Goal: Task Accomplishment & Management: Manage account settings

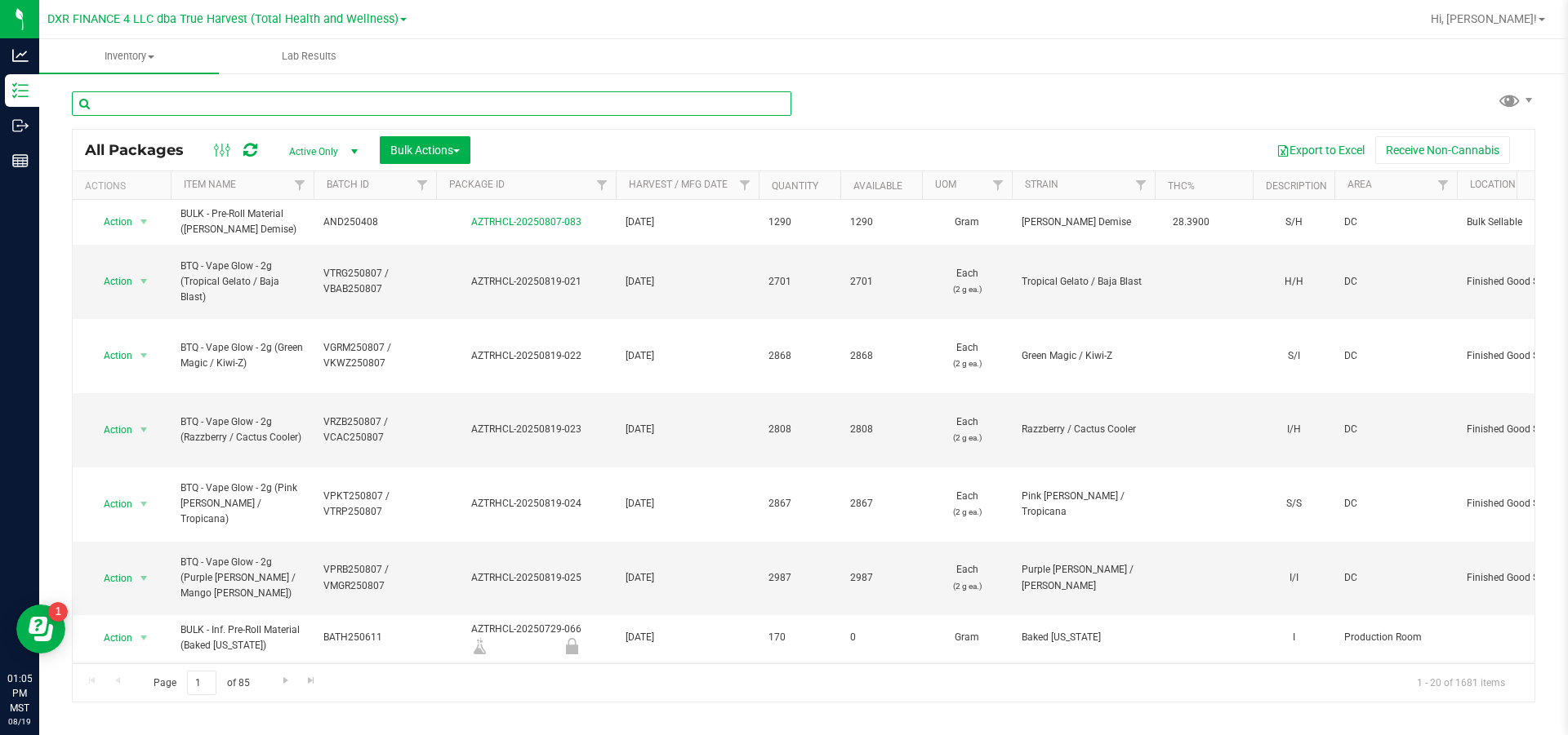
click at [161, 106] on input "text" at bounding box center [432, 103] width 720 height 25
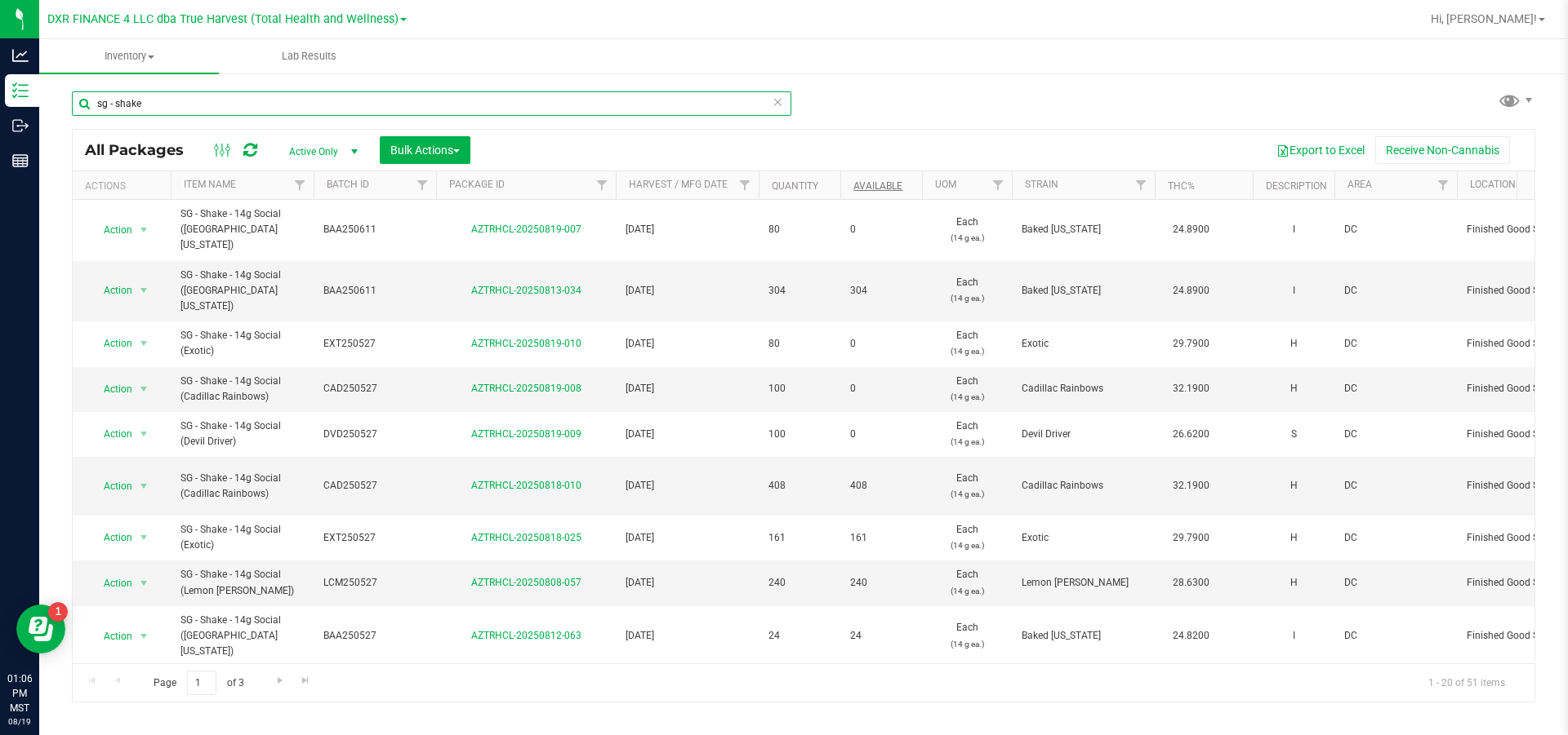
type input "sg - shake"
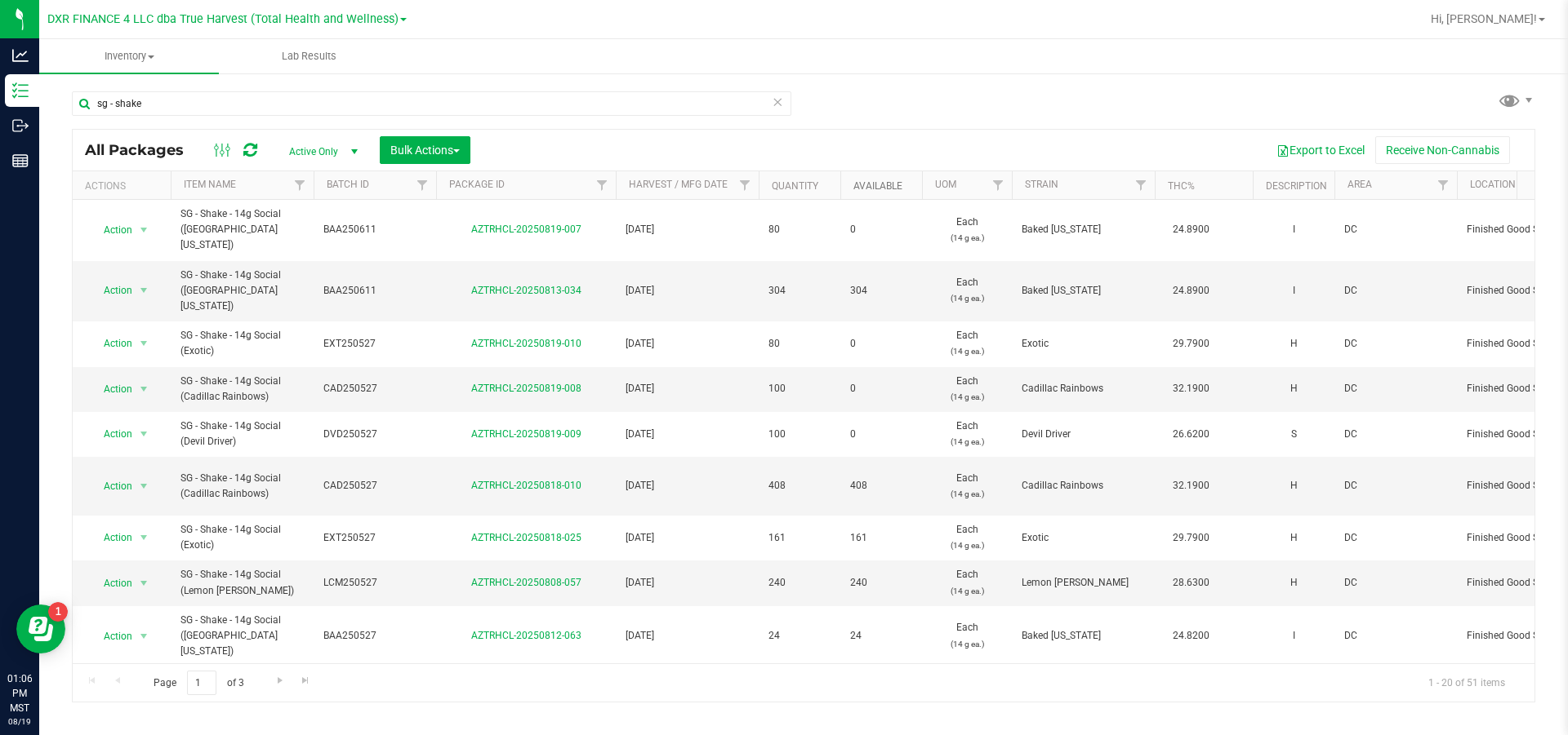
click at [838, 186] on link "Available" at bounding box center [878, 187] width 49 height 12
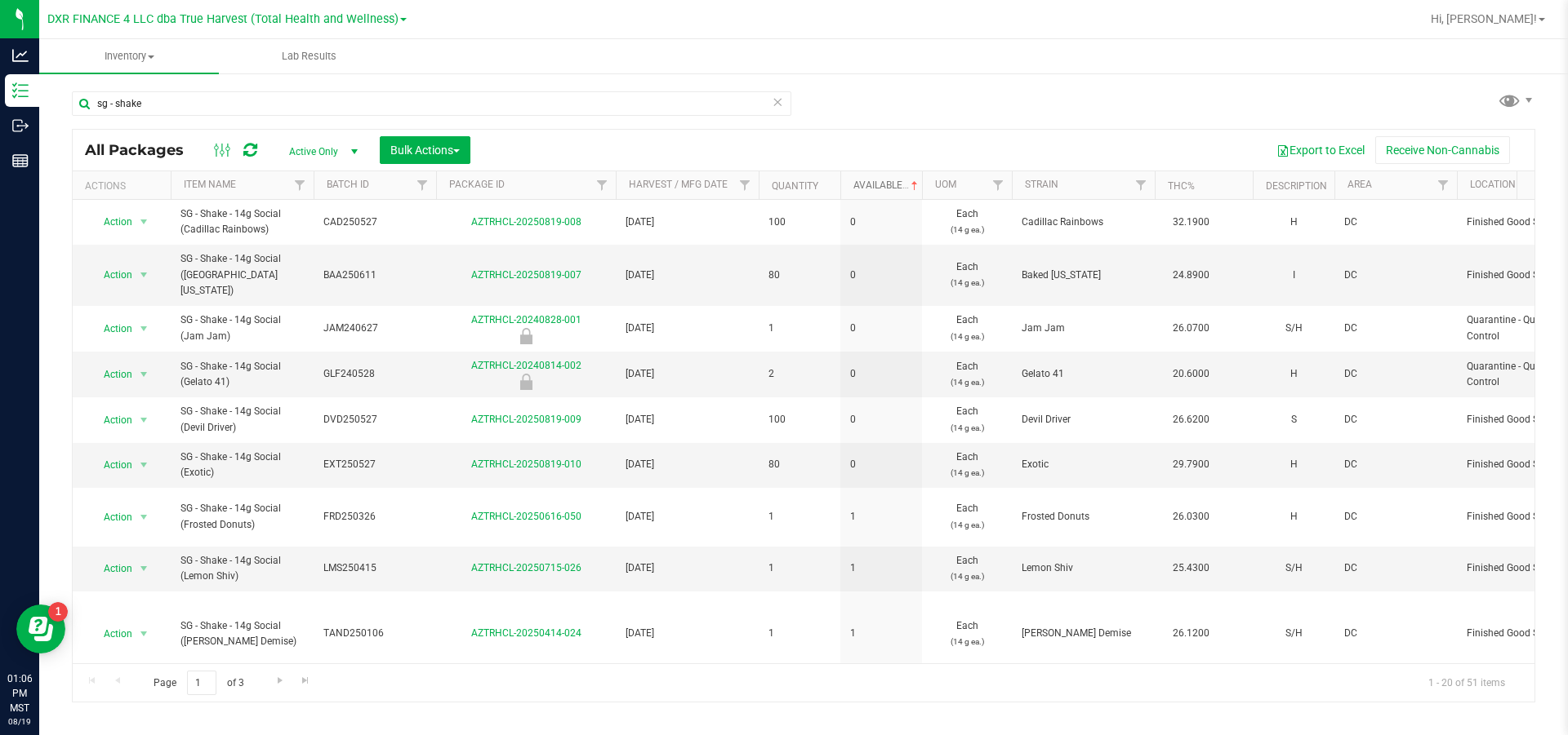
click at [838, 191] on link "Available" at bounding box center [887, 186] width 68 height 12
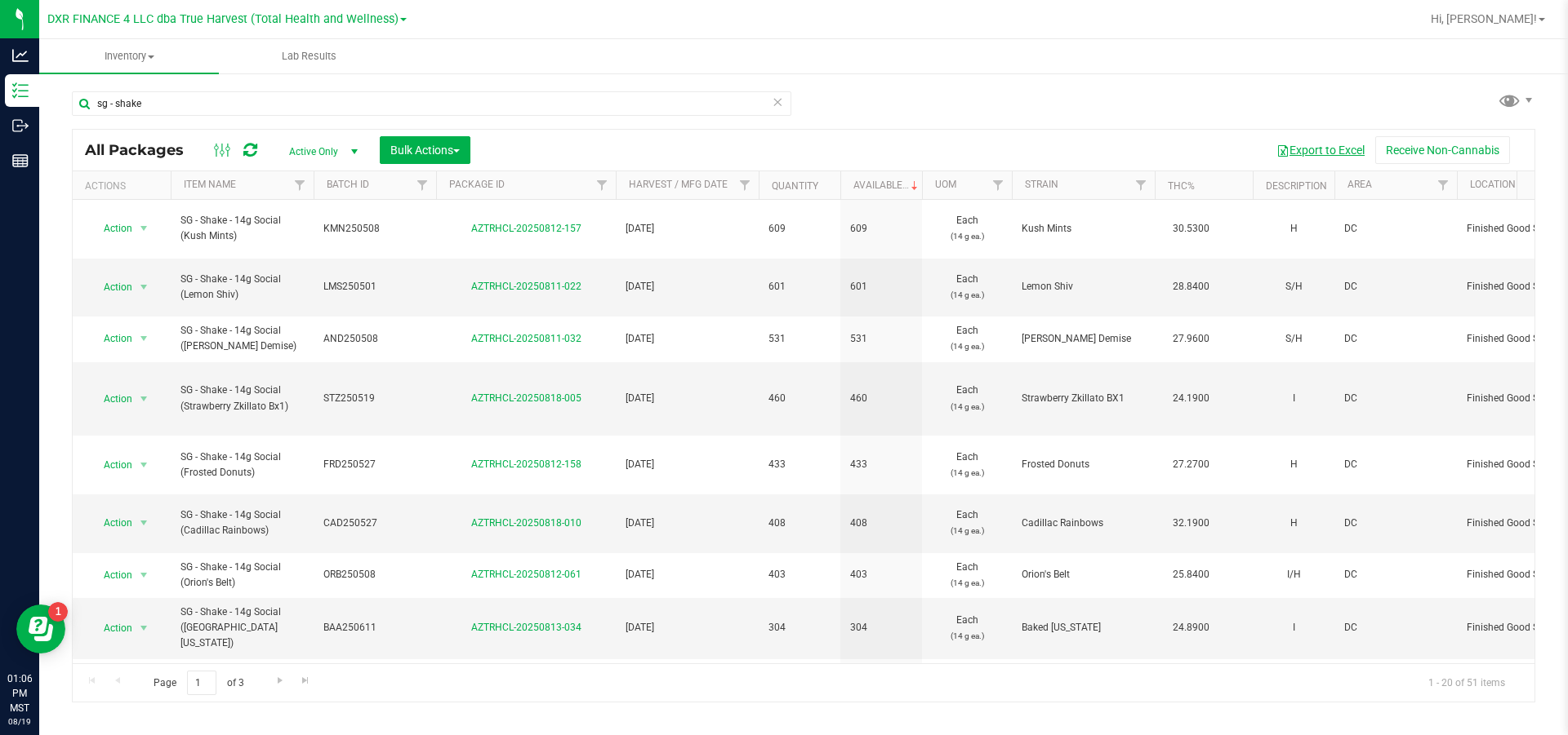
click at [838, 155] on button "Export to Excel" at bounding box center [1320, 150] width 109 height 28
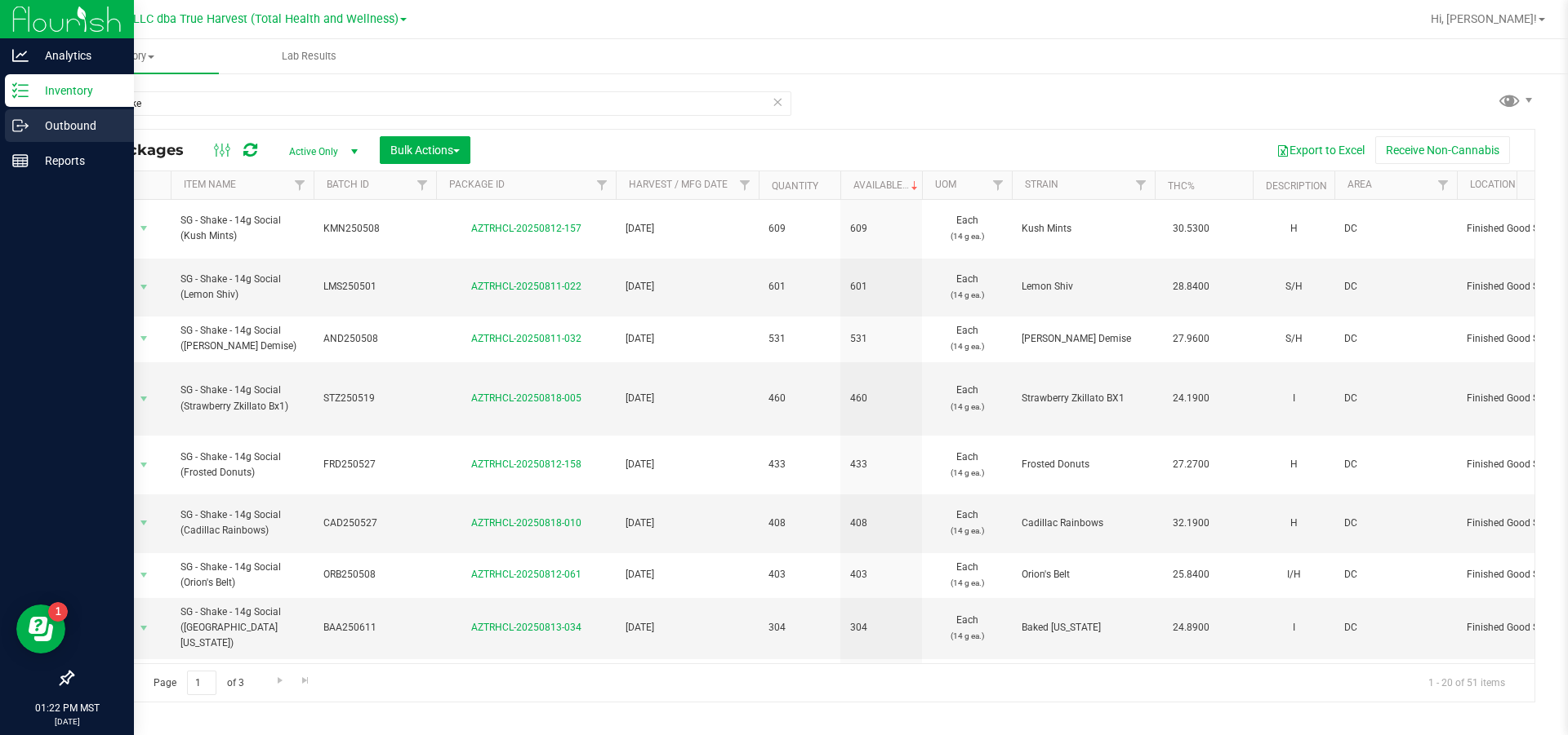
drag, startPoint x: 35, startPoint y: 120, endPoint x: 44, endPoint y: 120, distance: 9.0
click at [35, 121] on p "Outbound" at bounding box center [78, 126] width 98 height 20
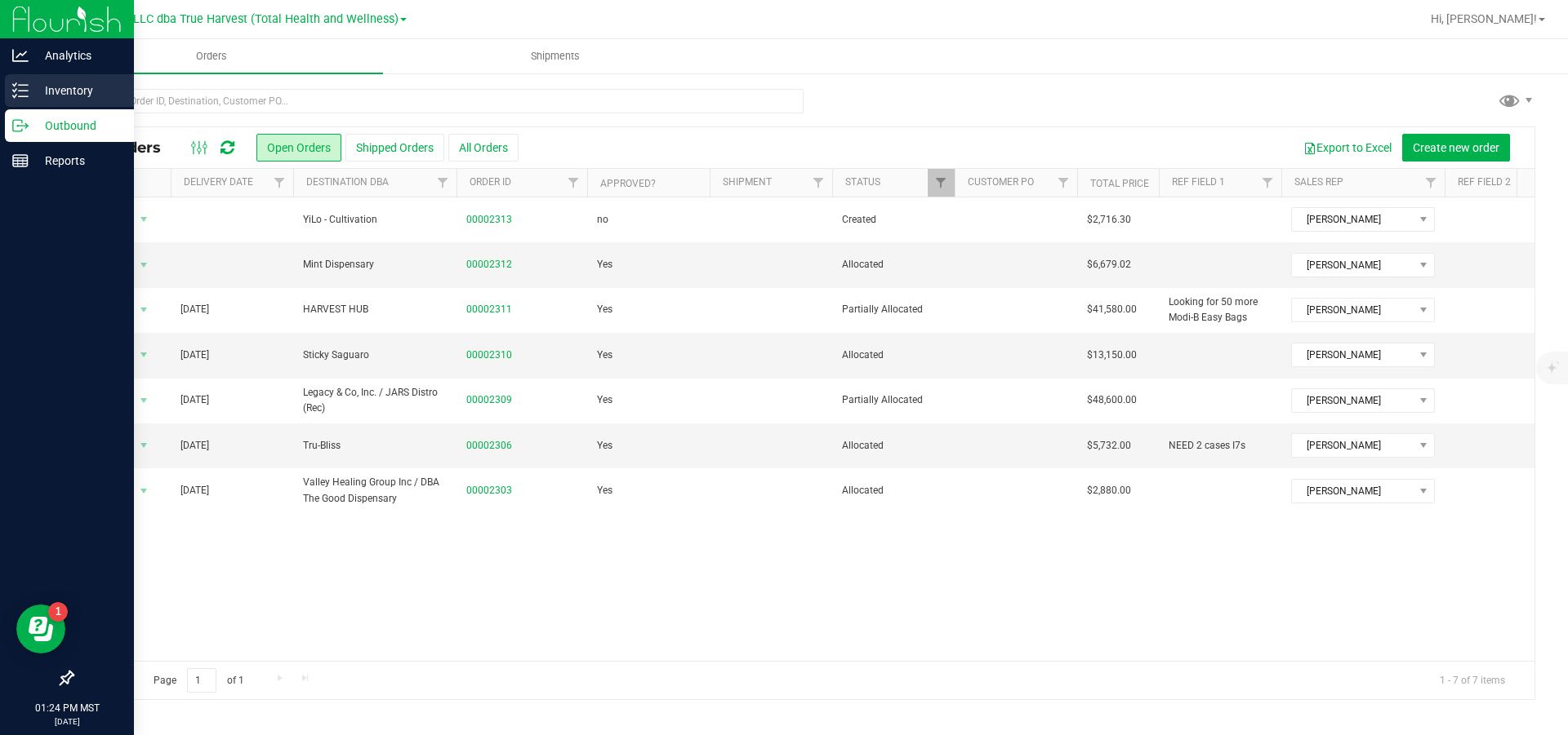
click at [70, 87] on p "Inventory" at bounding box center [78, 90] width 98 height 20
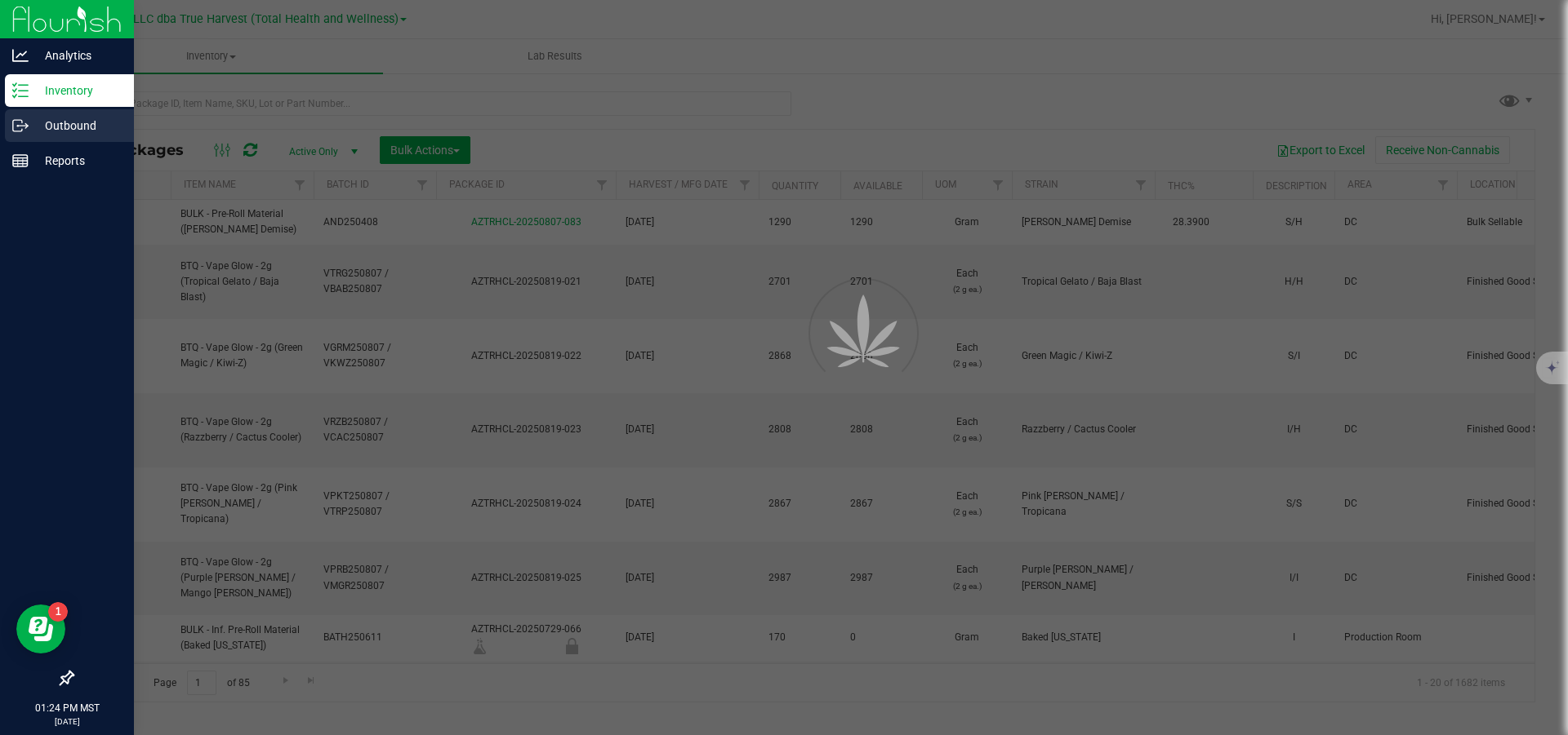
click at [41, 124] on p "Outbound" at bounding box center [78, 126] width 98 height 20
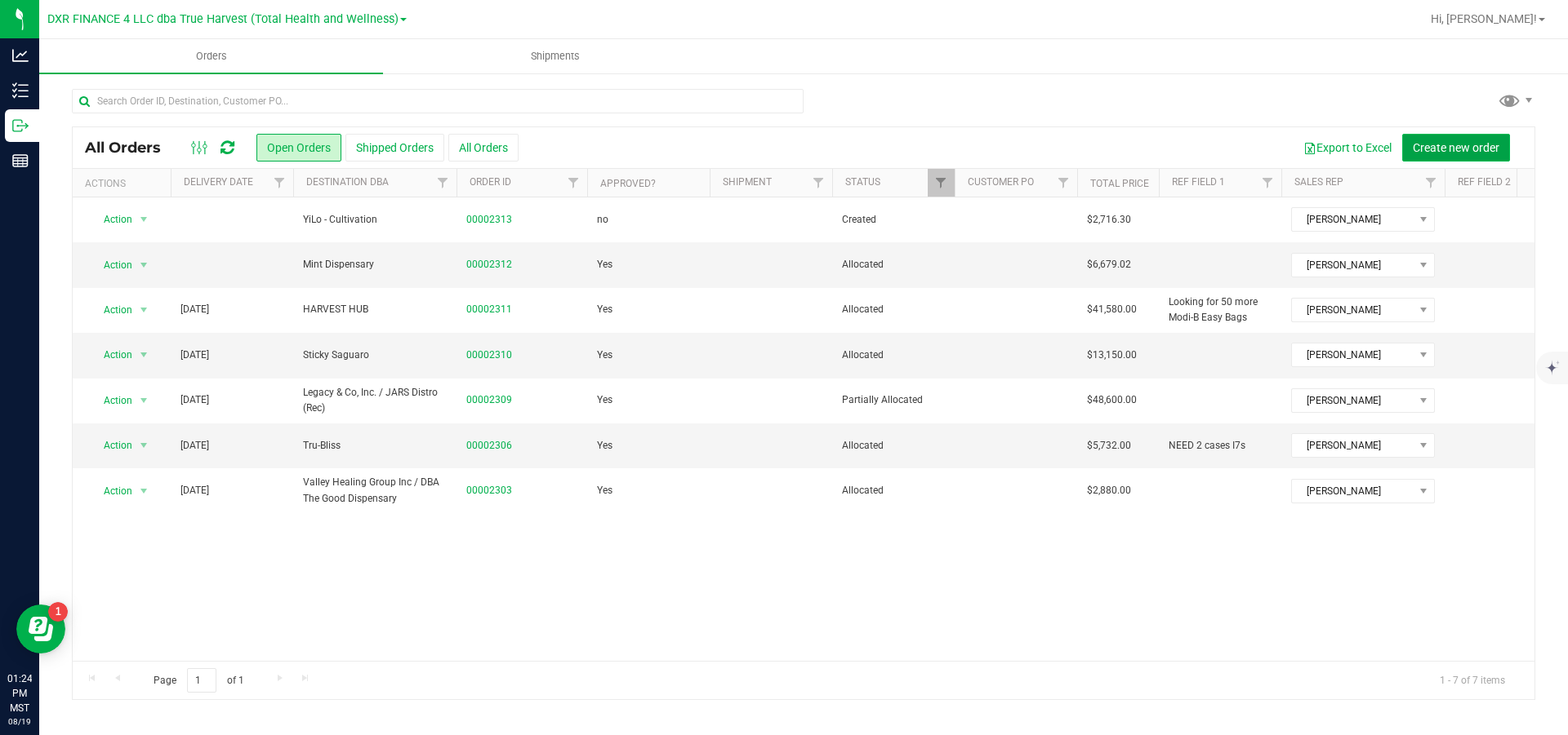
click at [838, 145] on span "Create new order" at bounding box center [1456, 147] width 87 height 13
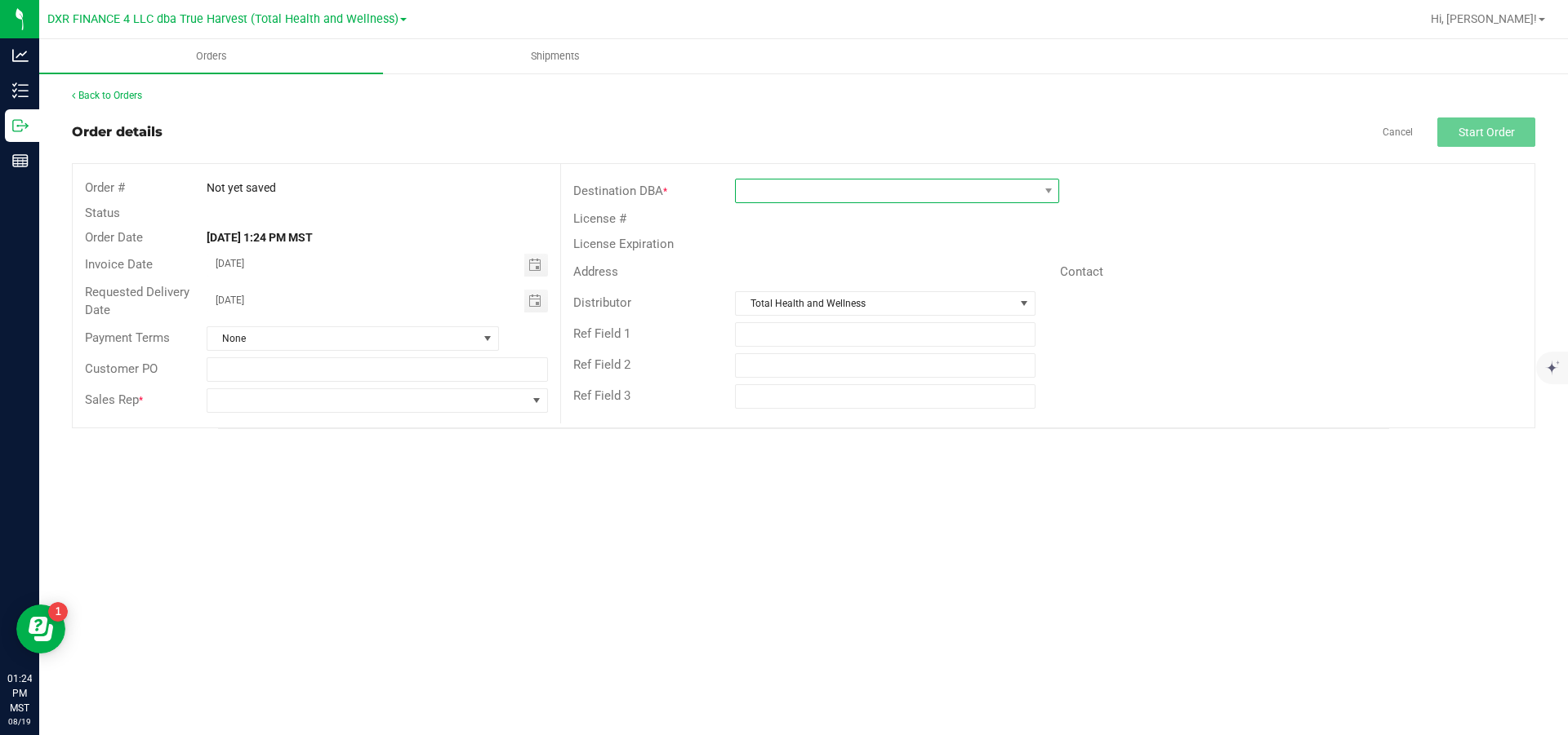
click at [836, 195] on span at bounding box center [886, 191] width 302 height 23
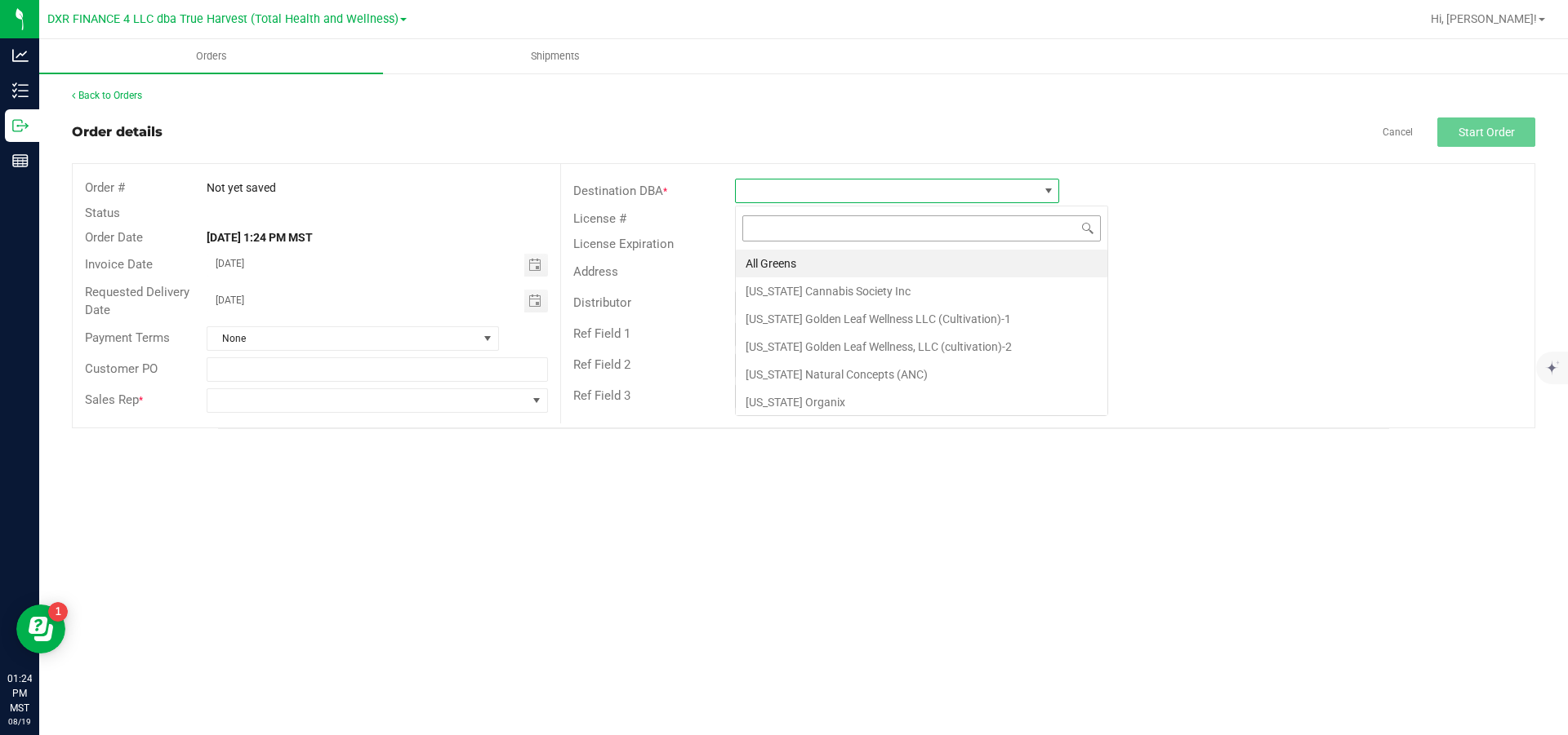
scroll to position [25, 323]
type input "bes"
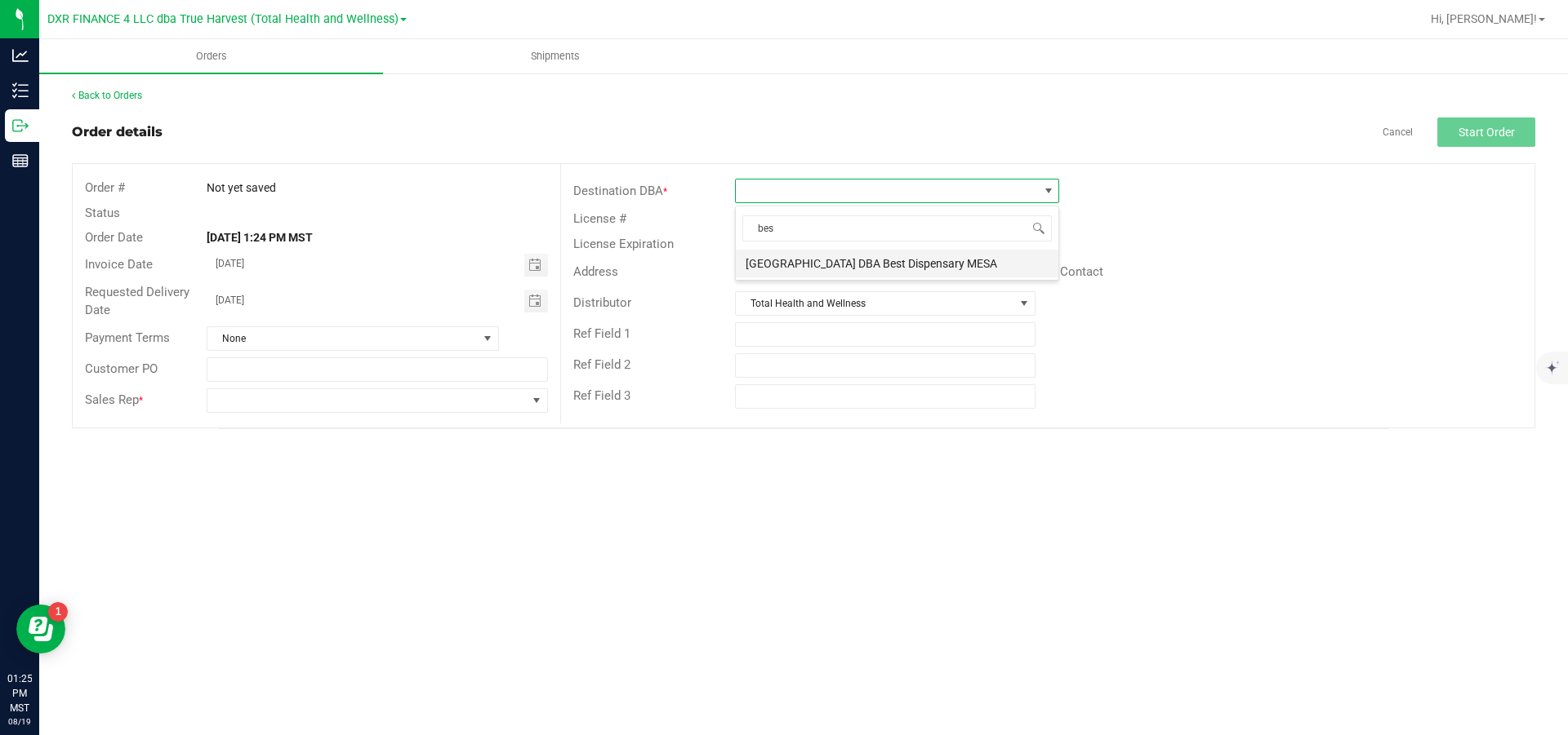
click at [838, 262] on li "[GEOGRAPHIC_DATA] DBA Best Dispensary MESA" at bounding box center [897, 263] width 322 height 28
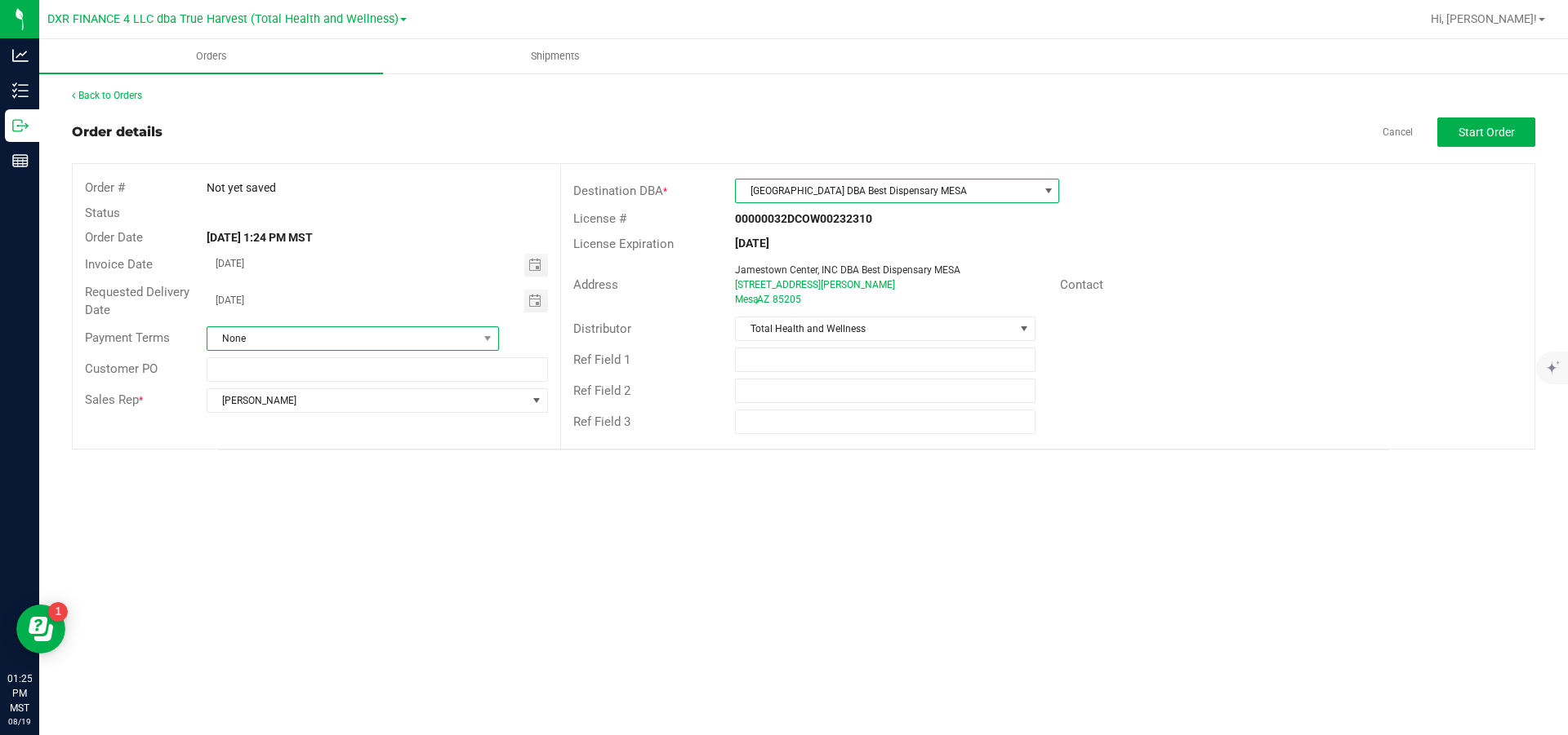
click at [371, 335] on span "None" at bounding box center [342, 338] width 270 height 23
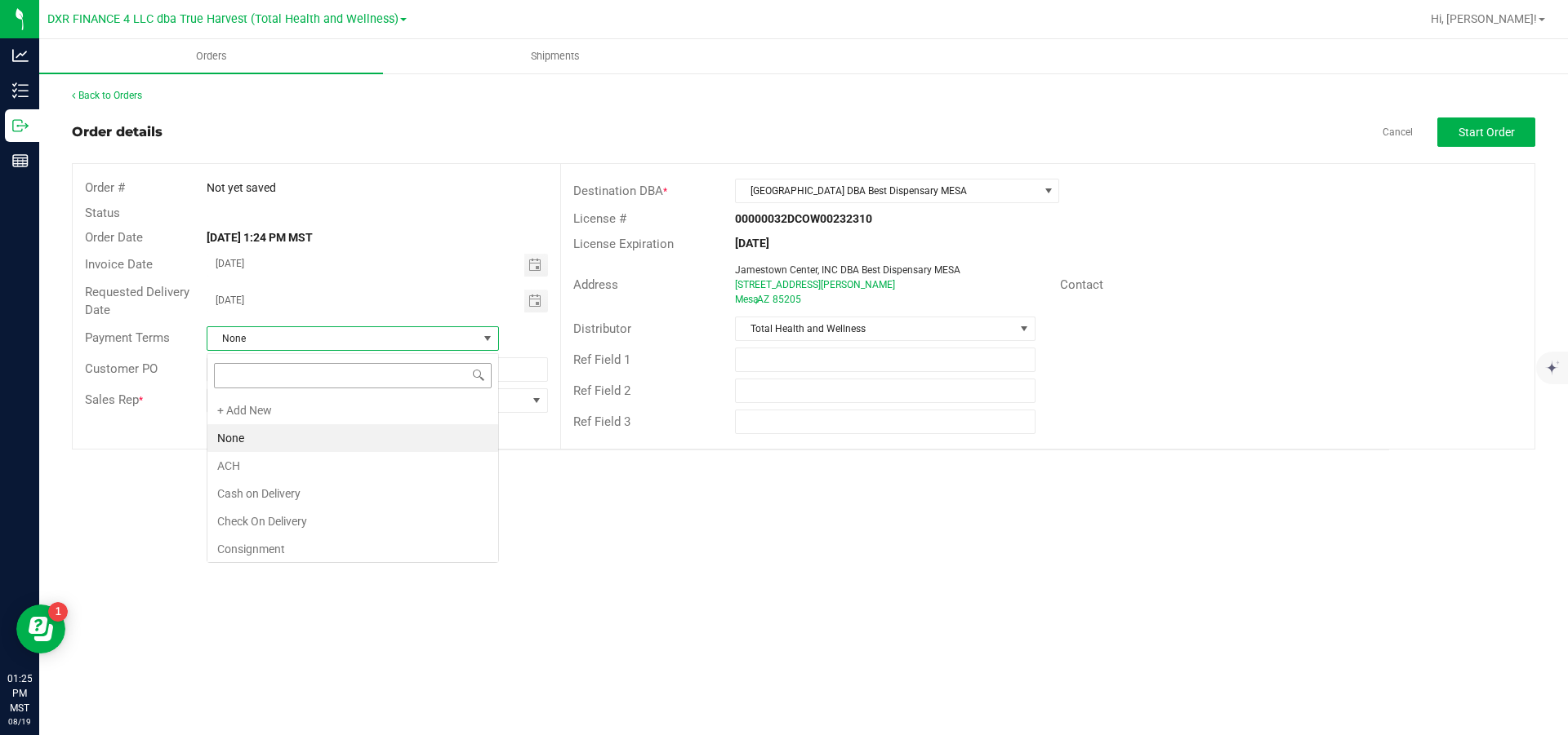
scroll to position [25, 292]
click at [302, 335] on li "ACH" at bounding box center [353, 466] width 291 height 28
click at [483, 335] on span at bounding box center [487, 338] width 13 height 13
click at [271, 335] on li "Net 30" at bounding box center [353, 471] width 291 height 28
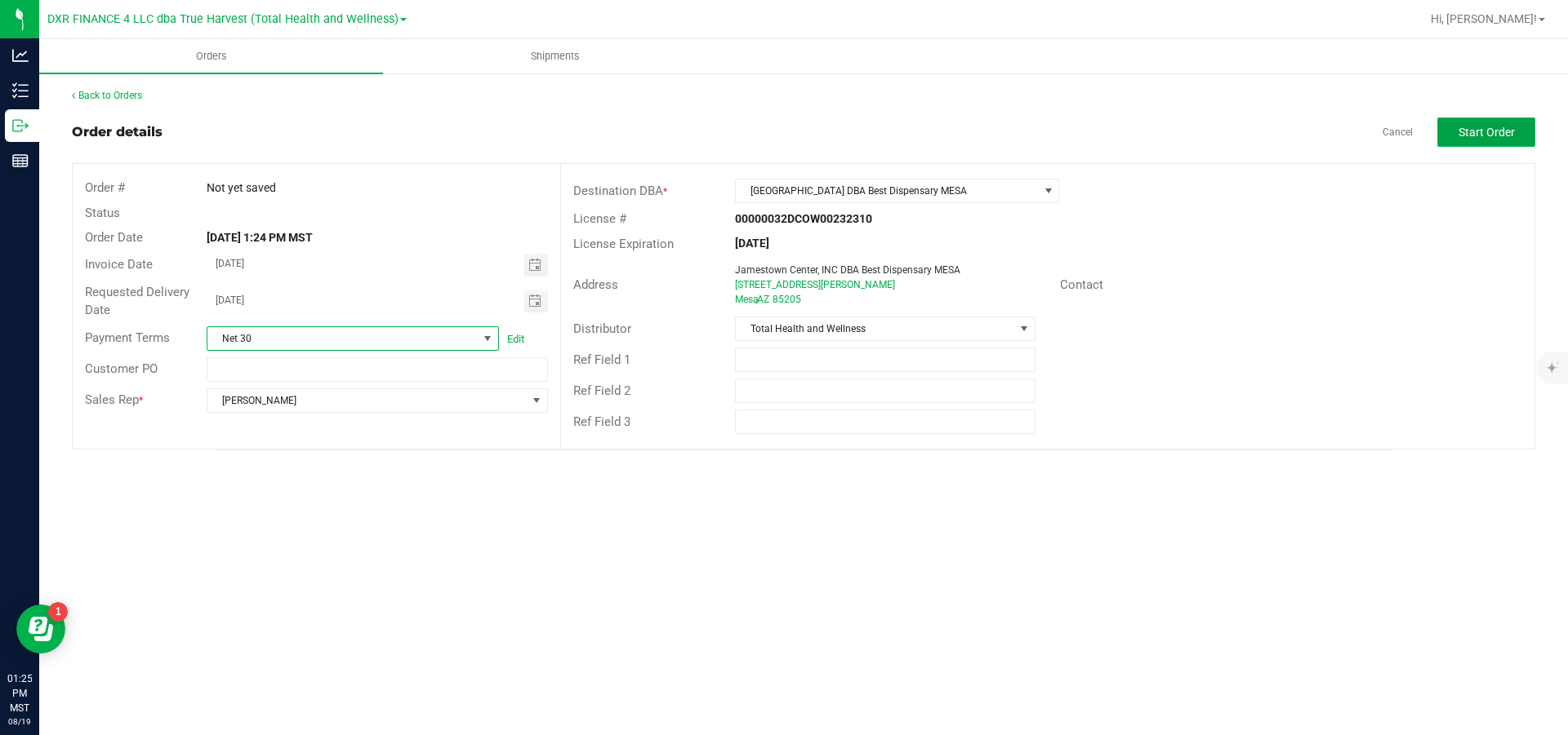
click at [838, 131] on span "Start Order" at bounding box center [1486, 132] width 56 height 13
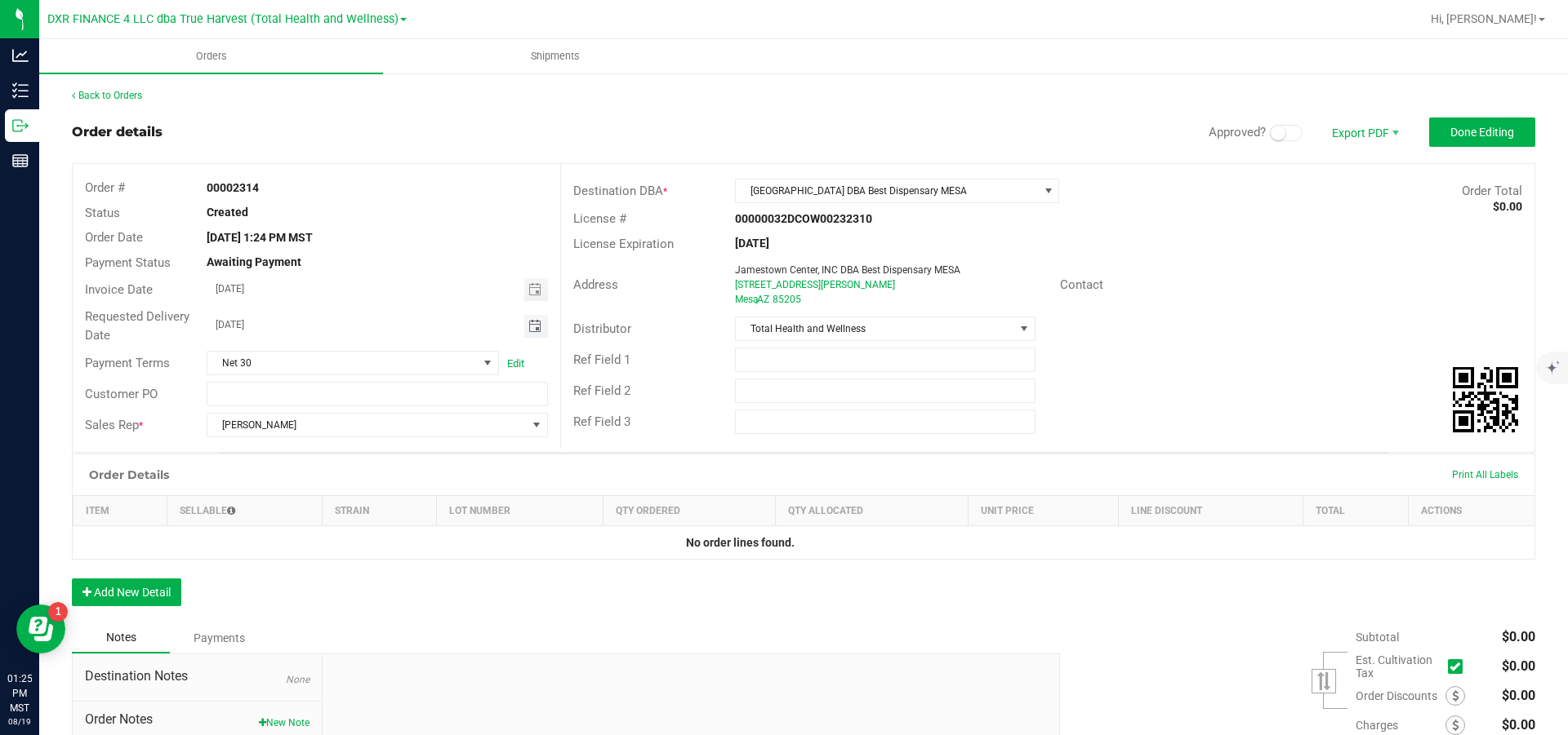
click at [535, 328] on span "Toggle calendar" at bounding box center [534, 326] width 13 height 13
click at [373, 335] on span "21" at bounding box center [376, 490] width 24 height 26
type input "[DATE]"
click at [145, 335] on button "Add New Detail" at bounding box center [126, 593] width 109 height 28
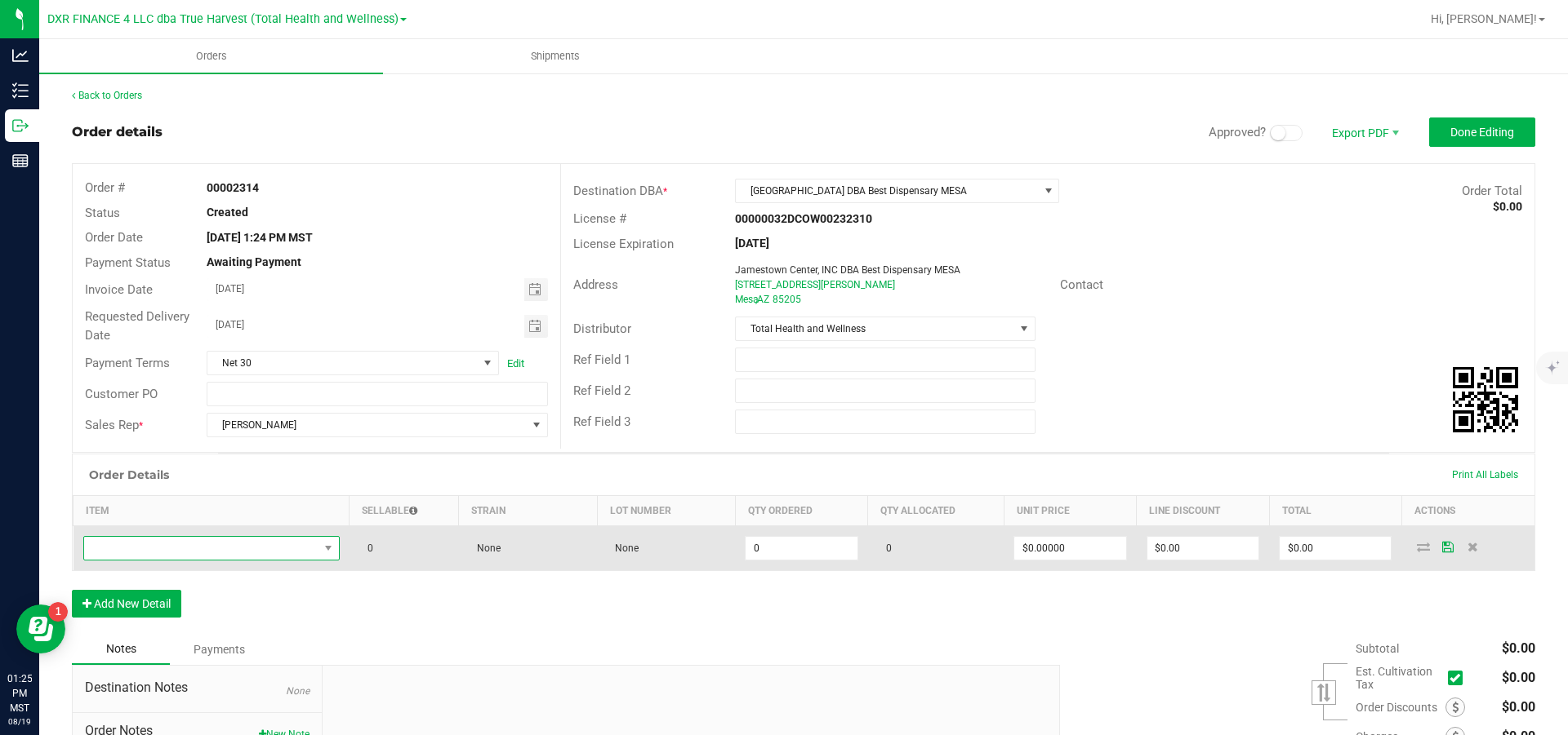
click at [169, 335] on span "NO DATA FOUND" at bounding box center [202, 548] width 234 height 23
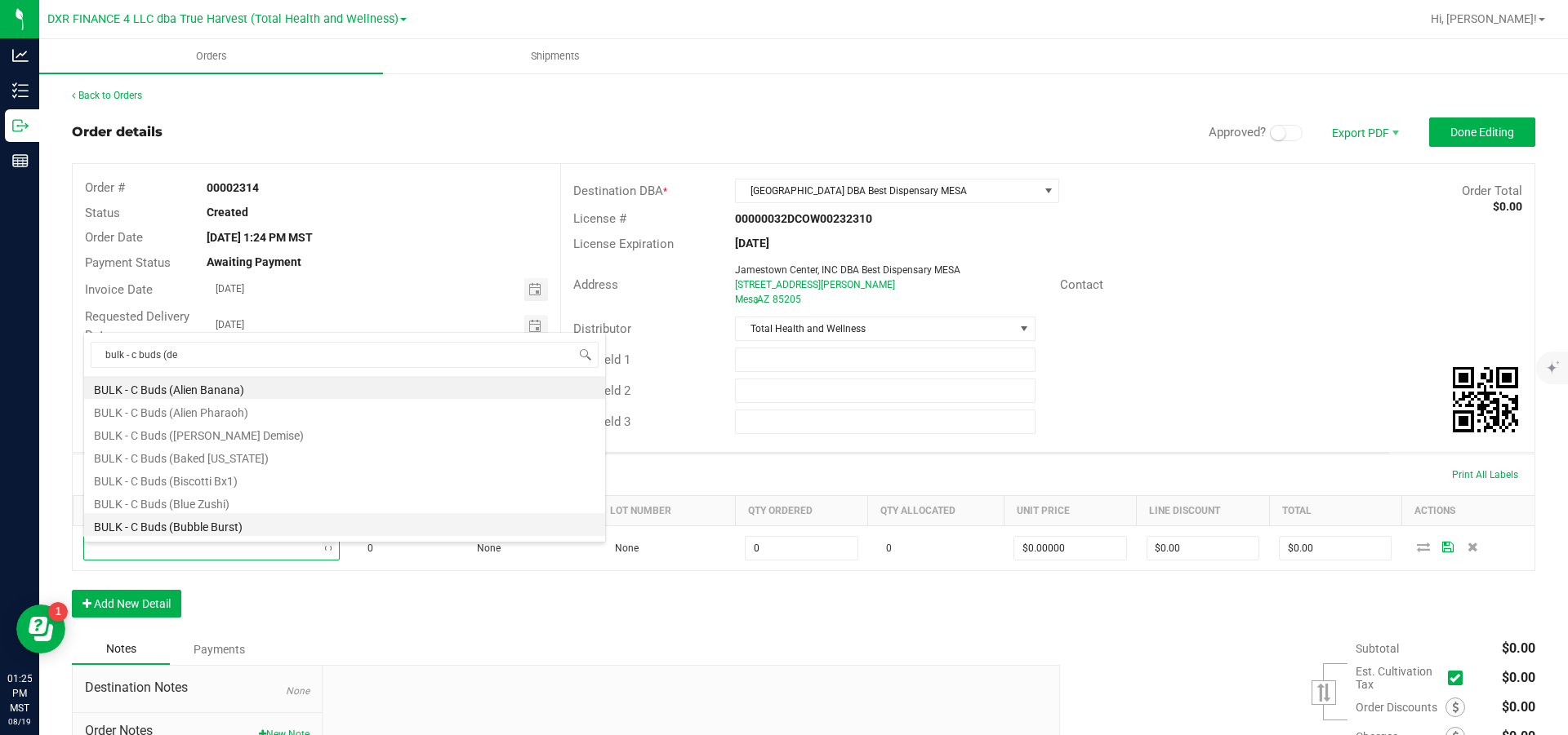
type input "bulk - c buds (dev"
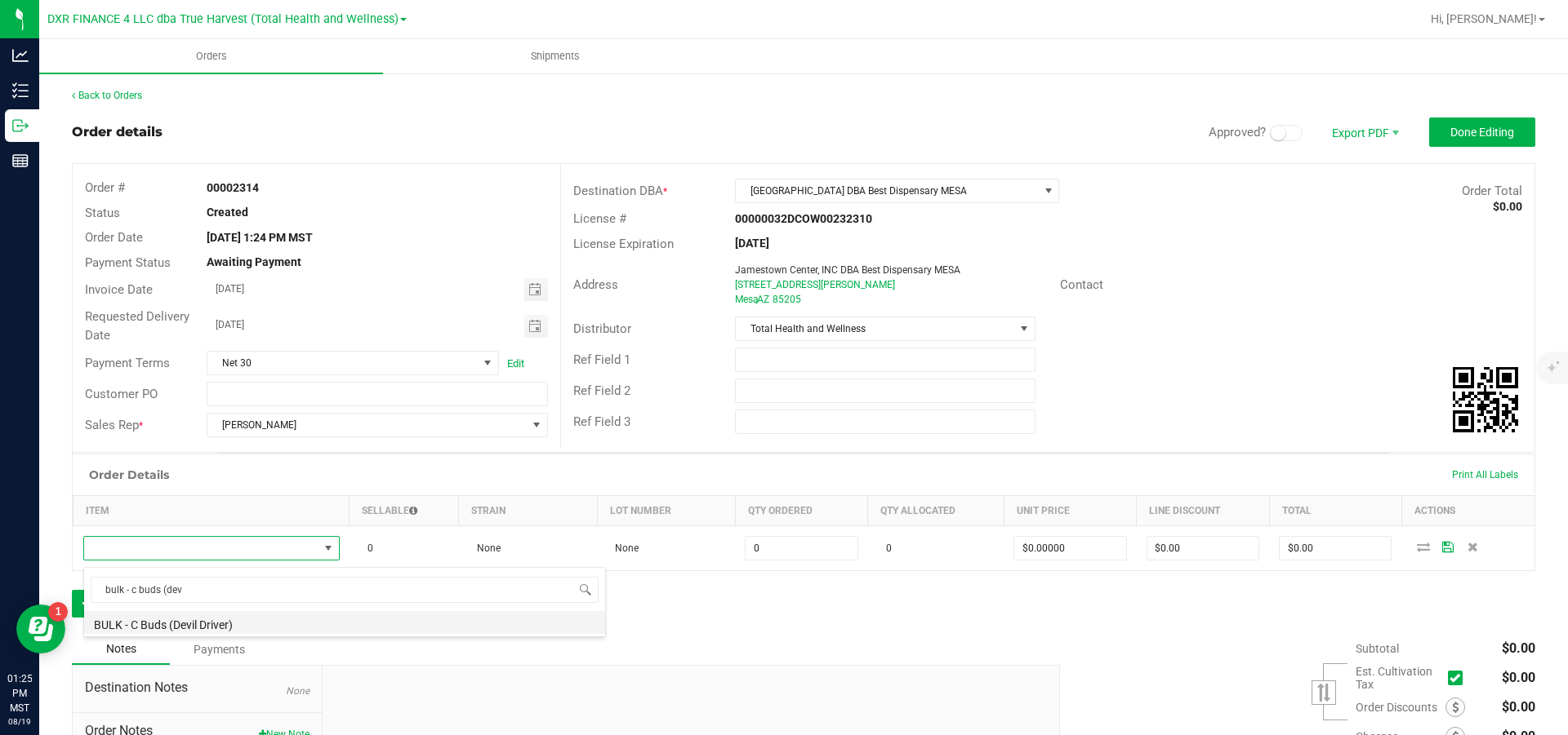
click at [207, 335] on li "BULK - C Buds (Devil Driver)" at bounding box center [345, 622] width 521 height 23
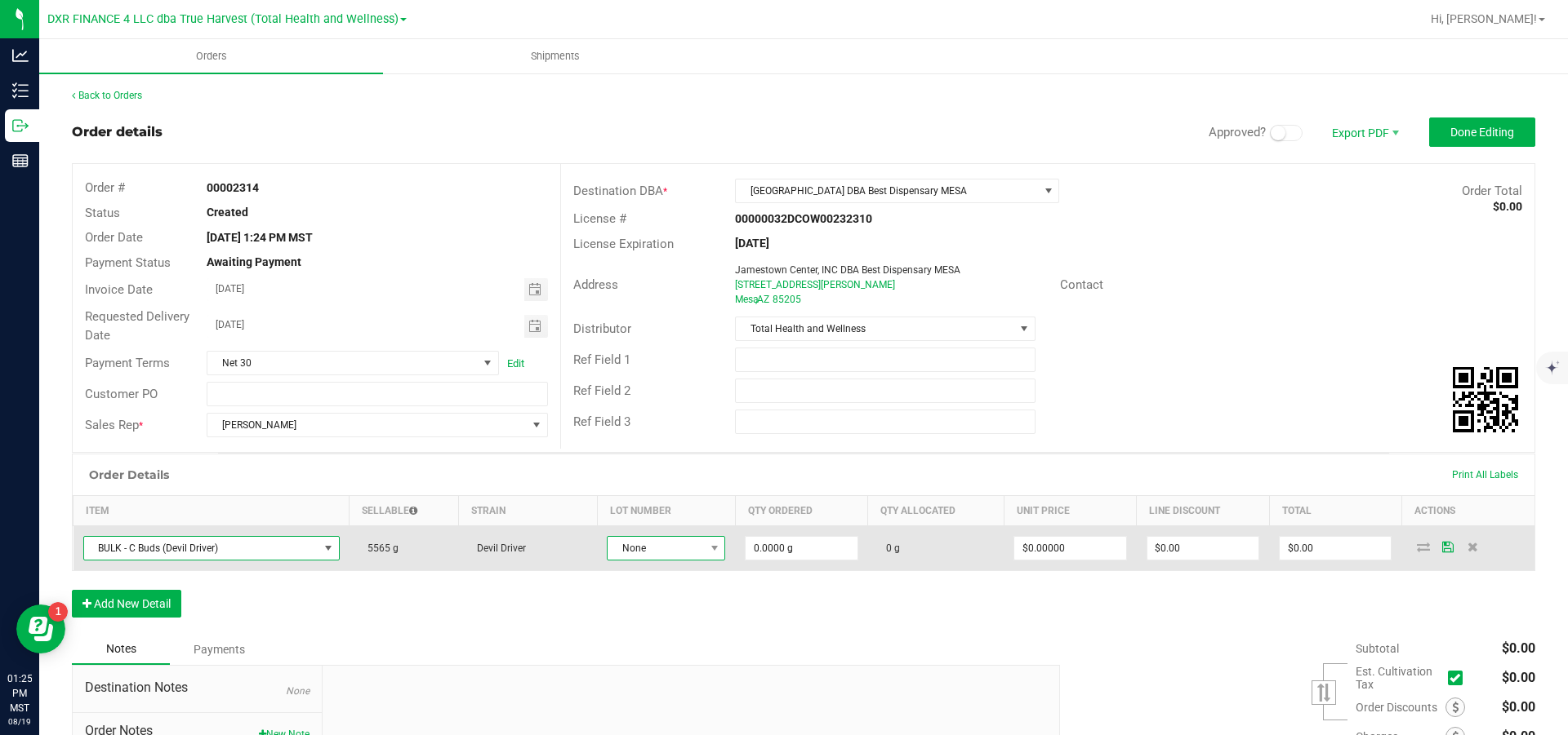
click at [673, 335] on span "None" at bounding box center [656, 548] width 96 height 23
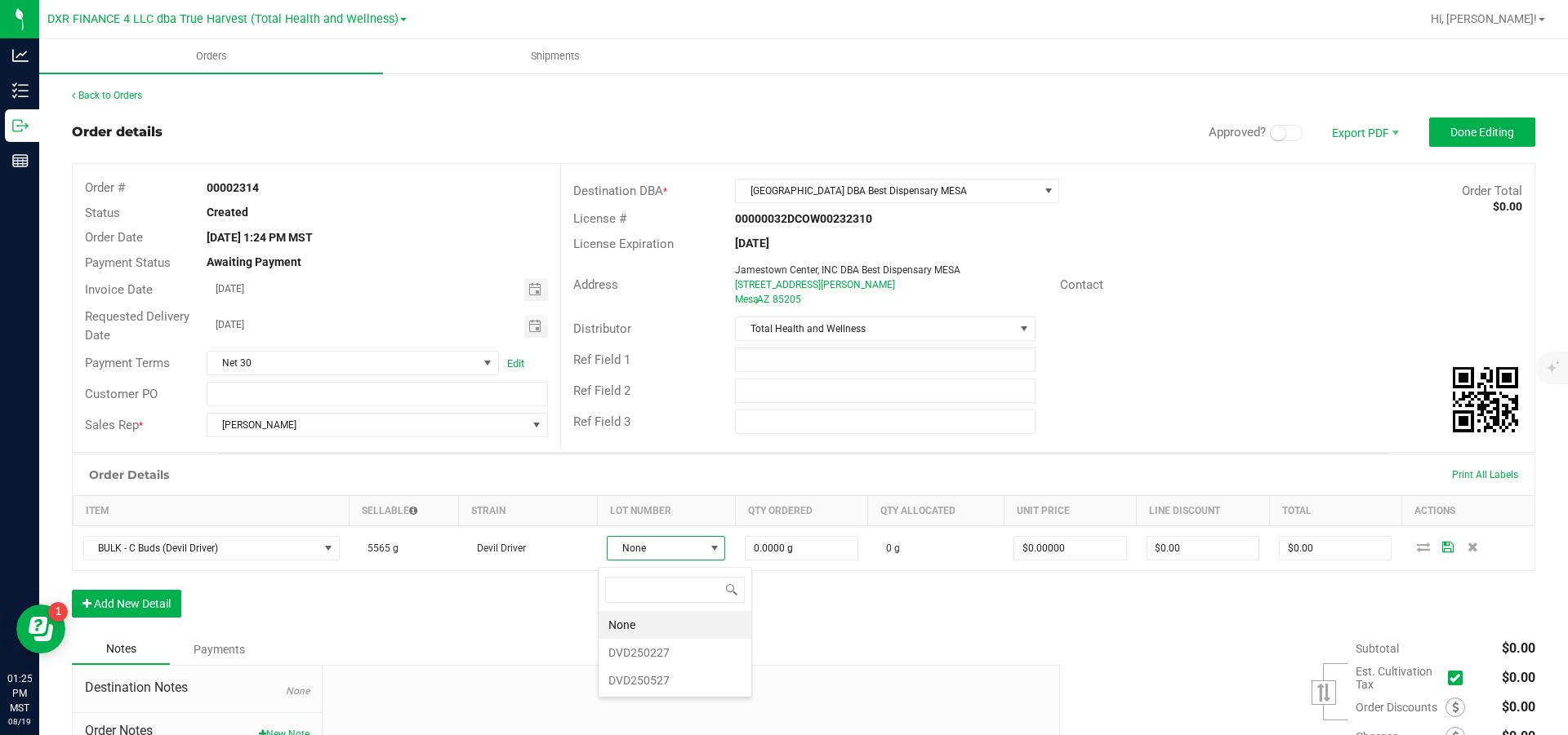
scroll to position [25, 112]
click at [665, 335] on li "DVD250527" at bounding box center [674, 681] width 152 height 28
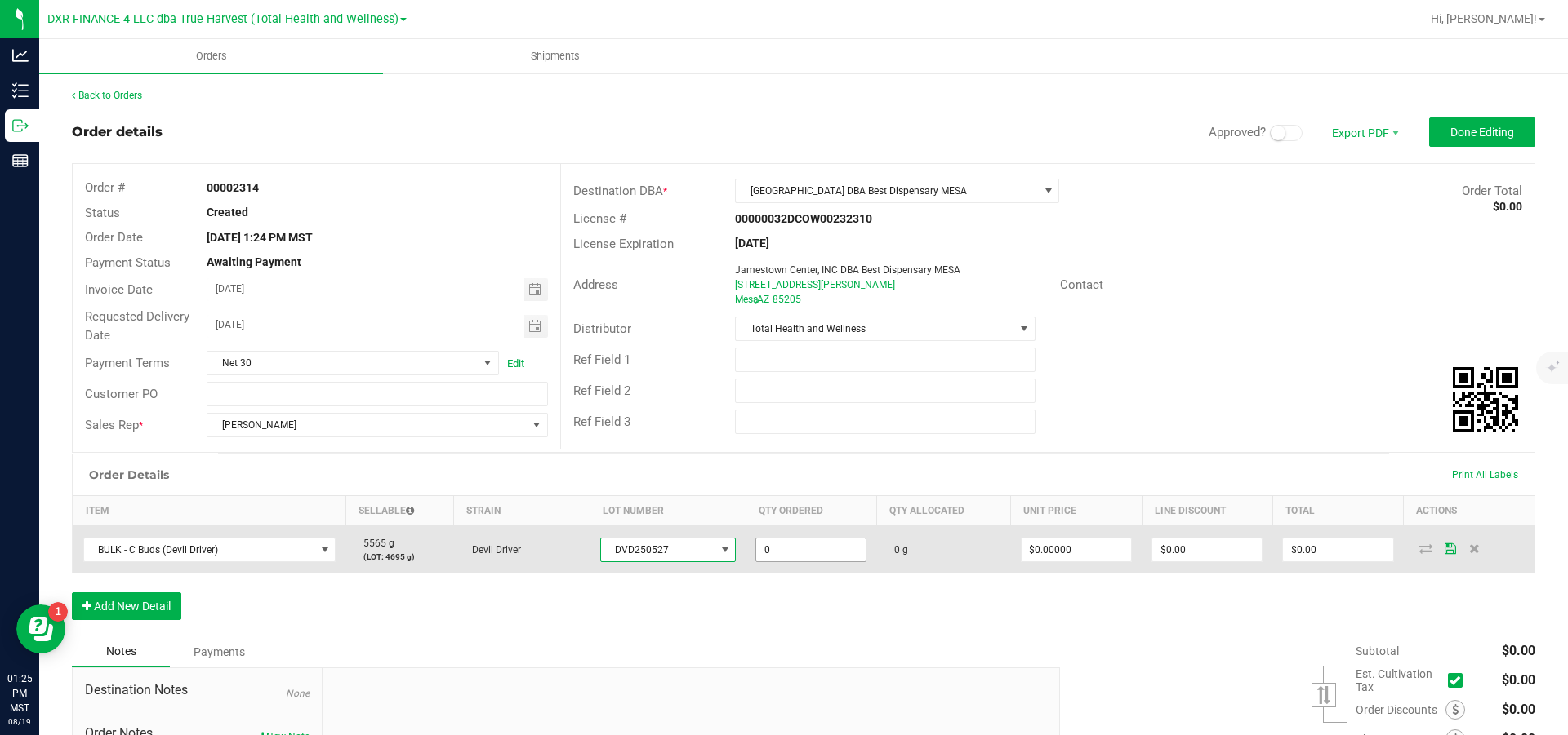
click at [818, 335] on input "0" at bounding box center [810, 549] width 109 height 23
type input "3178.0000 g"
type input "0"
drag, startPoint x: 1364, startPoint y: 565, endPoint x: 1354, endPoint y: 562, distance: 10.4
click at [838, 335] on input "0" at bounding box center [1337, 549] width 109 height 23
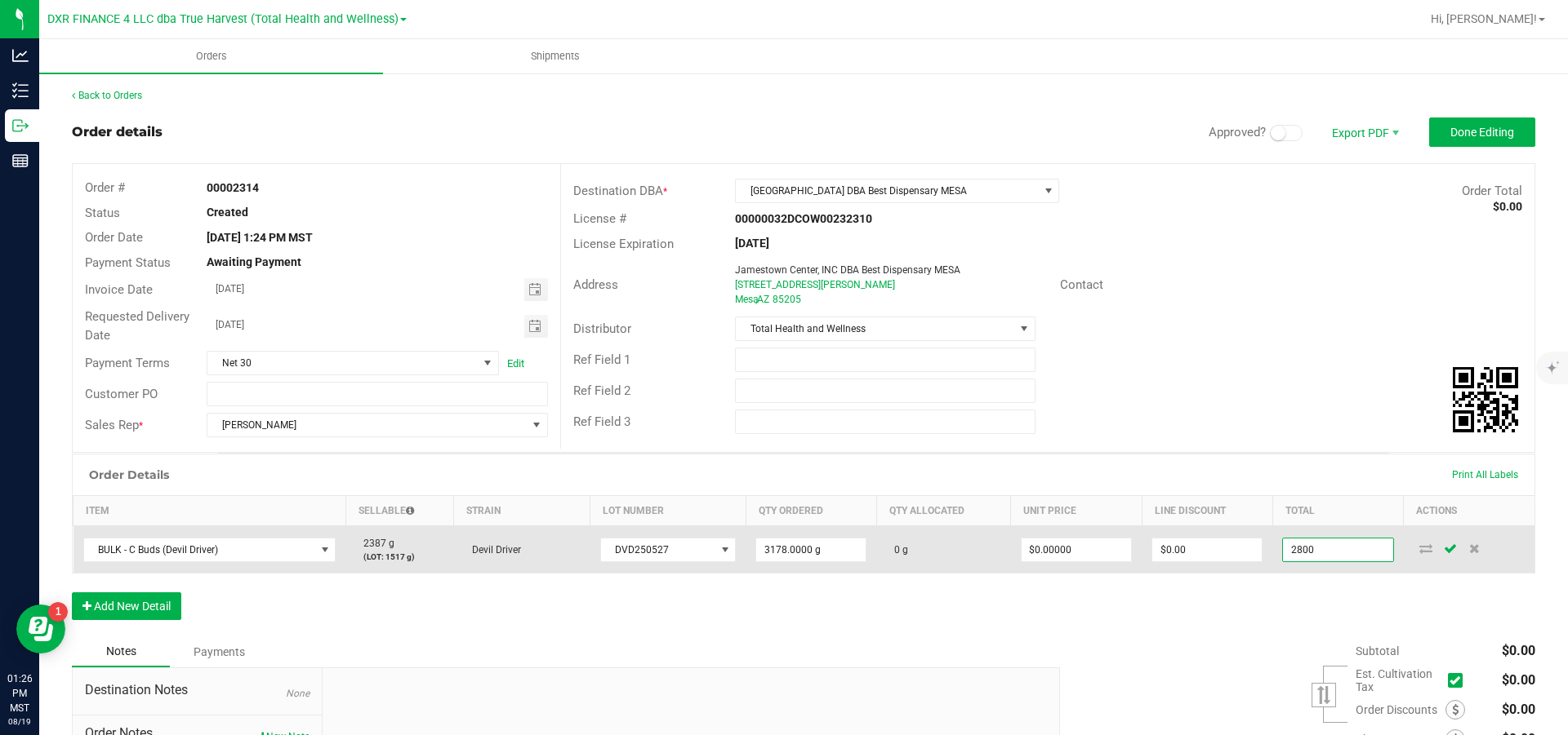
type input "2800"
type input "$0.88106"
type input "$2,800.00"
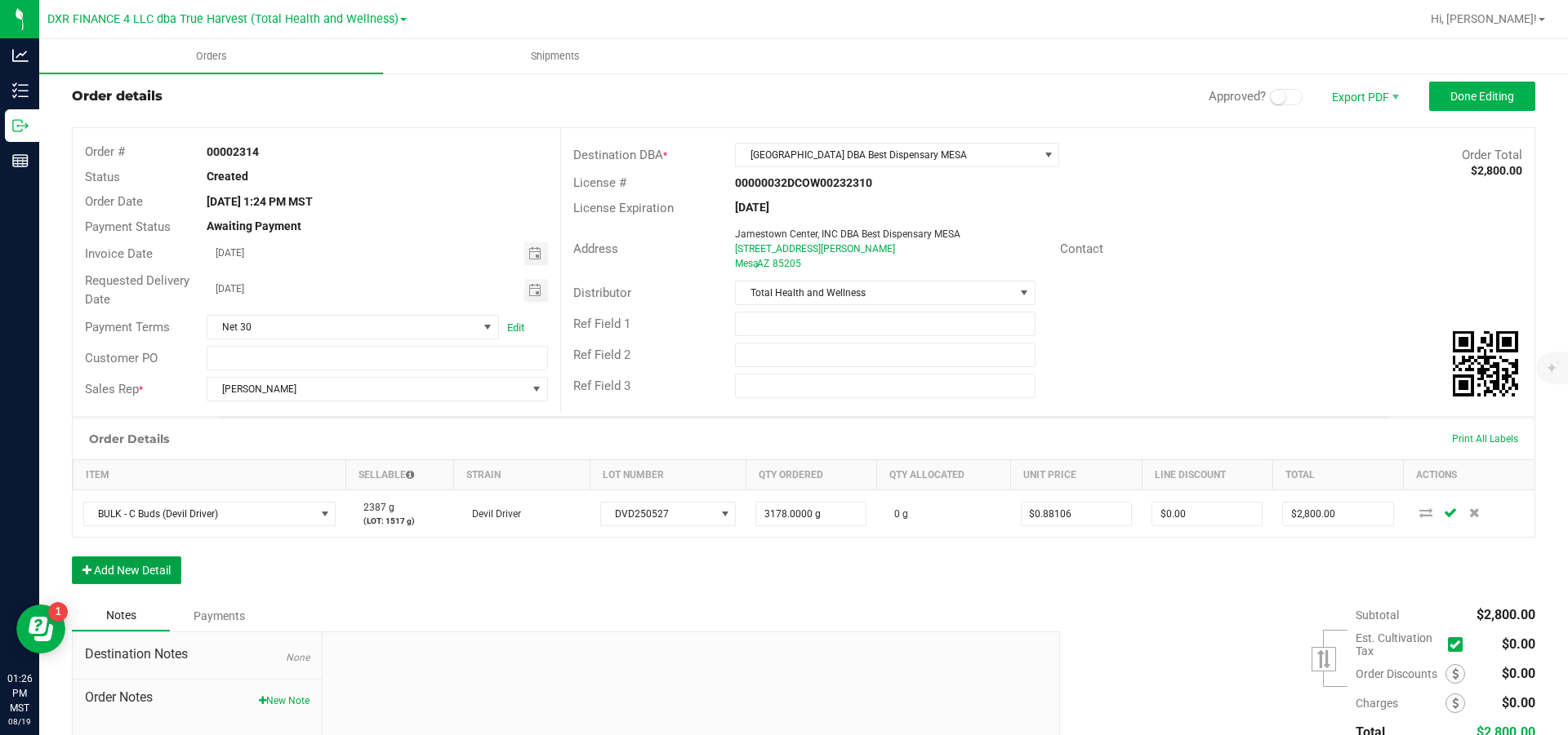
scroll to position [0, 0]
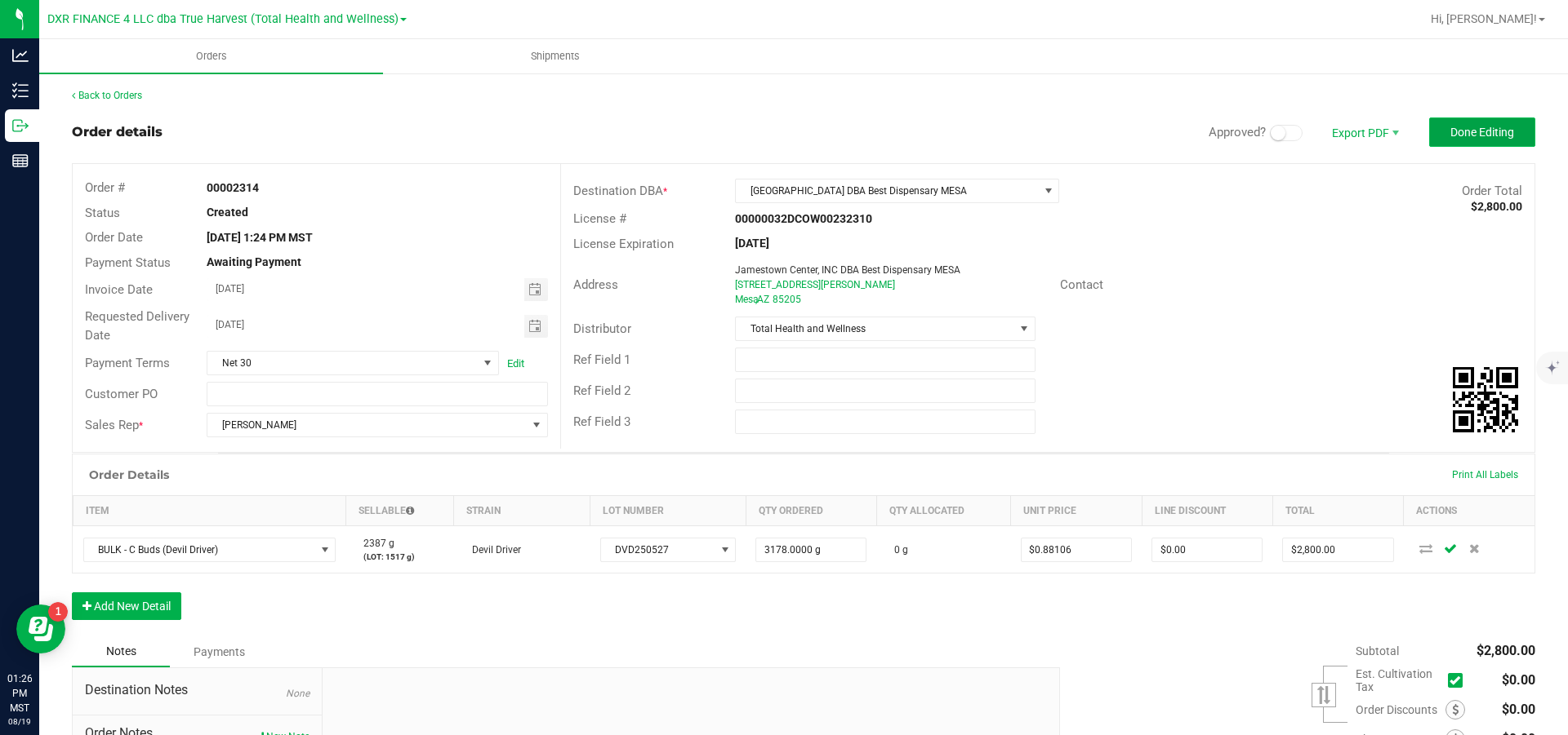
click at [838, 132] on span "Done Editing" at bounding box center [1481, 132] width 64 height 13
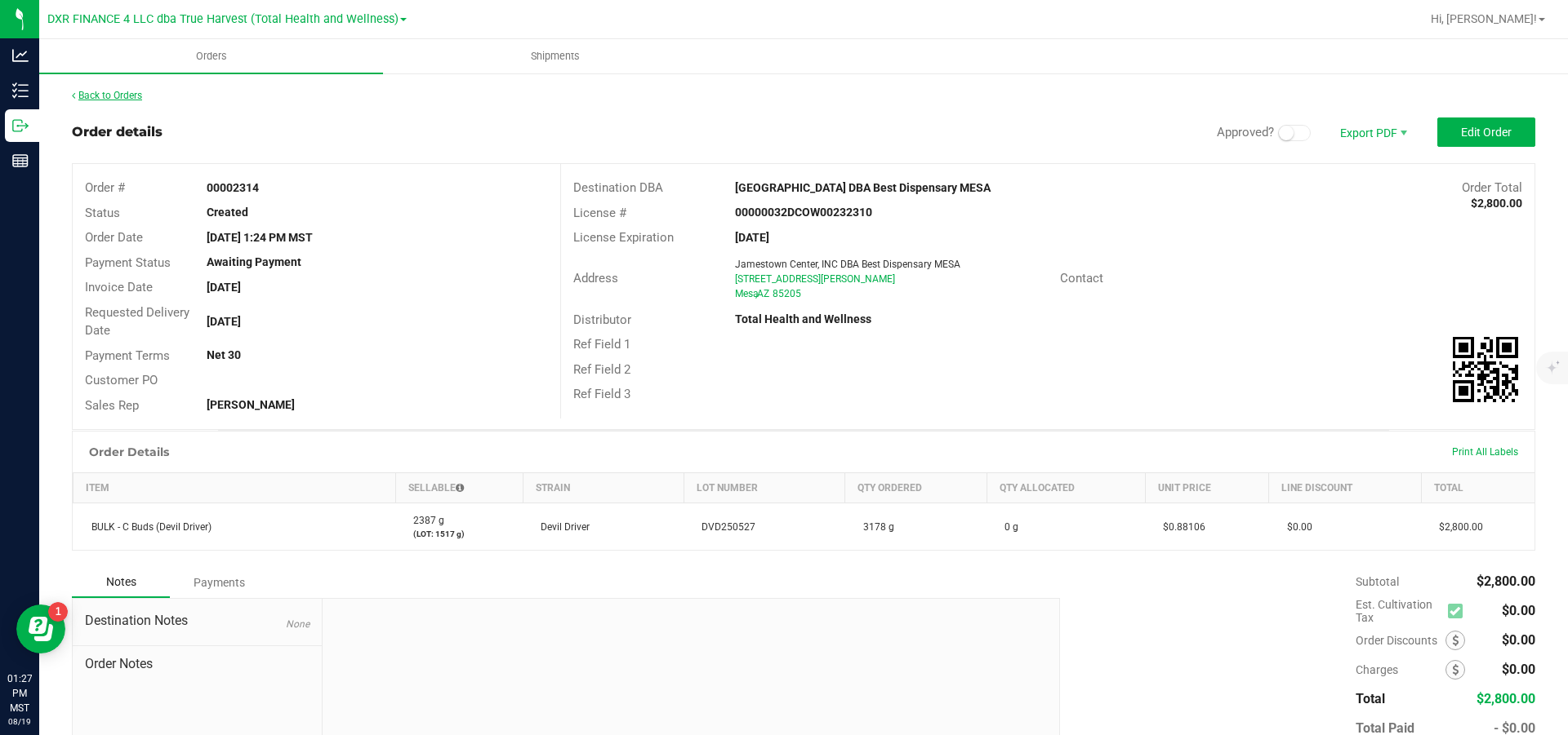
click at [140, 95] on link "Back to Orders" at bounding box center [106, 95] width 70 height 12
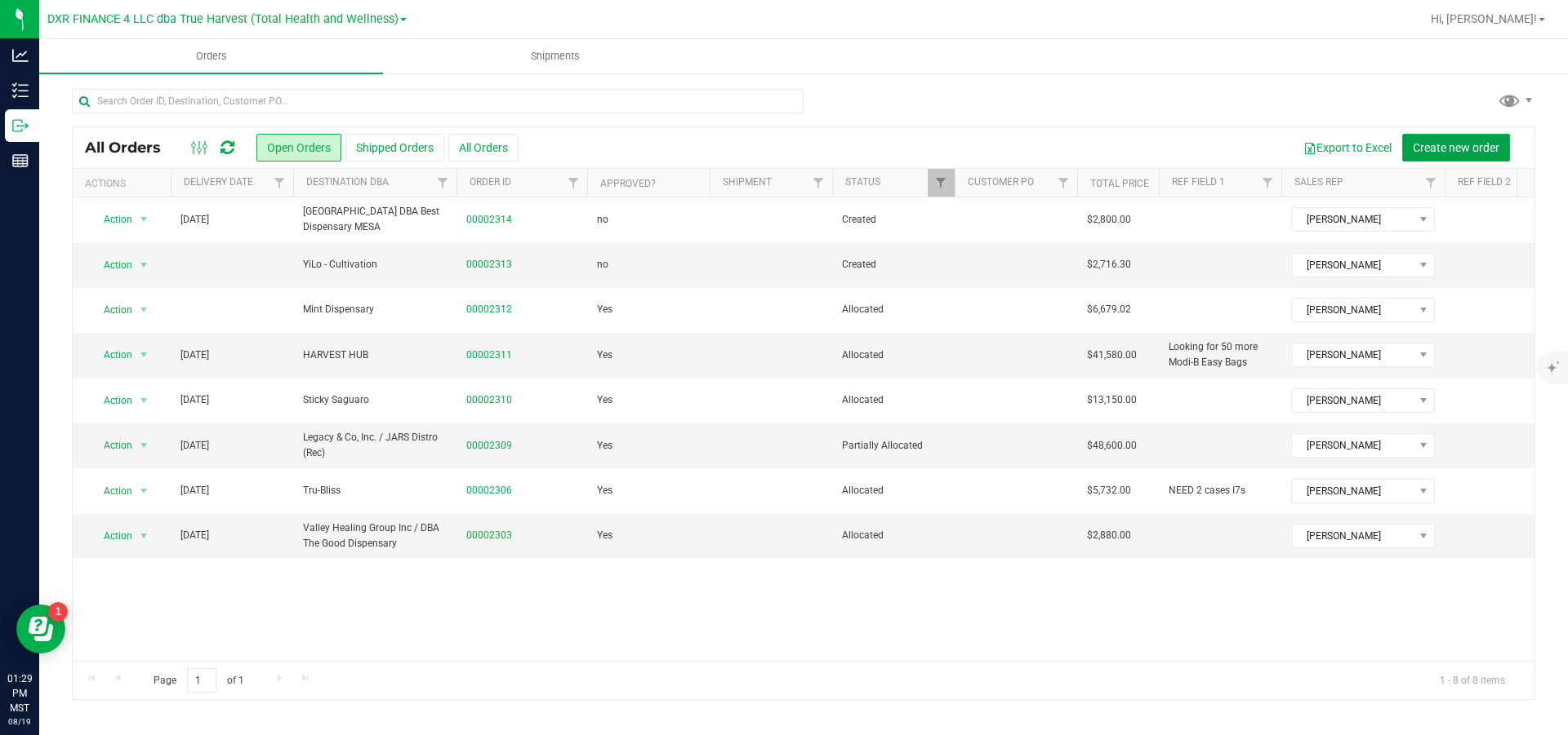
click at [838, 149] on span "Create new order" at bounding box center [1456, 147] width 87 height 13
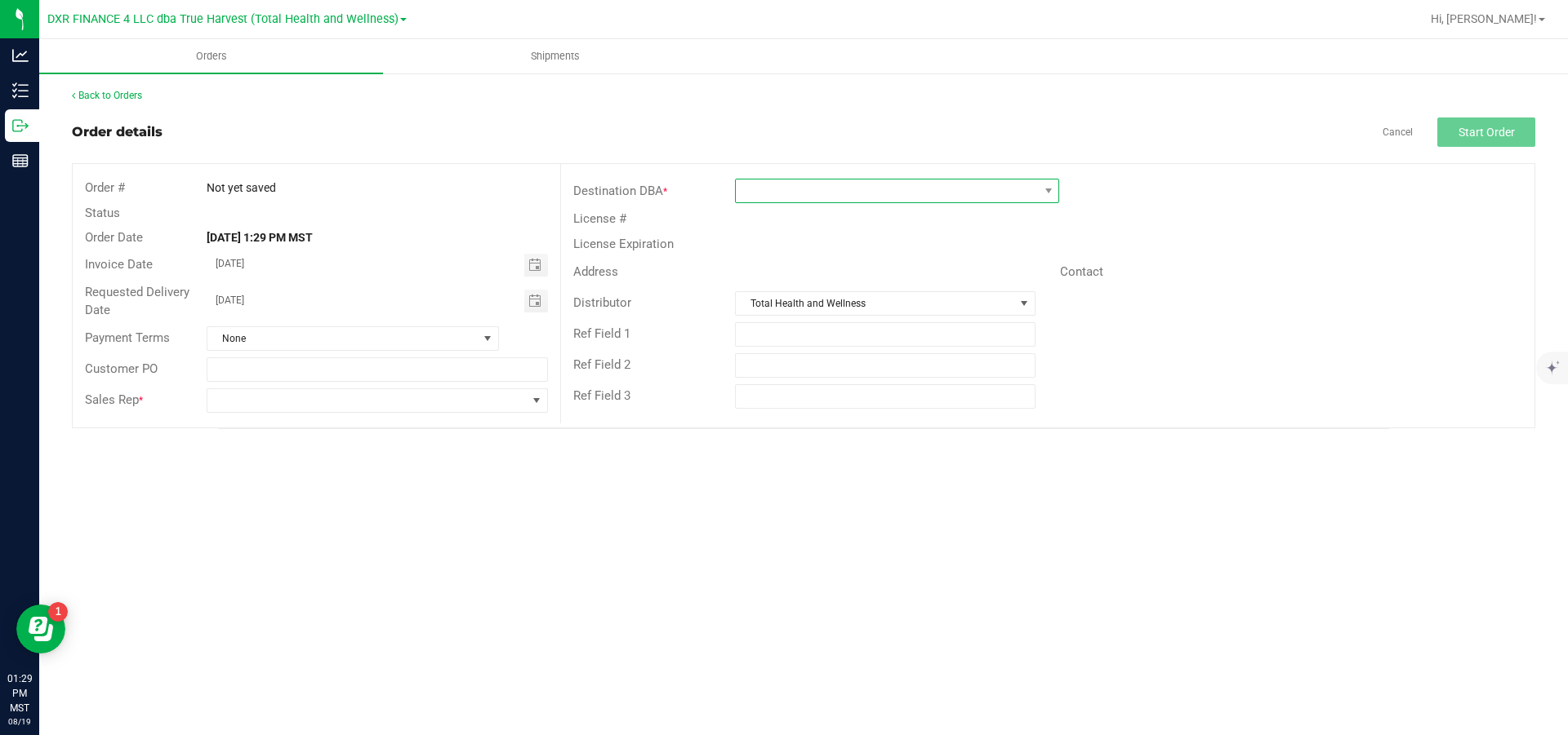
click at [810, 200] on span at bounding box center [886, 191] width 302 height 23
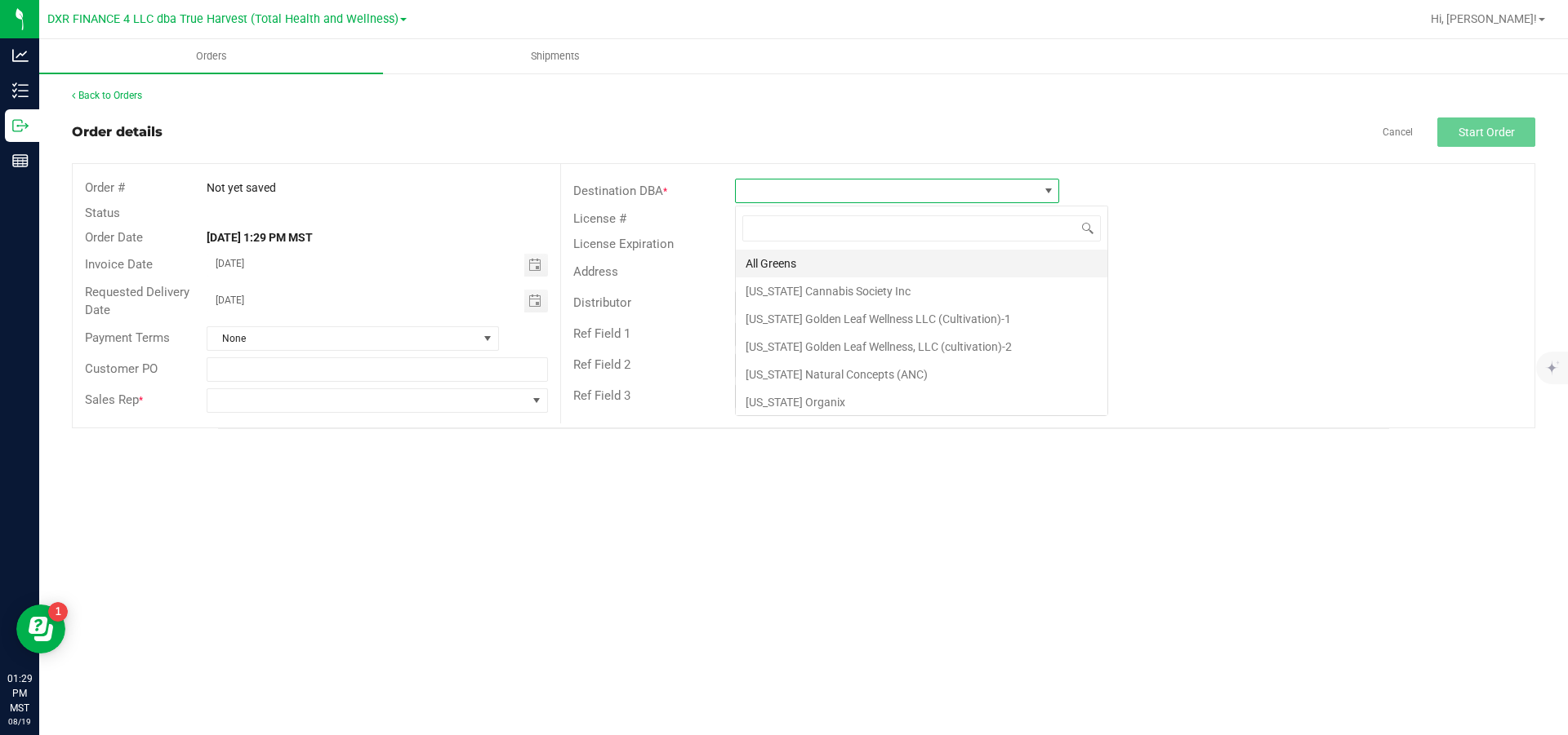
scroll to position [25, 323]
click at [801, 295] on li "[US_STATE] Cannabis Society Inc" at bounding box center [921, 291] width 372 height 28
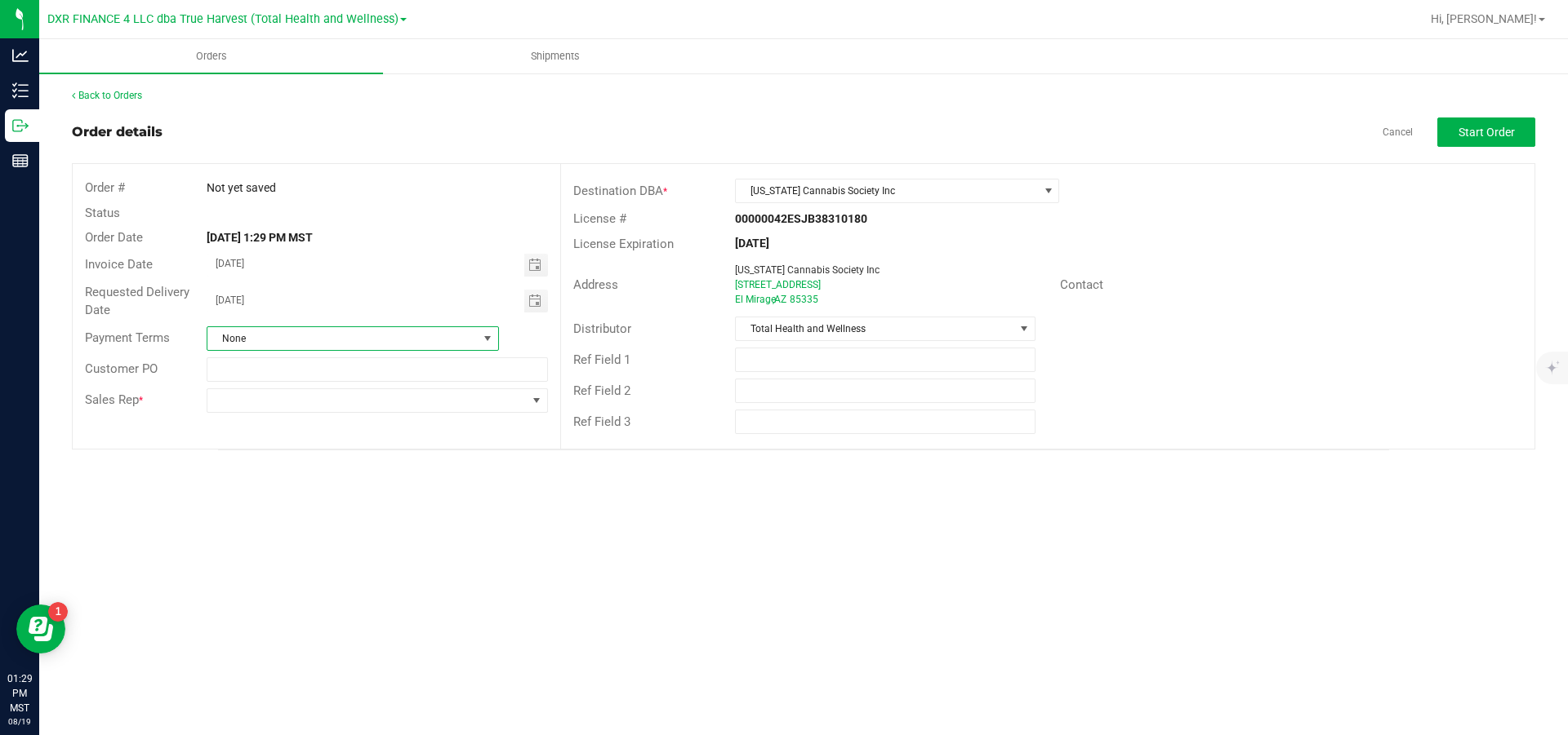
click at [427, 335] on span "None" at bounding box center [342, 338] width 270 height 23
click at [292, 335] on li "ACH" at bounding box center [353, 438] width 291 height 28
click at [377, 335] on span at bounding box center [367, 400] width 319 height 23
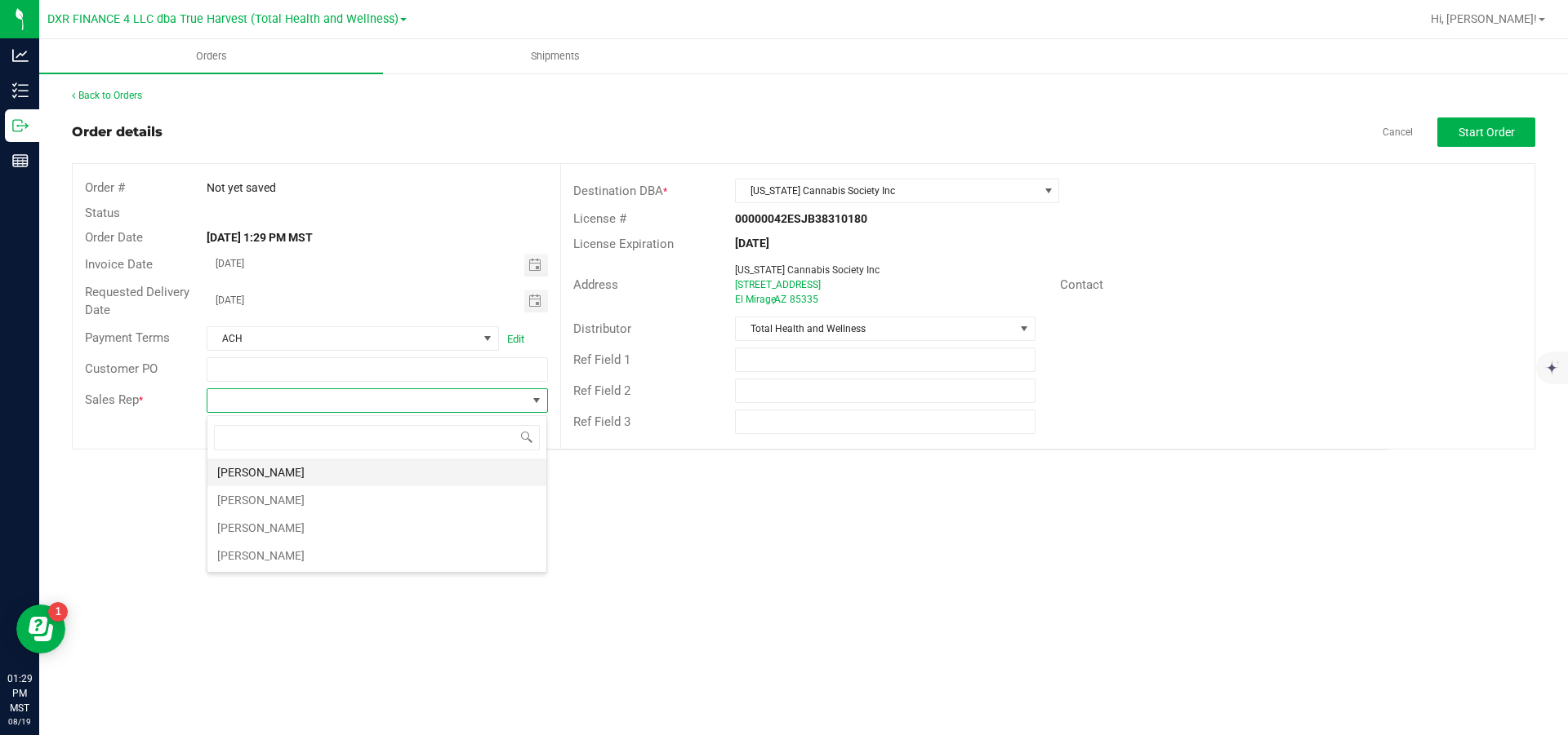
scroll to position [25, 340]
drag, startPoint x: 302, startPoint y: 472, endPoint x: 345, endPoint y: 450, distance: 48.3
click at [303, 335] on li "[PERSON_NAME]" at bounding box center [377, 473] width 339 height 28
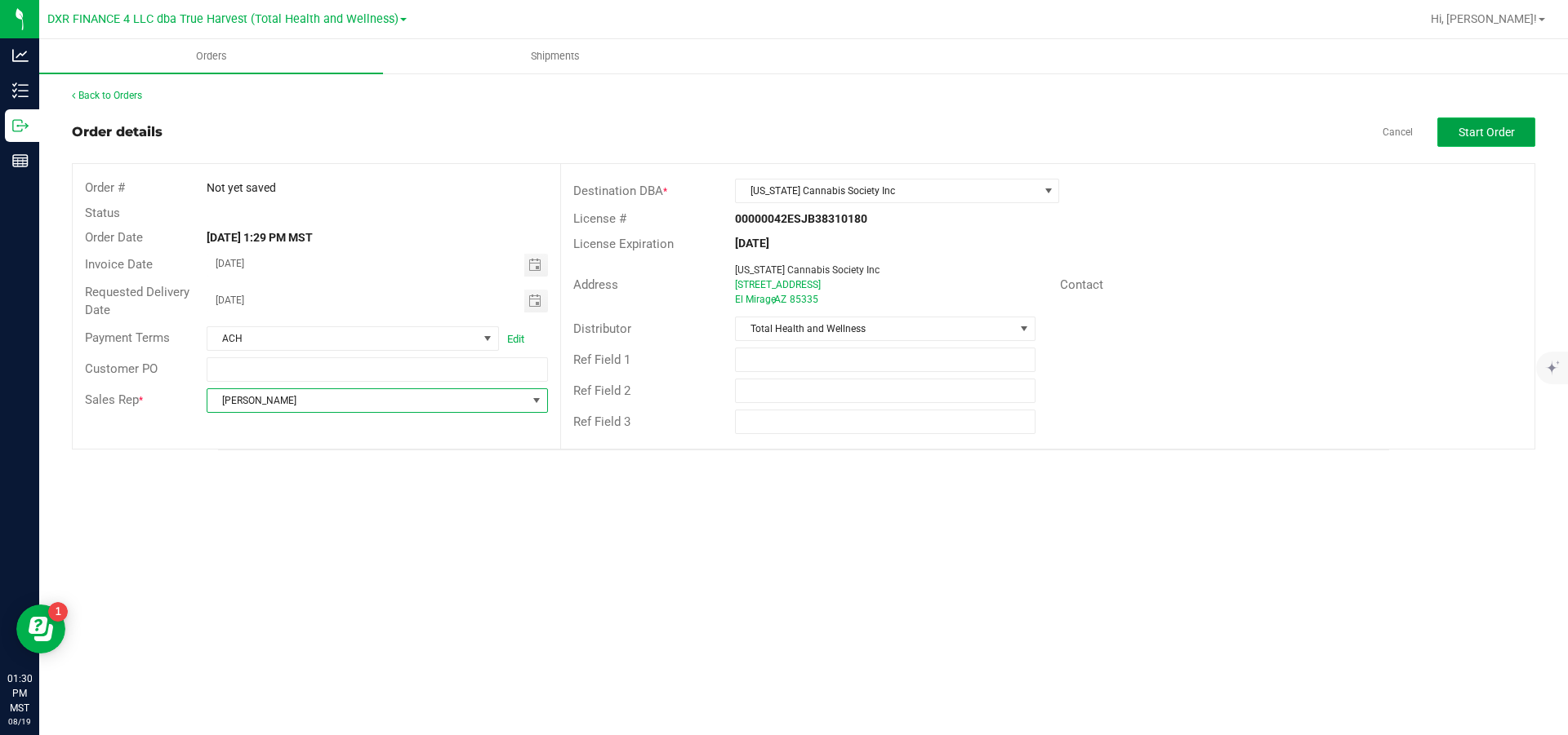
click at [838, 137] on span "Start Order" at bounding box center [1486, 132] width 56 height 13
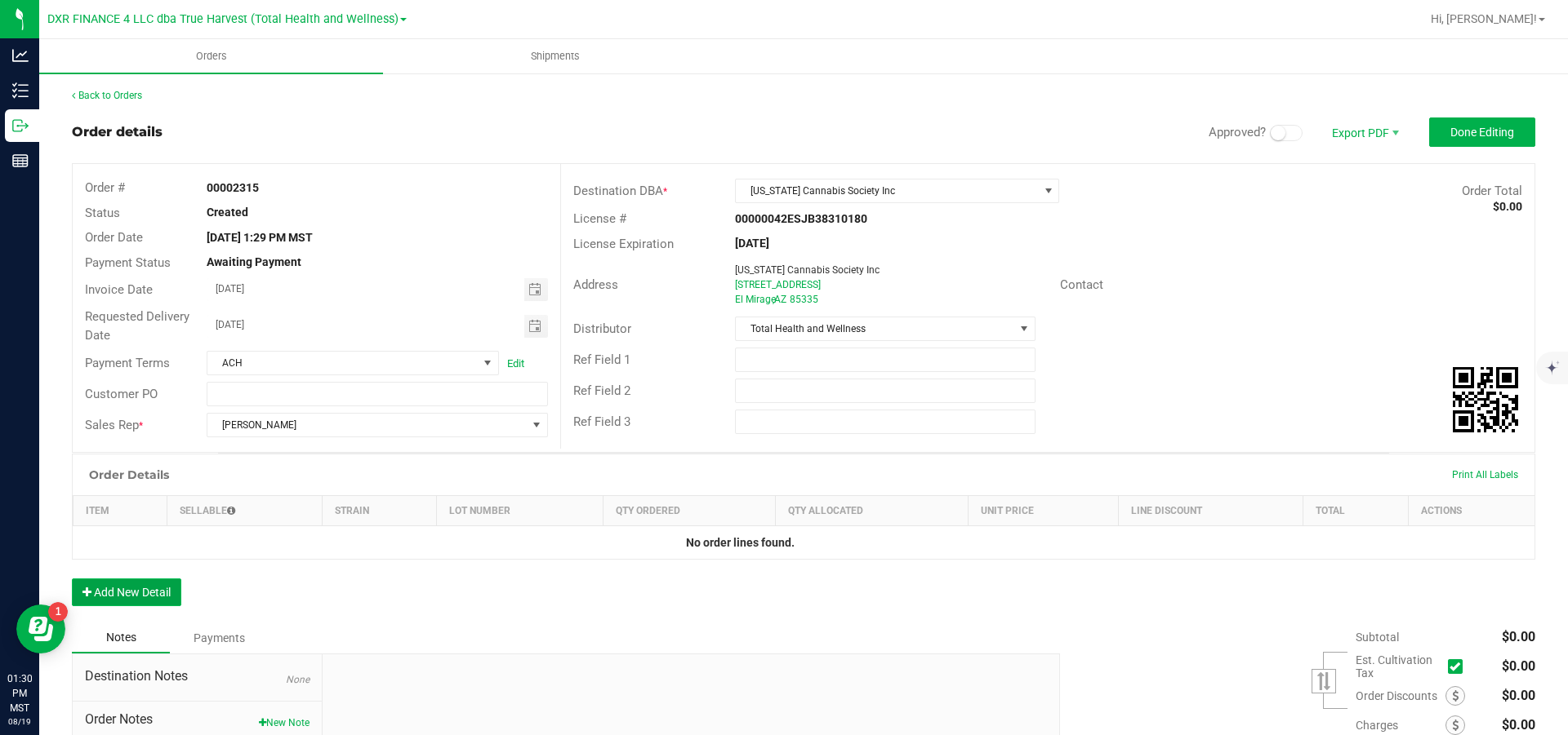
click at [145, 335] on button "Add New Detail" at bounding box center [126, 593] width 109 height 28
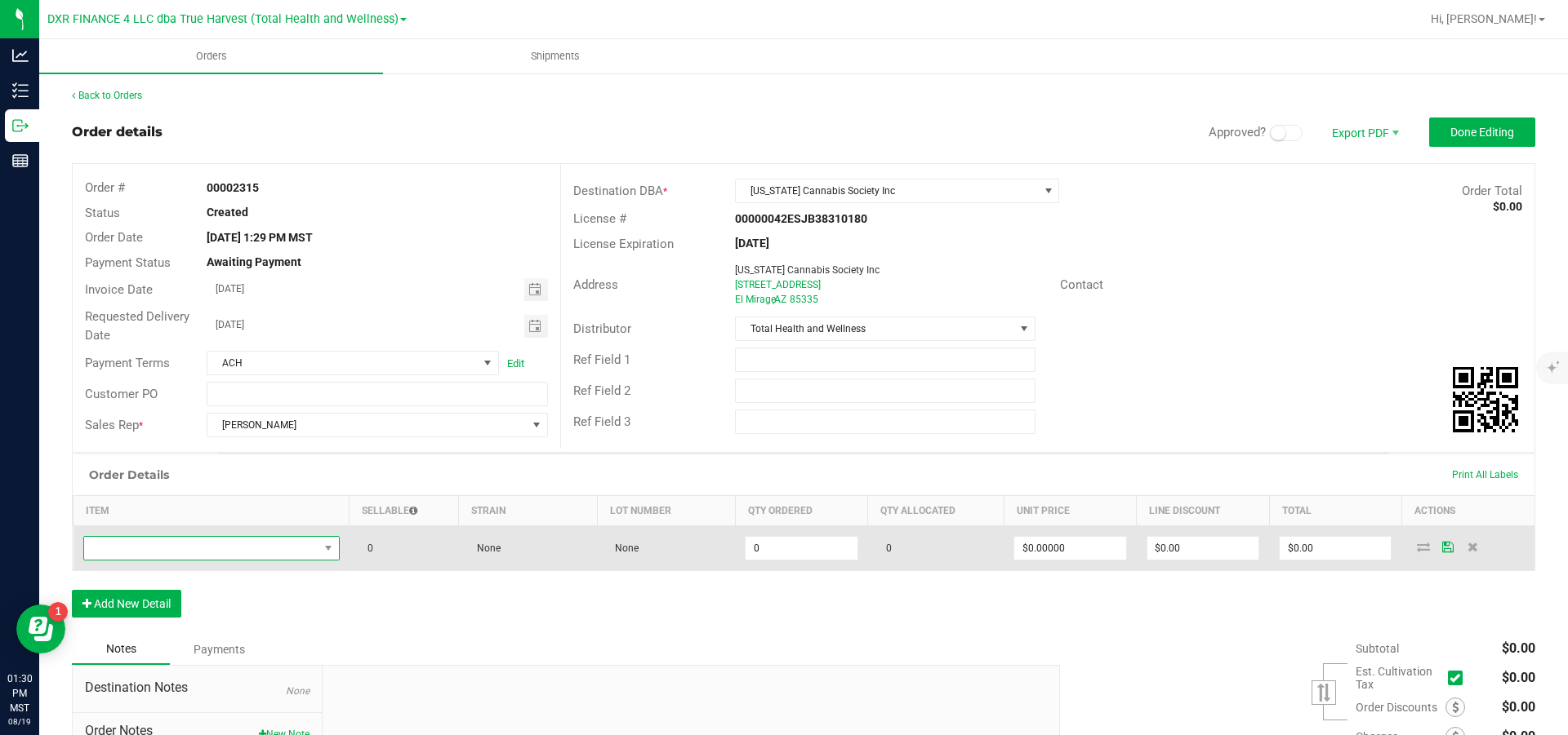
click at [178, 335] on span "NO DATA FOUND" at bounding box center [202, 548] width 234 height 23
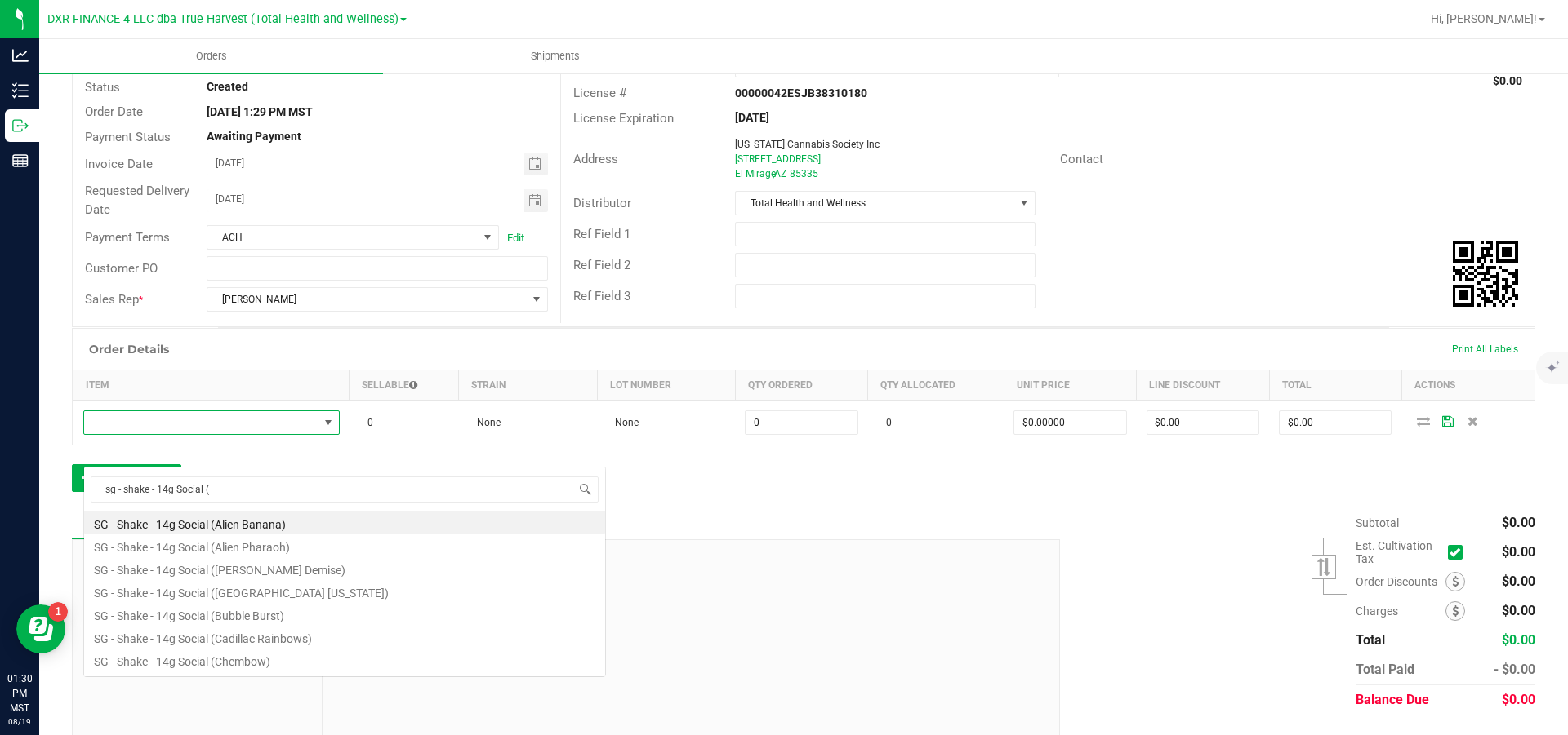
scroll to position [172, 0]
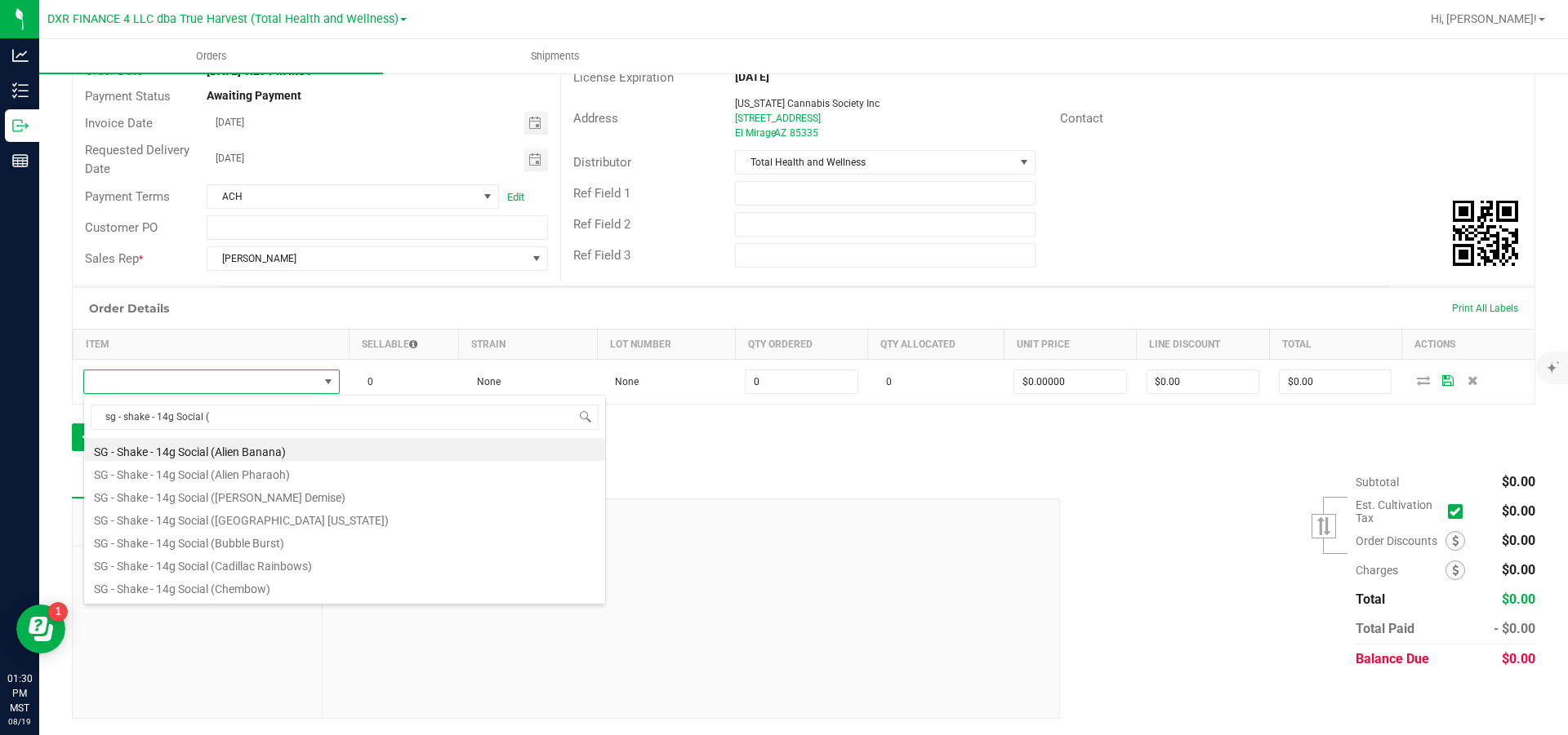
drag, startPoint x: 261, startPoint y: 416, endPoint x: 79, endPoint y: 412, distance: 182.0
click at [79, 335] on body "Analytics Inventory Outbound Reports 01:30 PM MST [DATE] 08/19 DXR FINANCE 4 LL…" at bounding box center [784, 368] width 1568 height 735
click at [304, 335] on input "sg - shake - 14g Social (" at bounding box center [344, 418] width 508 height 26
type input "sg - shake - 14g Social (ba"
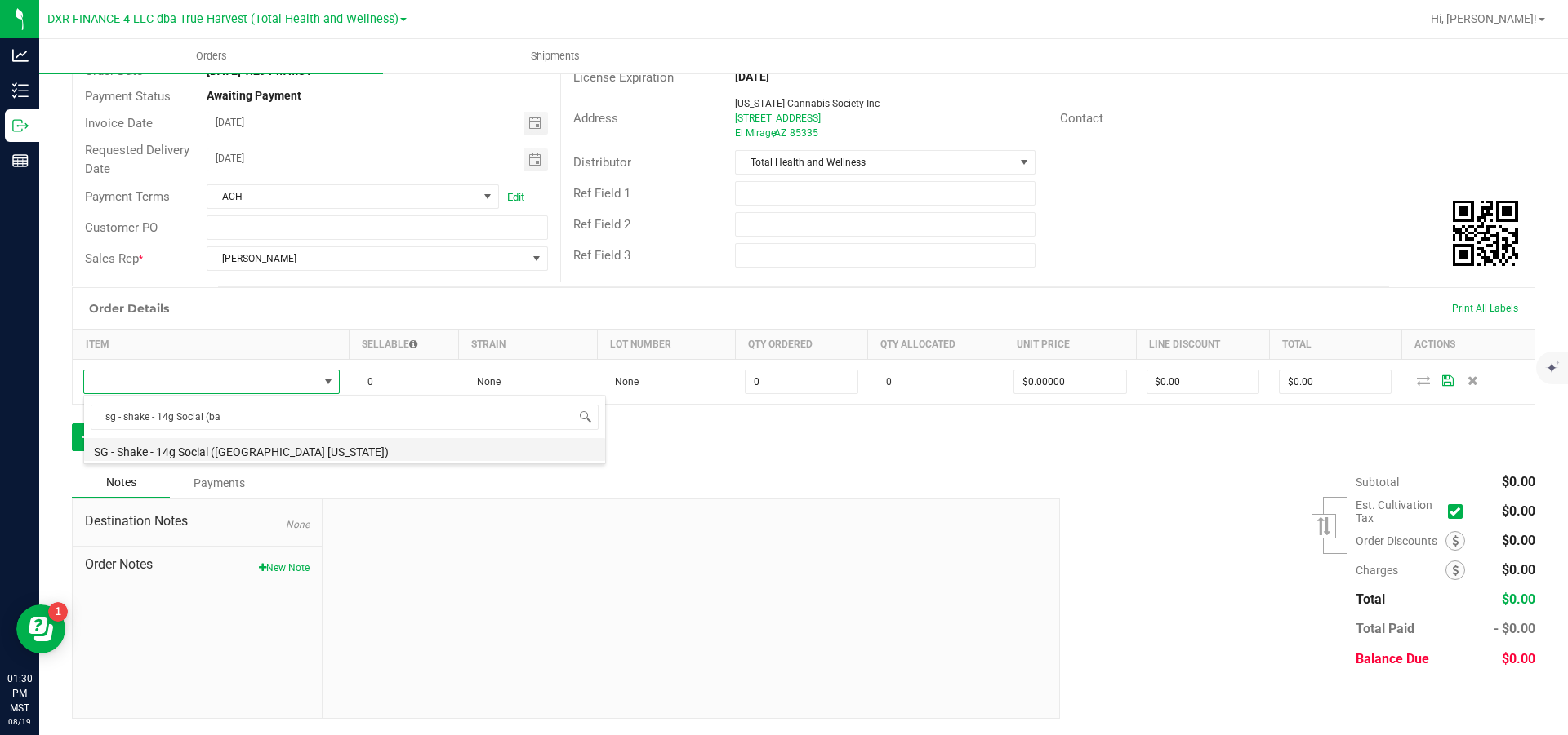
click at [358, 335] on li "SG - Shake - 14g Social ([GEOGRAPHIC_DATA] [US_STATE])" at bounding box center [345, 449] width 521 height 23
type input "0 ea"
type input "$10.00000"
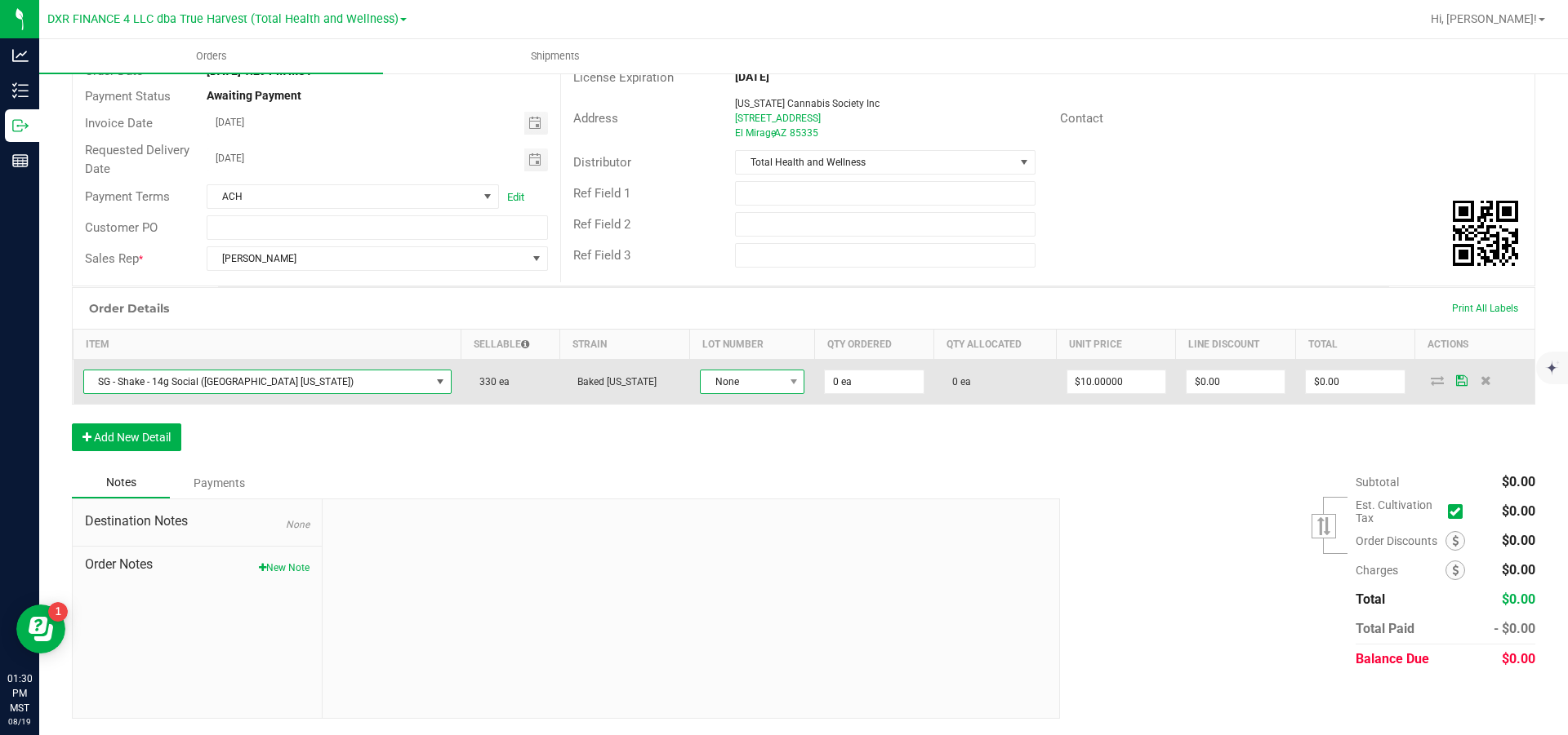
click at [701, 335] on span "None" at bounding box center [742, 381] width 83 height 23
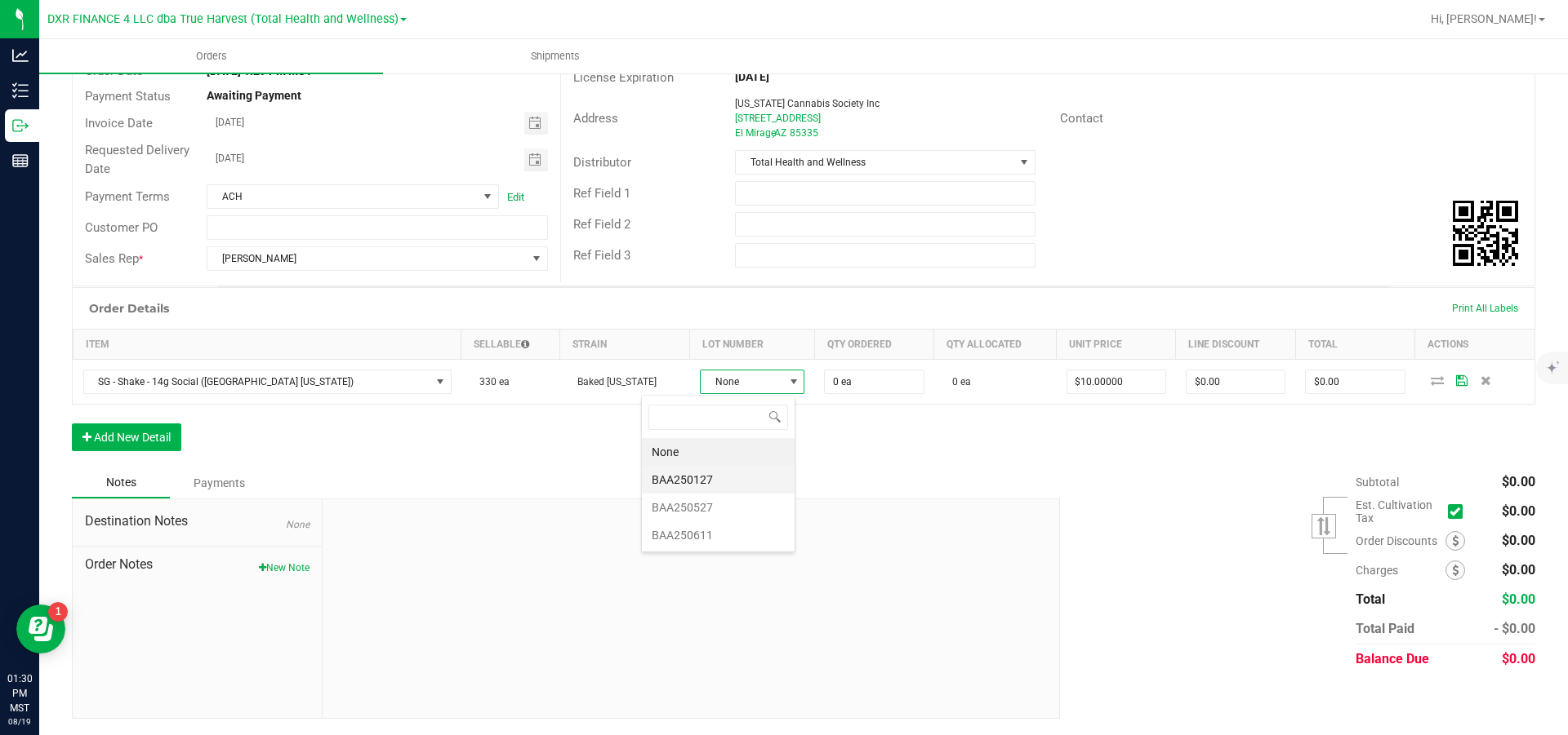
scroll to position [25, 106]
click at [715, 335] on li "BAA250611" at bounding box center [718, 536] width 152 height 28
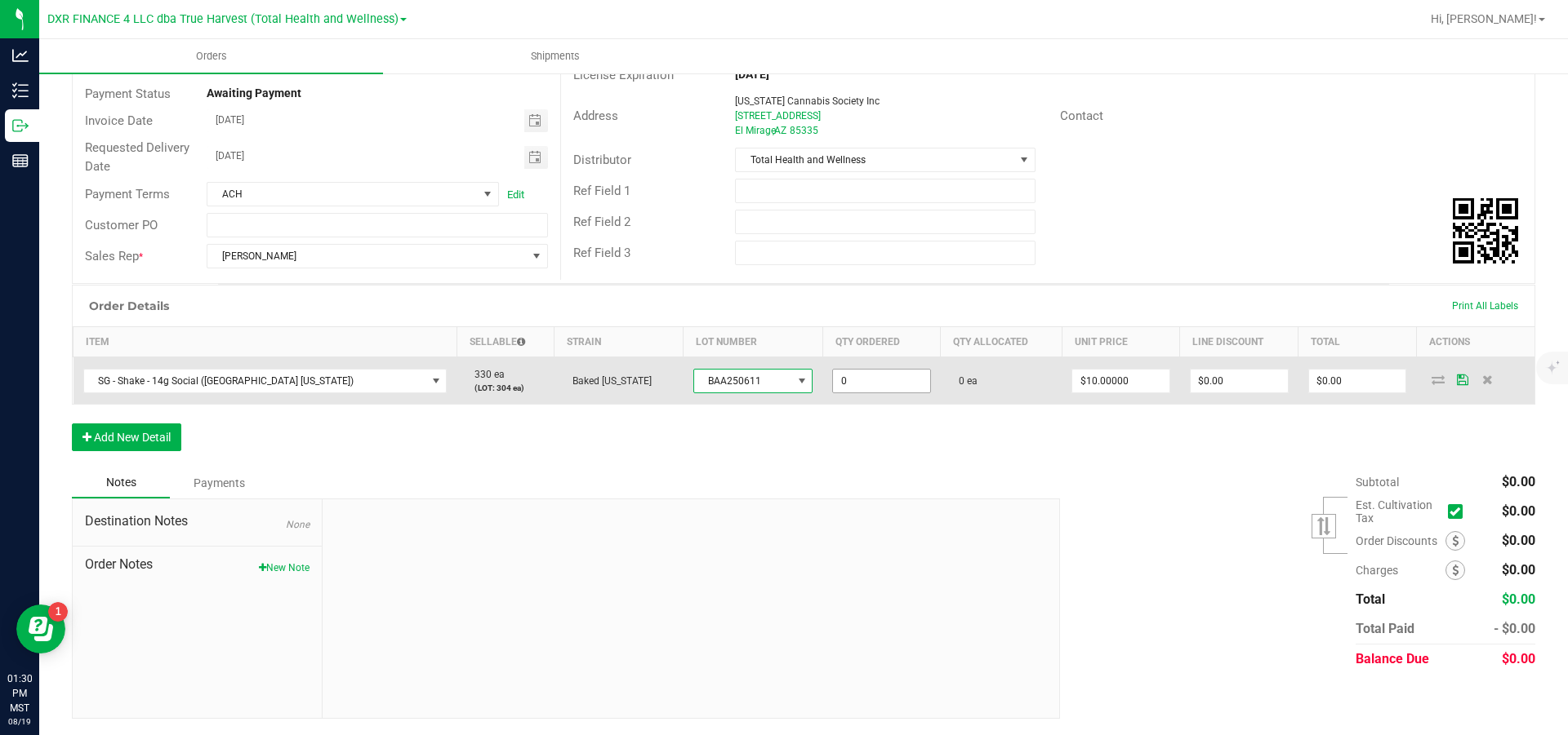
click at [833, 335] on input "0" at bounding box center [881, 380] width 97 height 23
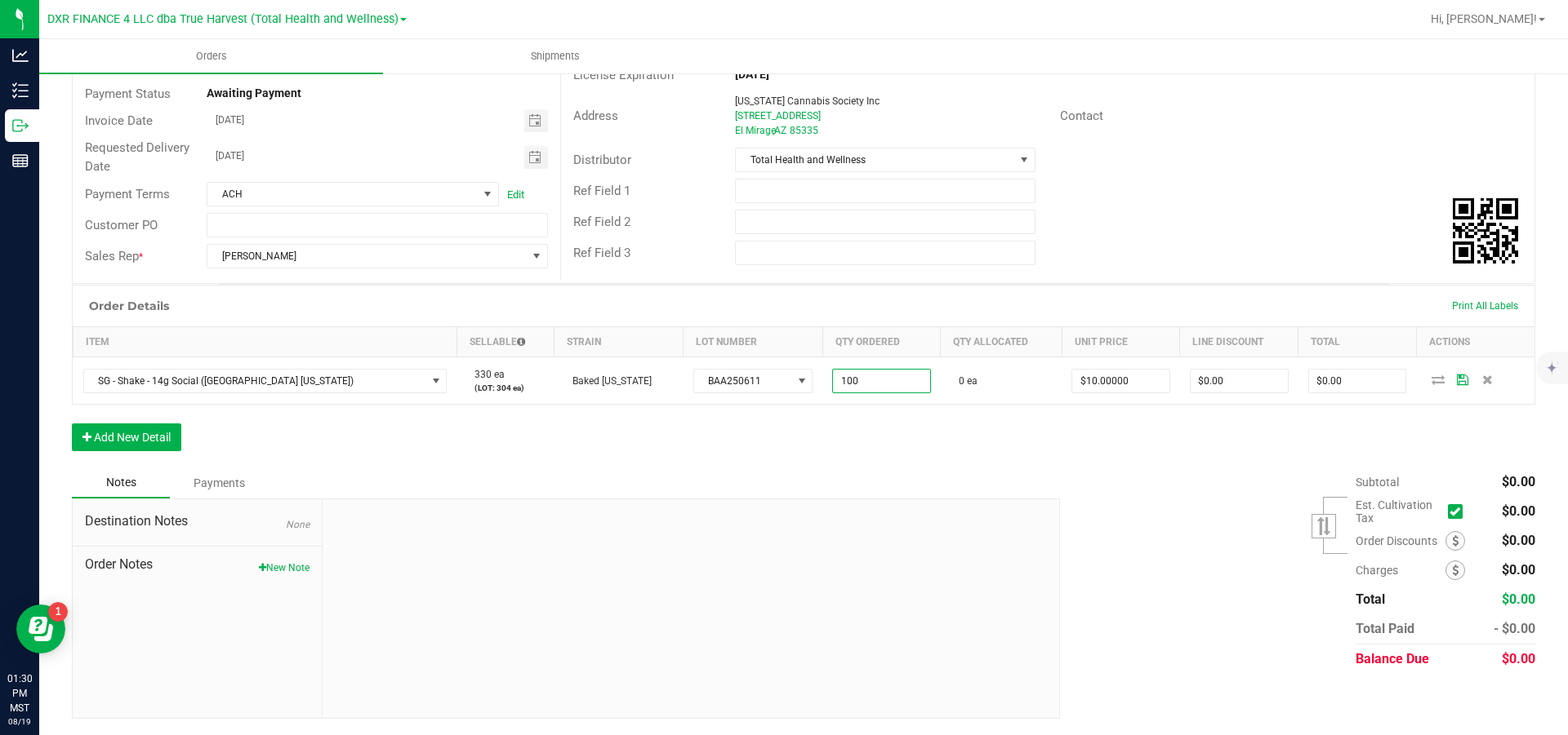
type input "100 ea"
type input "10"
type input "$1,000.00"
click at [145, 335] on button "Add New Detail" at bounding box center [126, 437] width 109 height 28
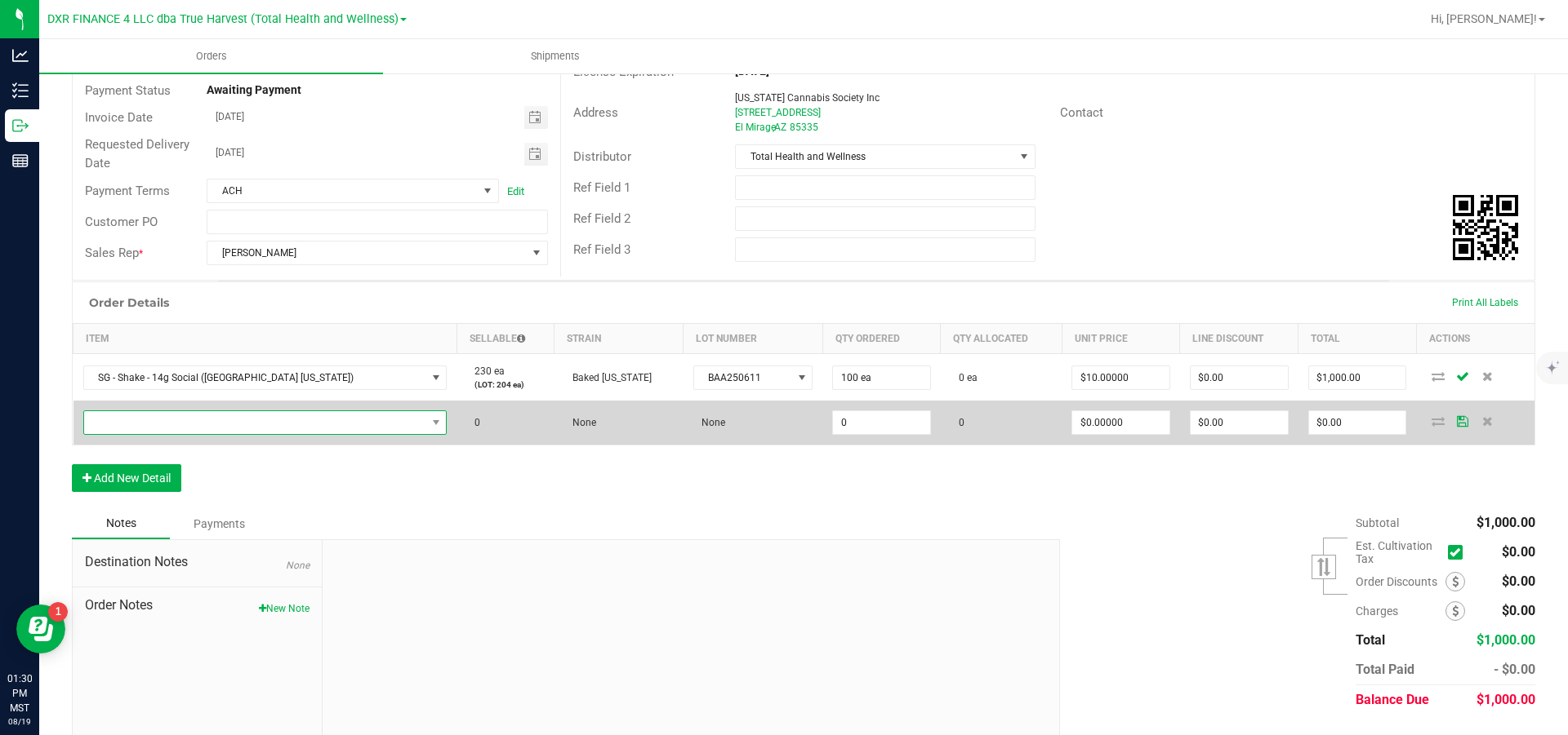
click at [153, 335] on span "NO DATA FOUND" at bounding box center [256, 423] width 342 height 23
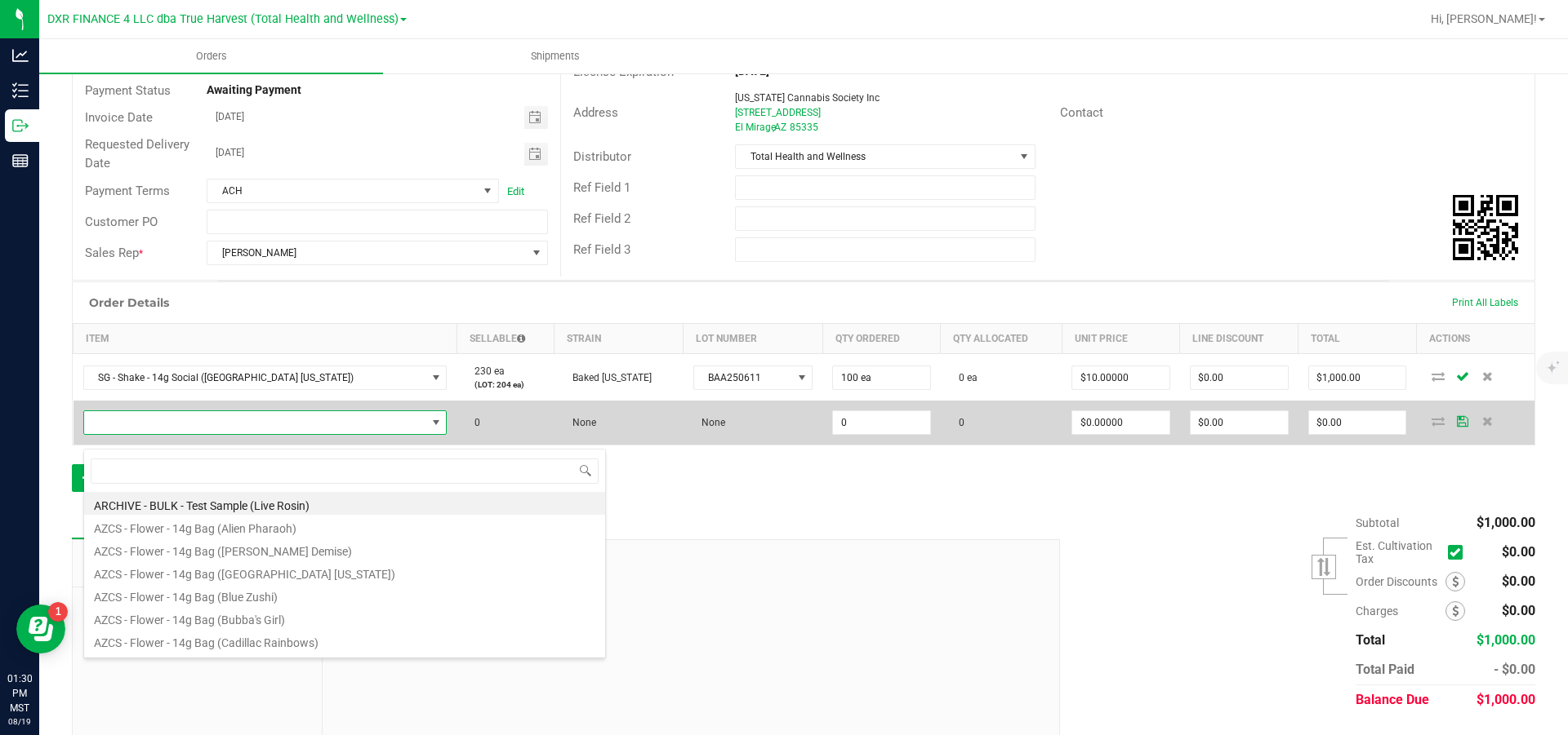
scroll to position [25, 288]
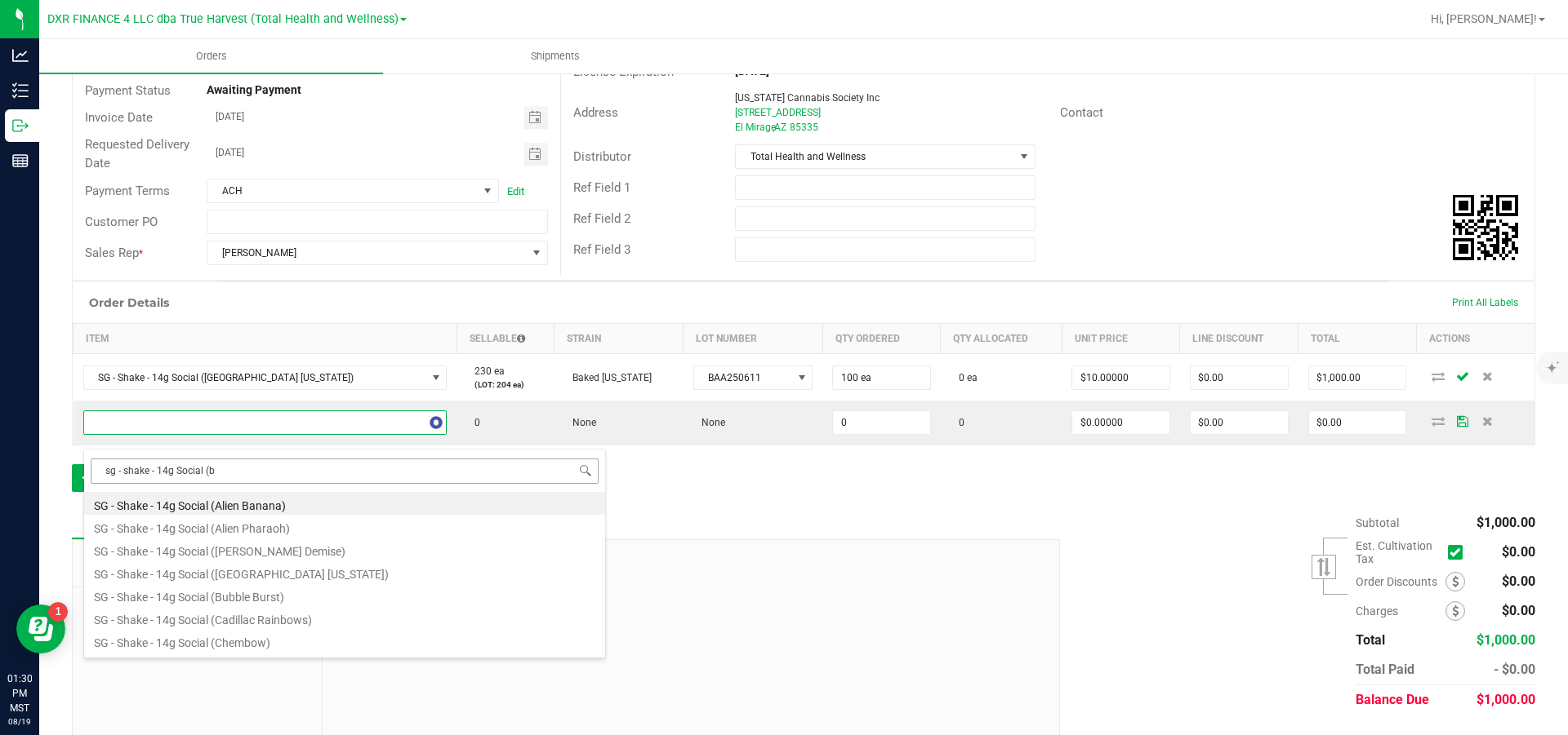
type input "sg - shake - 14g Social (ba"
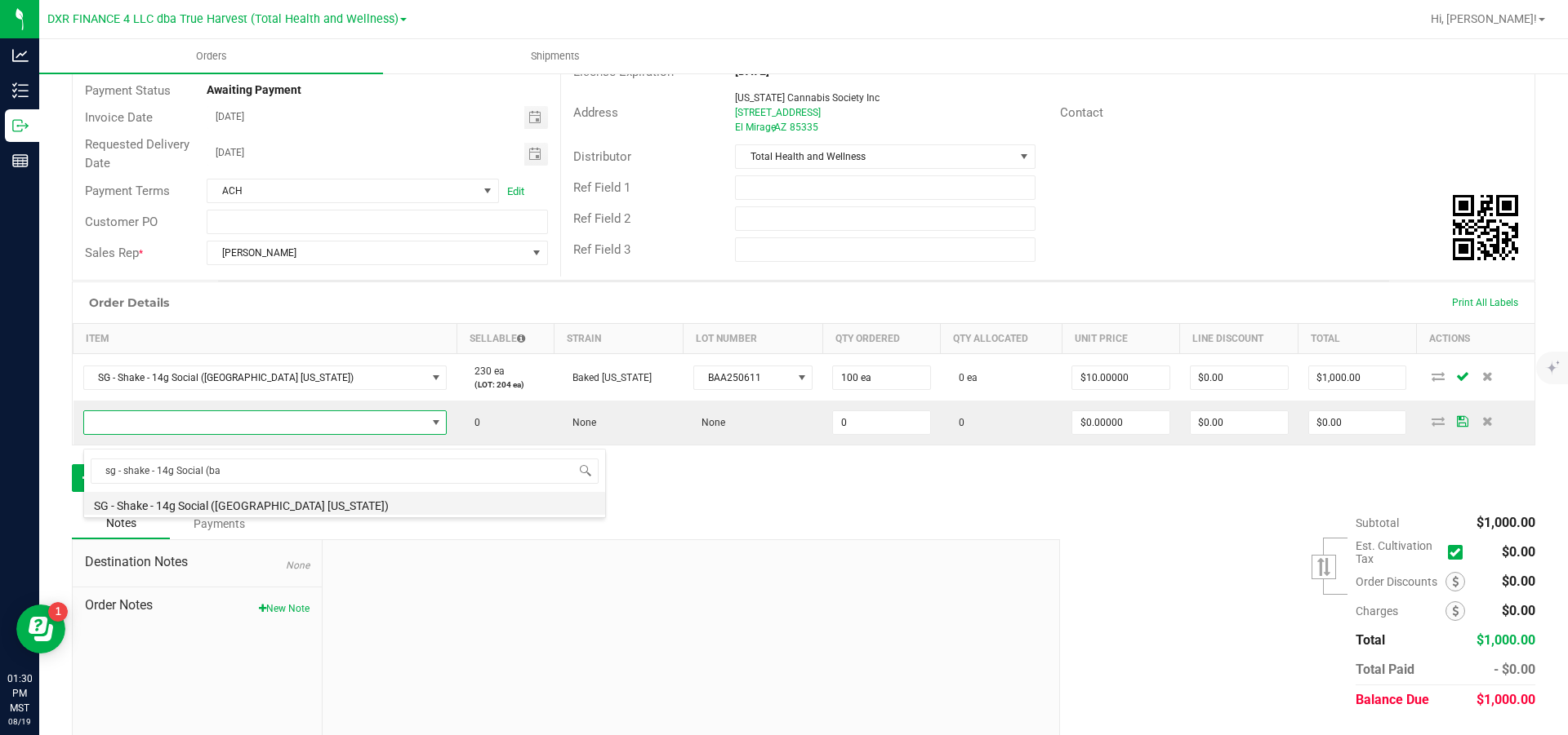
click at [284, 335] on li "SG - Shake - 14g Social ([GEOGRAPHIC_DATA] [US_STATE])" at bounding box center [345, 503] width 521 height 23
type input "0 ea"
type input "$10.00000"
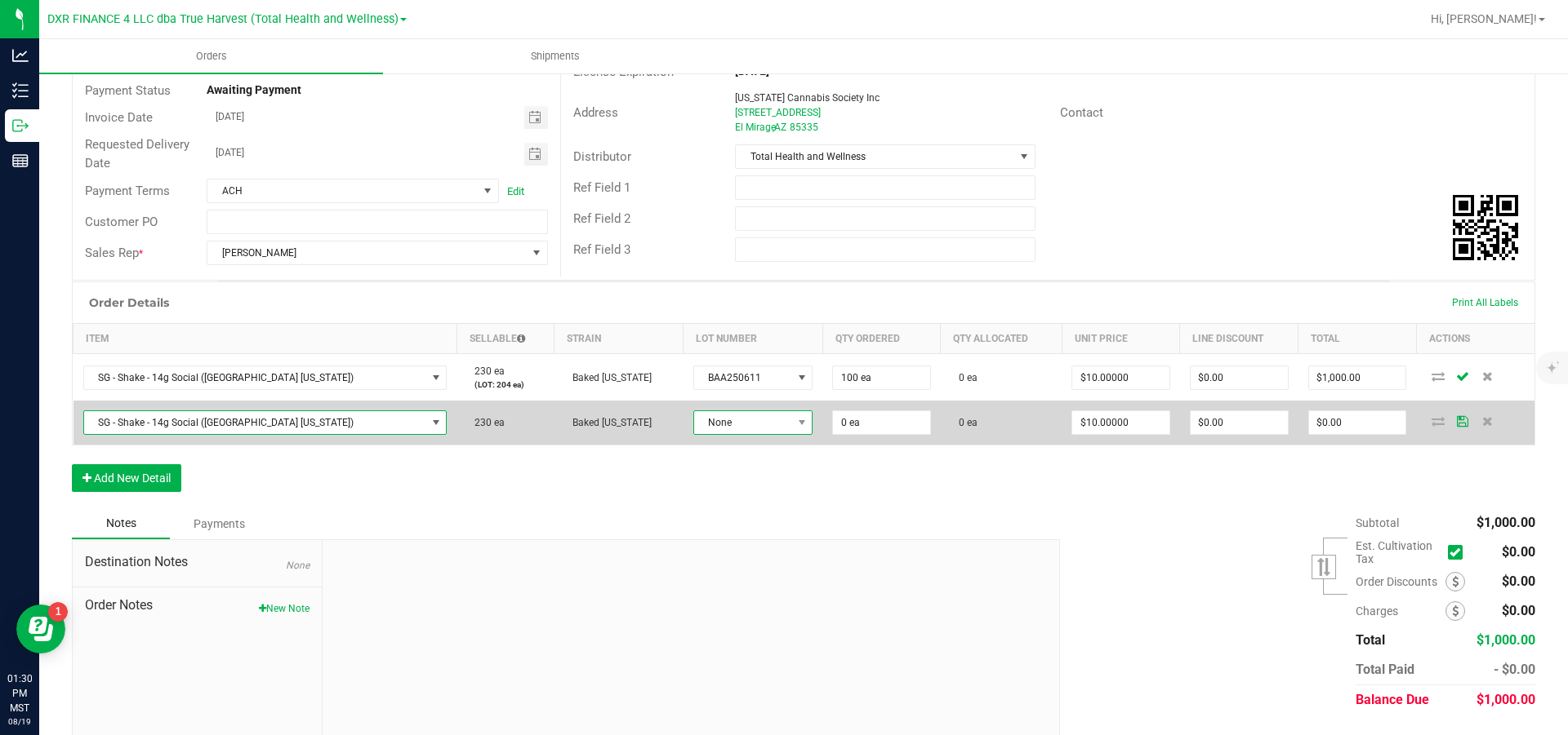
click at [694, 335] on span "None" at bounding box center [743, 423] width 98 height 23
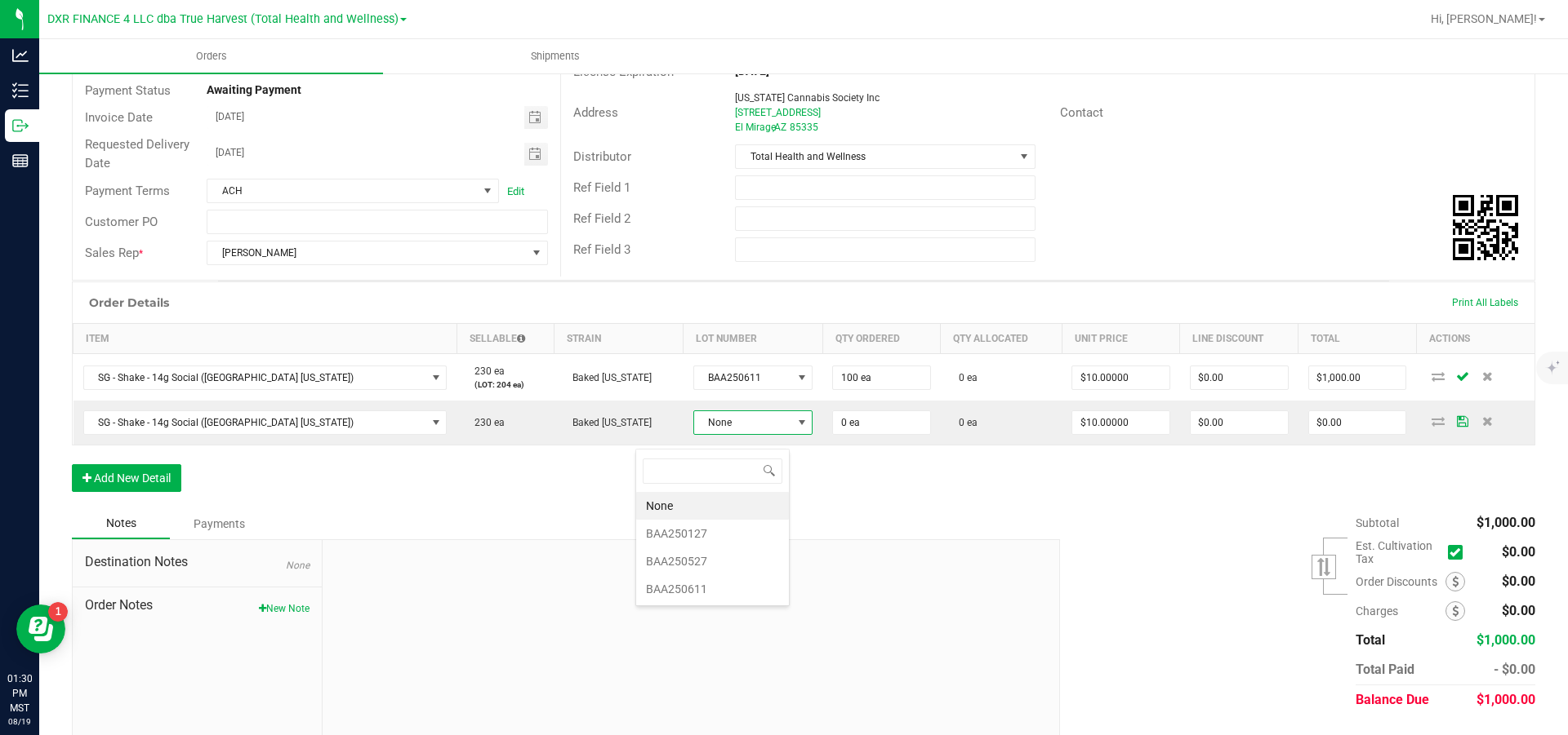
scroll to position [25, 129]
click at [706, 335] on li "BAA250527" at bounding box center [712, 561] width 152 height 28
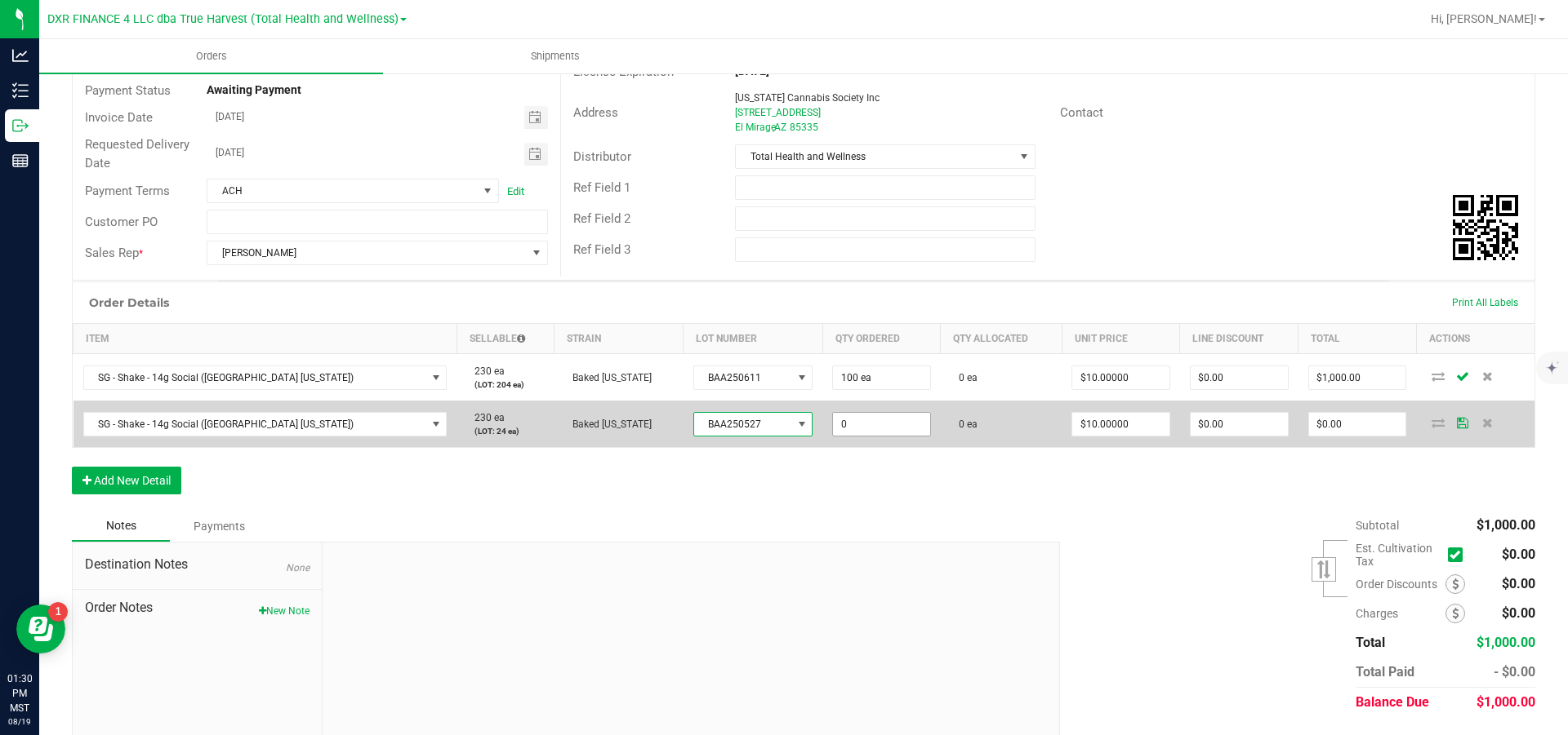
click at [838, 335] on input "0" at bounding box center [881, 424] width 97 height 23
type input "24 ea"
type input "10"
type input "$240.00"
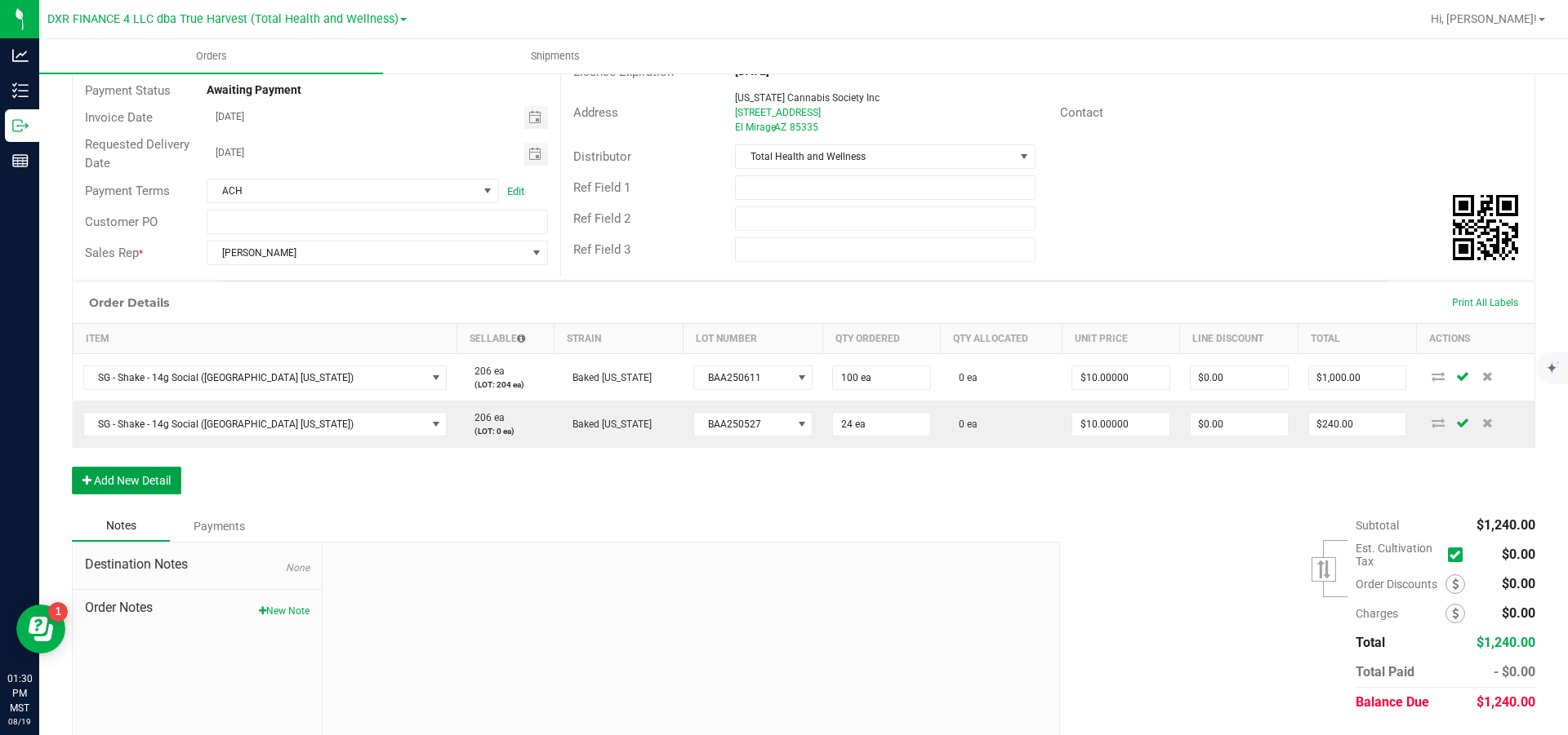
click at [104, 335] on button "Add New Detail" at bounding box center [126, 481] width 109 height 28
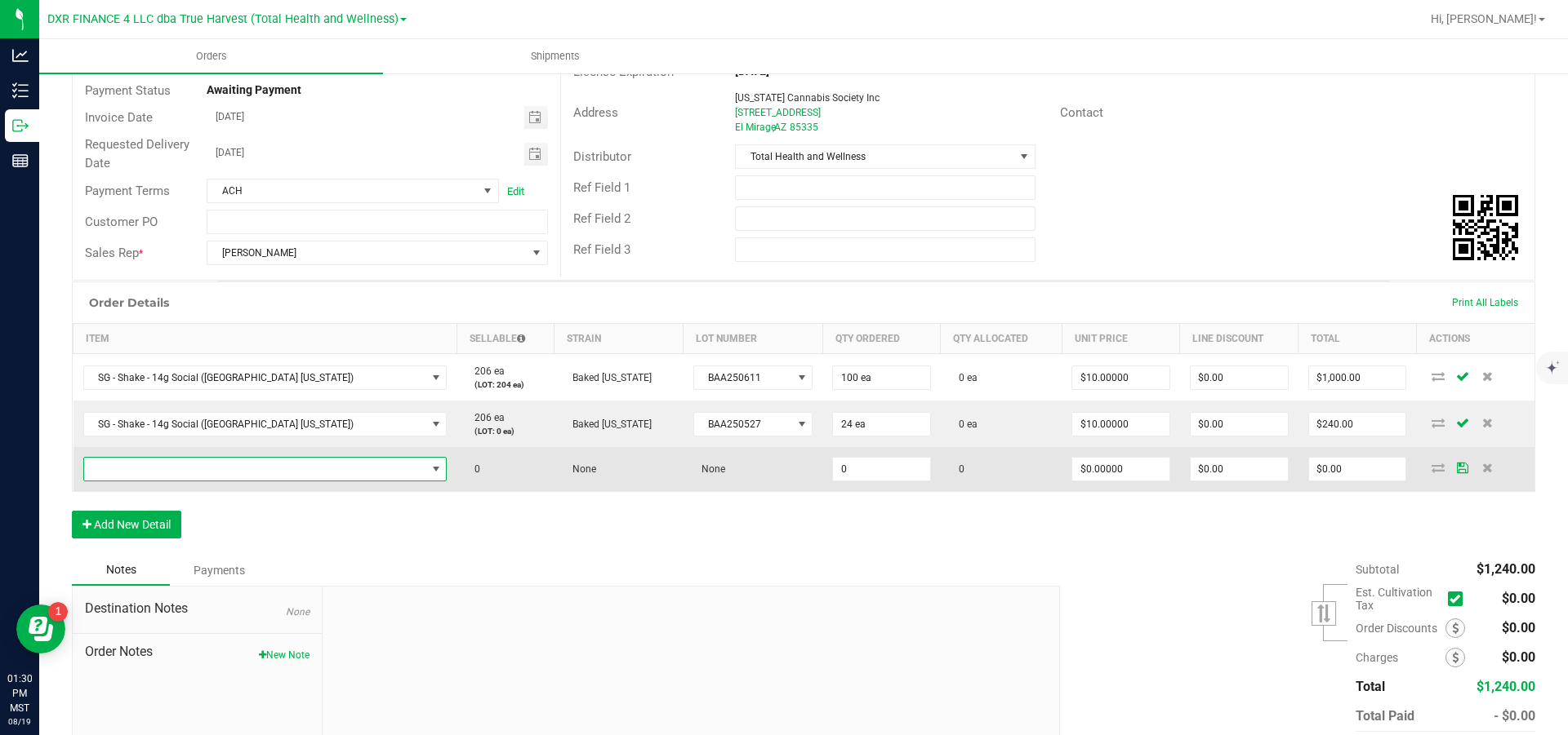
click at [109, 335] on span "NO DATA FOUND" at bounding box center [256, 469] width 342 height 23
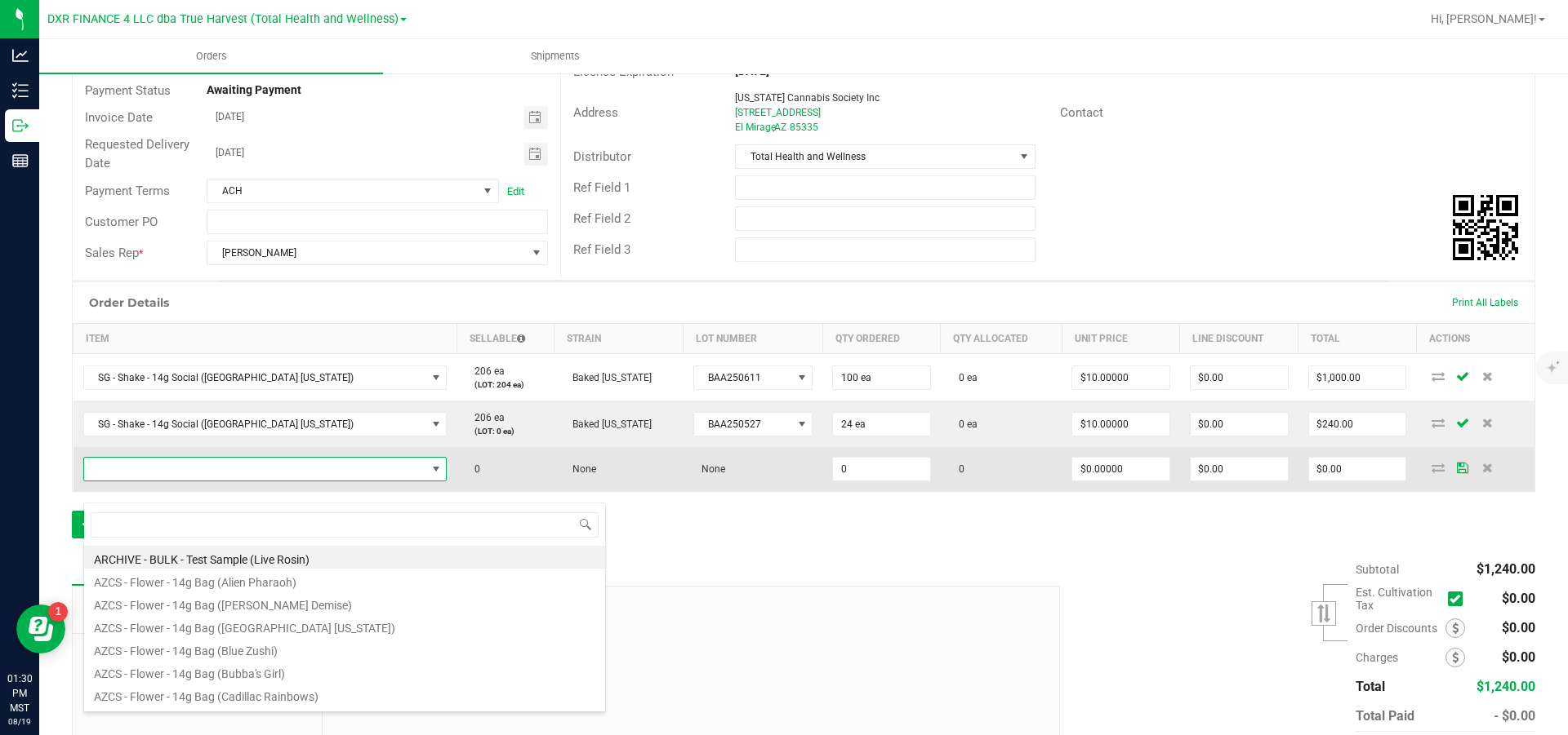
scroll to position [25, 288]
type input "sg - shake - 14g Social (ca"
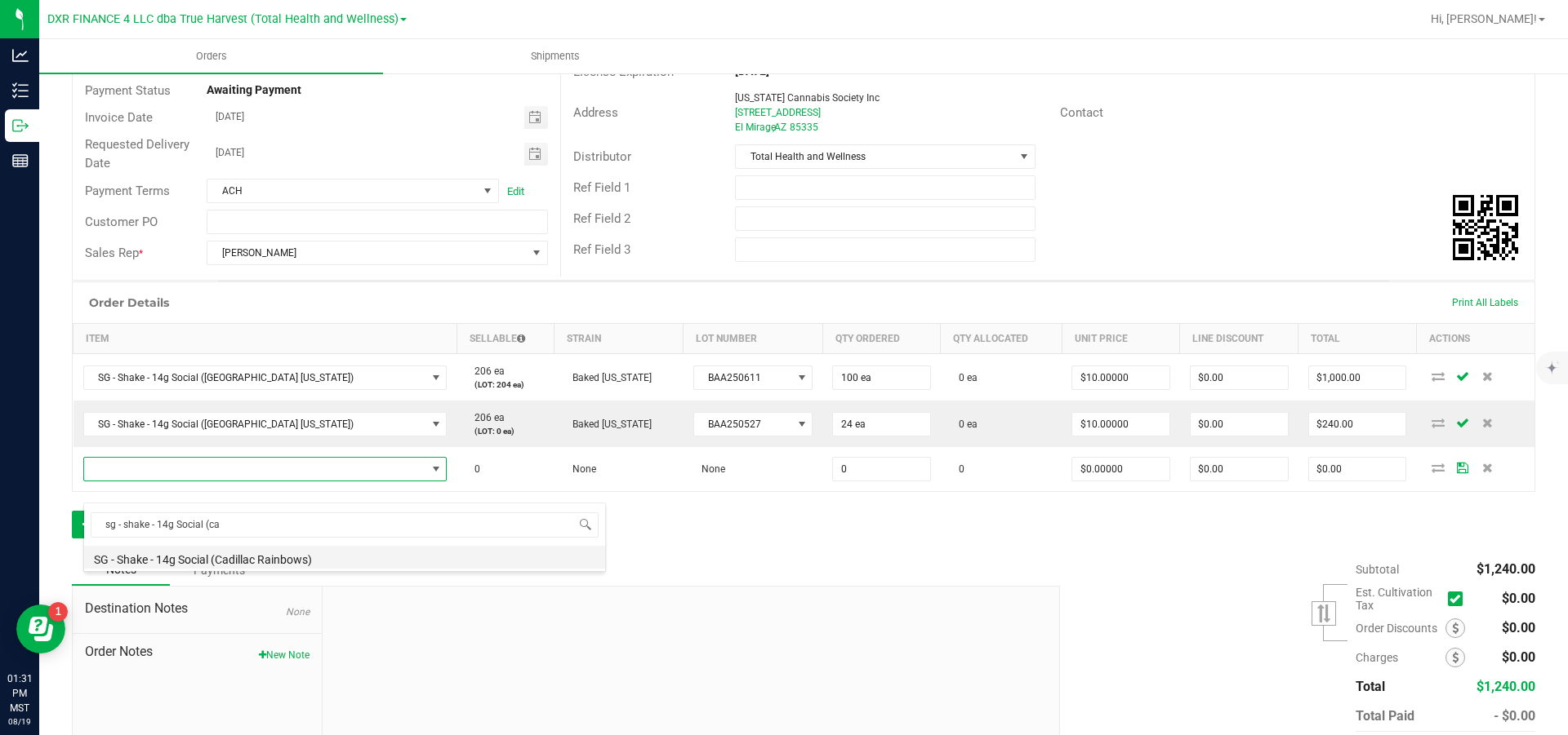
click at [289, 335] on li "SG - Shake - 14g Social (Cadillac Rainbows)" at bounding box center [345, 557] width 521 height 23
type input "0 ea"
type input "$10.00000"
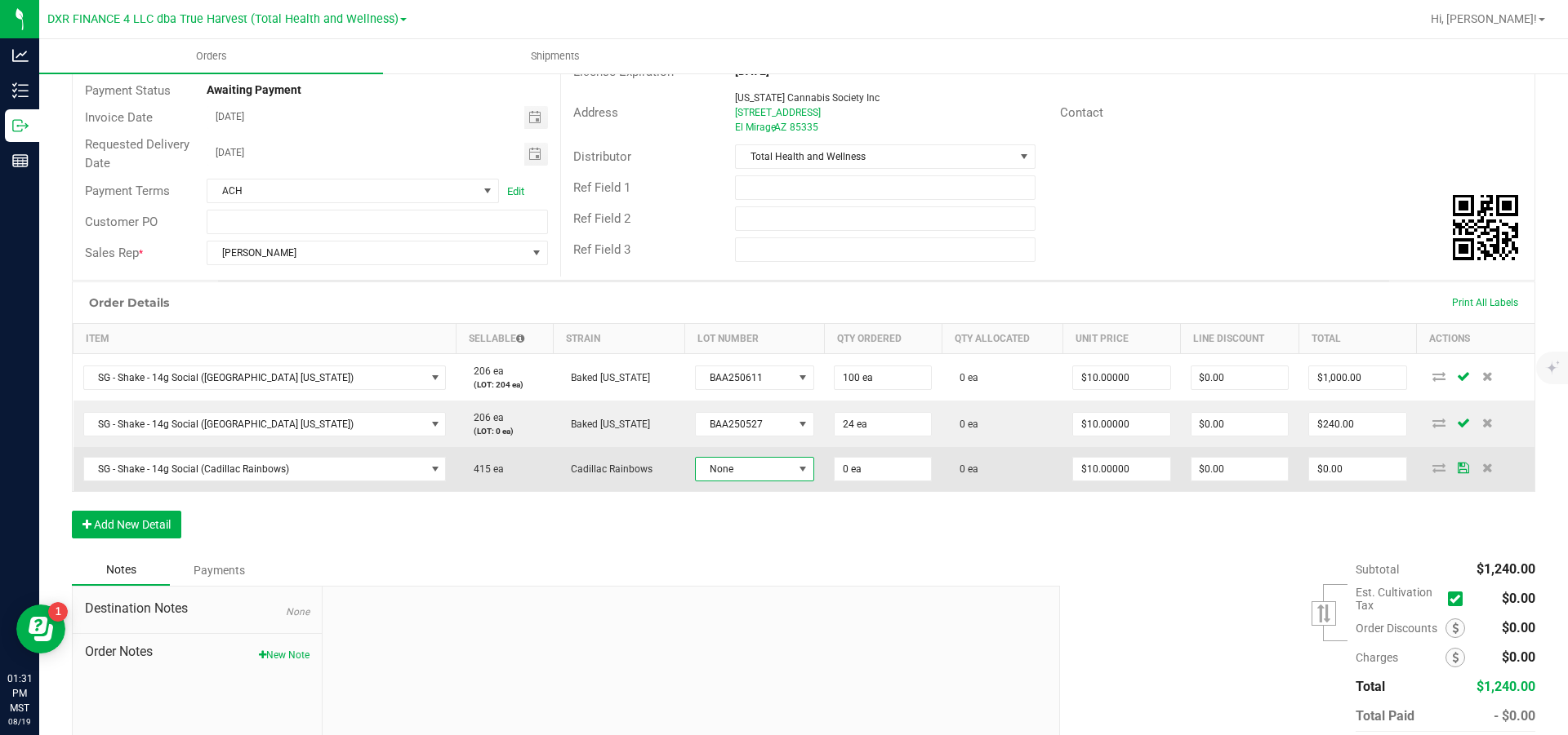
click at [703, 335] on span "None" at bounding box center [744, 469] width 97 height 23
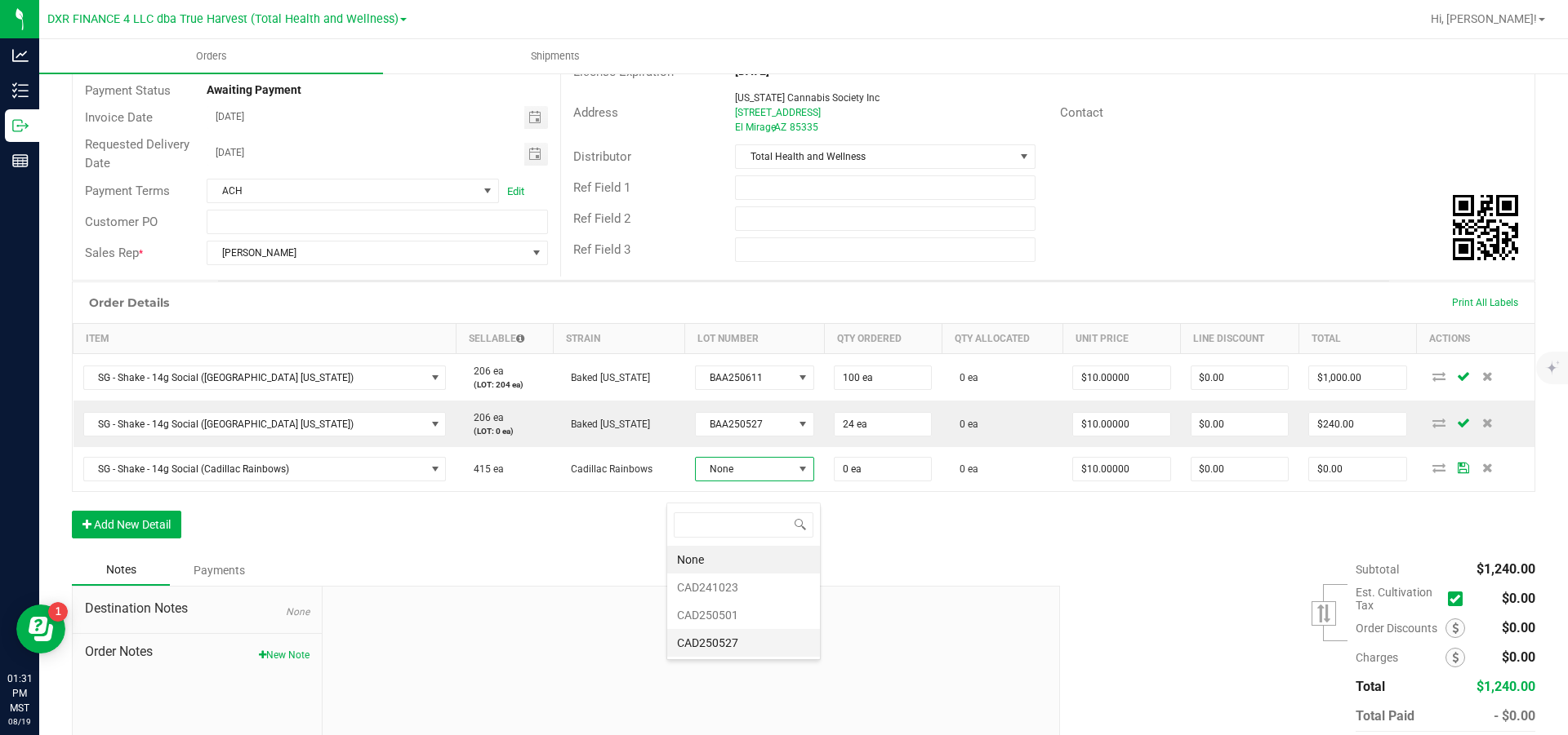
click at [713, 335] on li "CAD250527" at bounding box center [743, 643] width 152 height 28
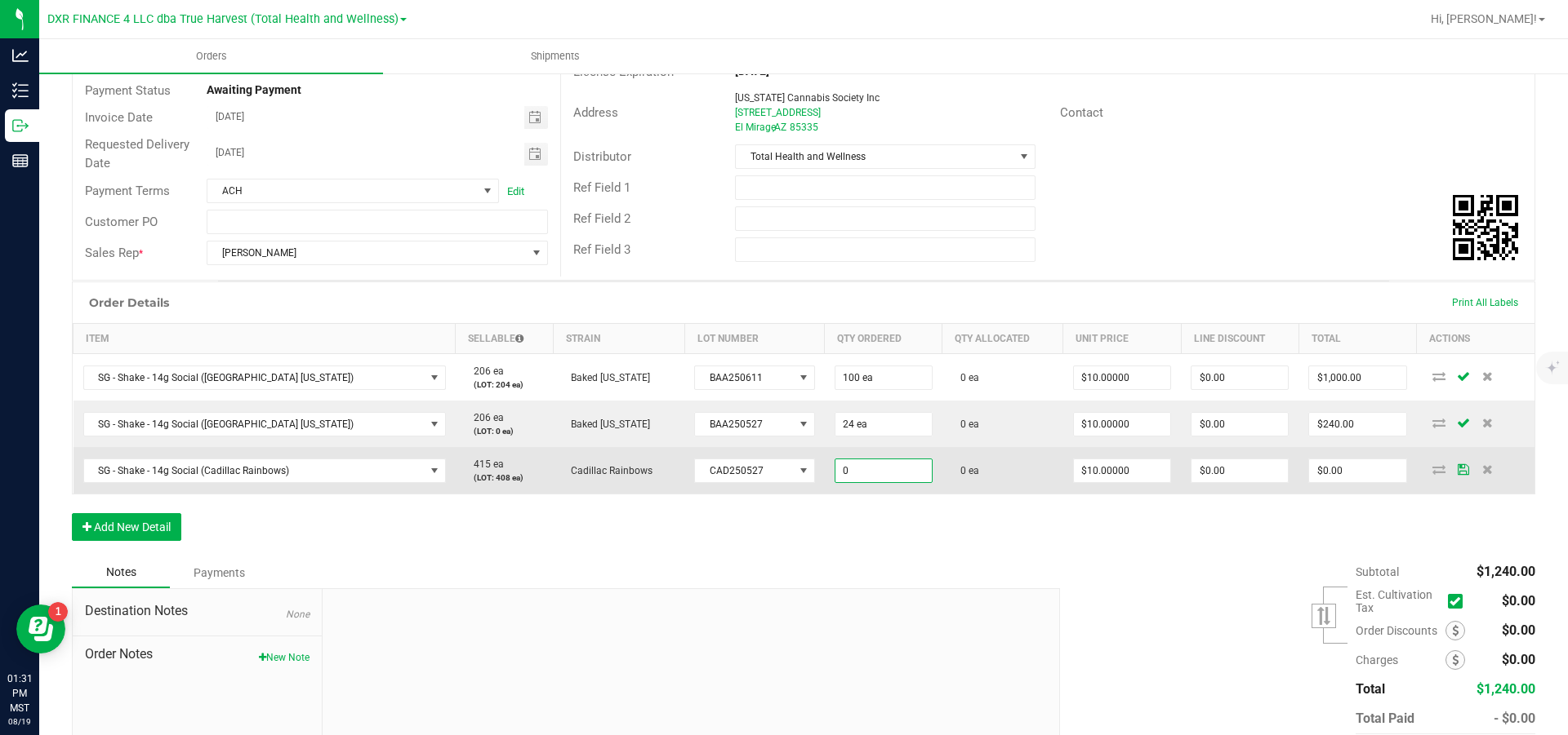
click at [838, 335] on input "0" at bounding box center [884, 471] width 96 height 23
type input "108 ea"
type input "10"
type input "$1,080.00"
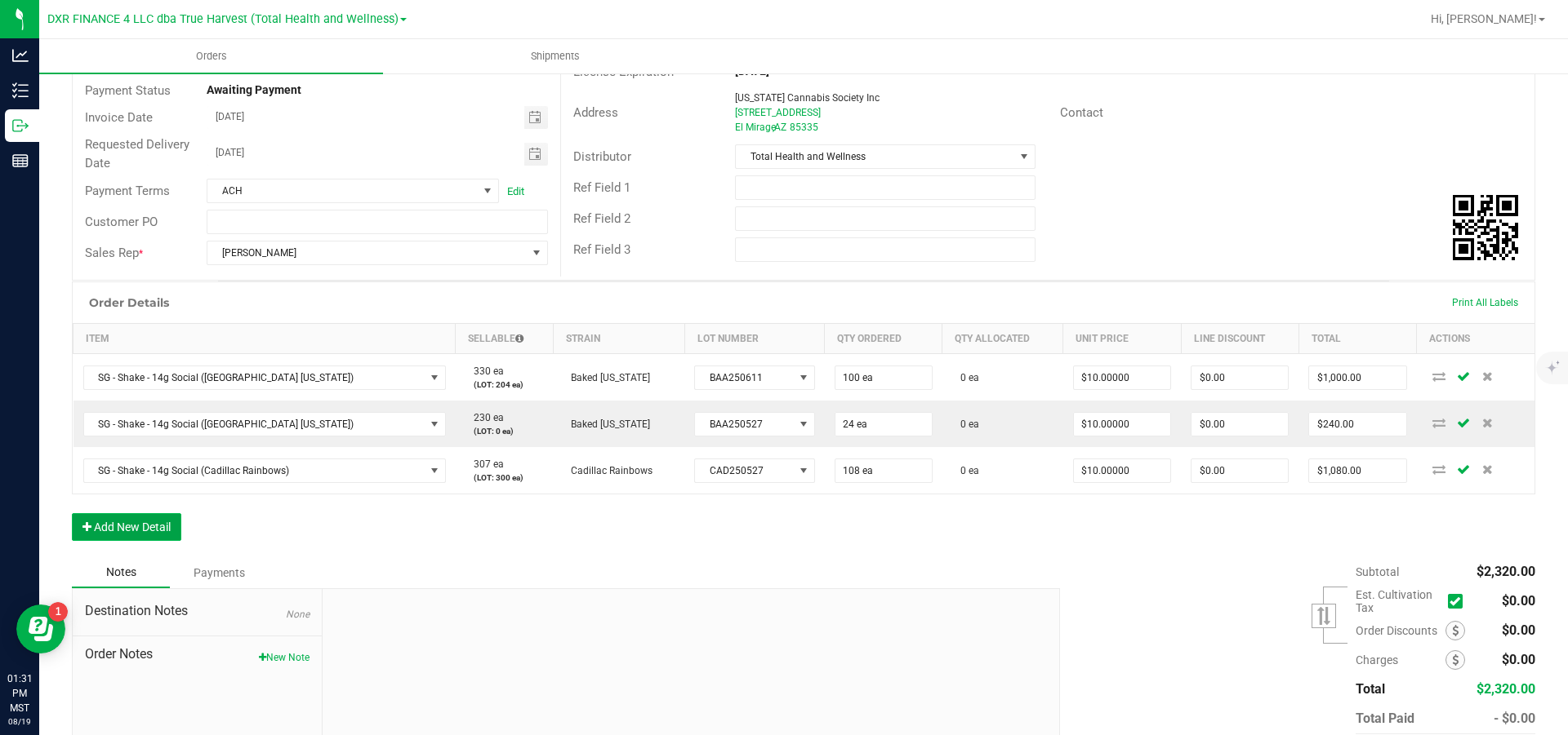
click at [154, 335] on button "Add New Detail" at bounding box center [126, 528] width 109 height 28
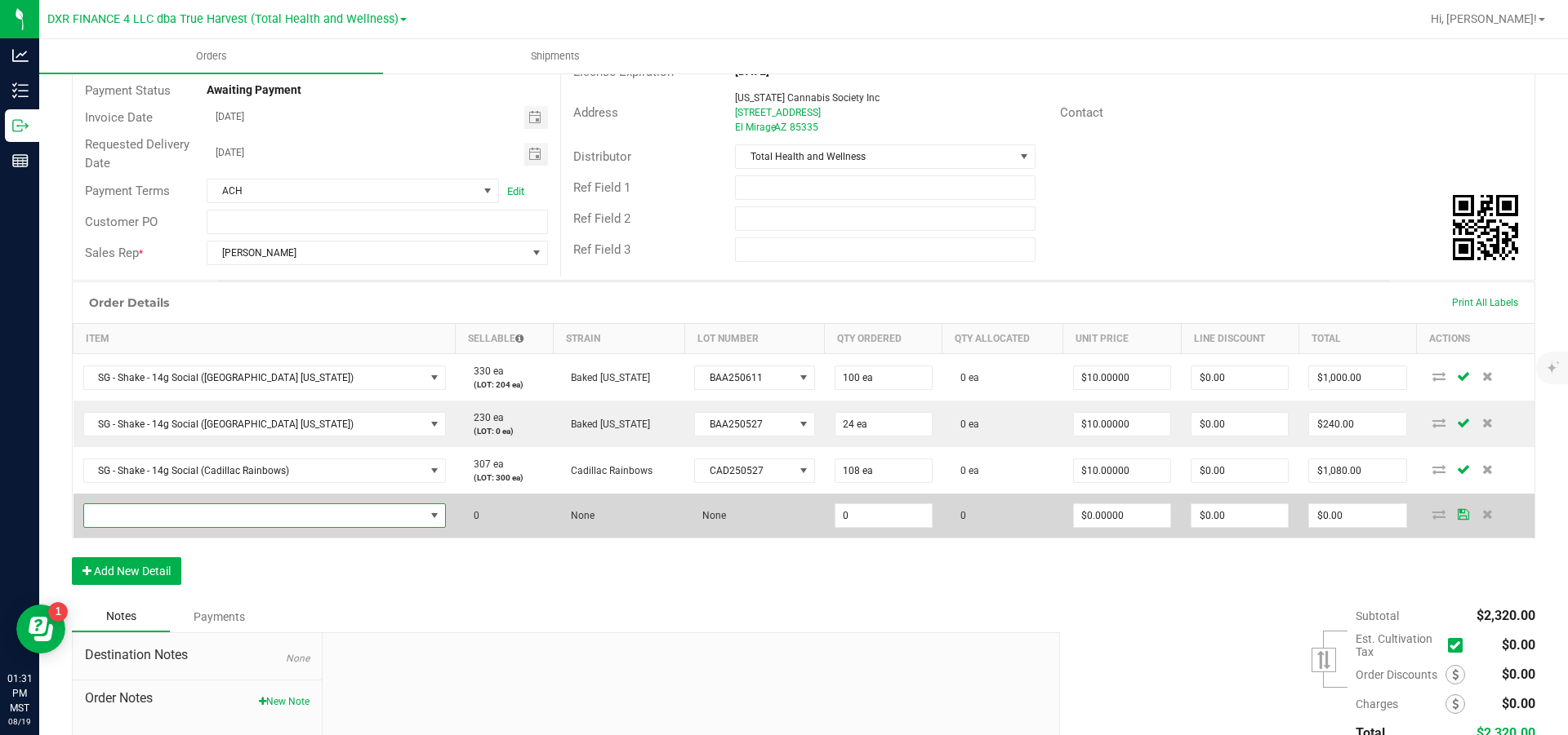
click at [191, 335] on span "NO DATA FOUND" at bounding box center [255, 515] width 340 height 23
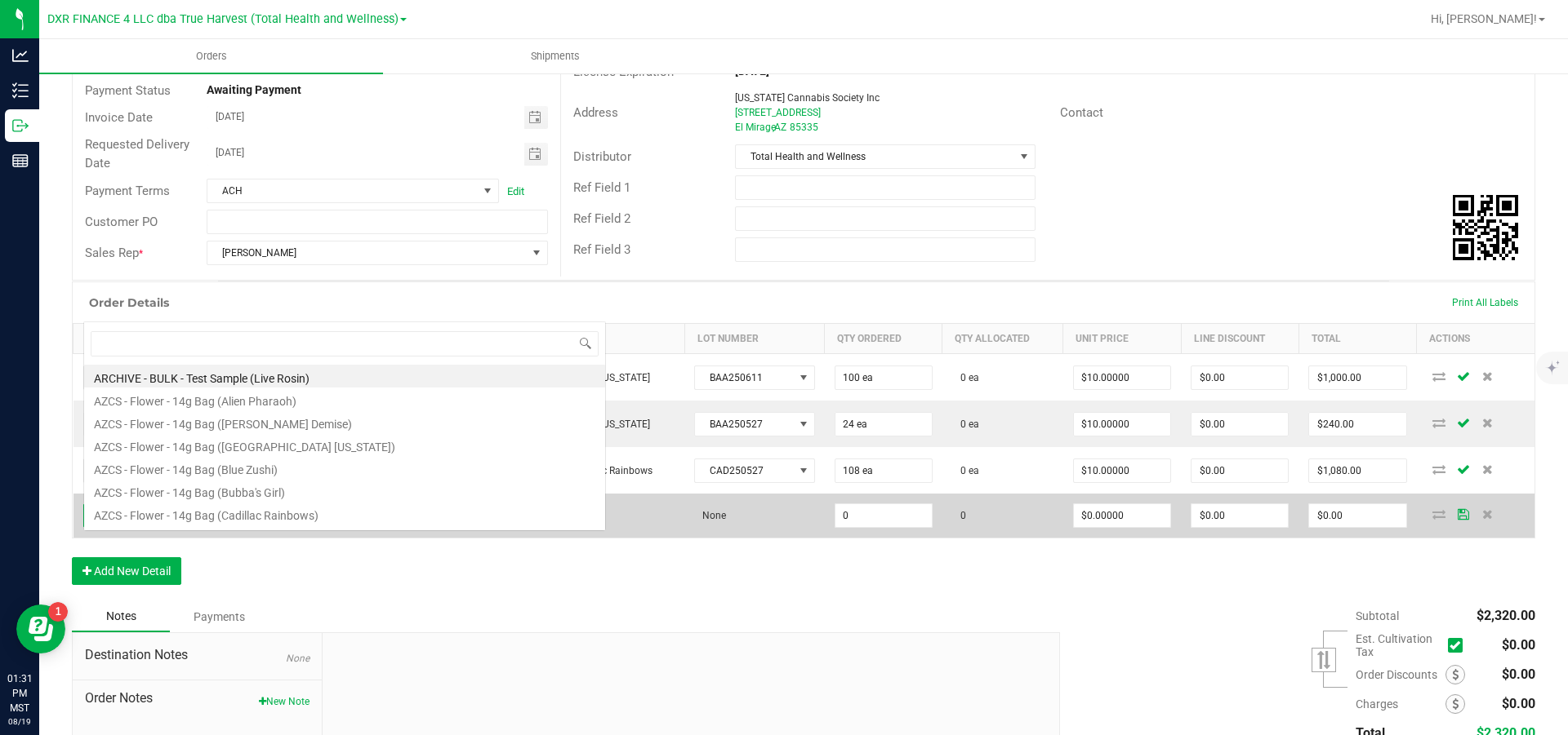
scroll to position [25, 306]
type input "sg - shake - 14g Social (dev"
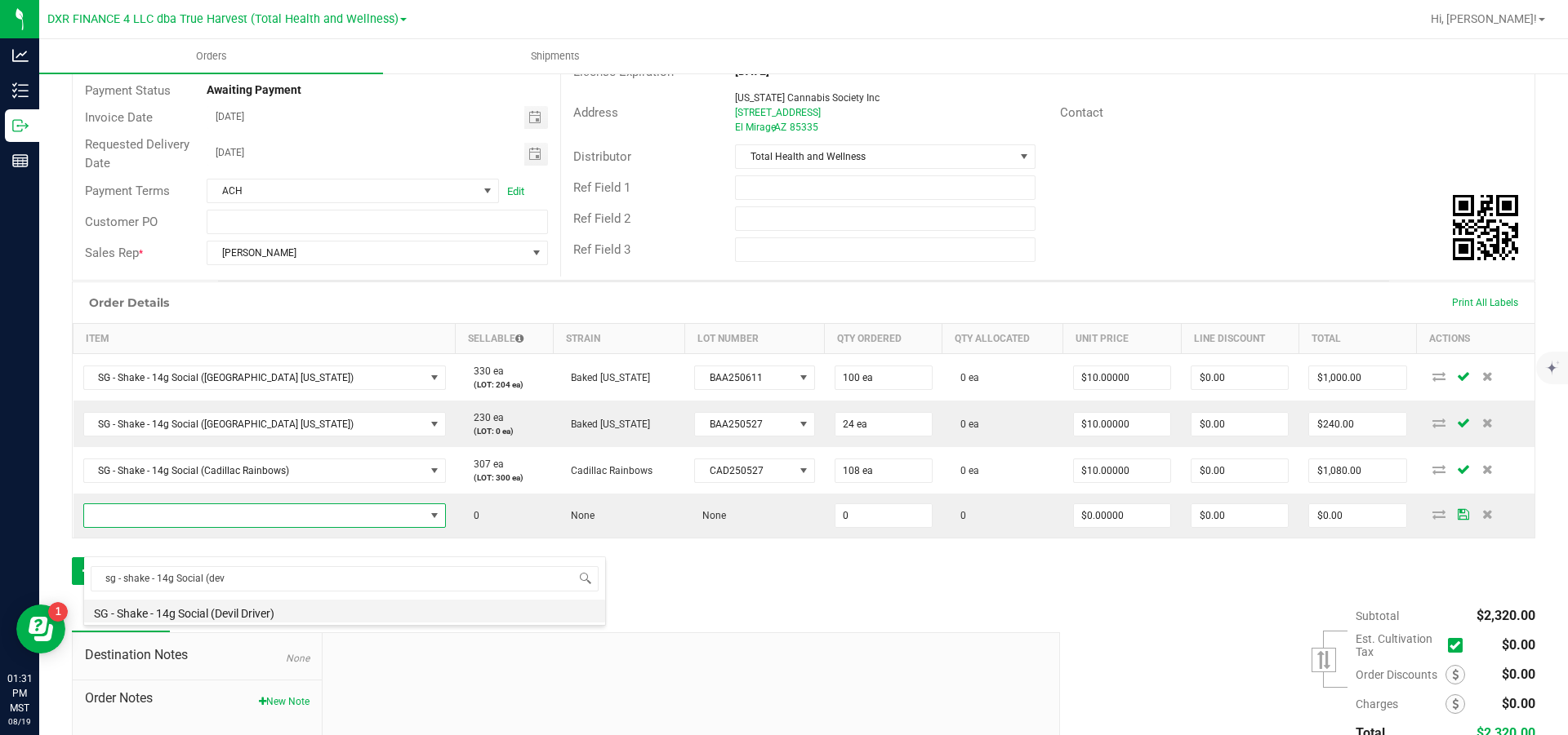
click at [262, 335] on li "SG - Shake - 14g Social (Devil Driver)" at bounding box center [345, 611] width 521 height 23
type input "0 ea"
type input "$10.00000"
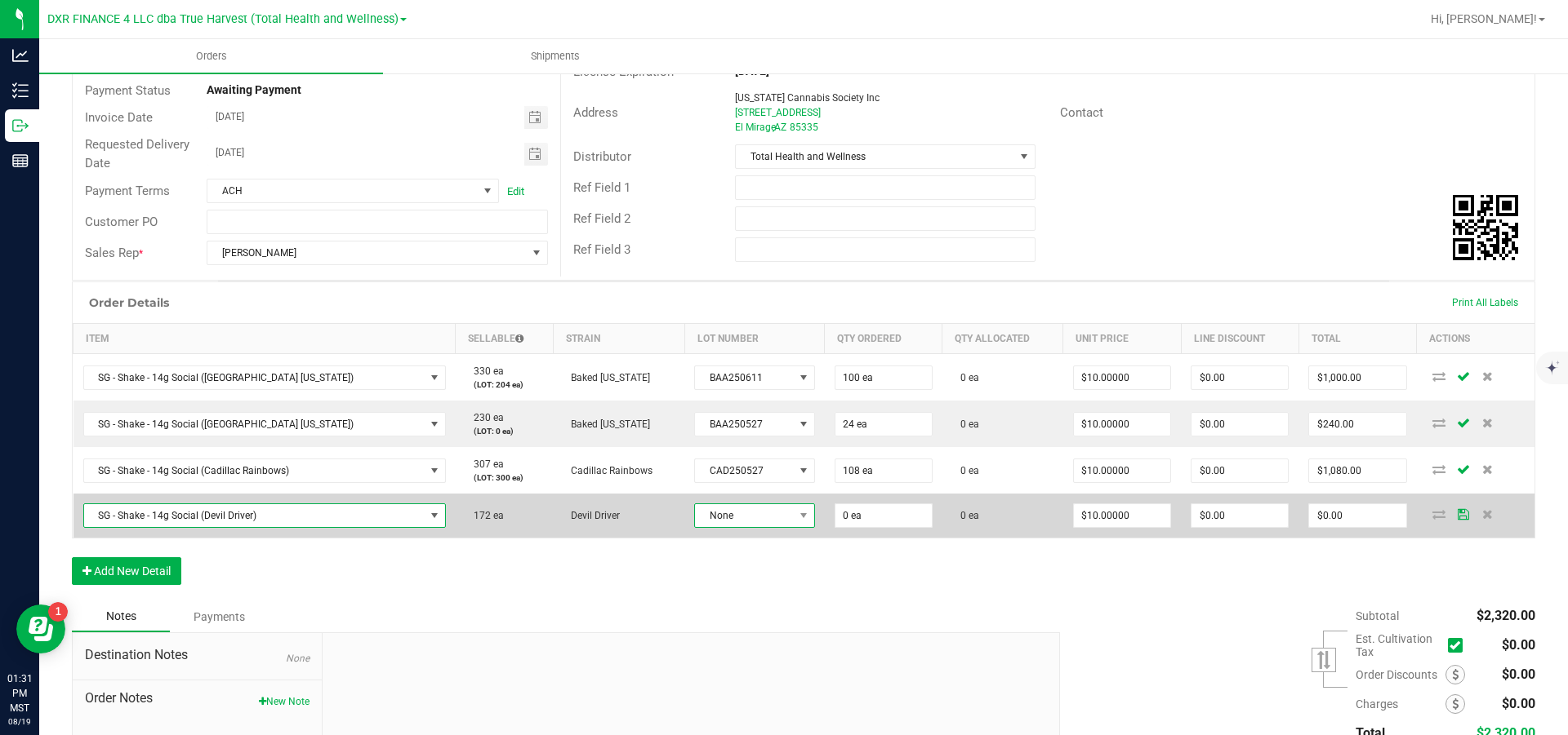
click at [734, 335] on span "None" at bounding box center [744, 515] width 98 height 23
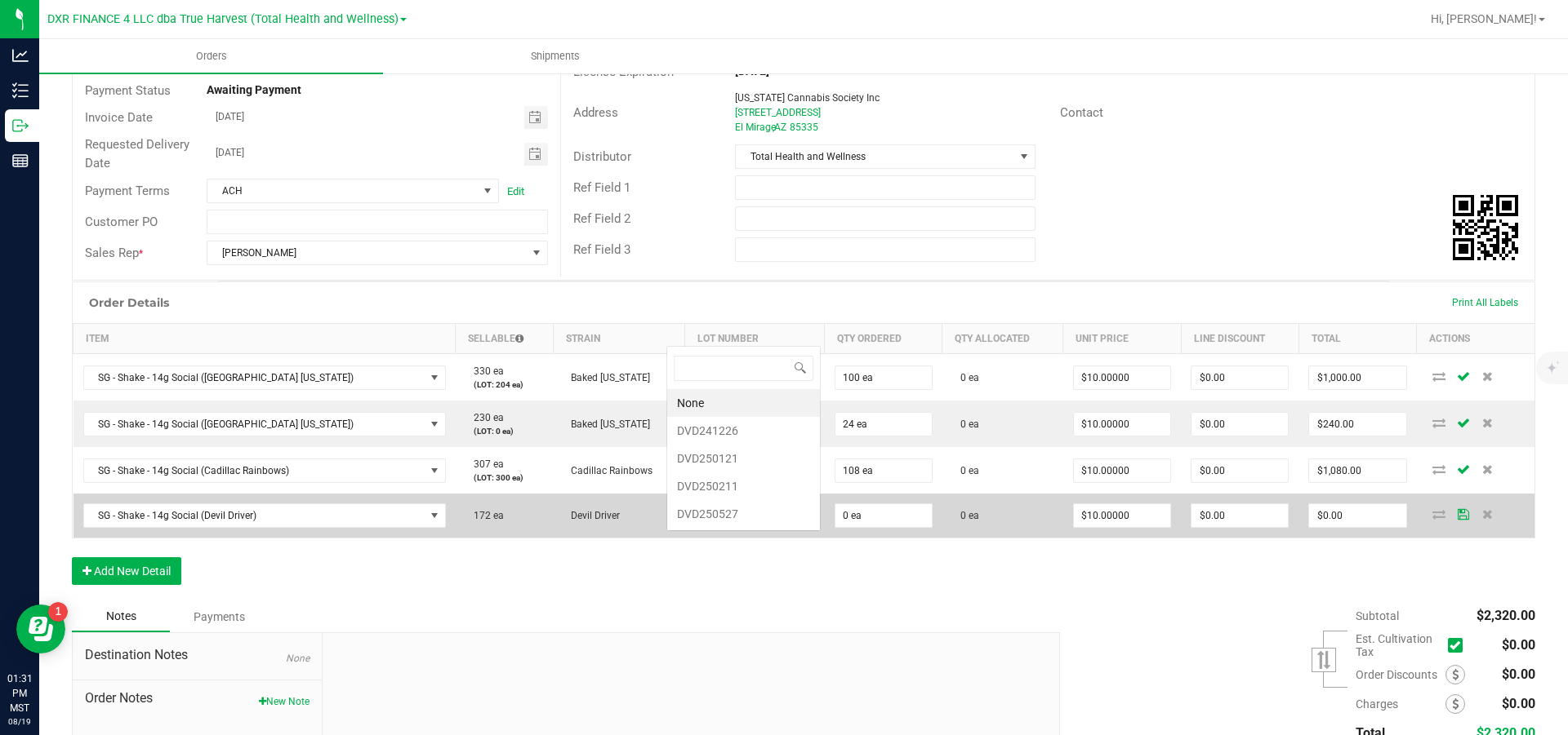
scroll to position [25, 122]
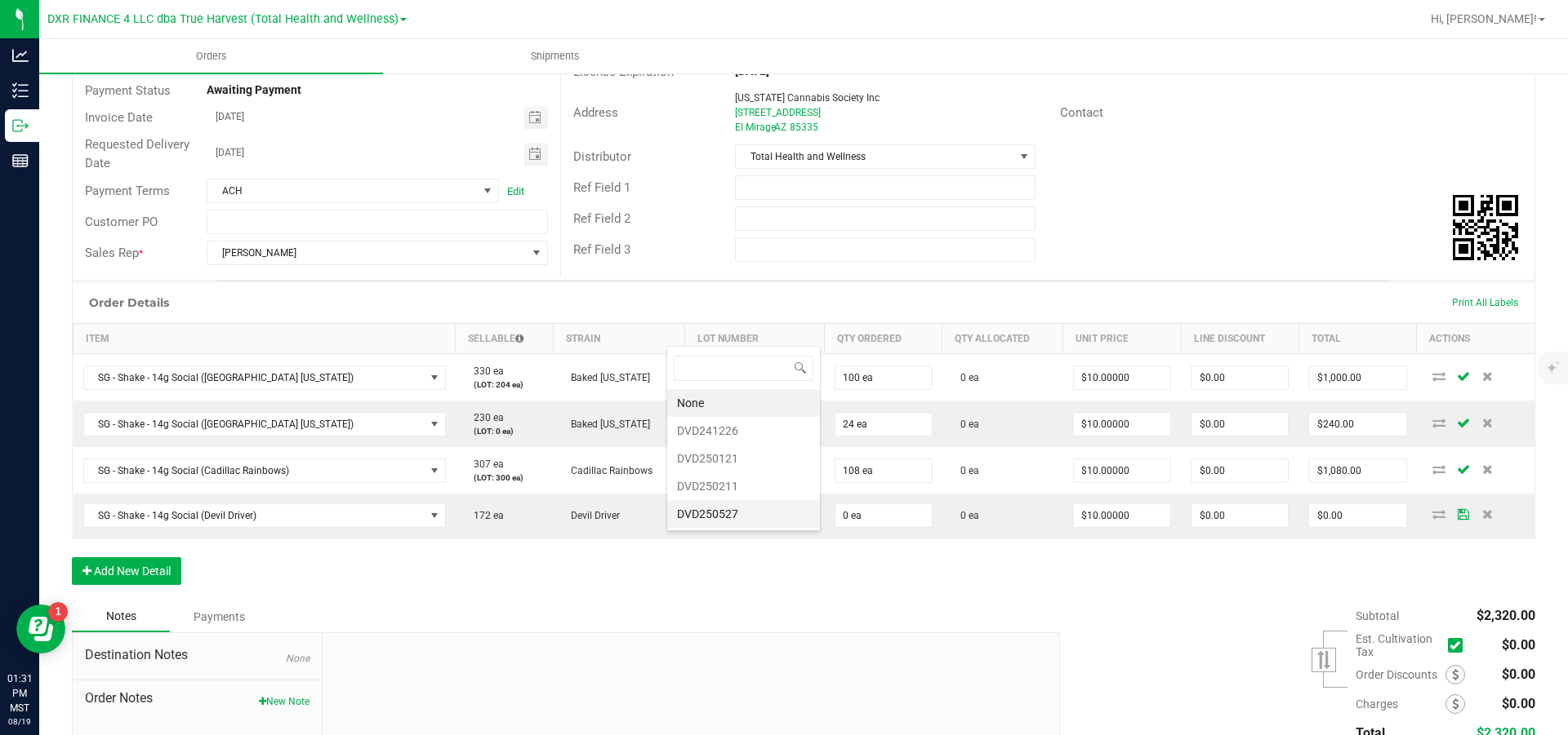
click at [740, 335] on li "DVD250527" at bounding box center [743, 514] width 152 height 28
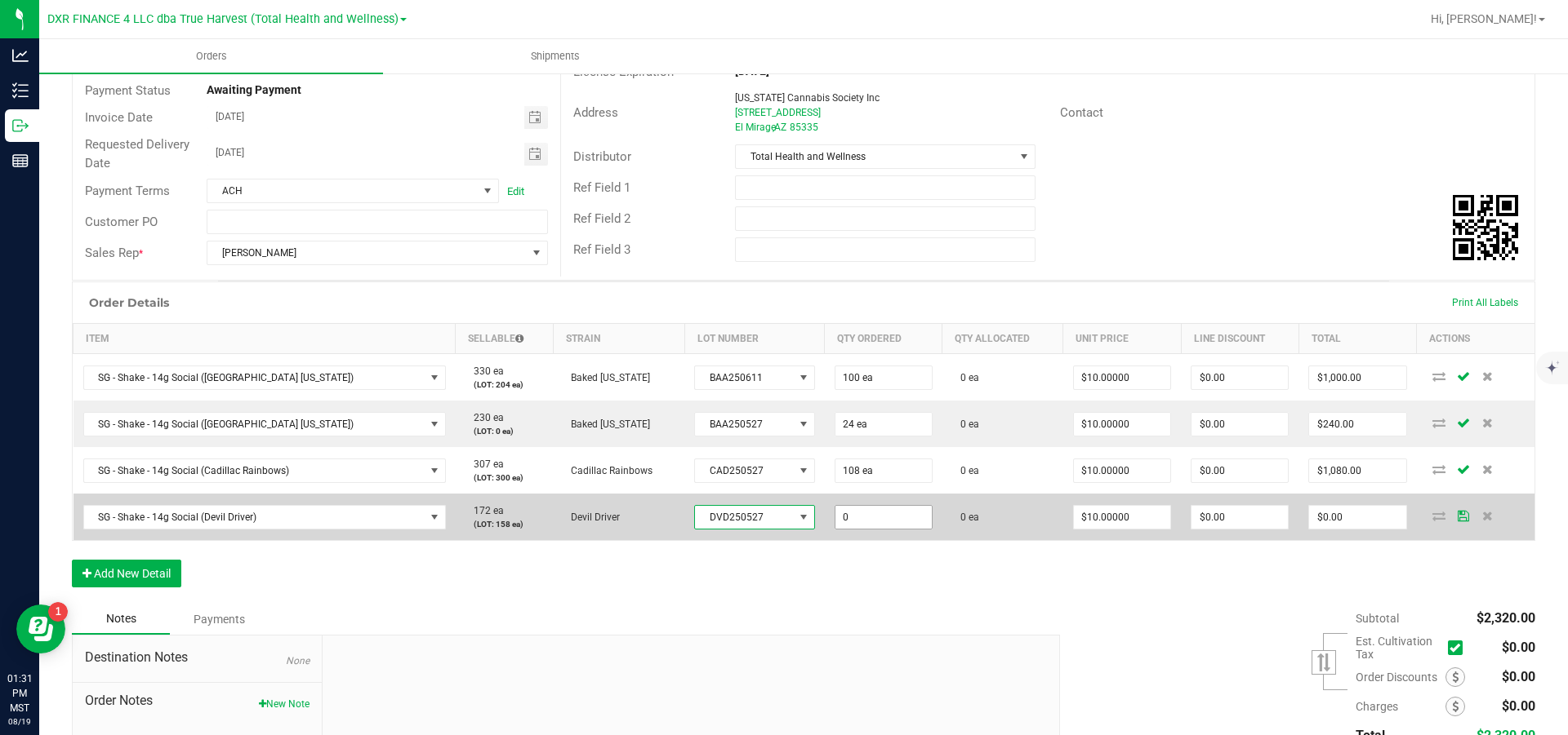
click at [837, 335] on input "0" at bounding box center [884, 517] width 96 height 23
type input "158 ea"
type input "10"
type input "$1,580.00"
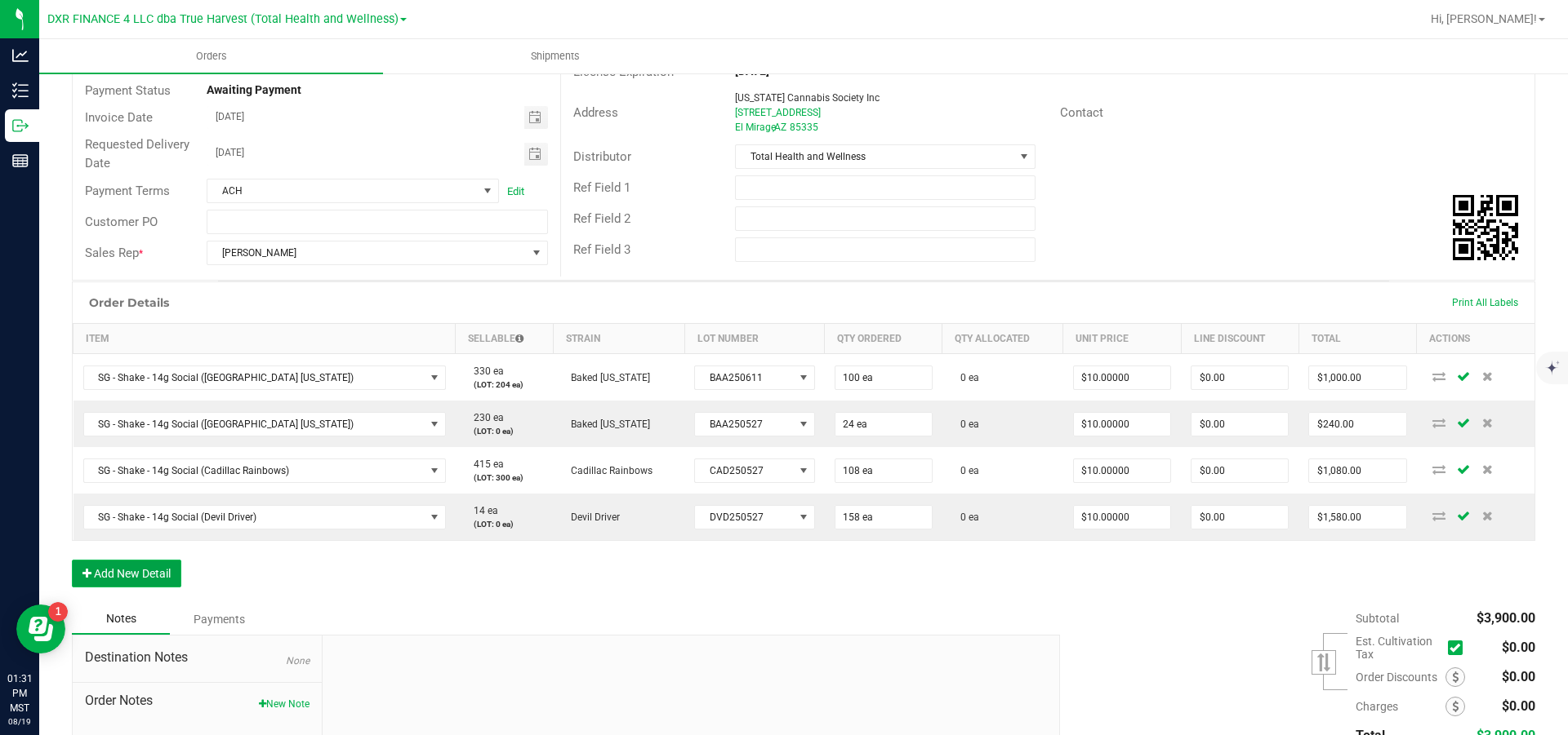
click at [138, 335] on button "Add New Detail" at bounding box center [126, 574] width 109 height 28
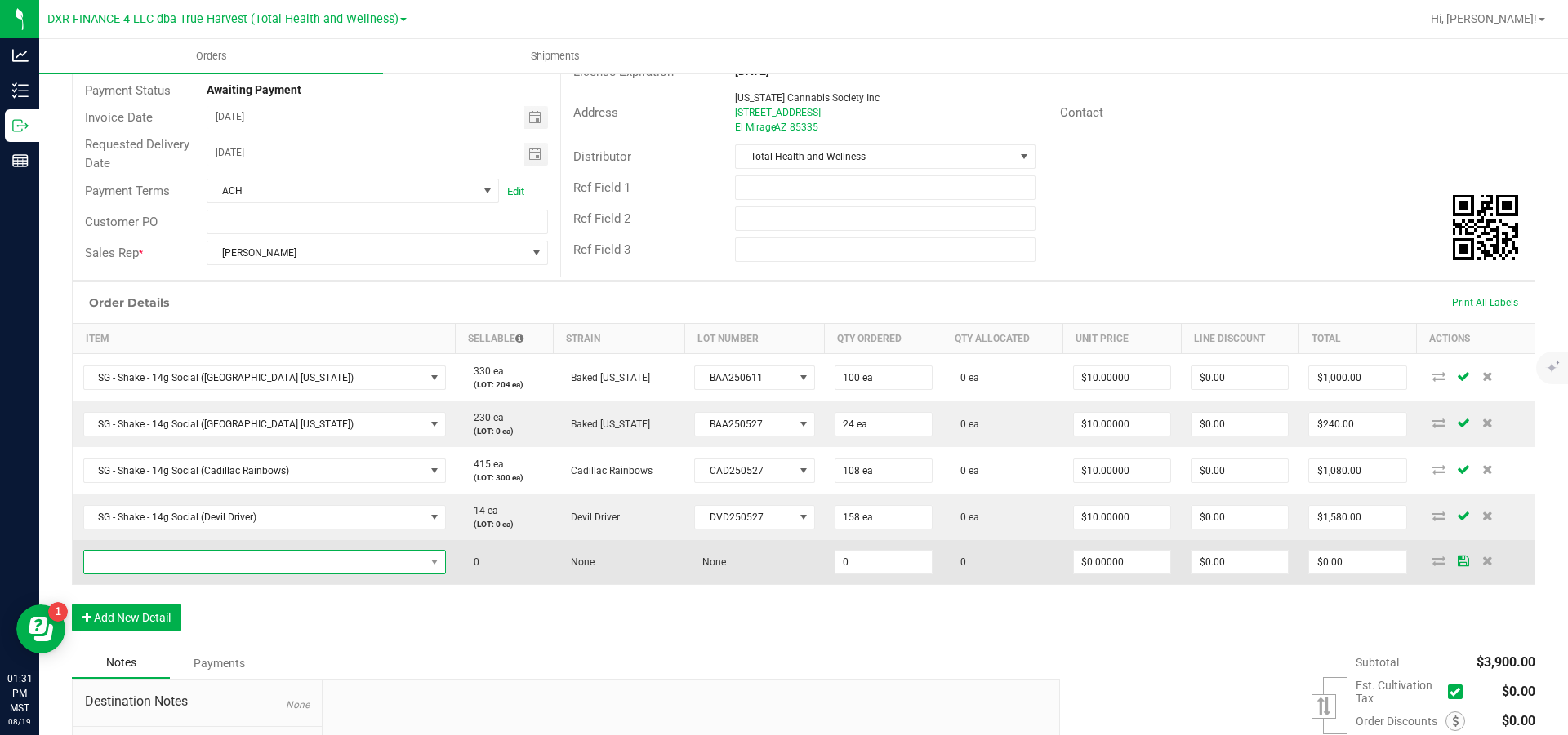
click at [135, 335] on span "NO DATA FOUND" at bounding box center [255, 562] width 340 height 23
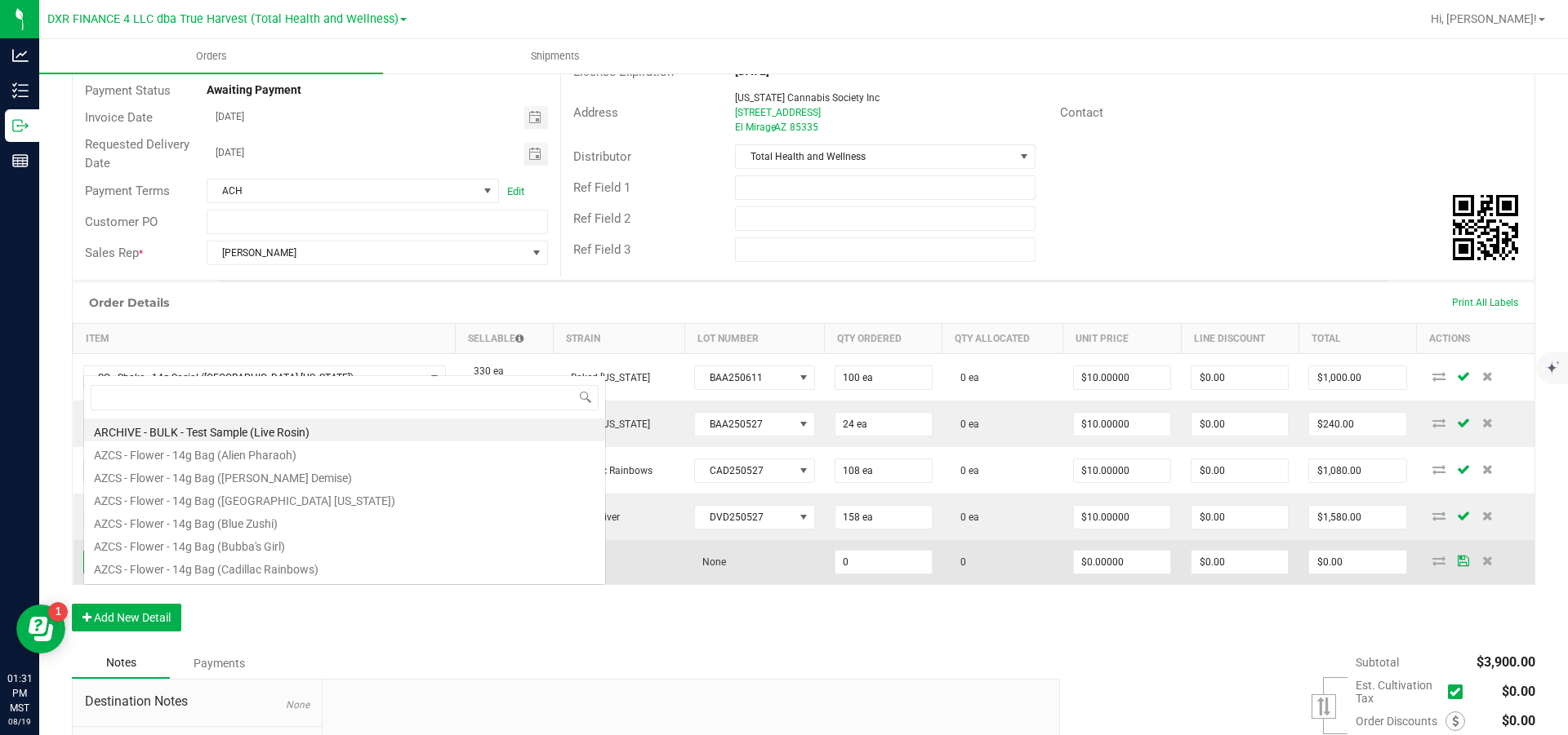
scroll to position [25, 306]
type input "sg - shake - 14g Social (ex"
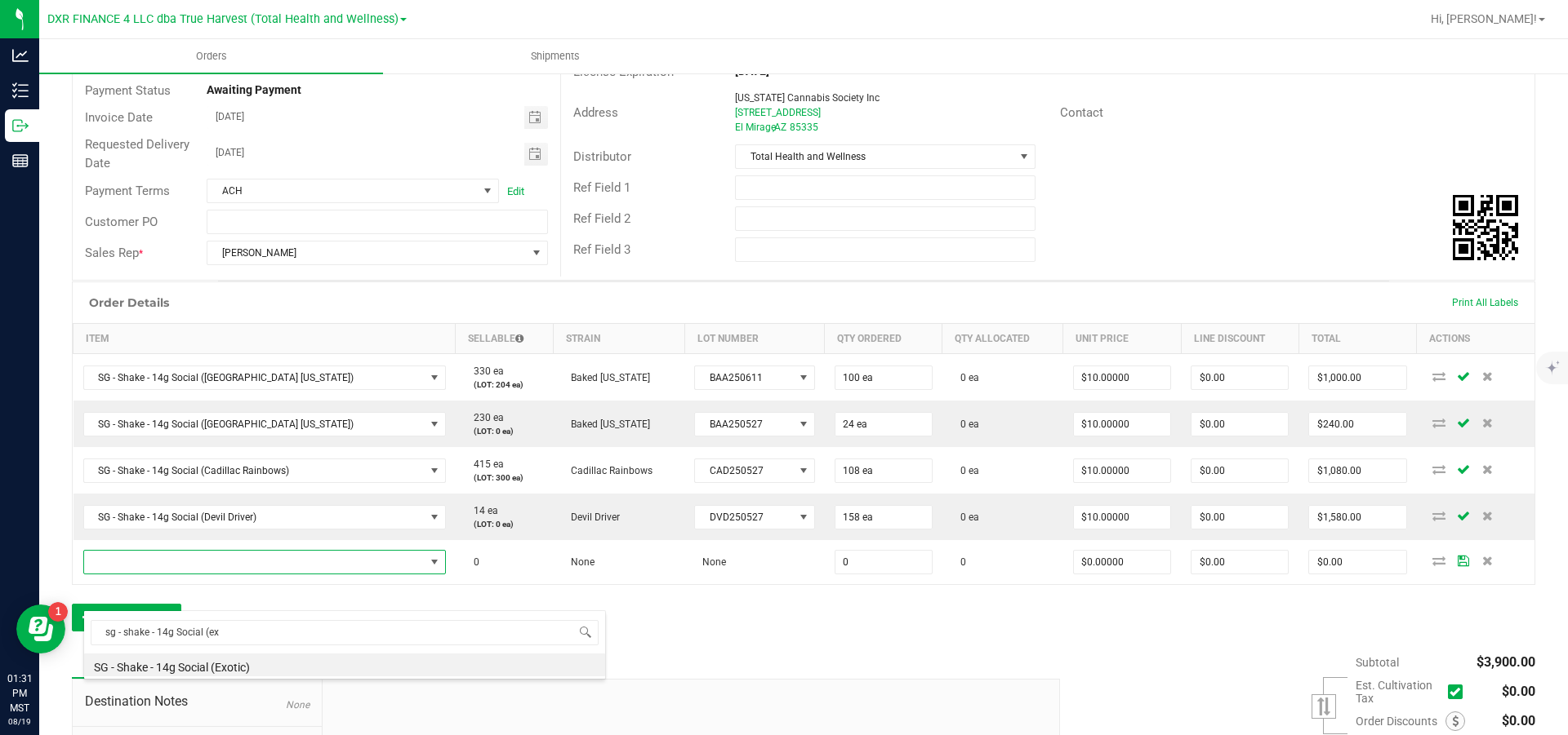
drag, startPoint x: 192, startPoint y: 666, endPoint x: 200, endPoint y: 662, distance: 8.9
click at [191, 335] on li "SG - Shake - 14g Social (Exotic)" at bounding box center [345, 664] width 521 height 23
type input "0 ea"
type input "$10.00000"
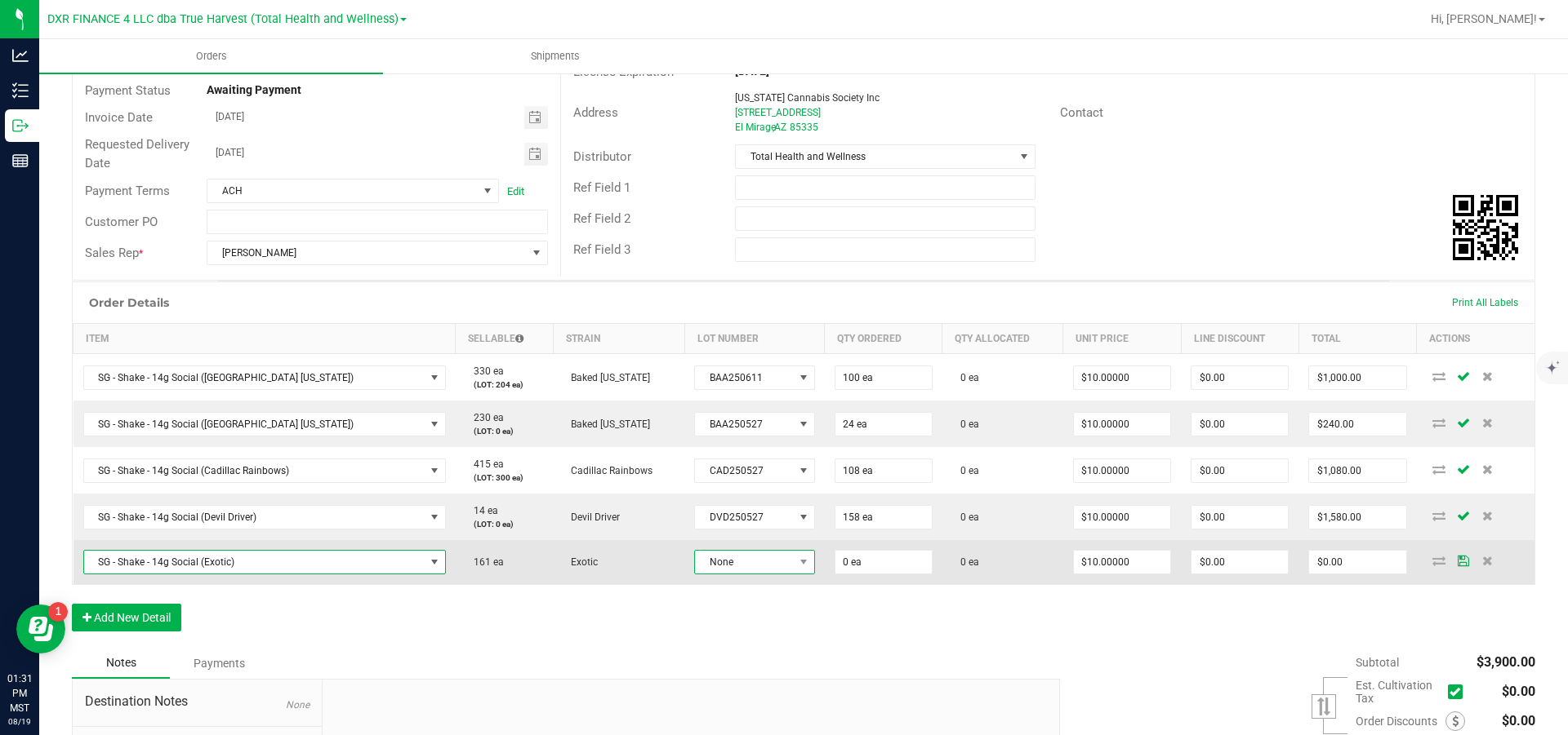
click at [710, 335] on span "None" at bounding box center [744, 562] width 98 height 23
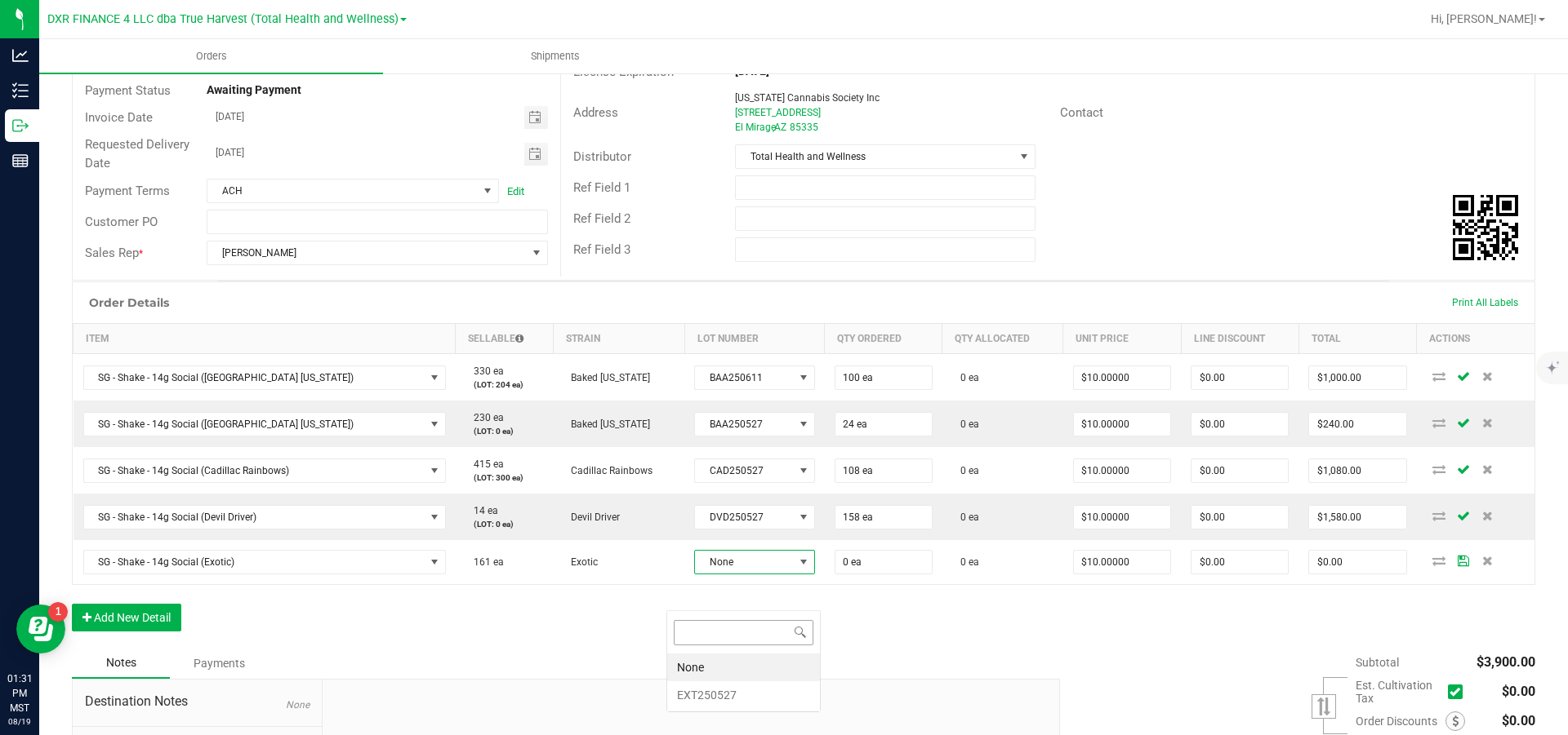
scroll to position [25, 124]
click at [696, 335] on li "EXT250527" at bounding box center [743, 696] width 152 height 28
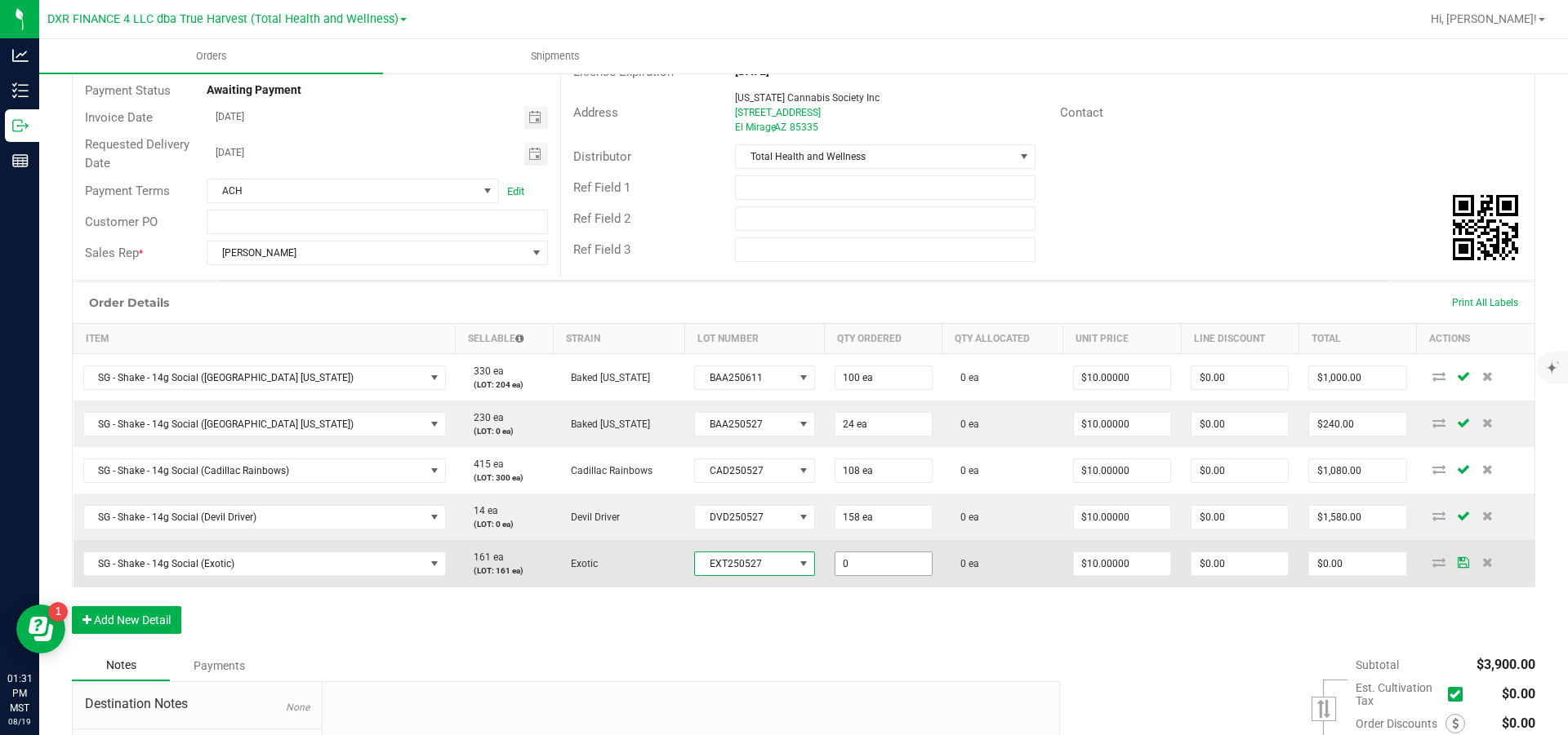
click at [838, 335] on input "0" at bounding box center [884, 563] width 96 height 23
type input "161 ea"
type input "10"
type input "$1,610.00"
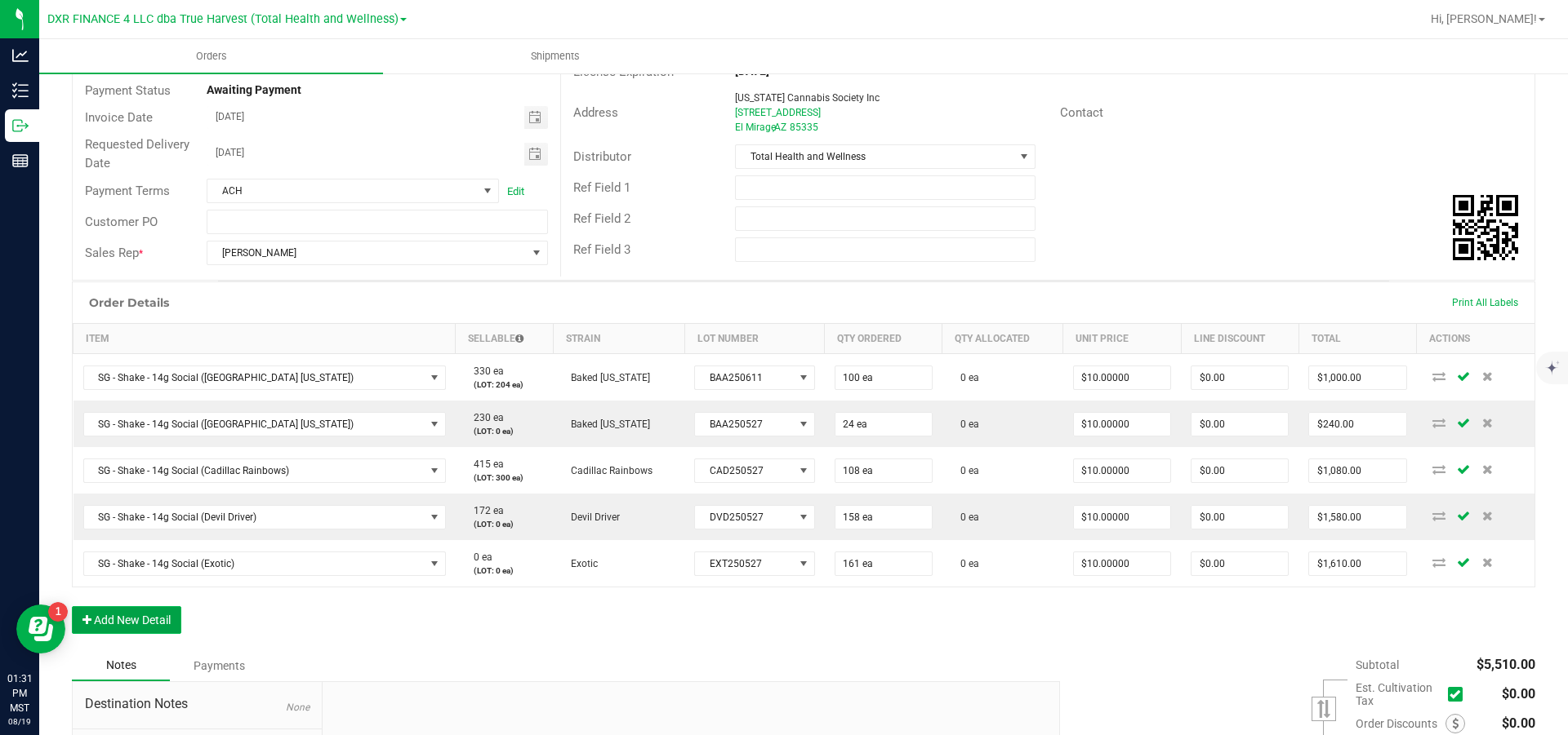
click at [163, 335] on button "Add New Detail" at bounding box center [126, 620] width 109 height 28
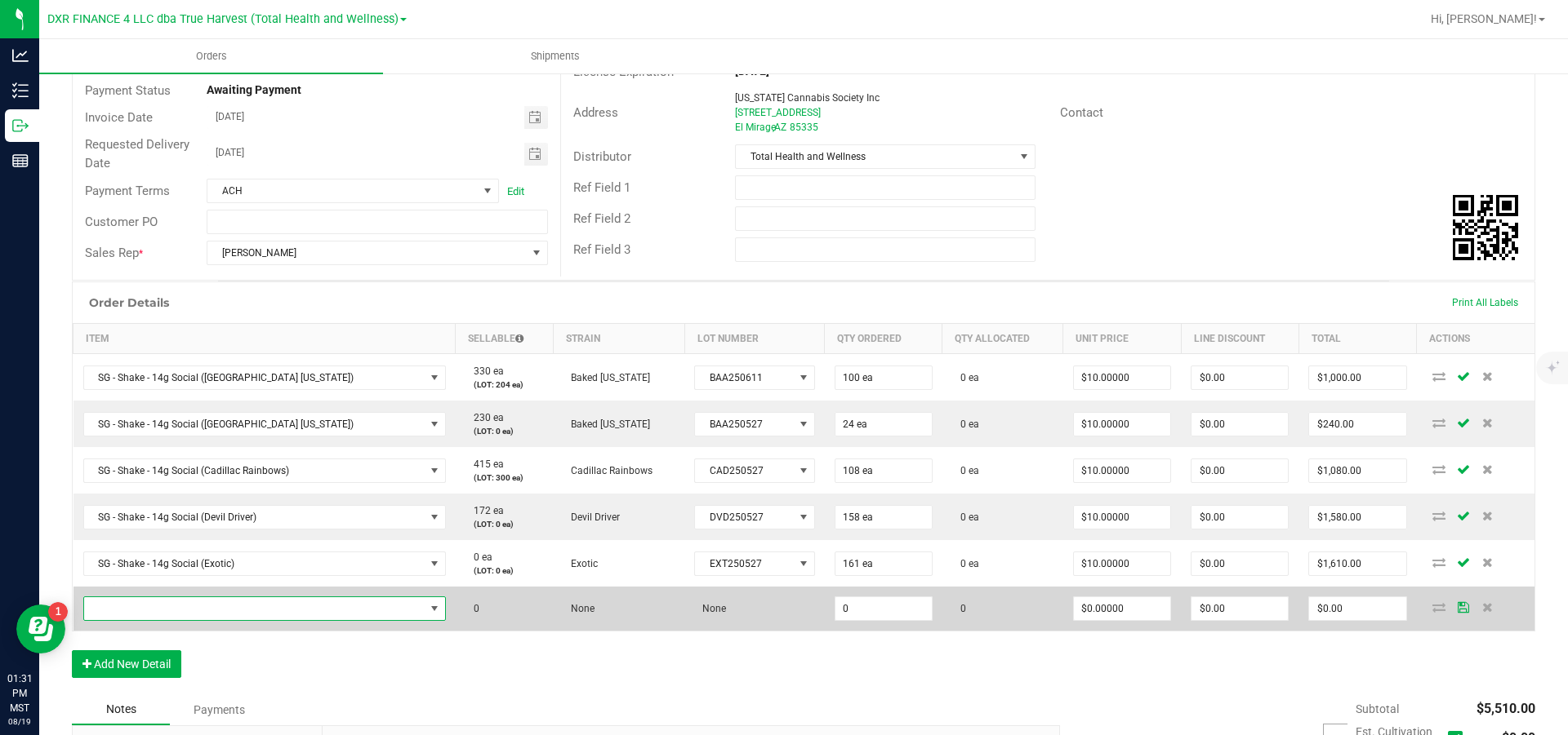
click at [169, 335] on span "NO DATA FOUND" at bounding box center [255, 608] width 340 height 23
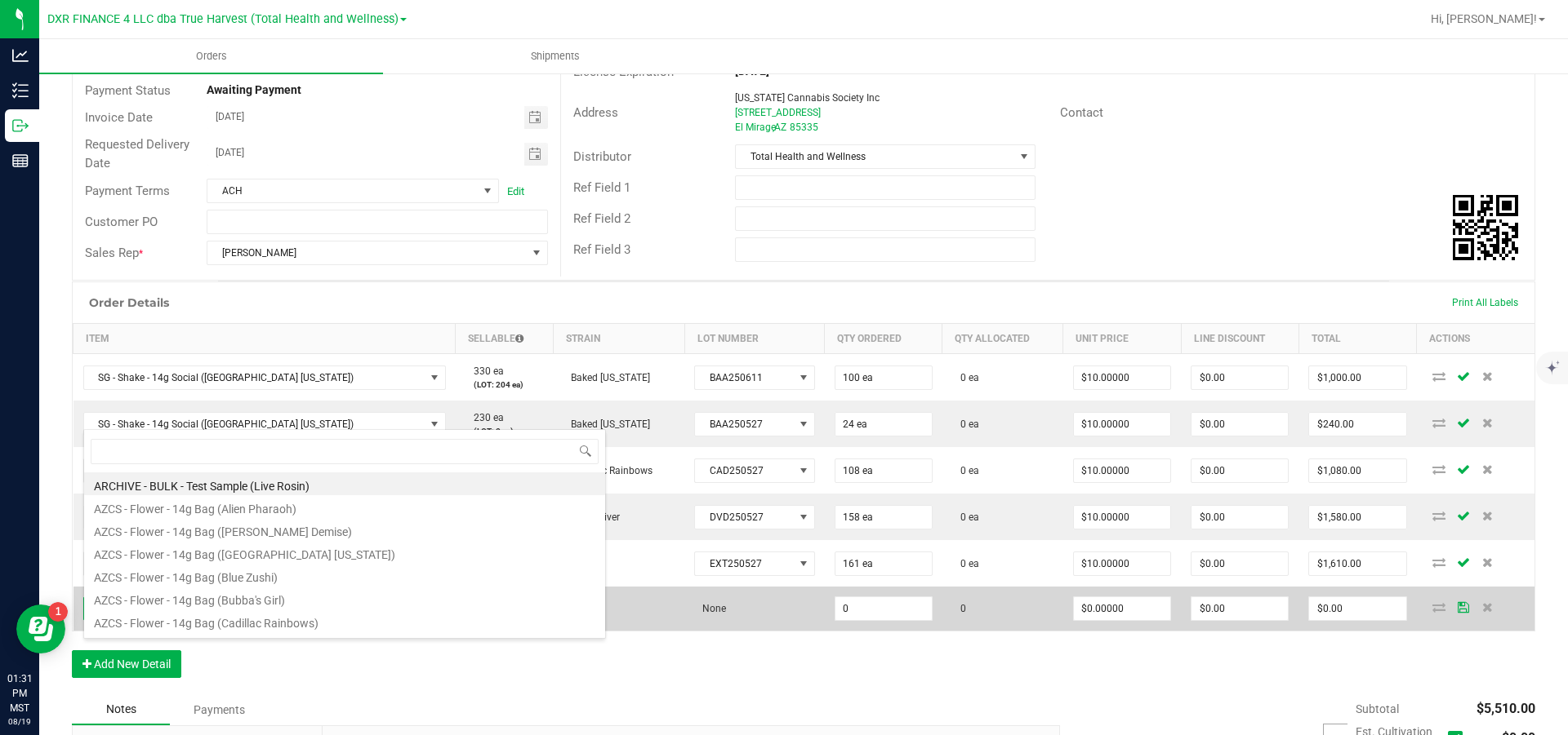
scroll to position [25, 306]
type input "sg - shake - 14g Social (fr"
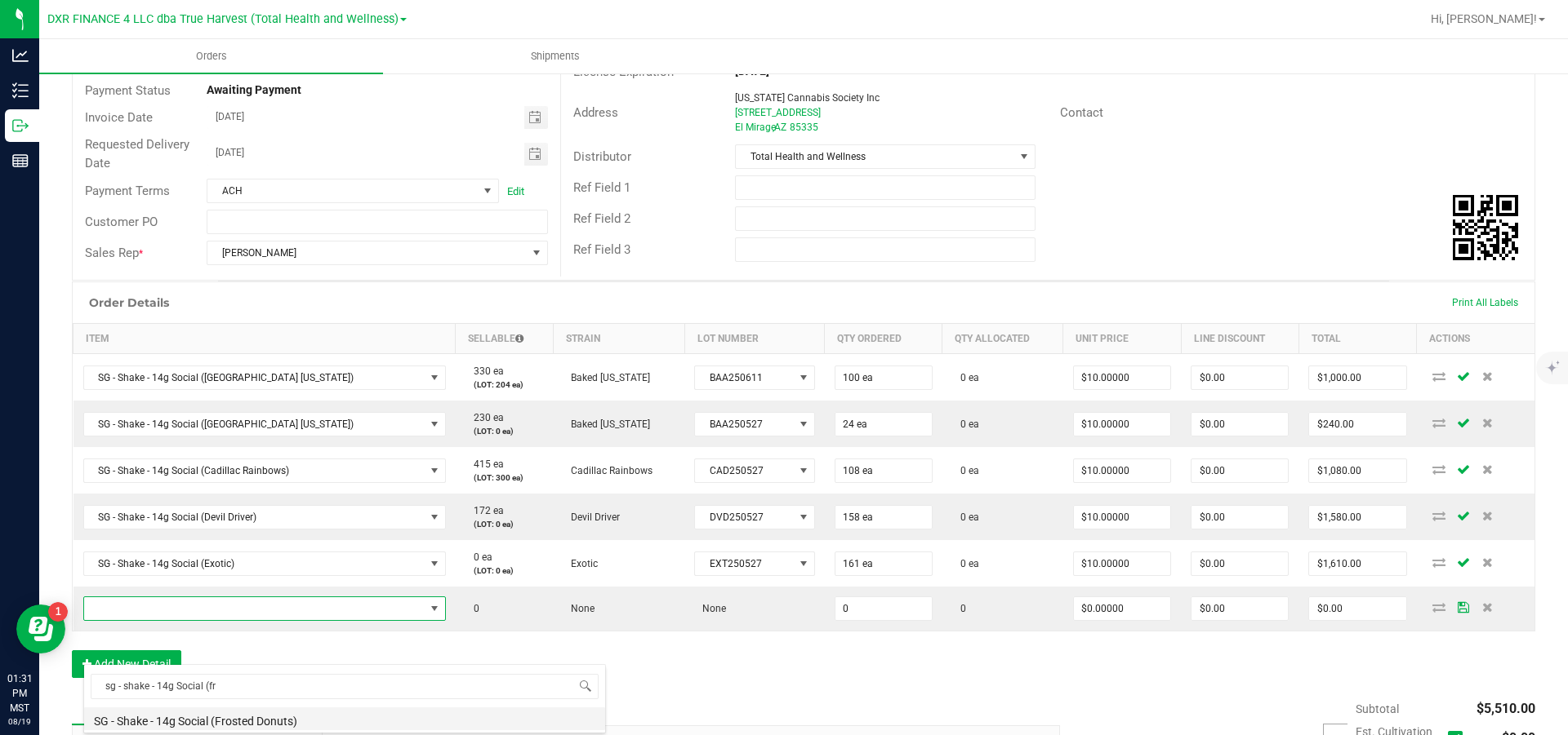
click at [226, 335] on li "SG - Shake - 14g Social (Frosted Donuts)" at bounding box center [345, 718] width 521 height 23
type input "0 ea"
type input "$10.00000"
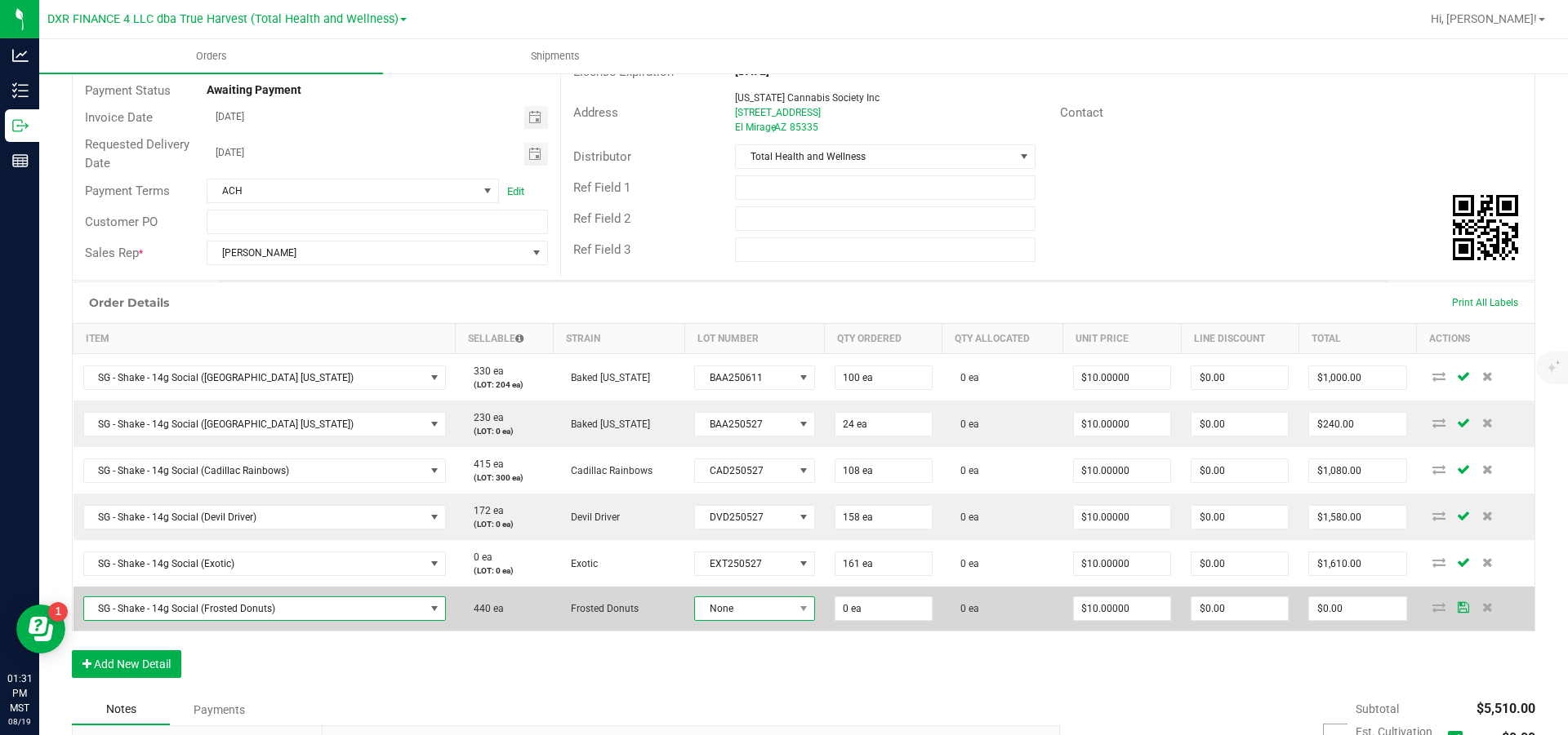
click at [747, 335] on span "None" at bounding box center [744, 608] width 98 height 23
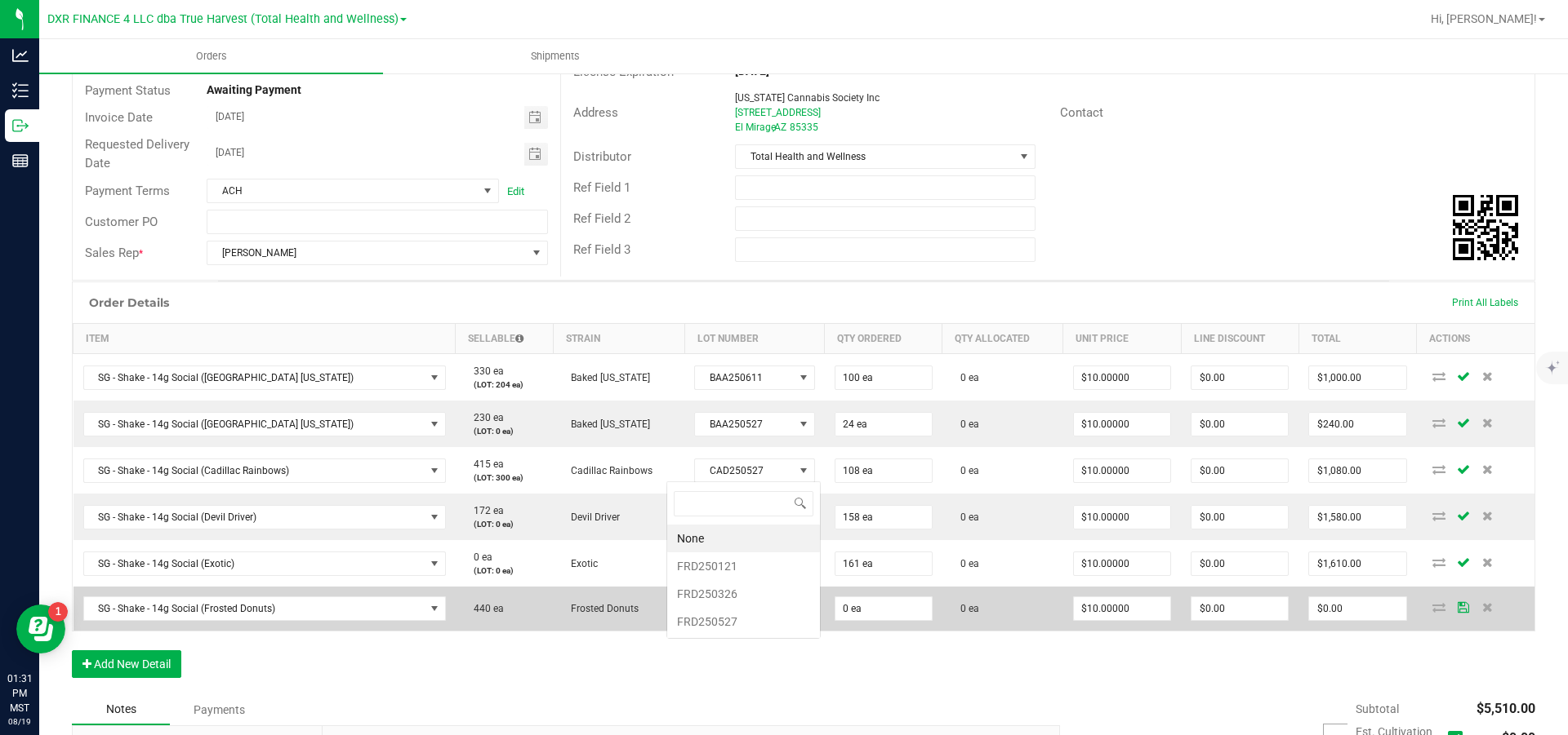
scroll to position [25, 122]
type input "133"
click at [735, 335] on span "None" at bounding box center [744, 608] width 98 height 23
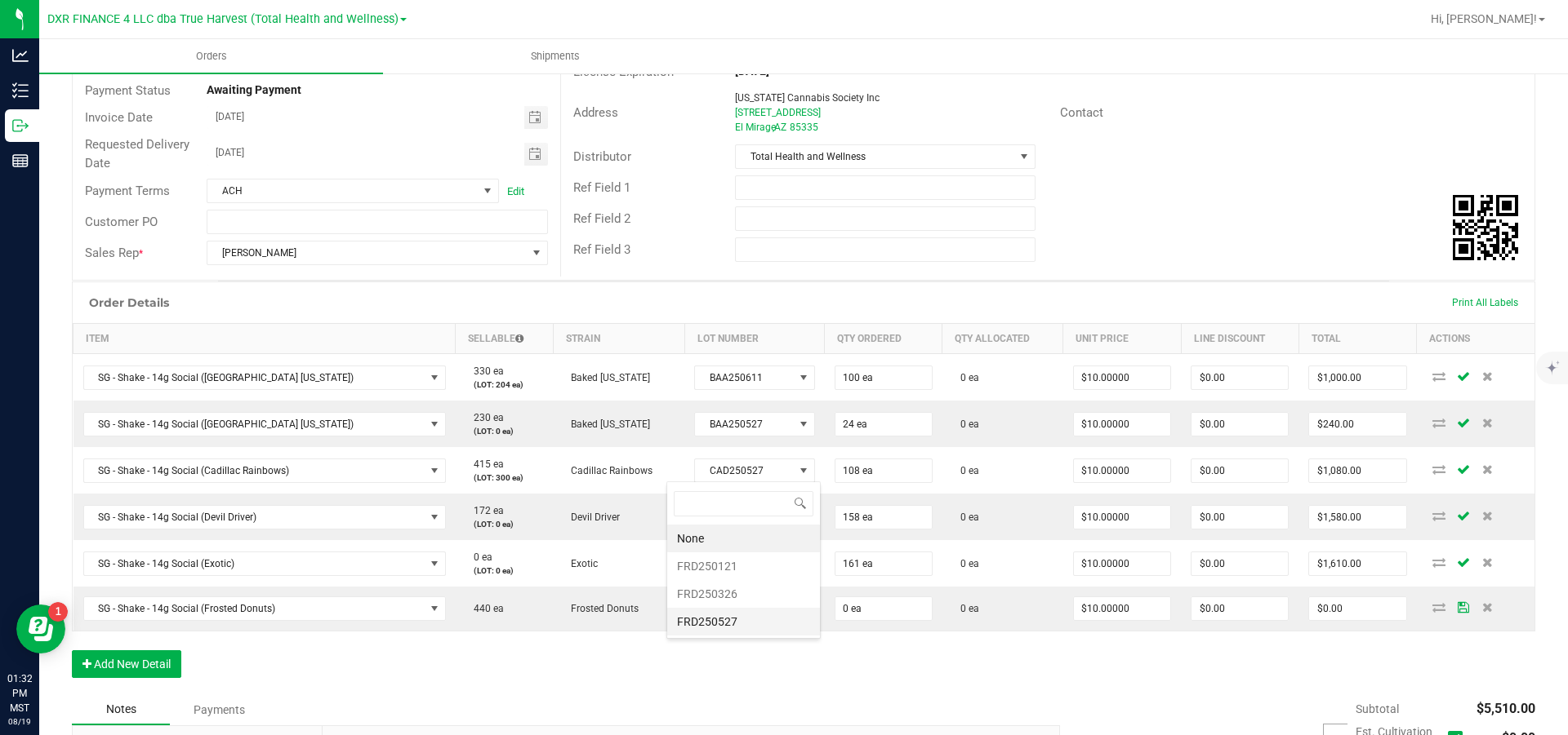
click at [731, 335] on li "FRD250527" at bounding box center [743, 622] width 152 height 28
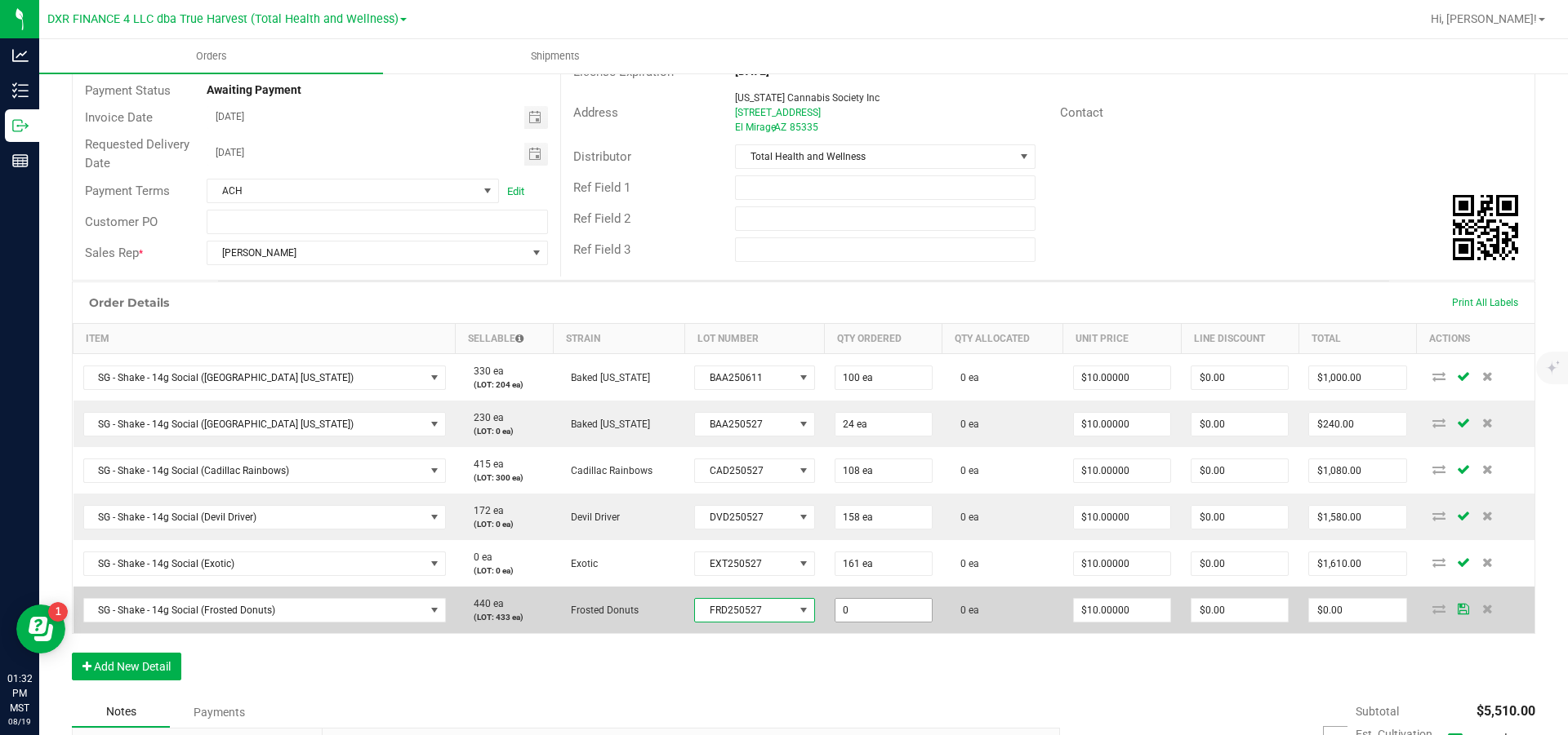
click at [838, 335] on input "0" at bounding box center [884, 610] width 96 height 23
type input "133 ea"
type input "10"
type input "$1,330.00"
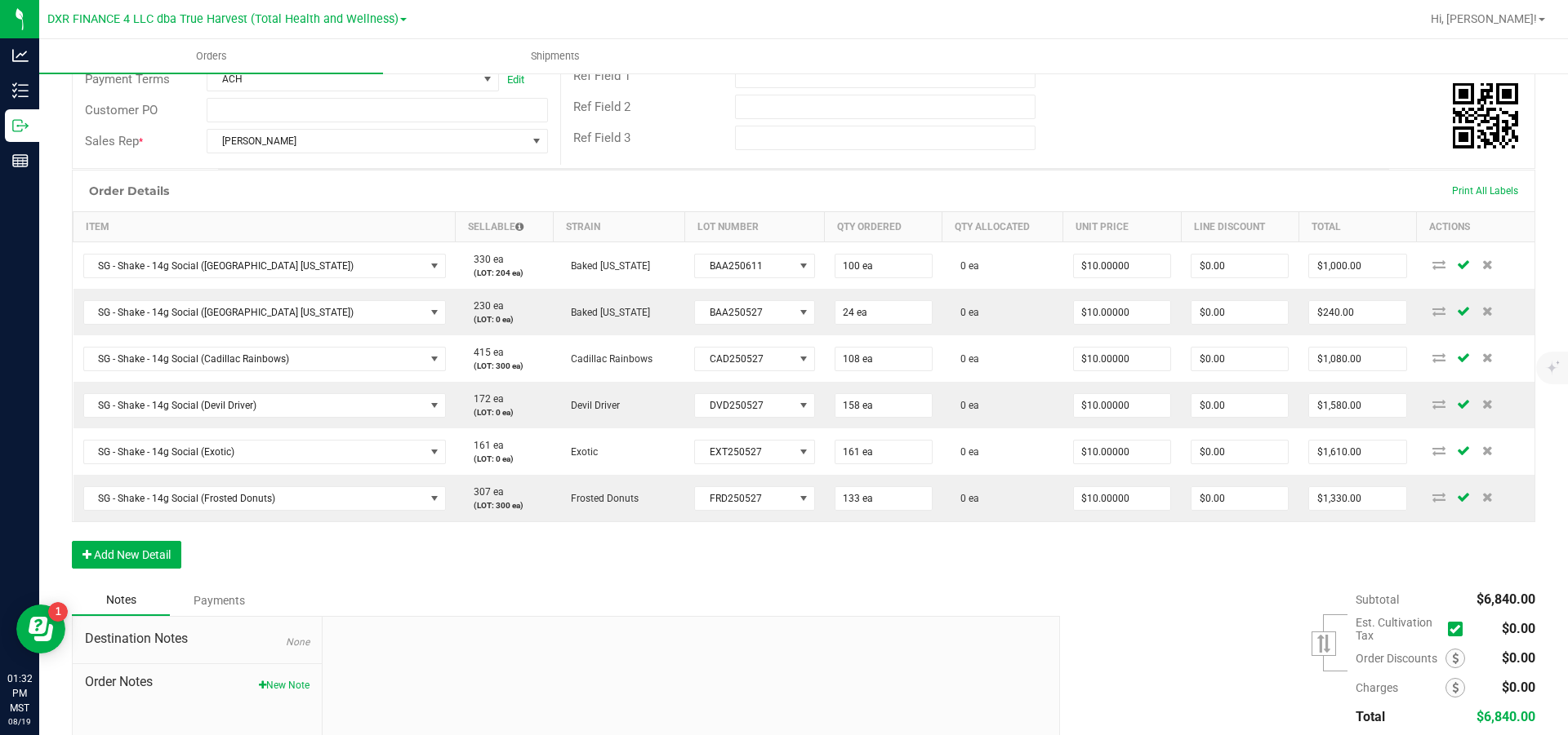
scroll to position [295, 0]
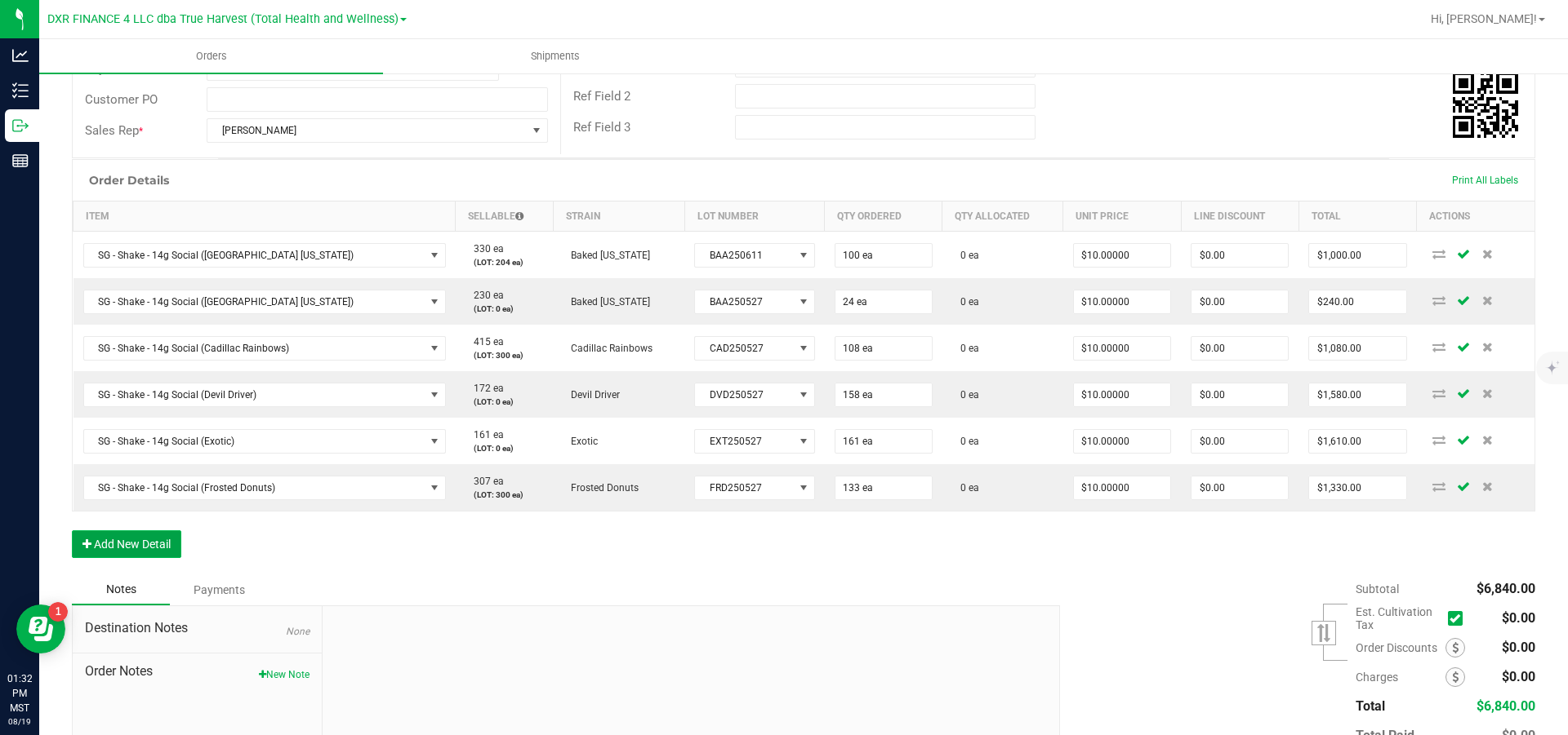
click at [153, 335] on button "Add New Detail" at bounding box center [126, 544] width 109 height 28
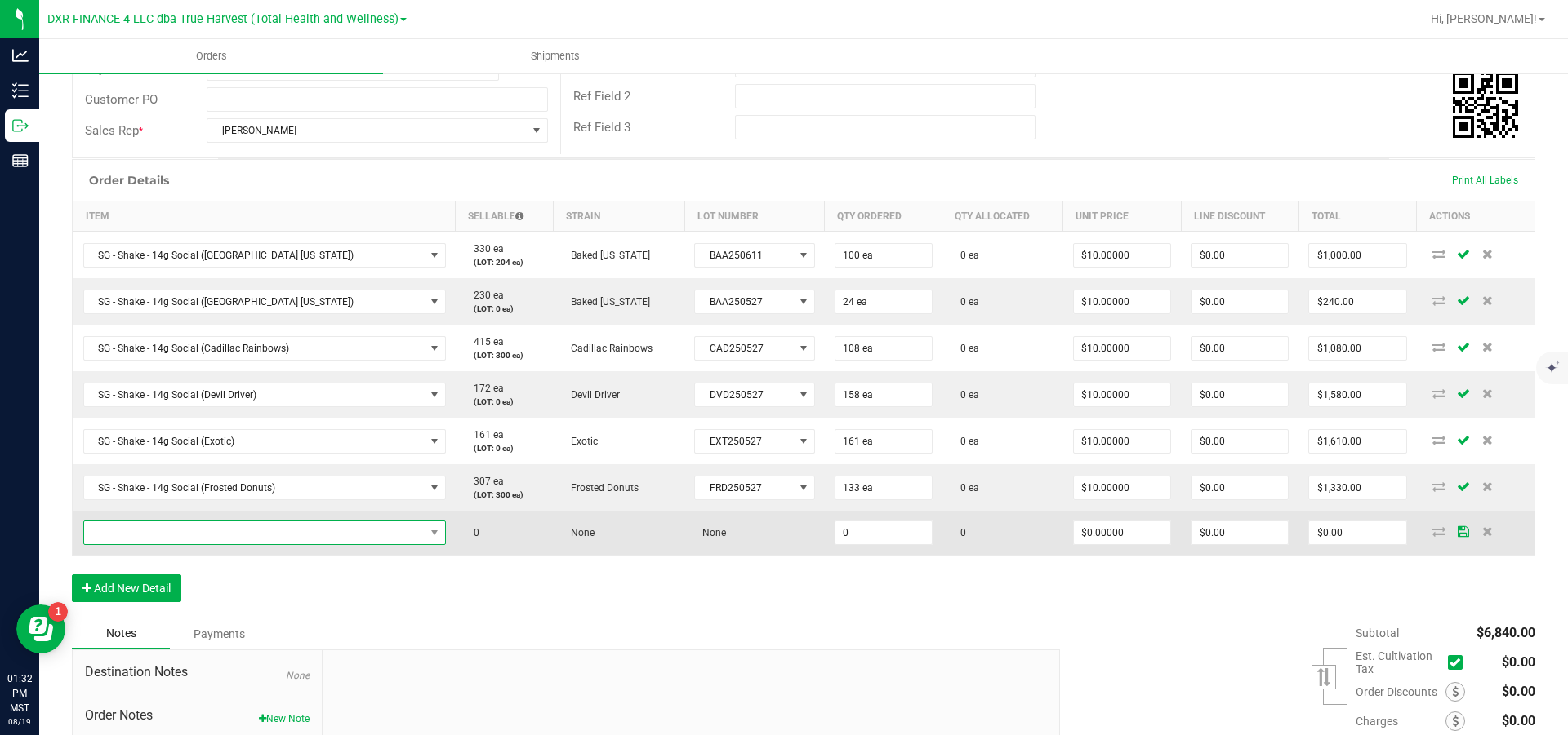
click at [214, 335] on span "NO DATA FOUND" at bounding box center [255, 533] width 340 height 23
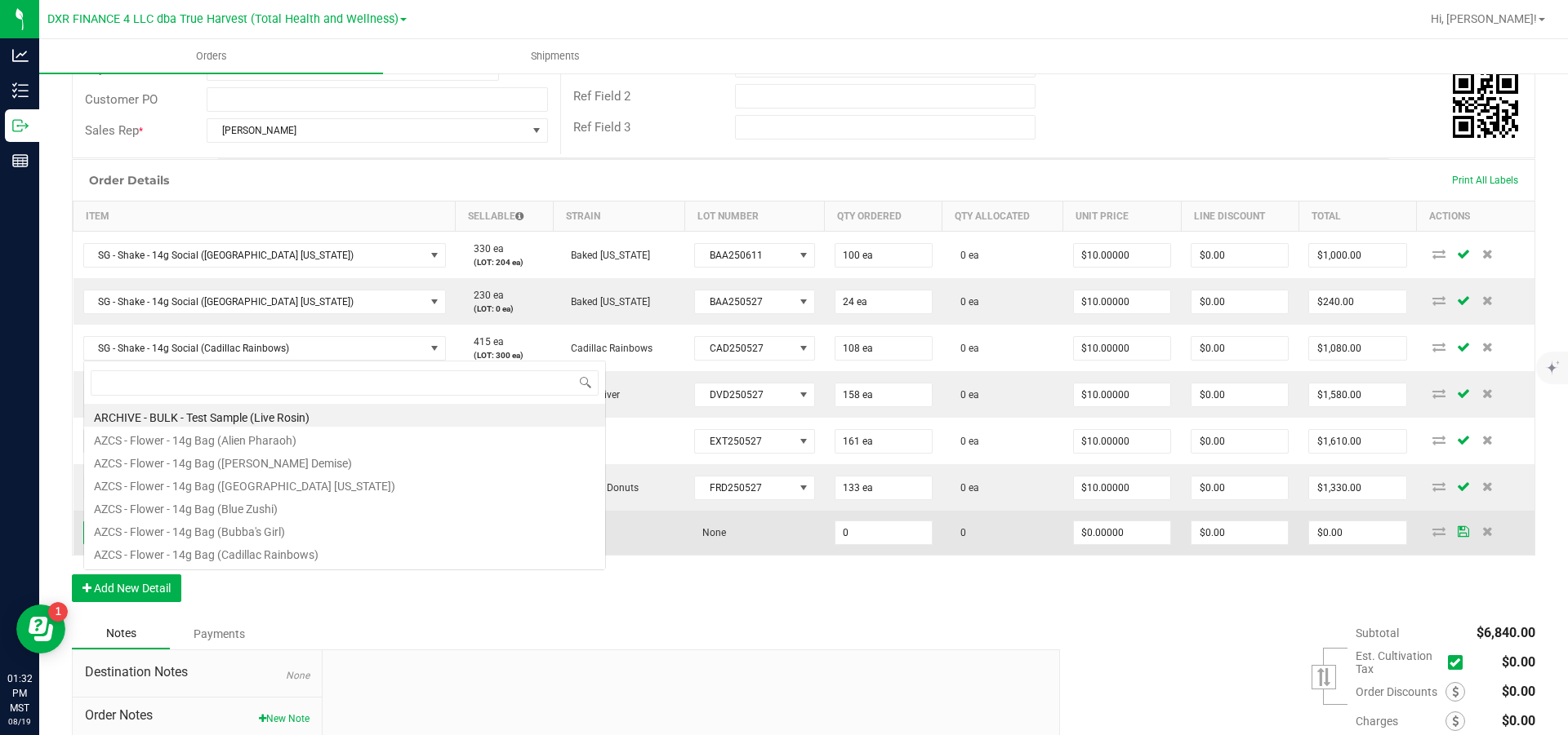
scroll to position [25, 306]
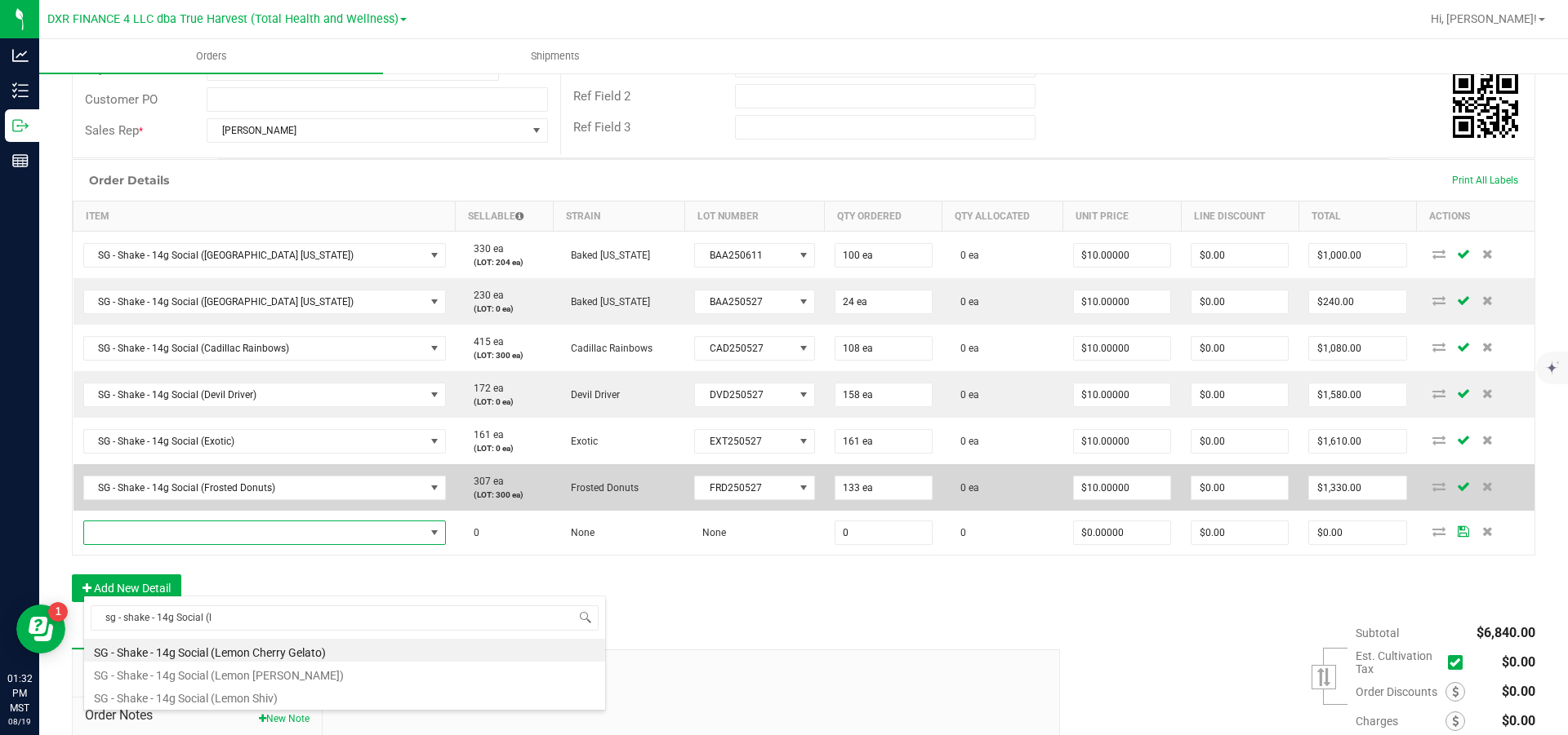
type input "sg - shake - 14g Social (le"
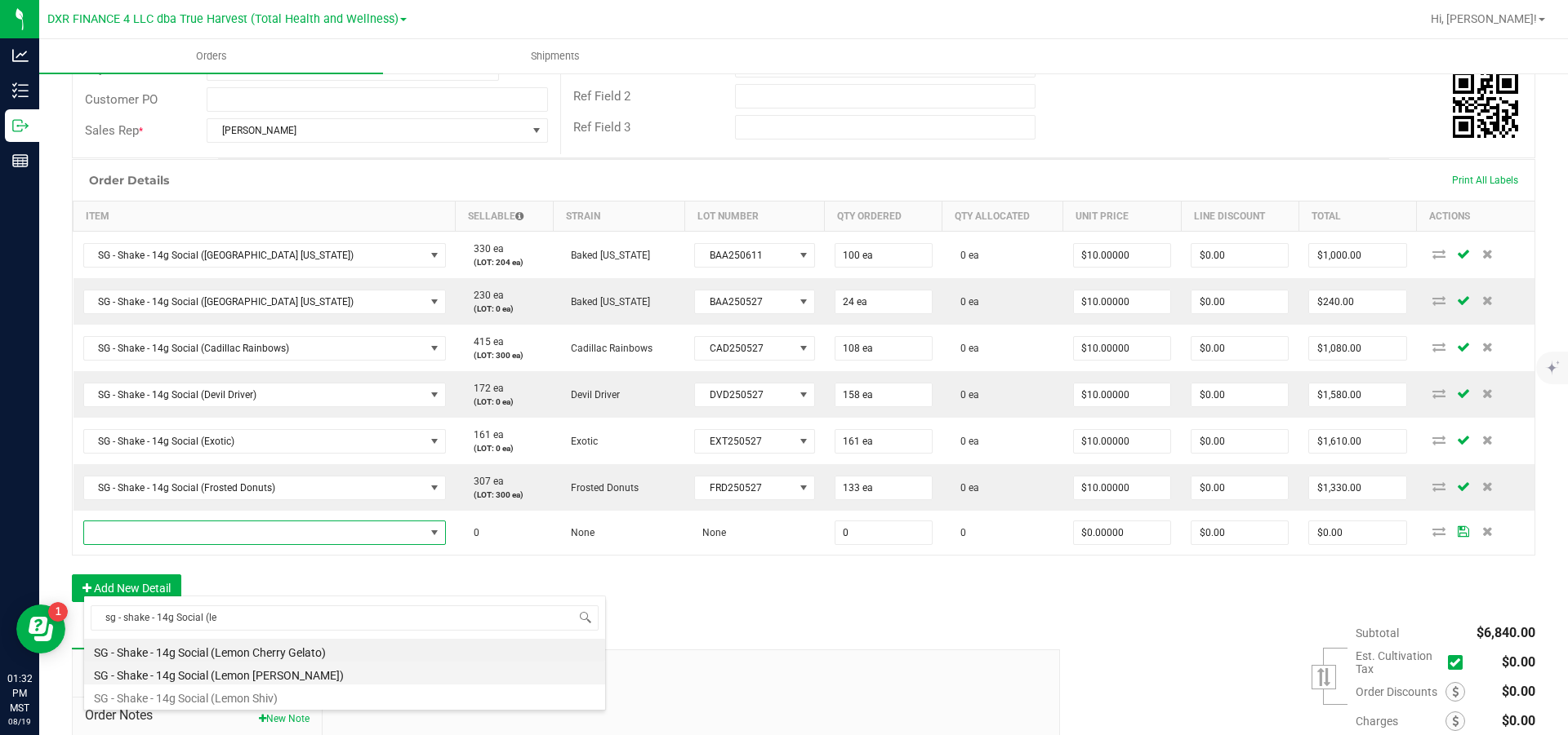
click at [277, 335] on li "SG - Shake - 14g Social (Lemon [PERSON_NAME])" at bounding box center [345, 673] width 521 height 23
type input "0 ea"
type input "$10.00000"
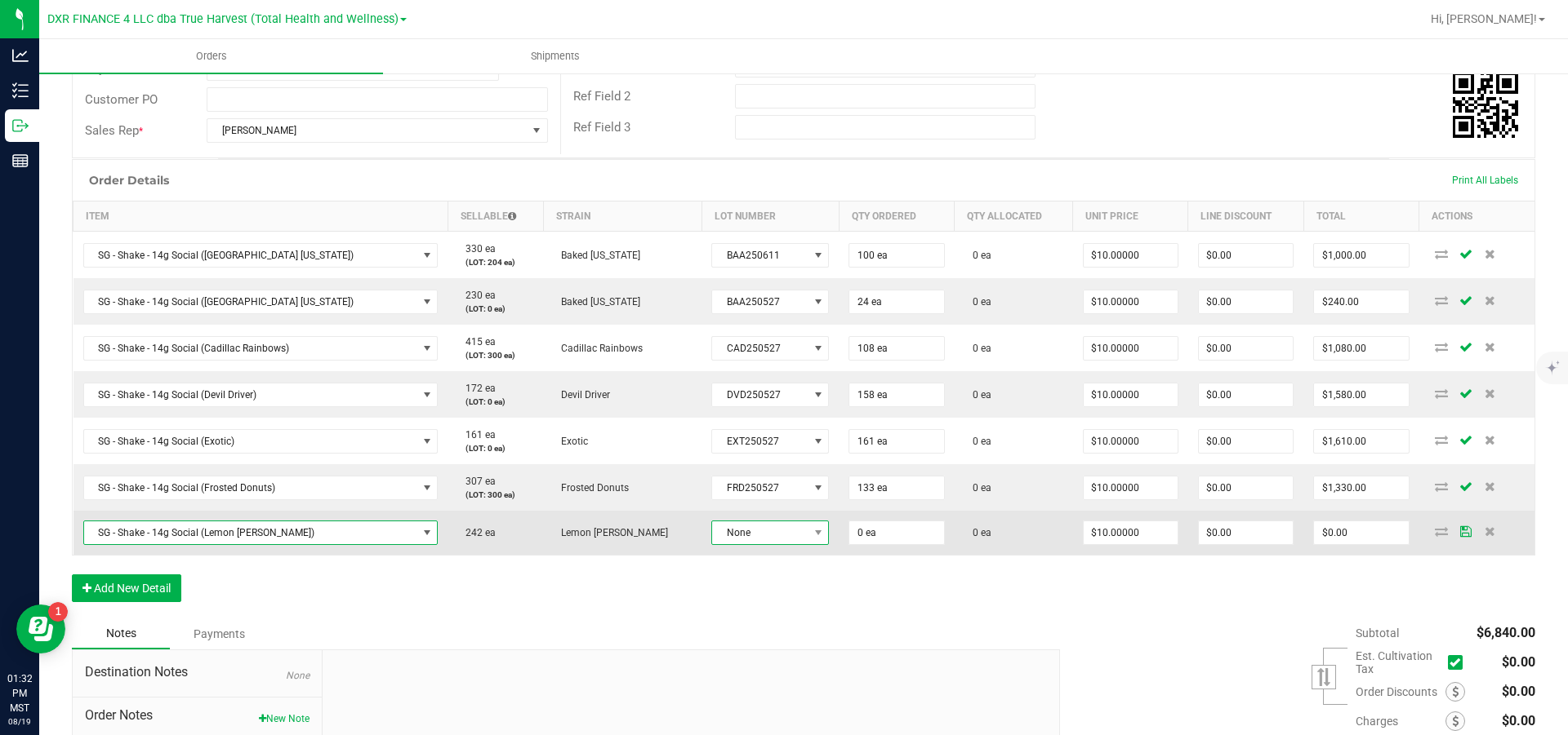
click at [723, 335] on span "None" at bounding box center [759, 533] width 95 height 23
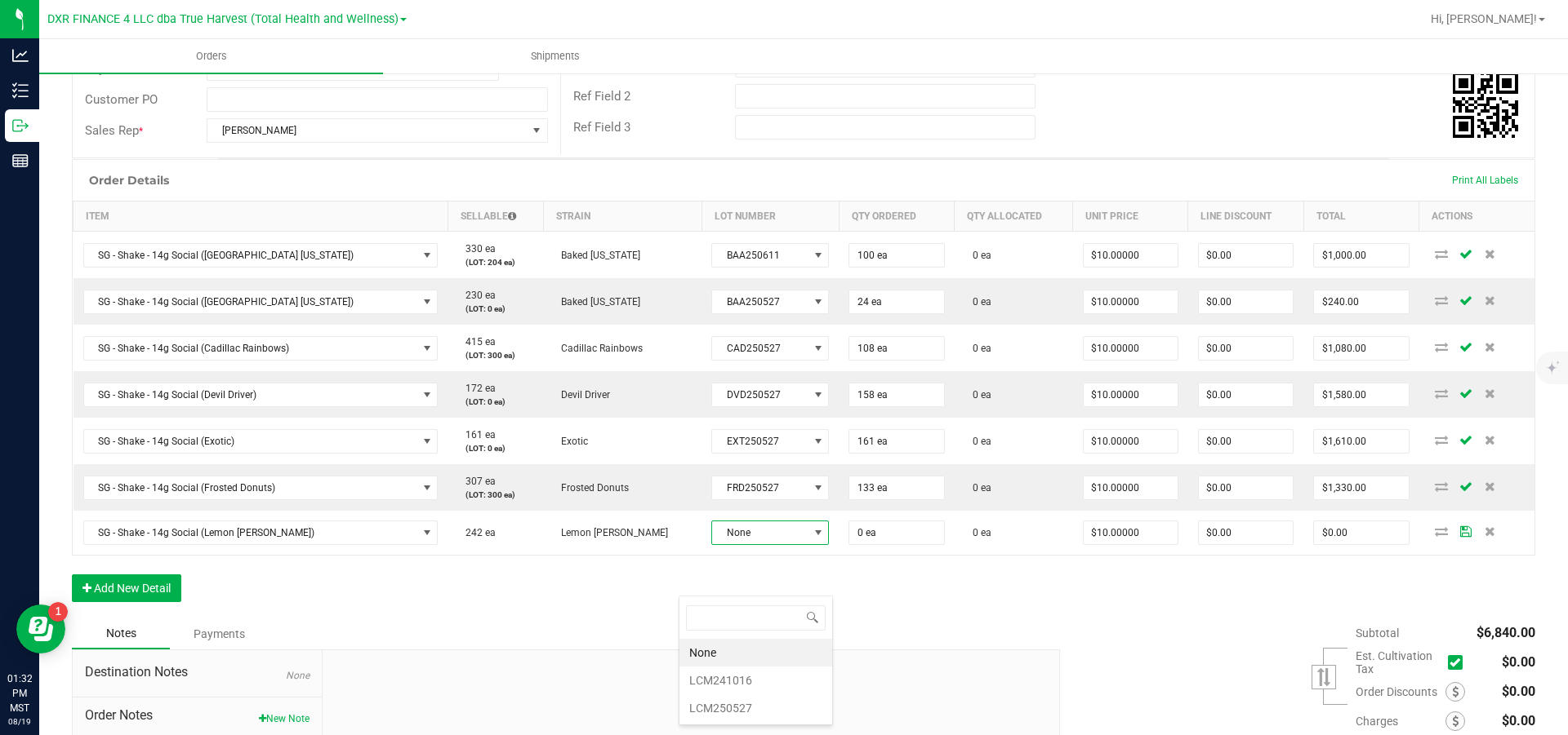
click at [735, 335] on li "LCM250527" at bounding box center [755, 708] width 152 height 28
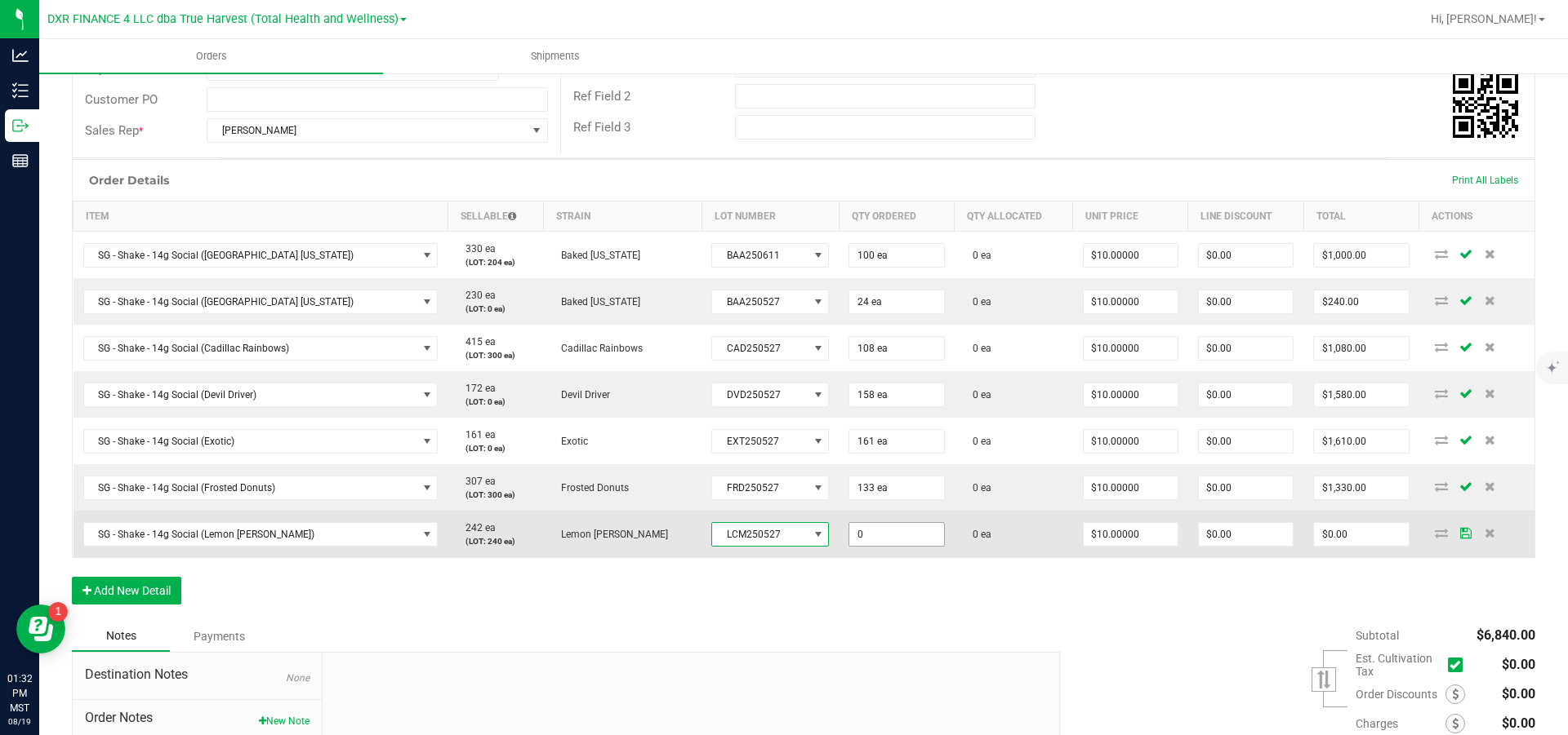
click at [838, 335] on input "0" at bounding box center [897, 534] width 94 height 23
type input "140 ea"
type input "10"
type input "$1,400.00"
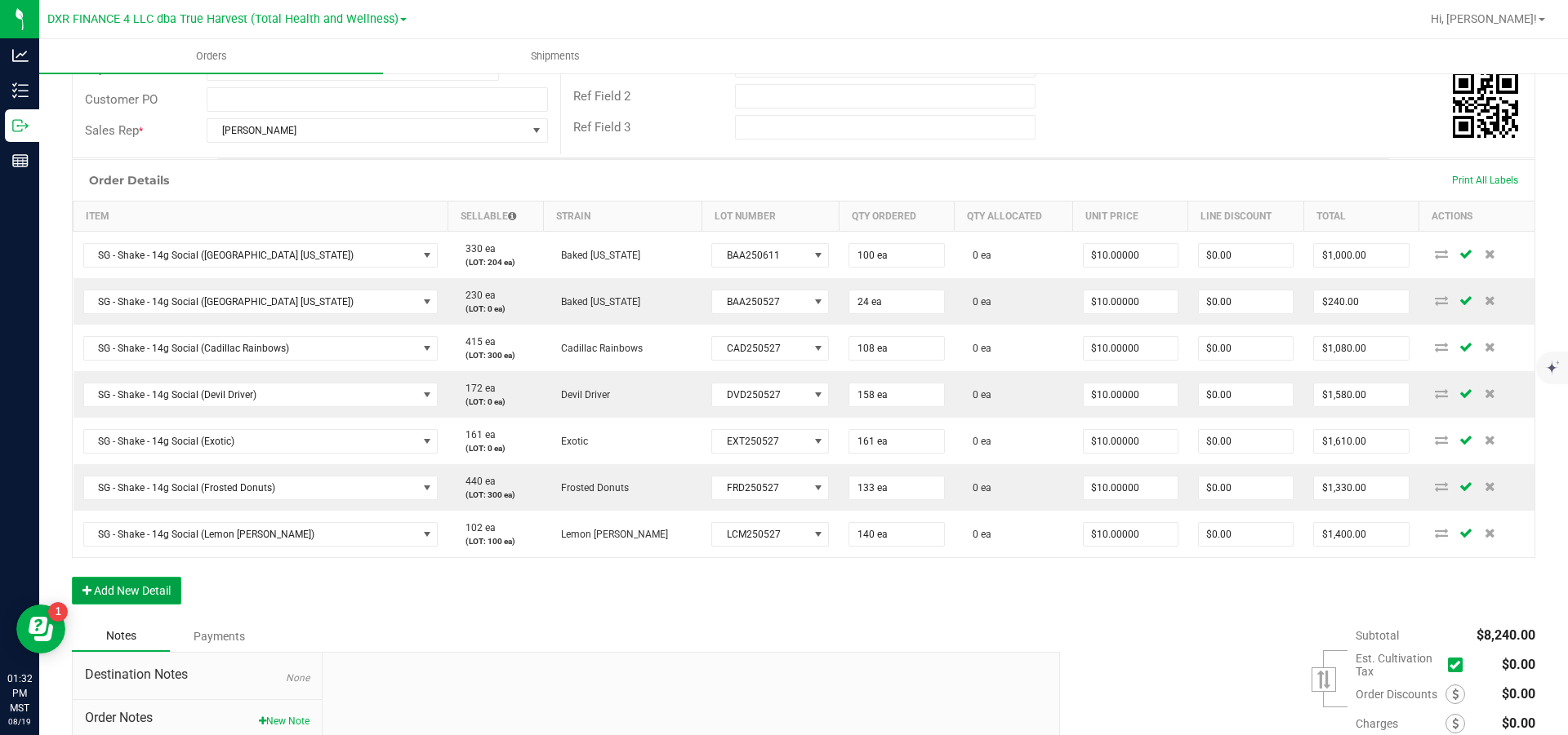
click at [128, 335] on button "Add New Detail" at bounding box center [126, 591] width 109 height 28
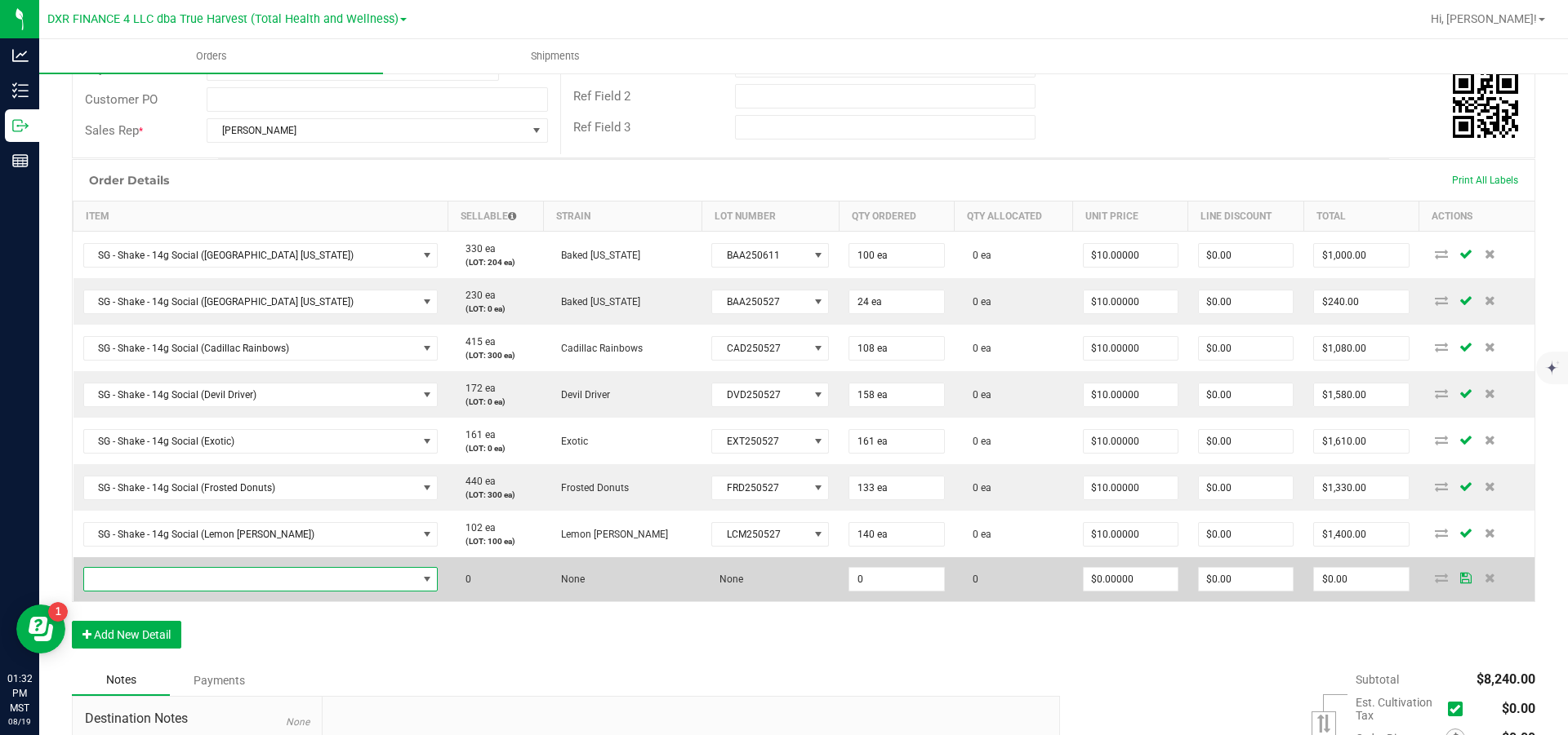
click at [143, 335] on span "NO DATA FOUND" at bounding box center [251, 579] width 333 height 23
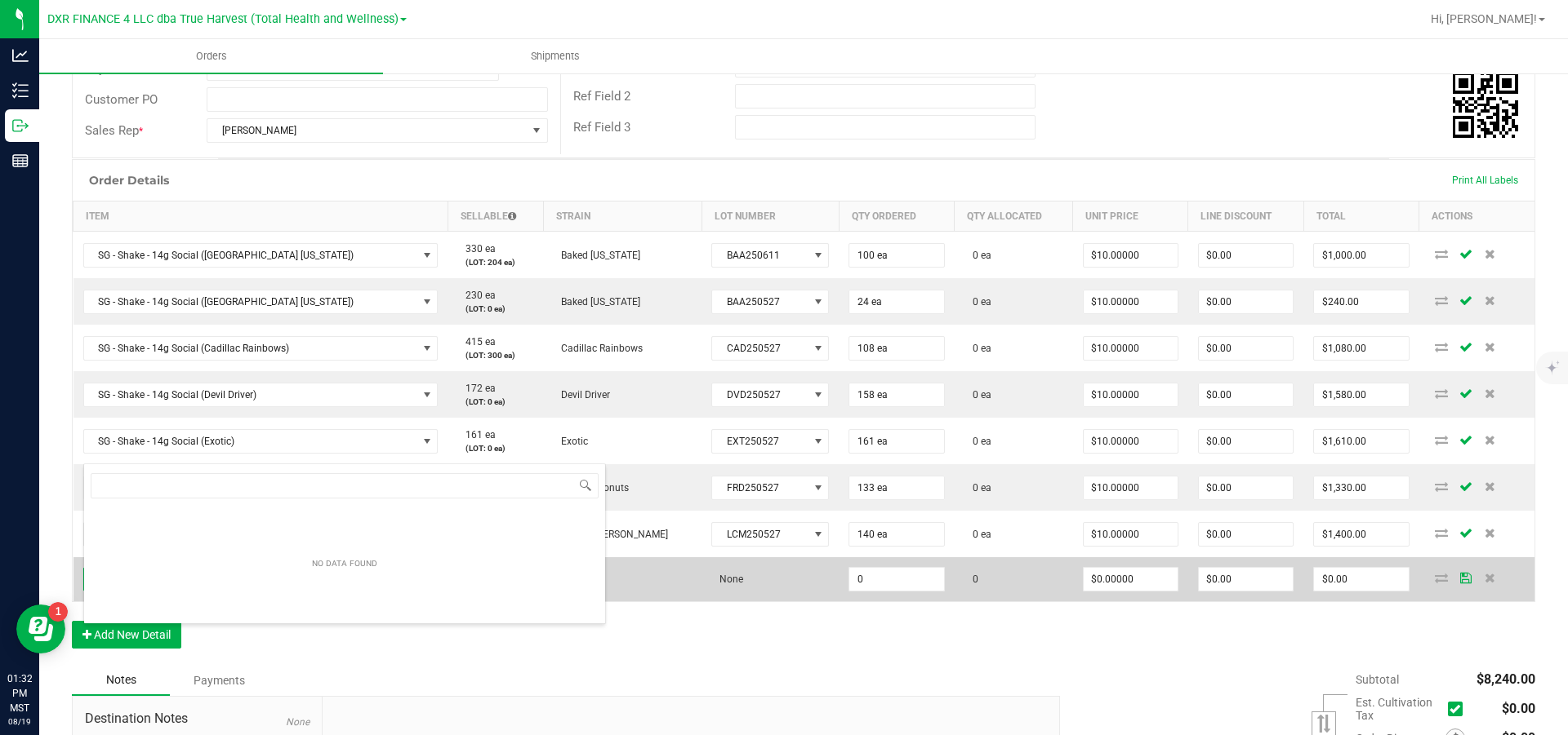
scroll to position [25, 312]
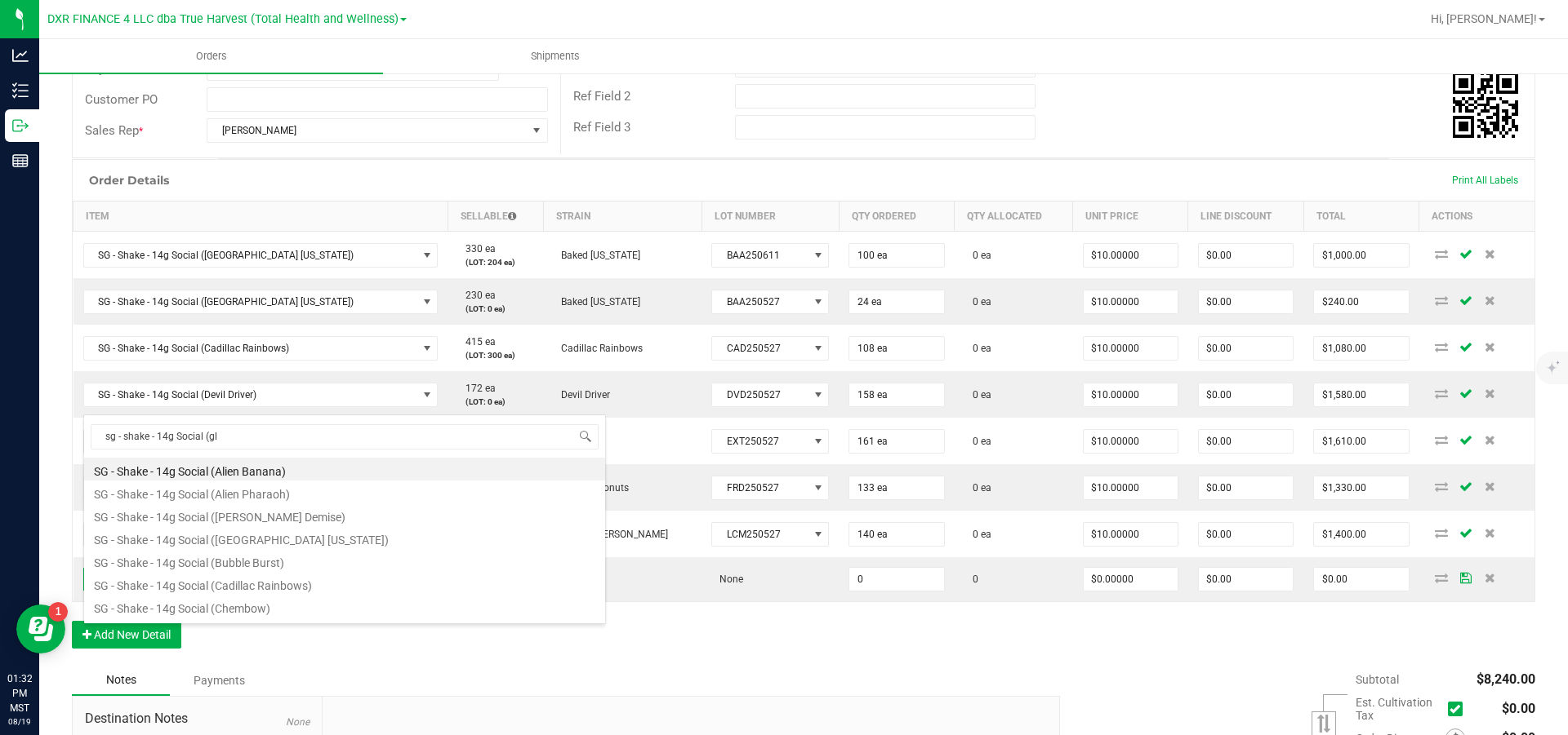
type input "sg - shake - 14g Social (gli"
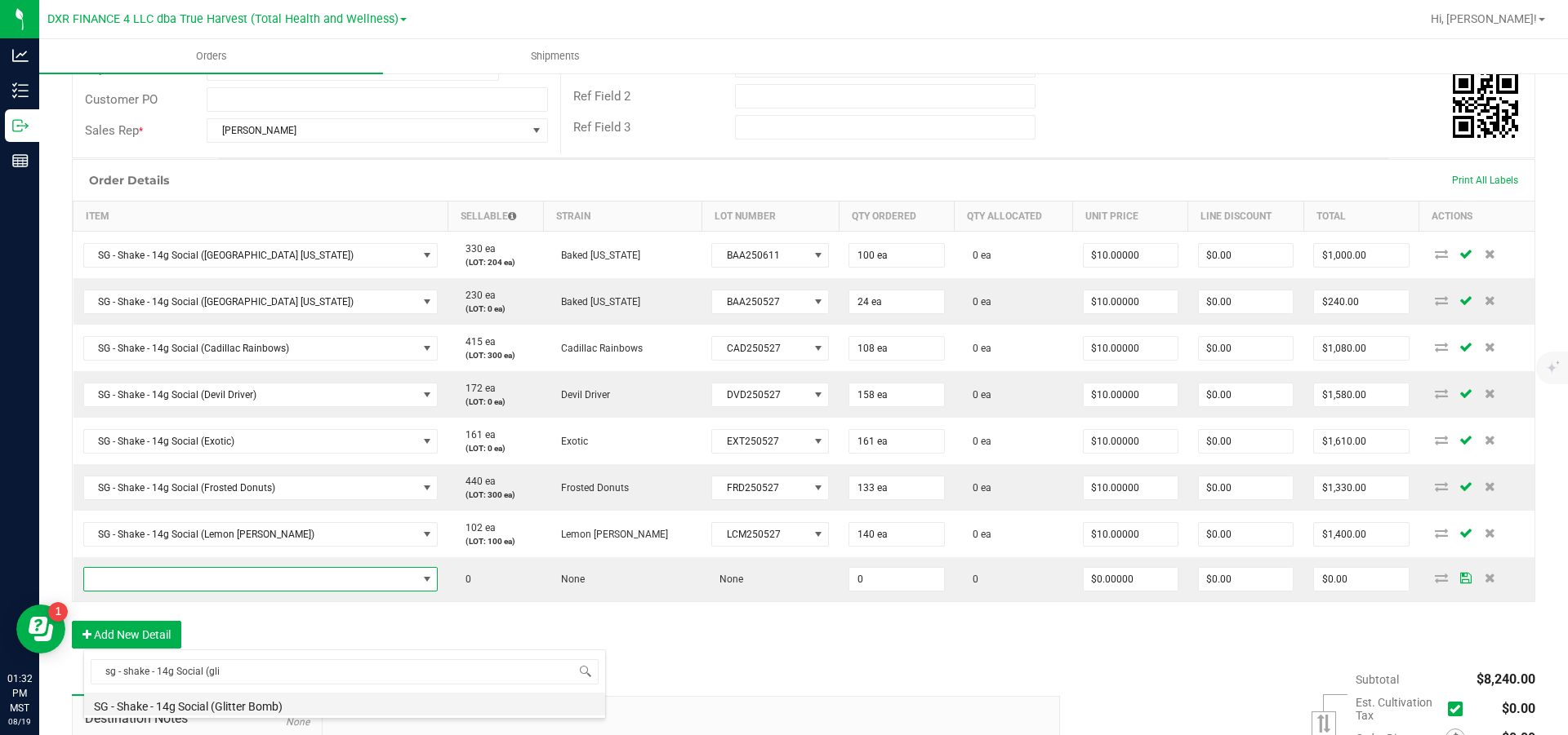
click at [234, 335] on li "SG - Shake - 14g Social (Glitter Bomb)" at bounding box center [345, 704] width 521 height 23
type input "0 ea"
type input "$10.00000"
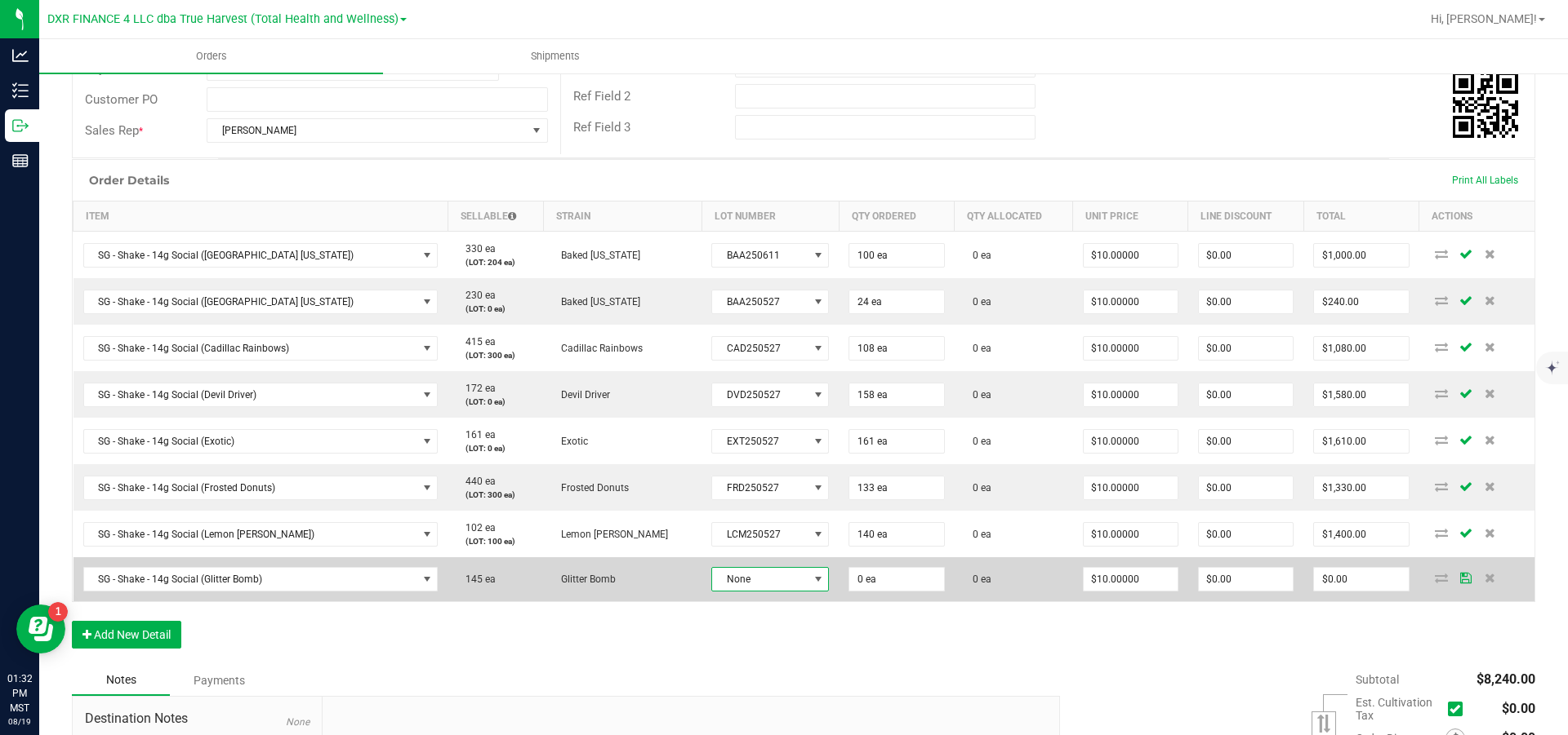
click at [724, 335] on span "None" at bounding box center [759, 579] width 95 height 23
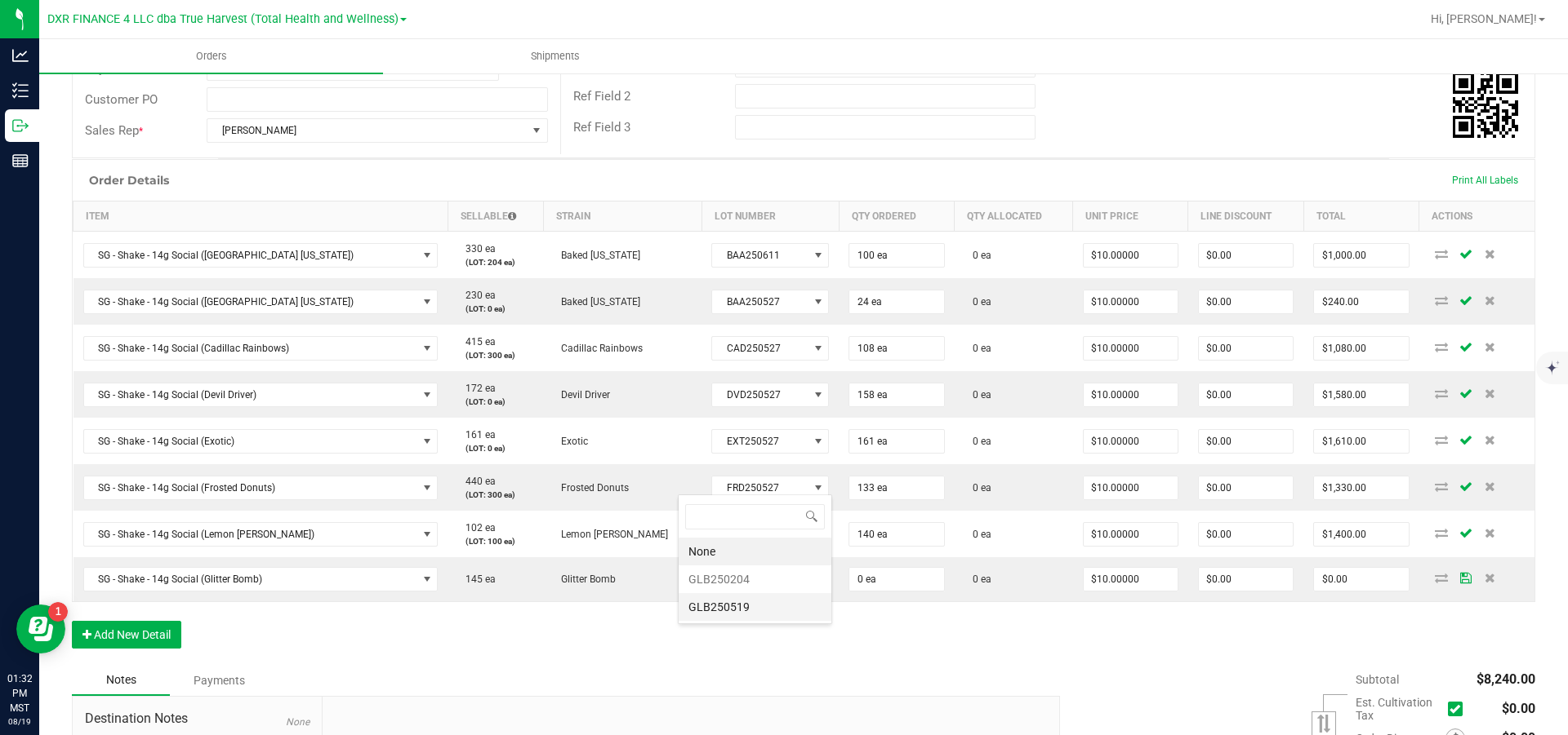
click at [747, 335] on li "GLB250519" at bounding box center [754, 607] width 152 height 28
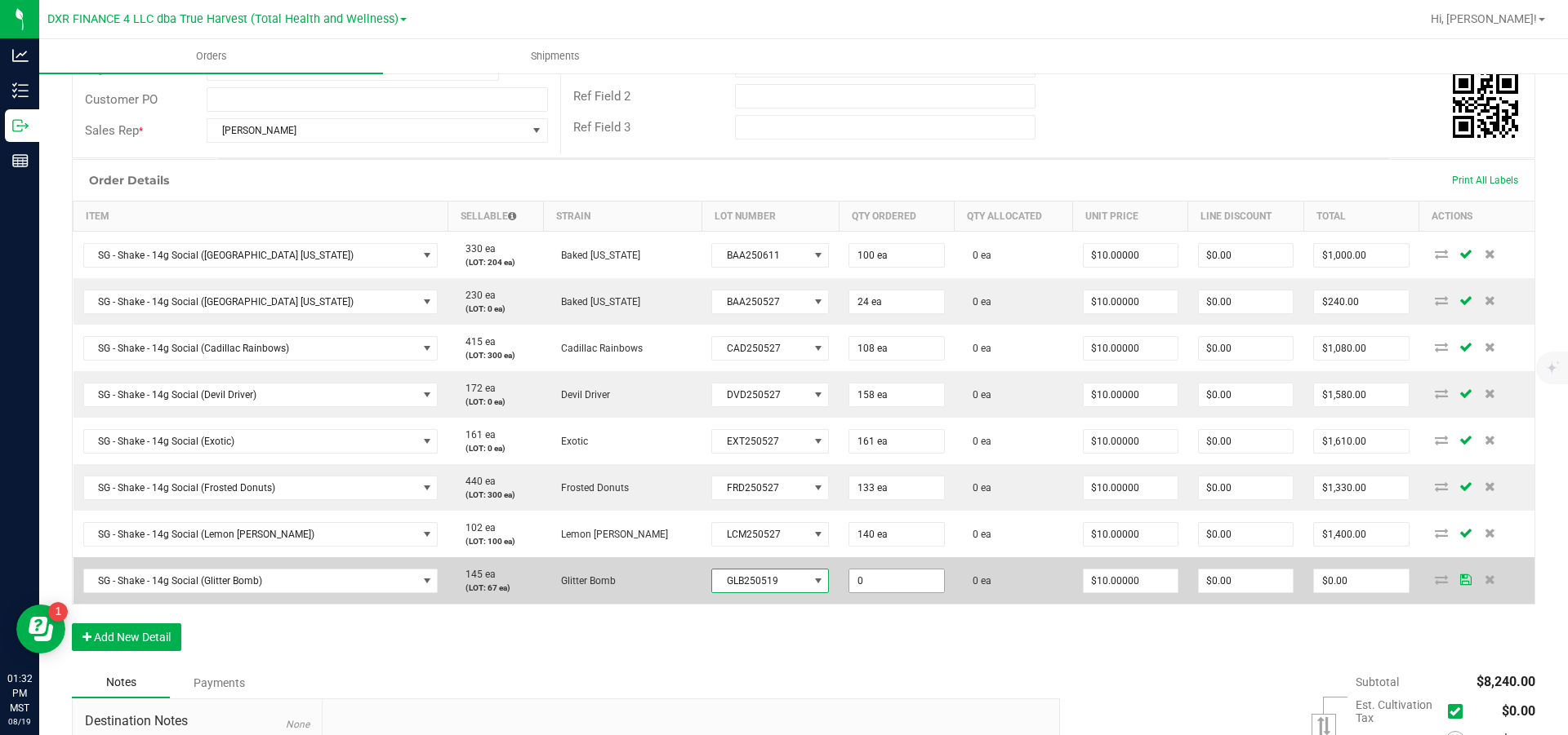
click at [838, 335] on input "0" at bounding box center [897, 581] width 94 height 23
type input "67 ea"
type input "10"
type input "$670.00"
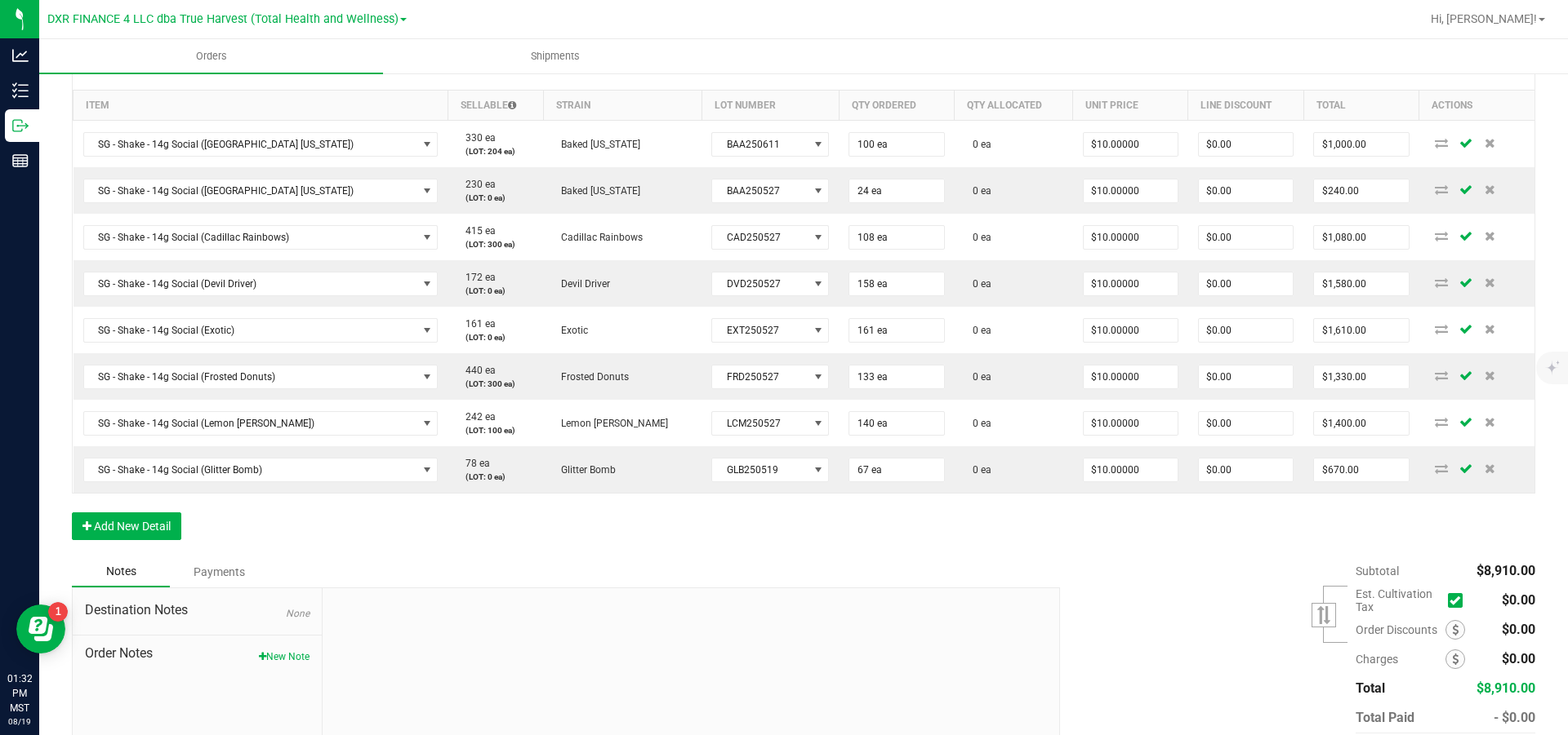
scroll to position [418, 0]
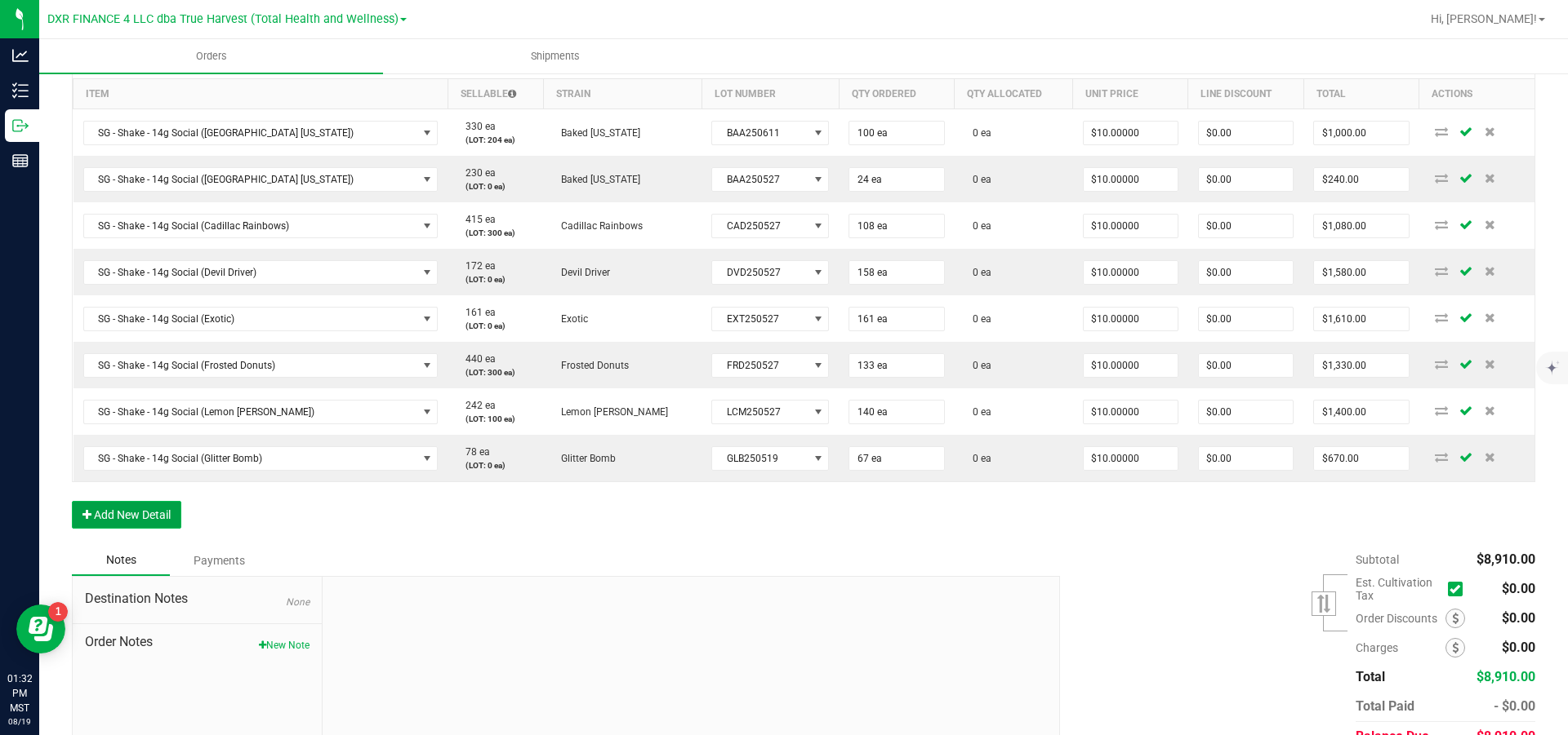
click at [146, 335] on button "Add New Detail" at bounding box center [126, 515] width 109 height 28
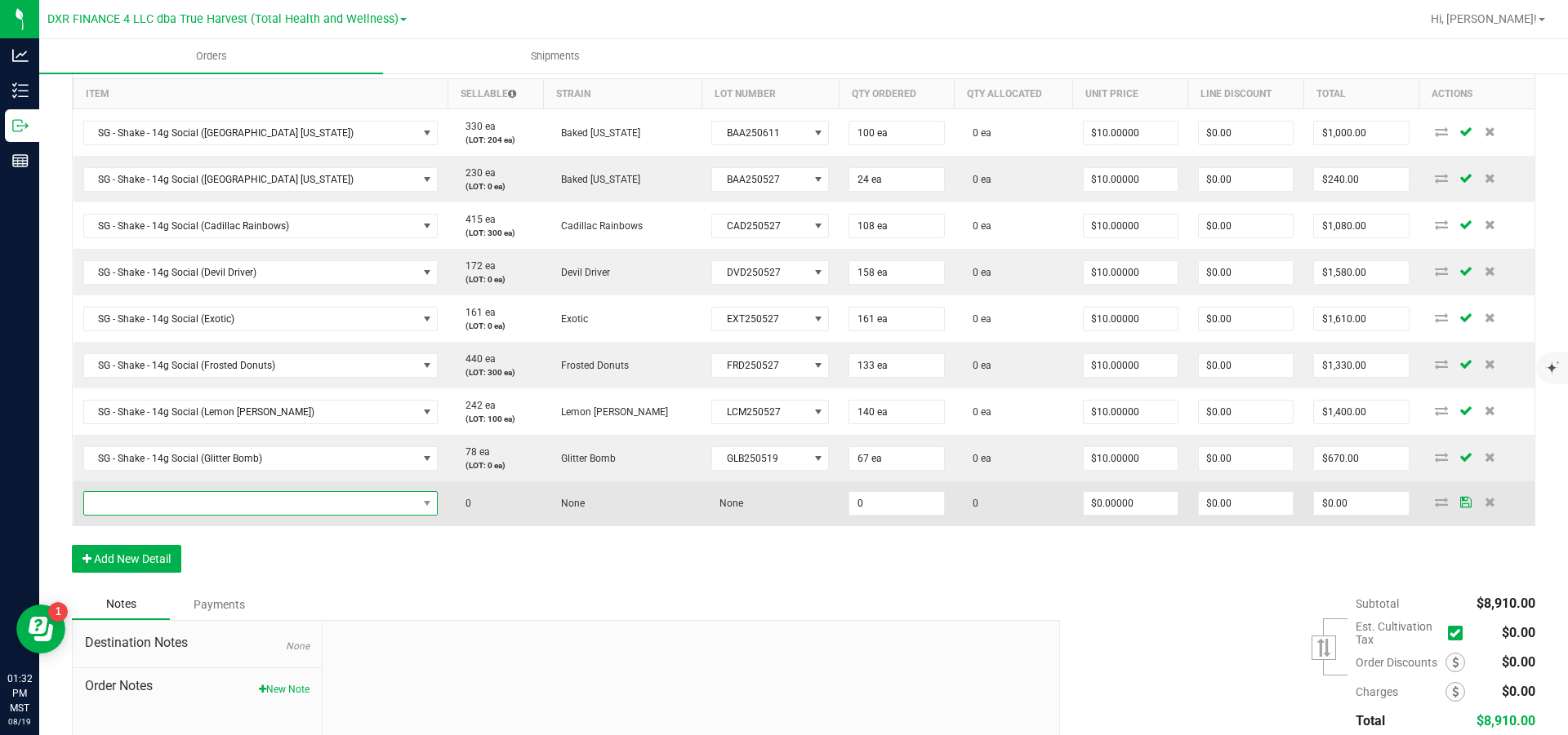
click at [162, 335] on span "NO DATA FOUND" at bounding box center [251, 503] width 333 height 23
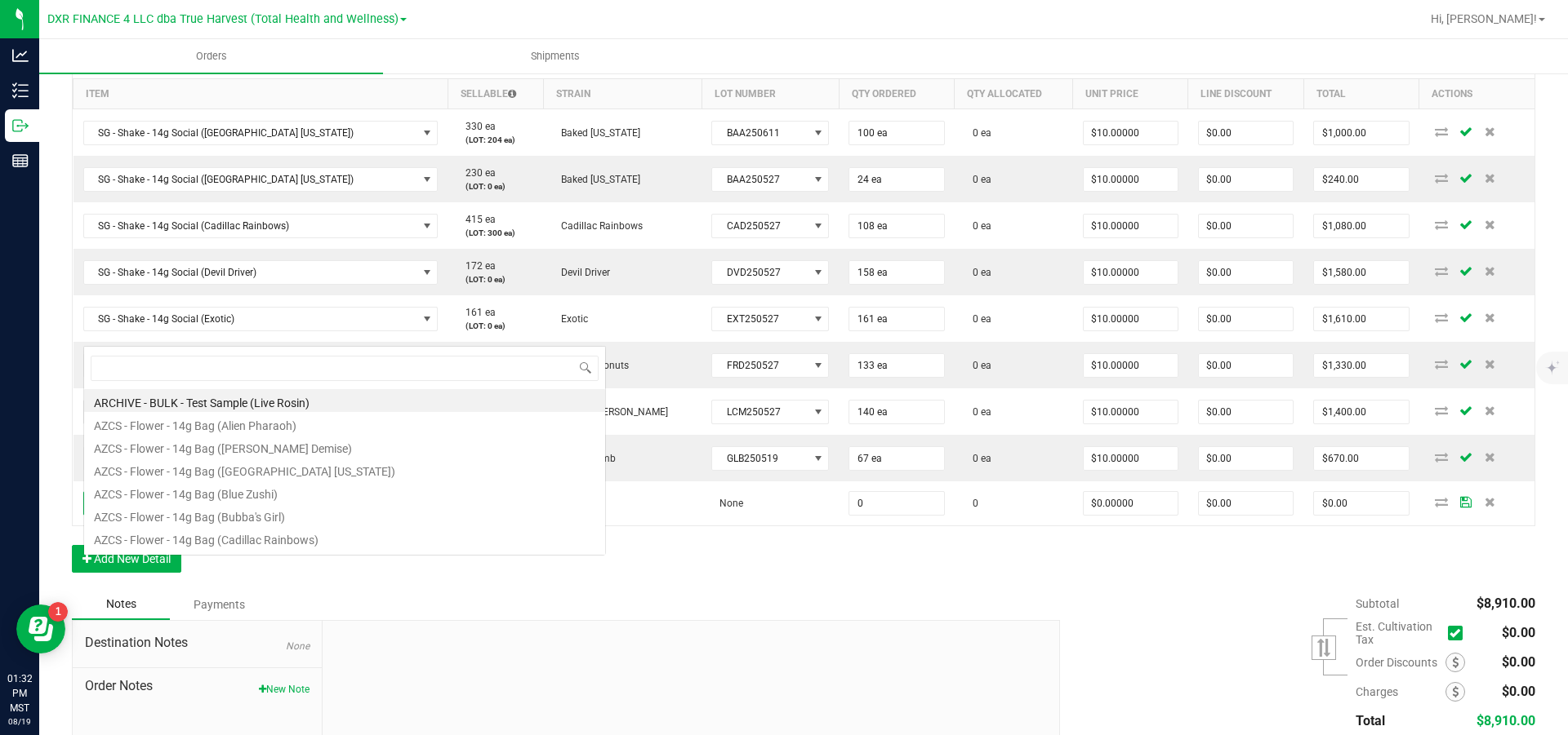
scroll to position [25, 312]
type input "sg - shake - 14g Social (melo"
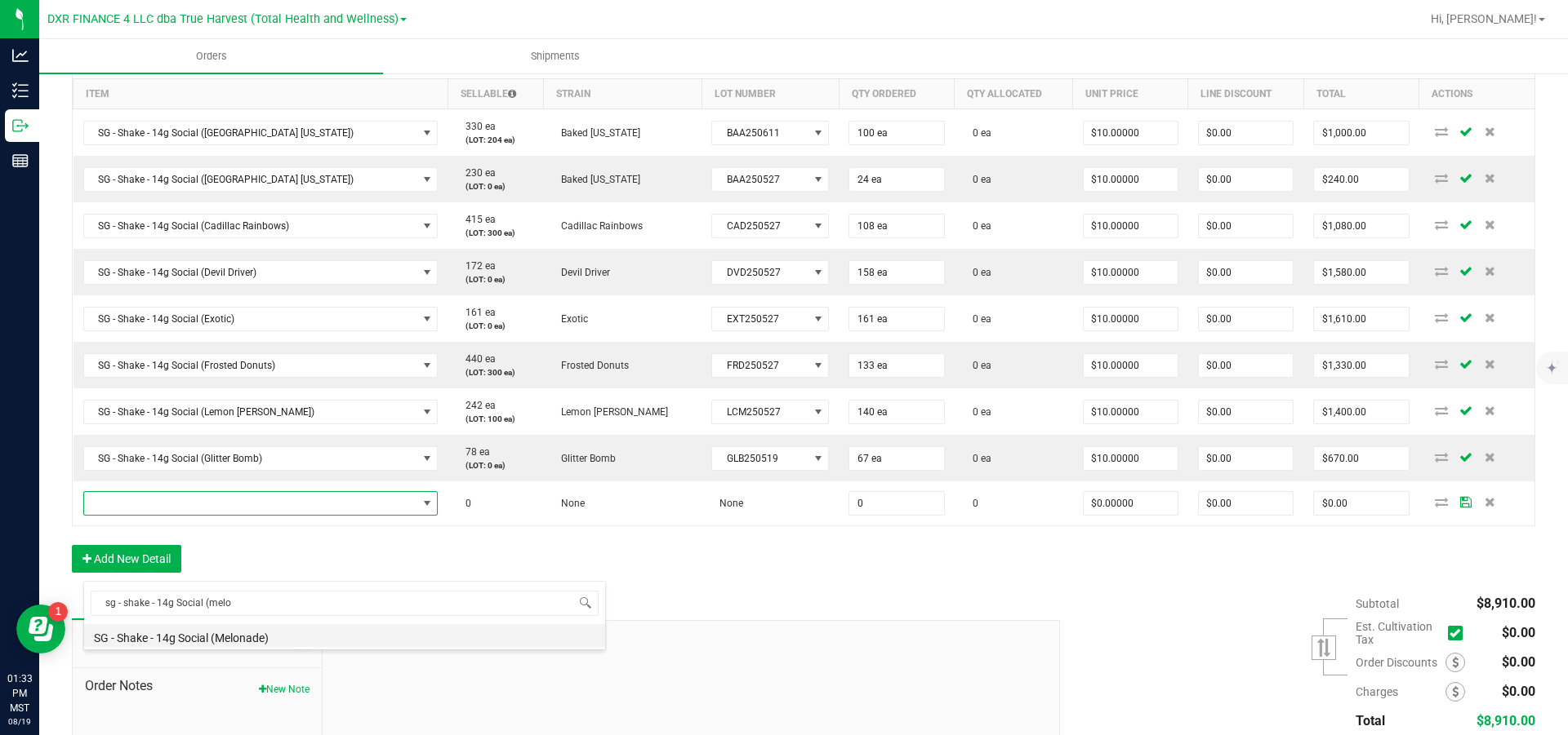
click at [239, 335] on li "SG - Shake - 14g Social (Melonade)" at bounding box center [345, 636] width 521 height 23
type input "0 ea"
type input "$10.00000"
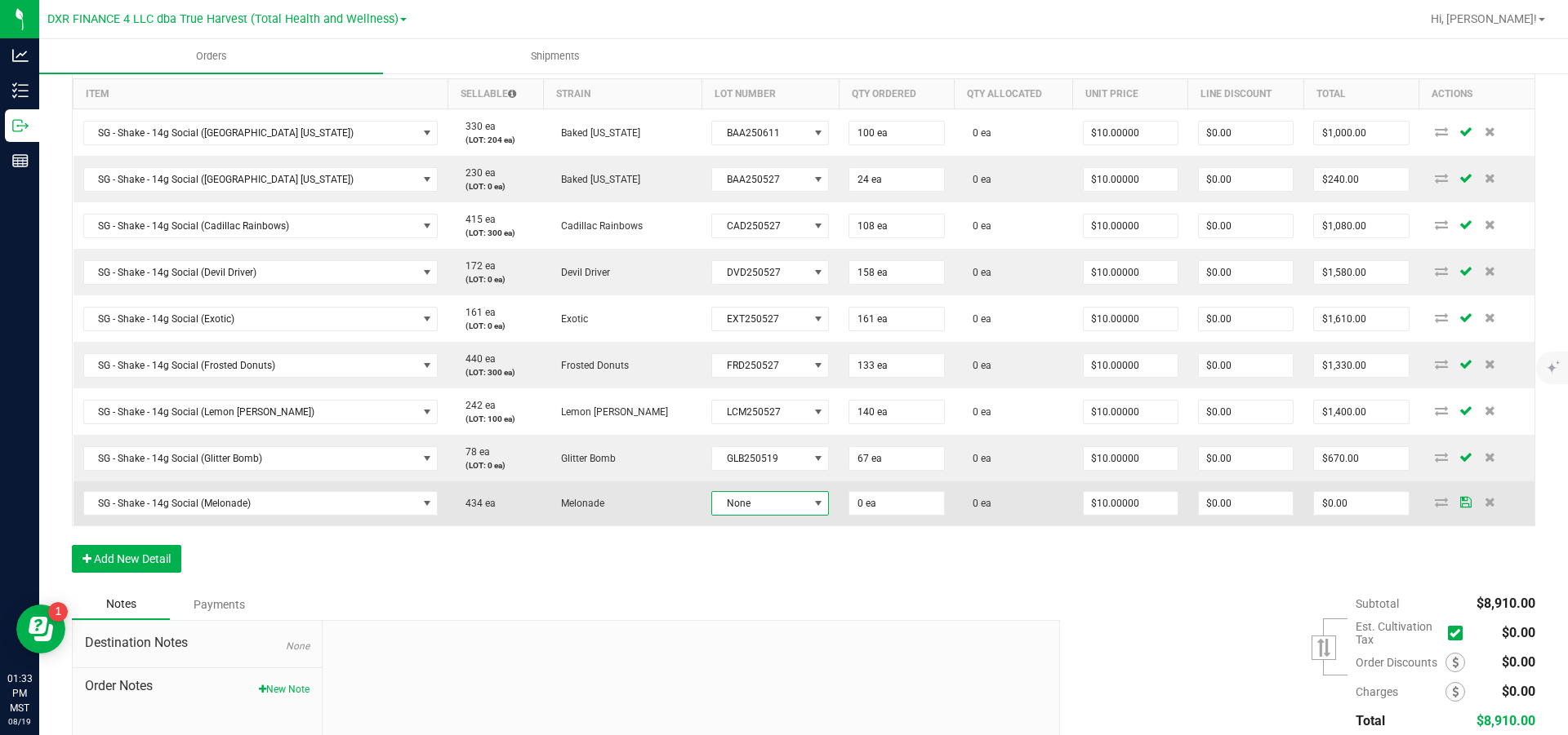
click at [762, 335] on span "None" at bounding box center [759, 503] width 95 height 23
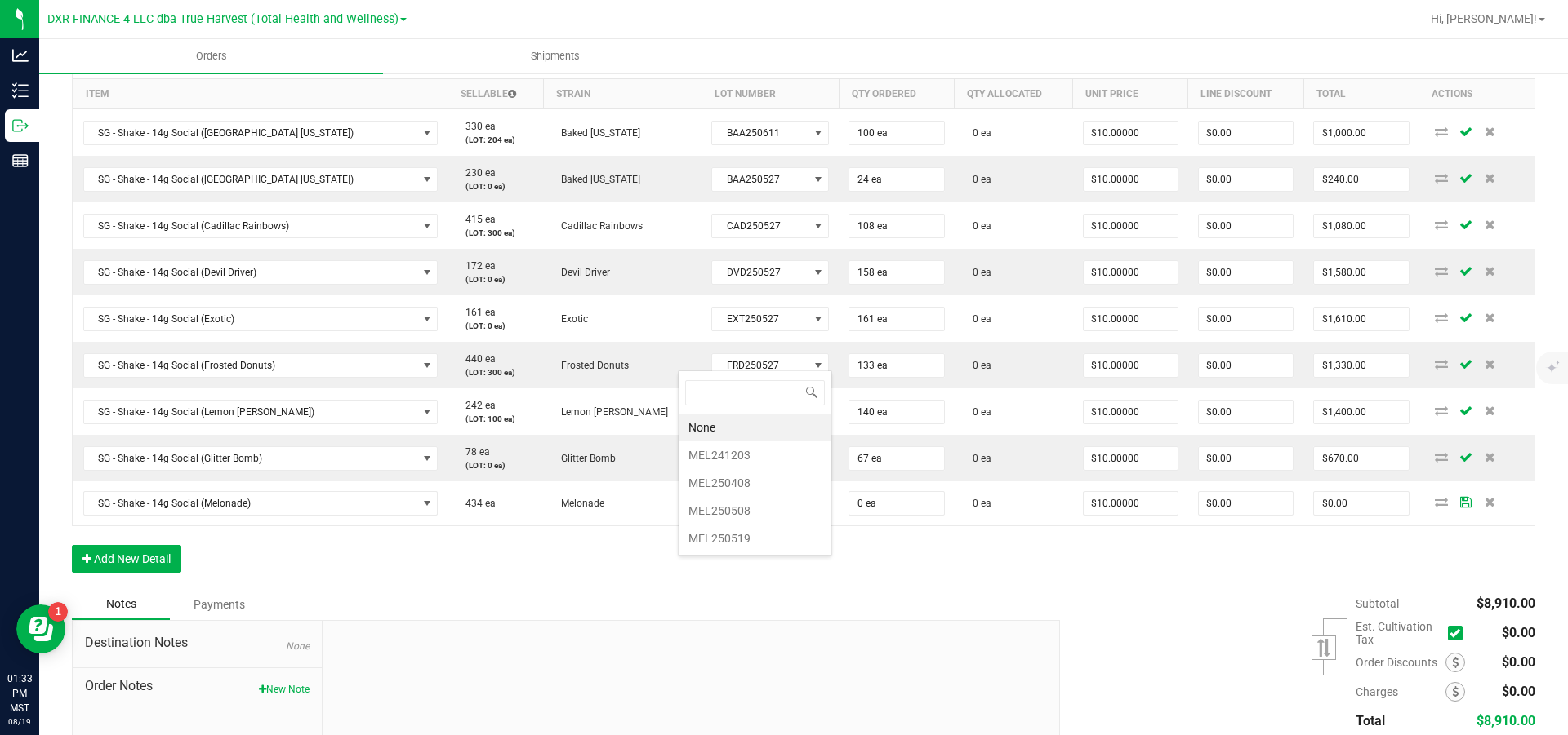
scroll to position [25, 121]
click at [750, 335] on li "MEL250519" at bounding box center [754, 538] width 152 height 28
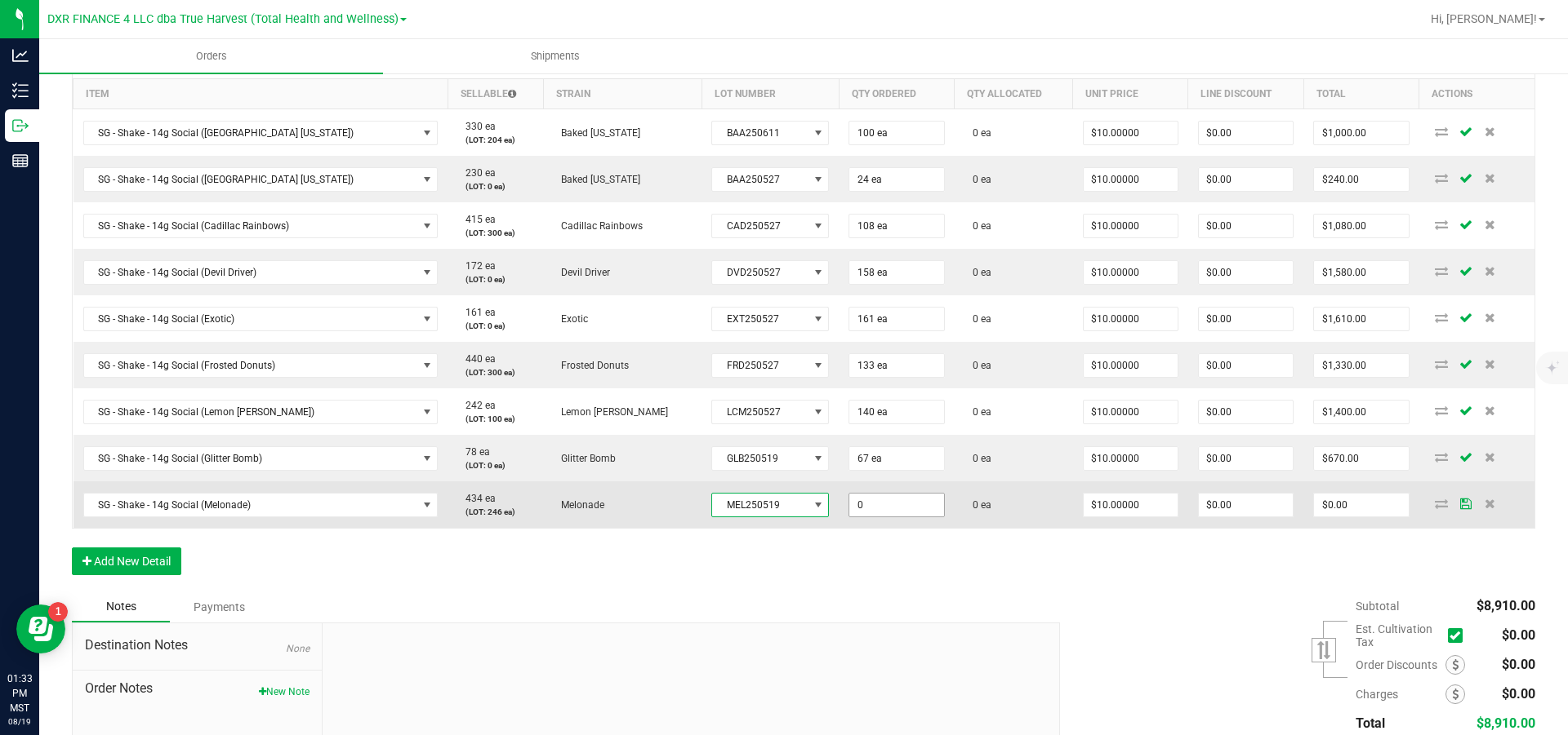
click at [838, 335] on input "0" at bounding box center [897, 505] width 94 height 23
type input "146 ea"
type input "10"
type input "$1,460.00"
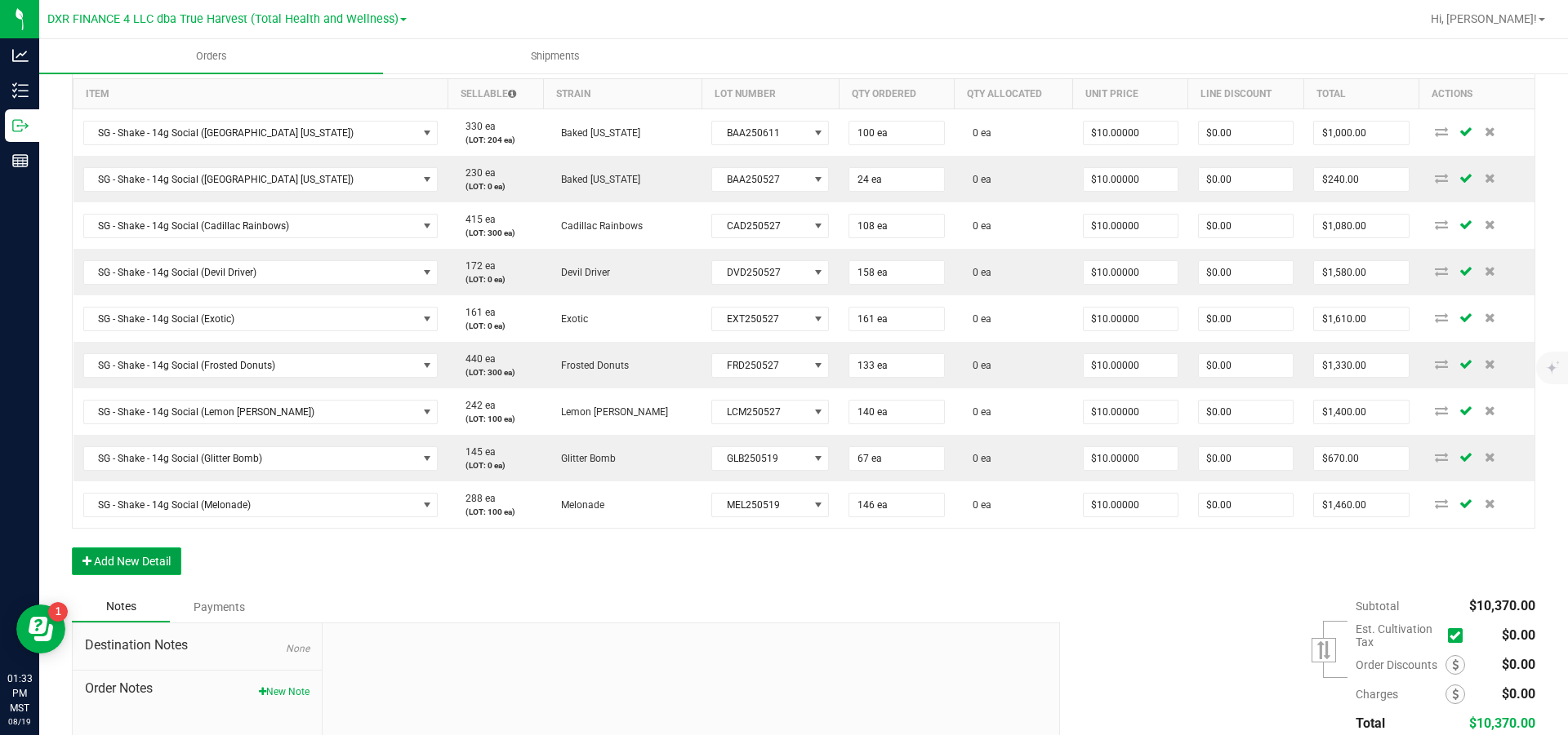
click at [135, 335] on button "Add New Detail" at bounding box center [126, 561] width 109 height 28
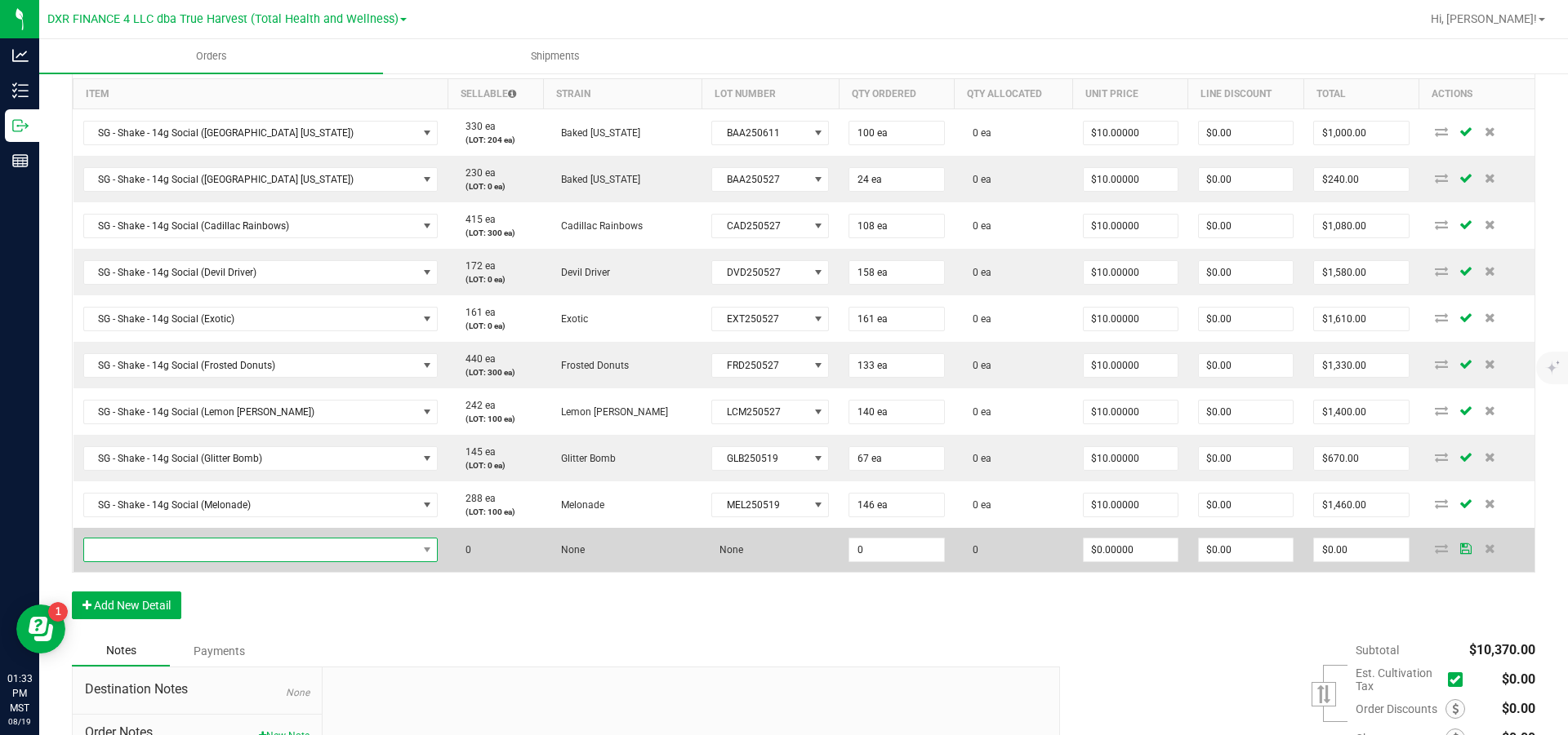
click at [172, 335] on span "NO DATA FOUND" at bounding box center [251, 549] width 333 height 23
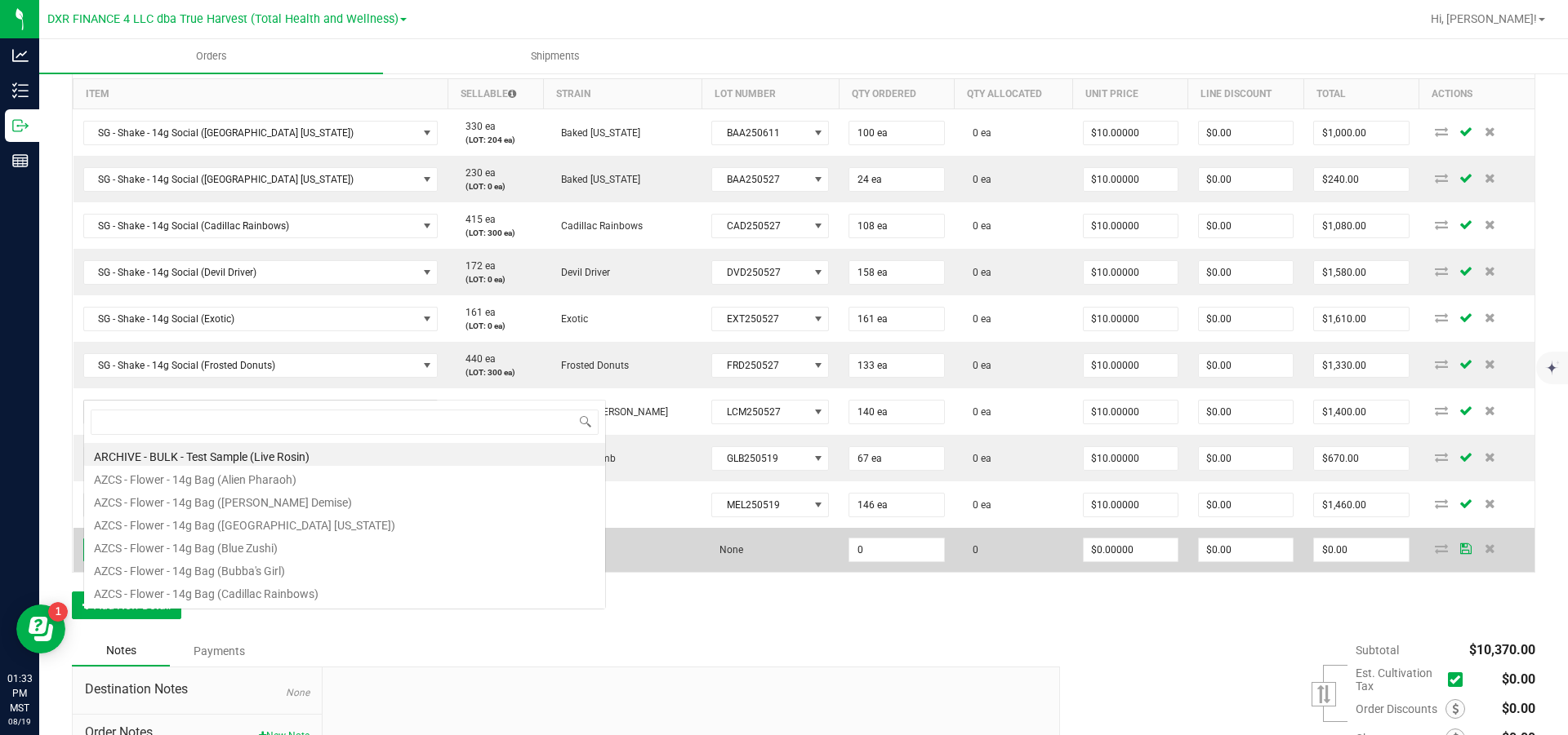
scroll to position [25, 312]
type input "sg - shake - 14g Social (str"
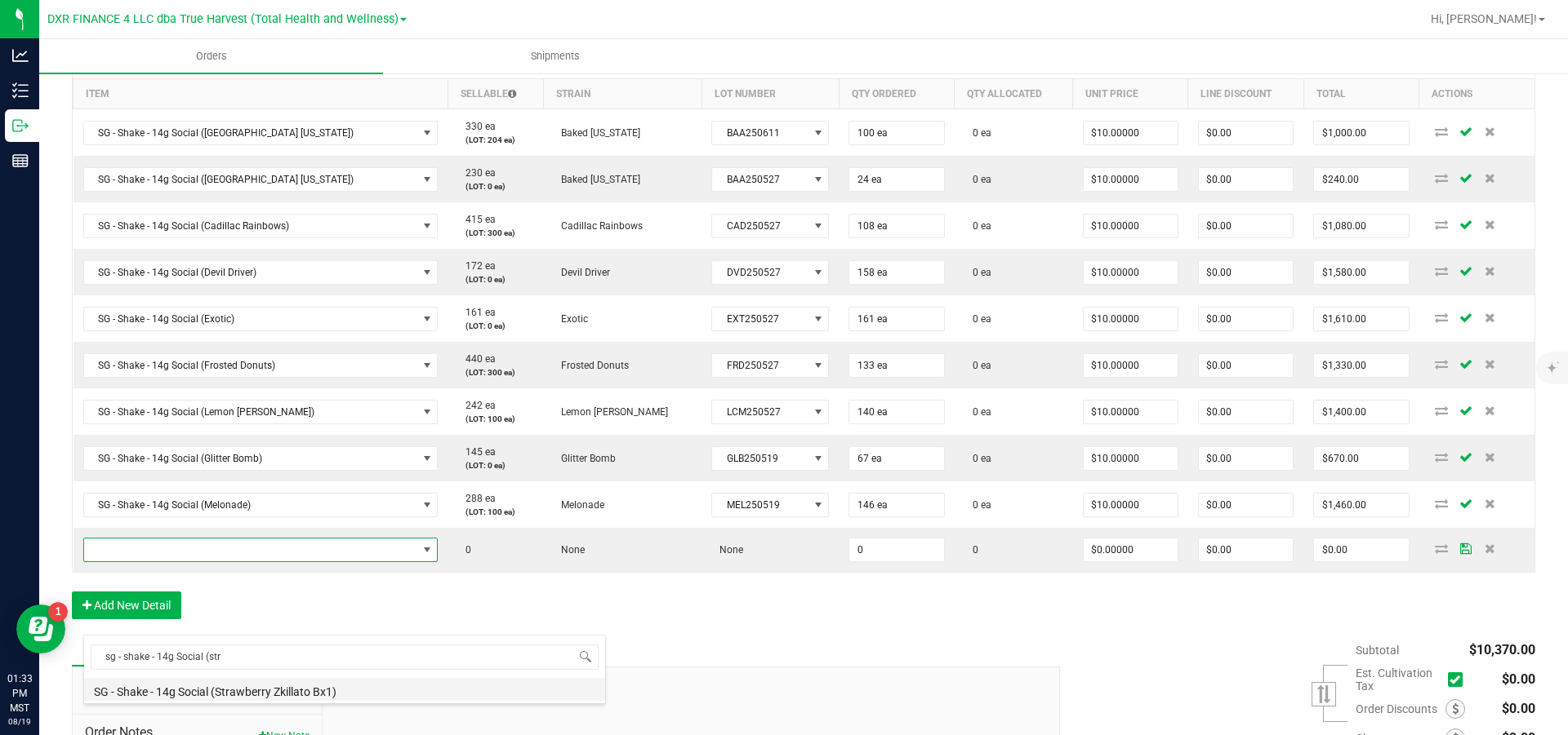
click at [278, 335] on li "SG - Shake - 14g Social (Strawberry Zkillato Bx1)" at bounding box center [345, 689] width 521 height 23
type input "0 ea"
type input "$10.00000"
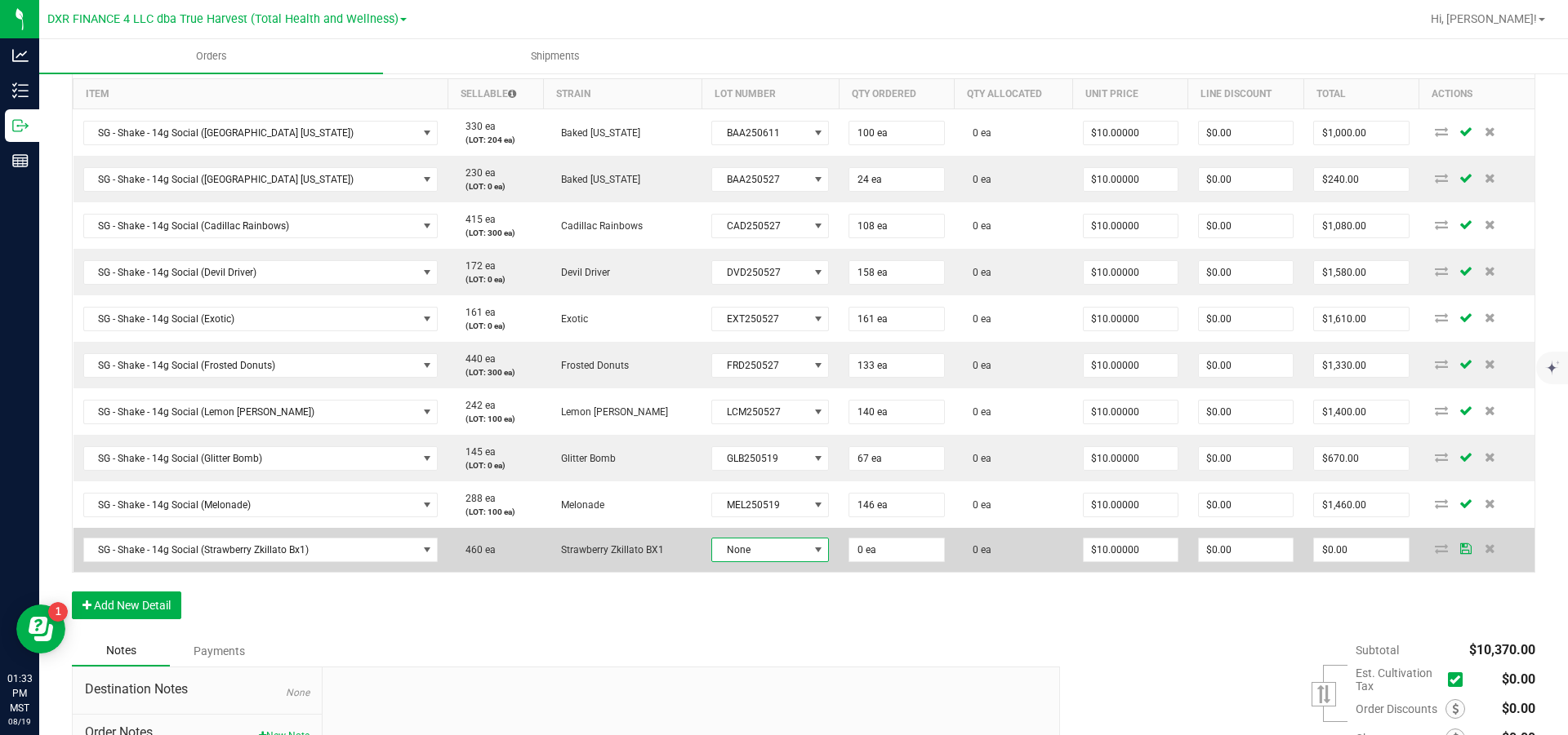
click at [731, 335] on span "None" at bounding box center [759, 549] width 95 height 23
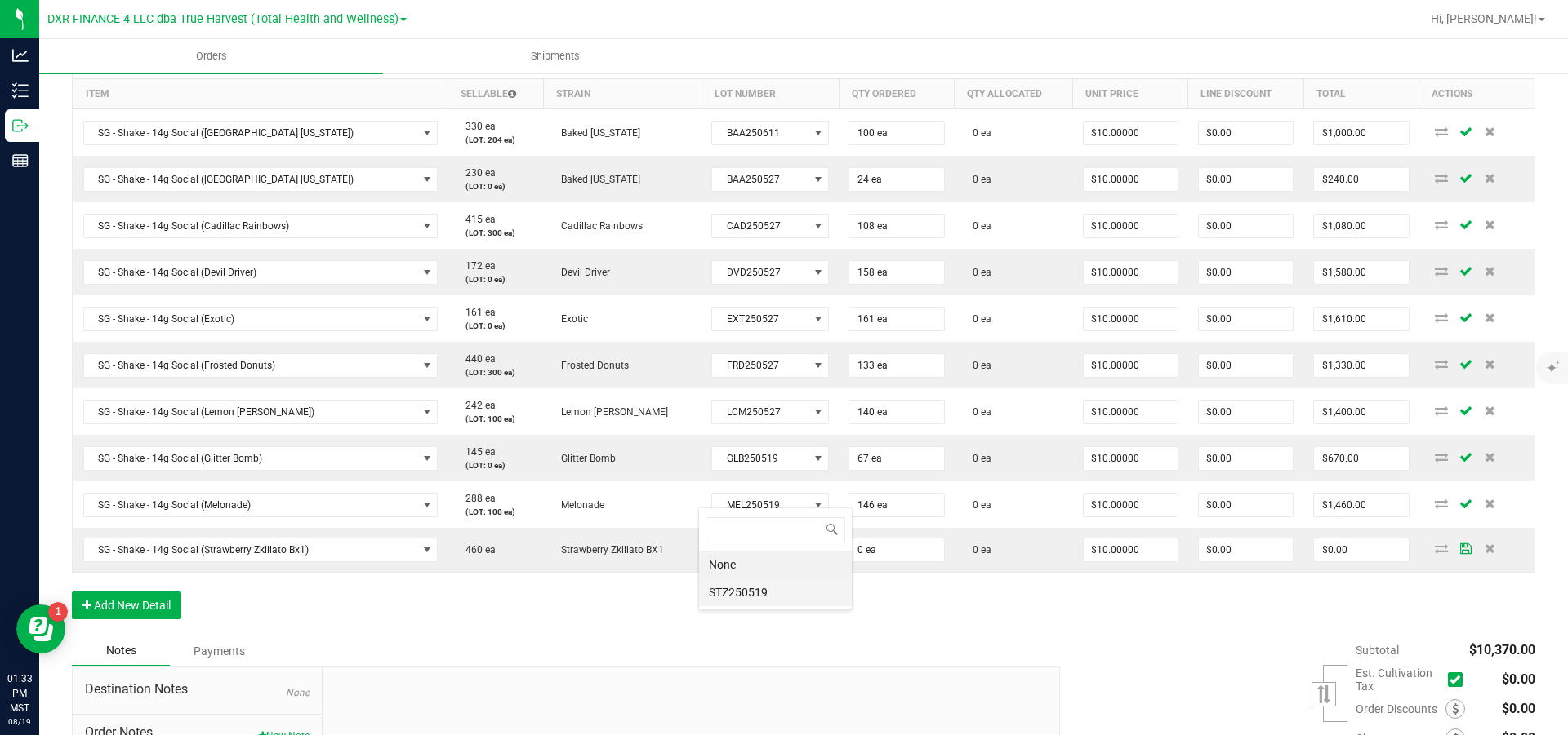
click at [777, 335] on li "STZ250519" at bounding box center [775, 593] width 152 height 28
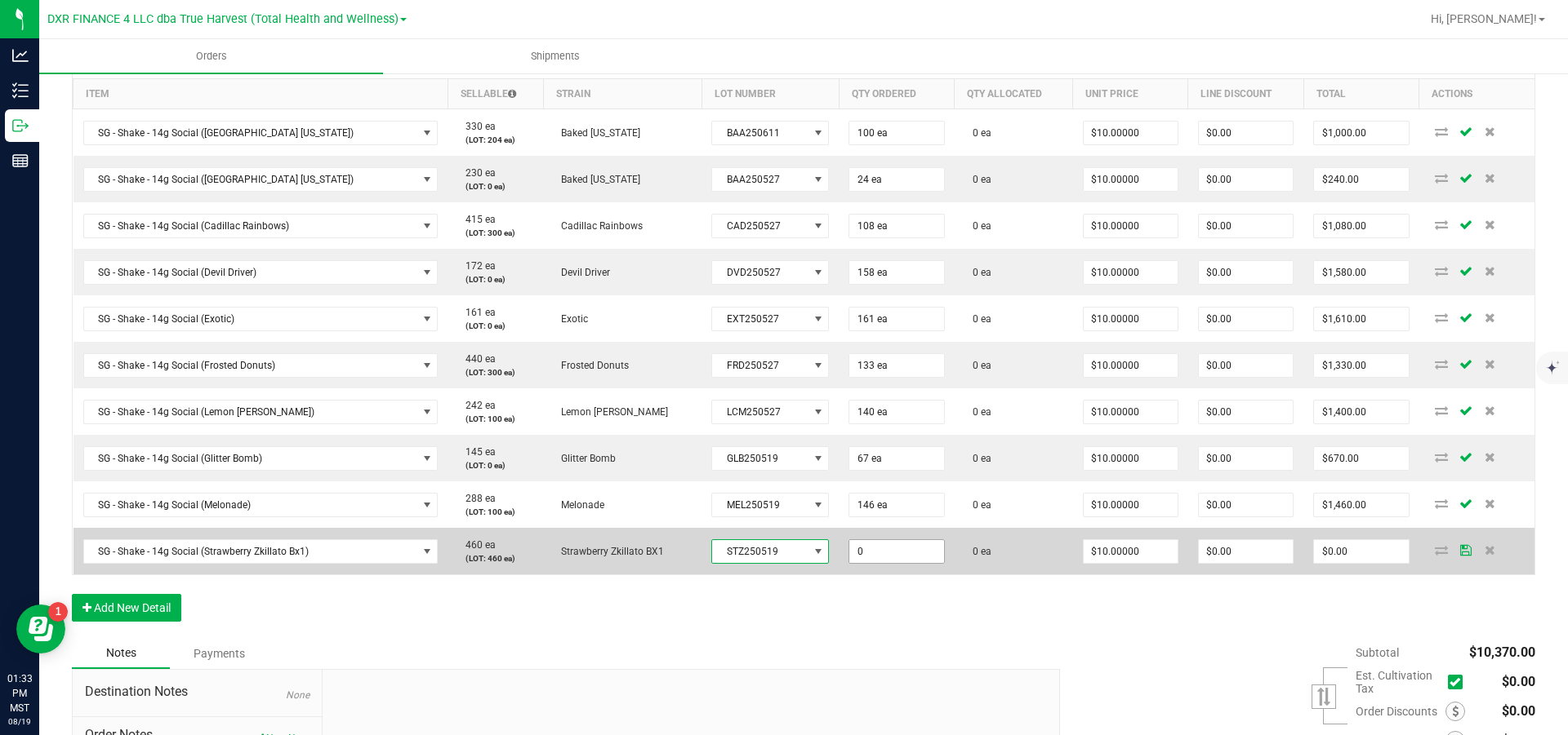
click at [838, 335] on input "0" at bounding box center [897, 551] width 94 height 23
type input "146 ea"
type input "10"
type input "$1,460.00"
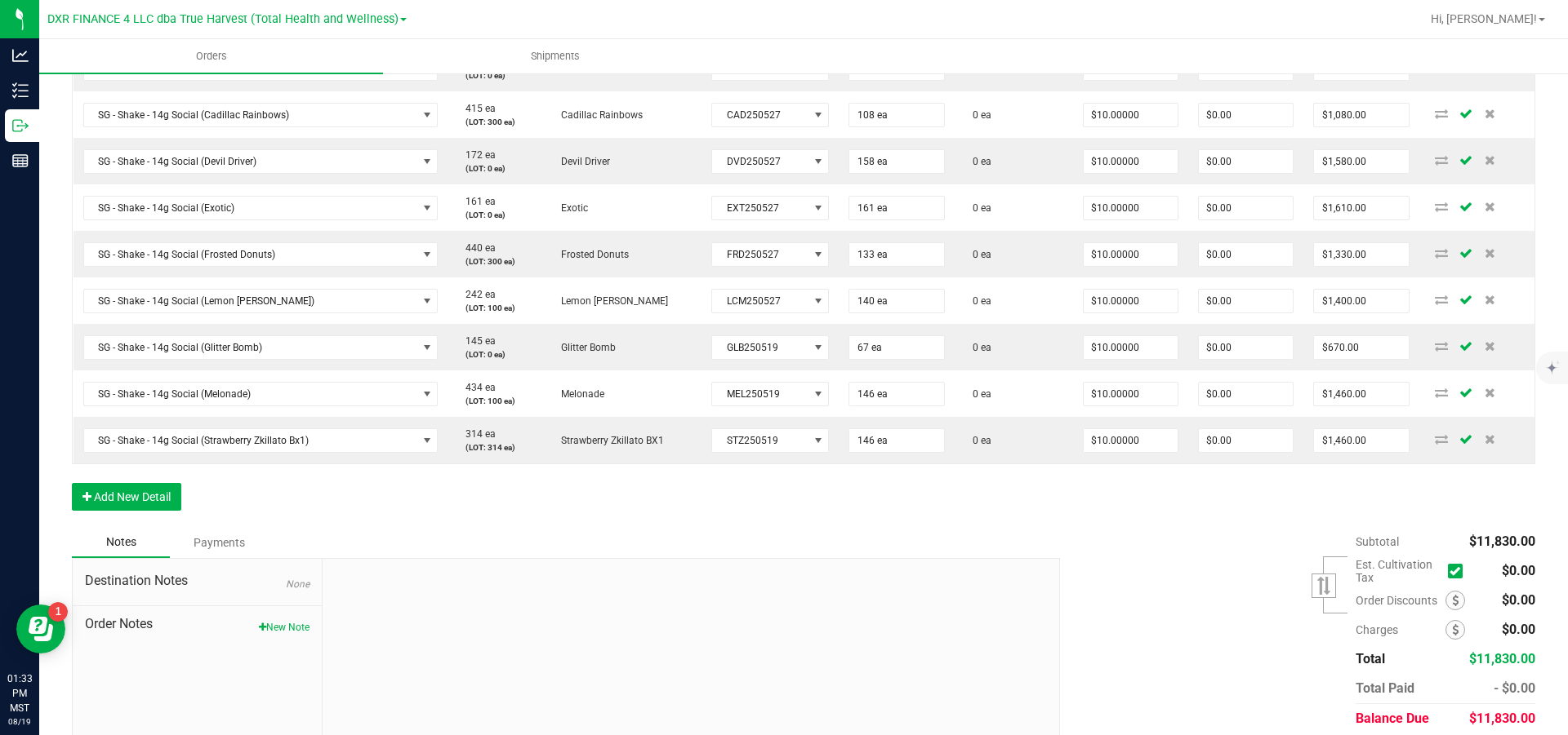
scroll to position [539, 0]
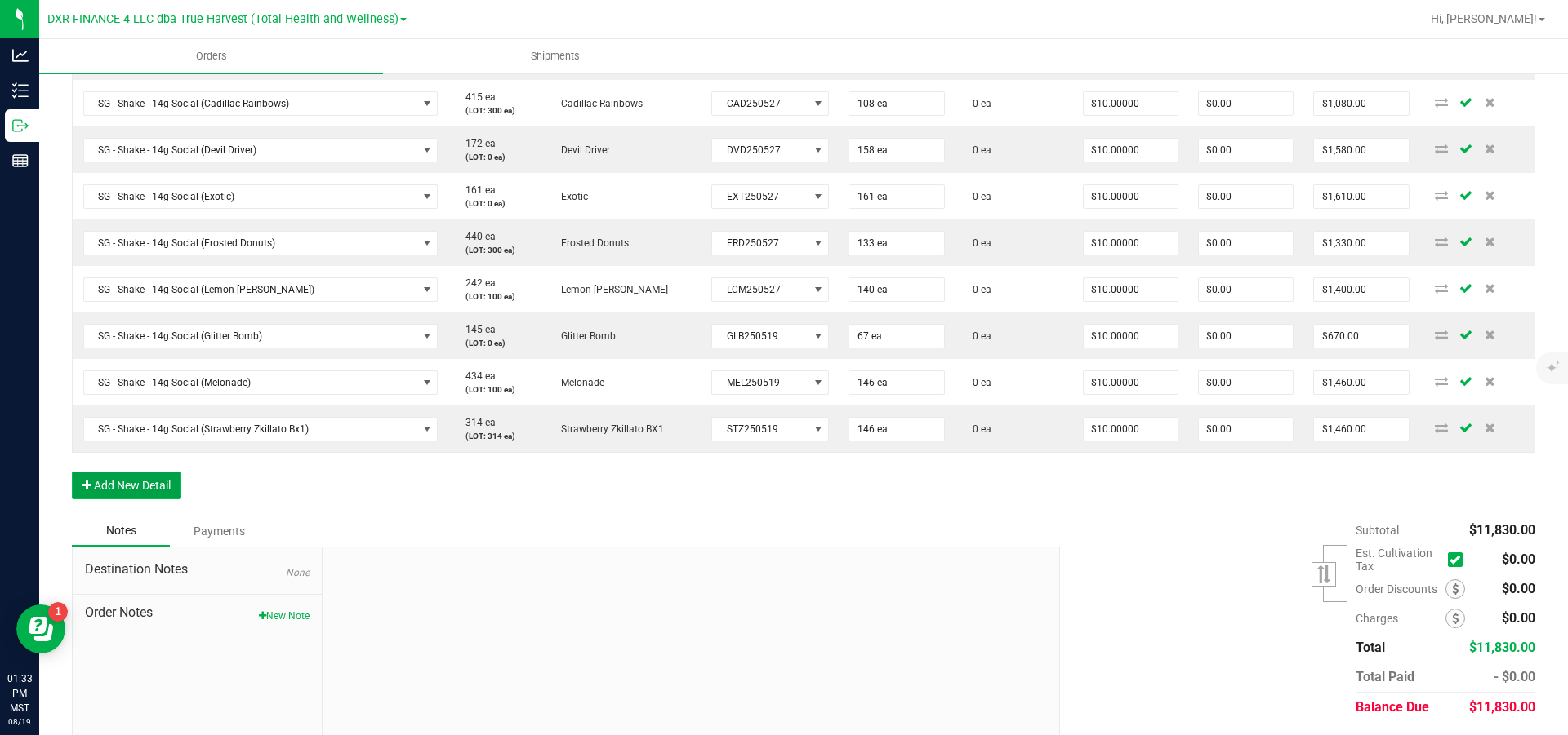
click at [143, 335] on button "Add New Detail" at bounding box center [126, 485] width 109 height 28
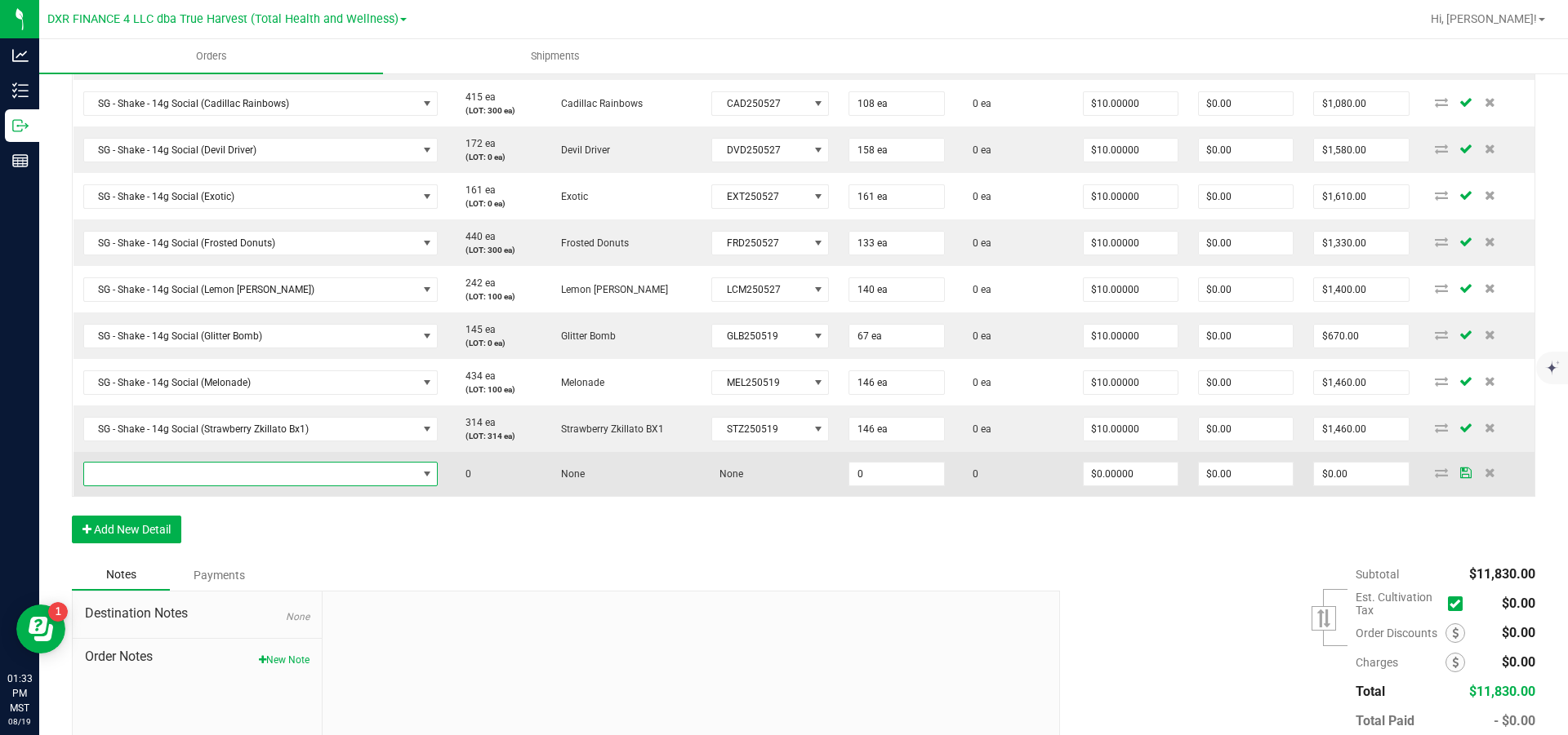
click at [160, 335] on span "NO DATA FOUND" at bounding box center [251, 474] width 333 height 23
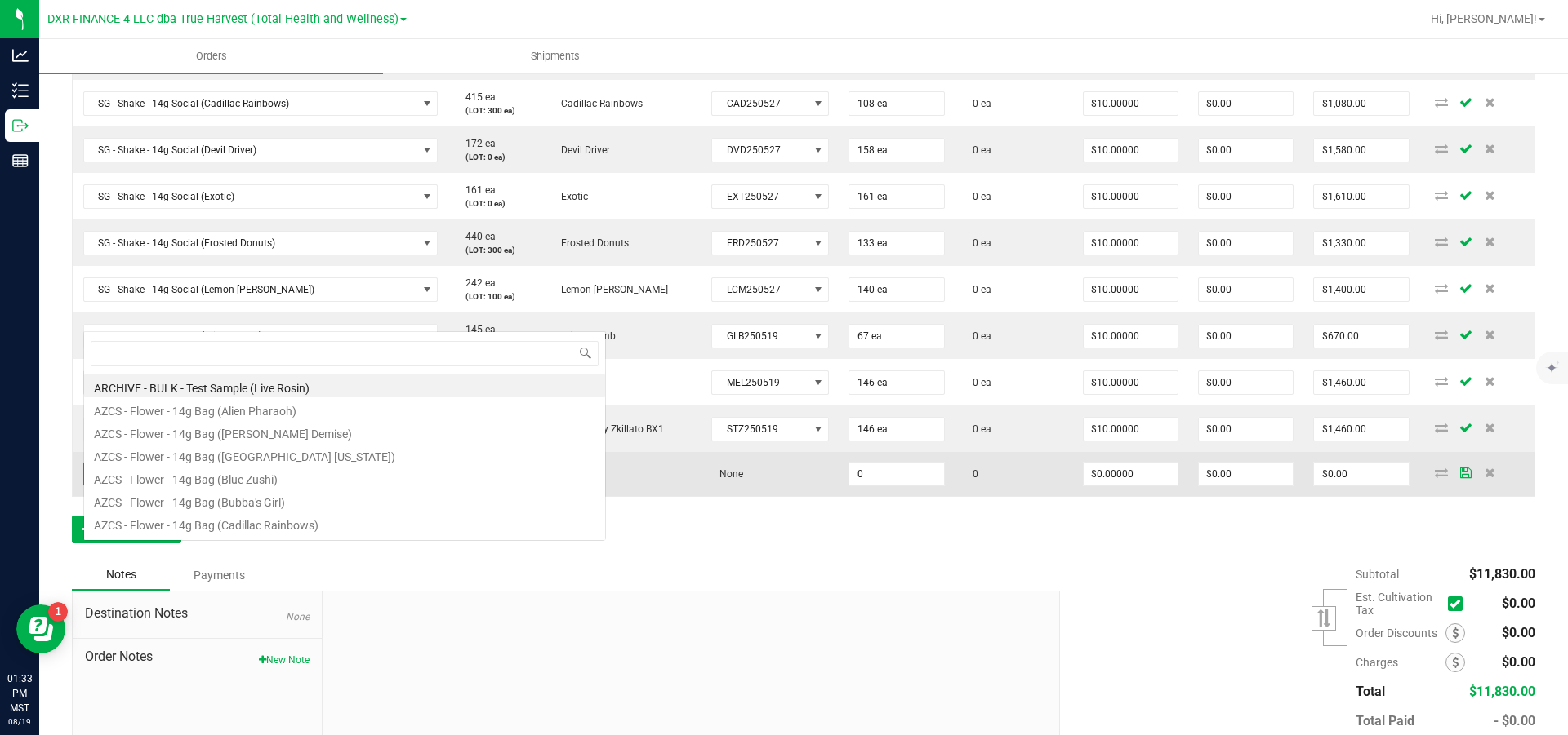
scroll to position [25, 319]
type input "sg - shake - 14g Social (wed"
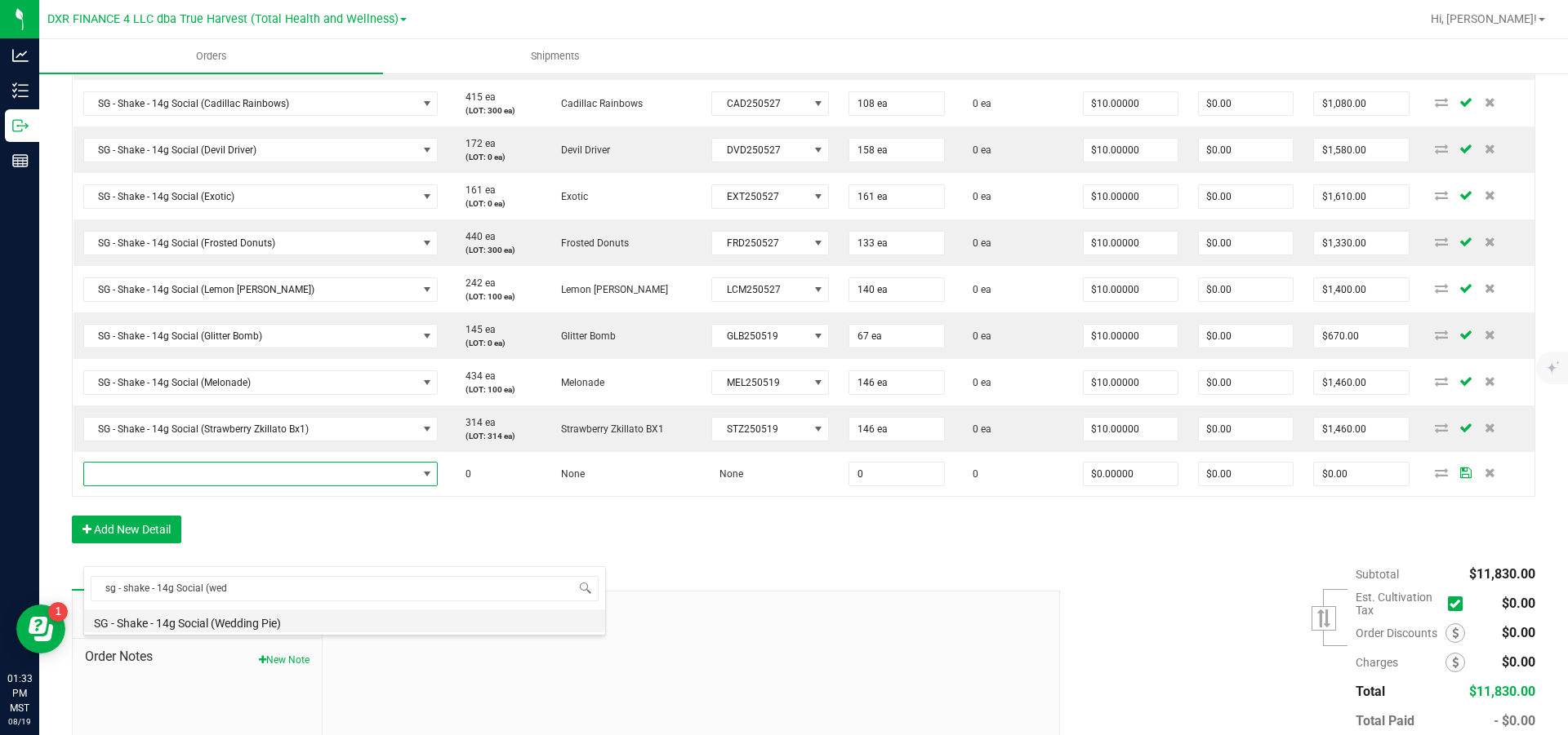
click at [255, 335] on li "SG - Shake - 14g Social (Wedding Pie)" at bounding box center [345, 621] width 521 height 23
type input "0 ea"
type input "$10.00000"
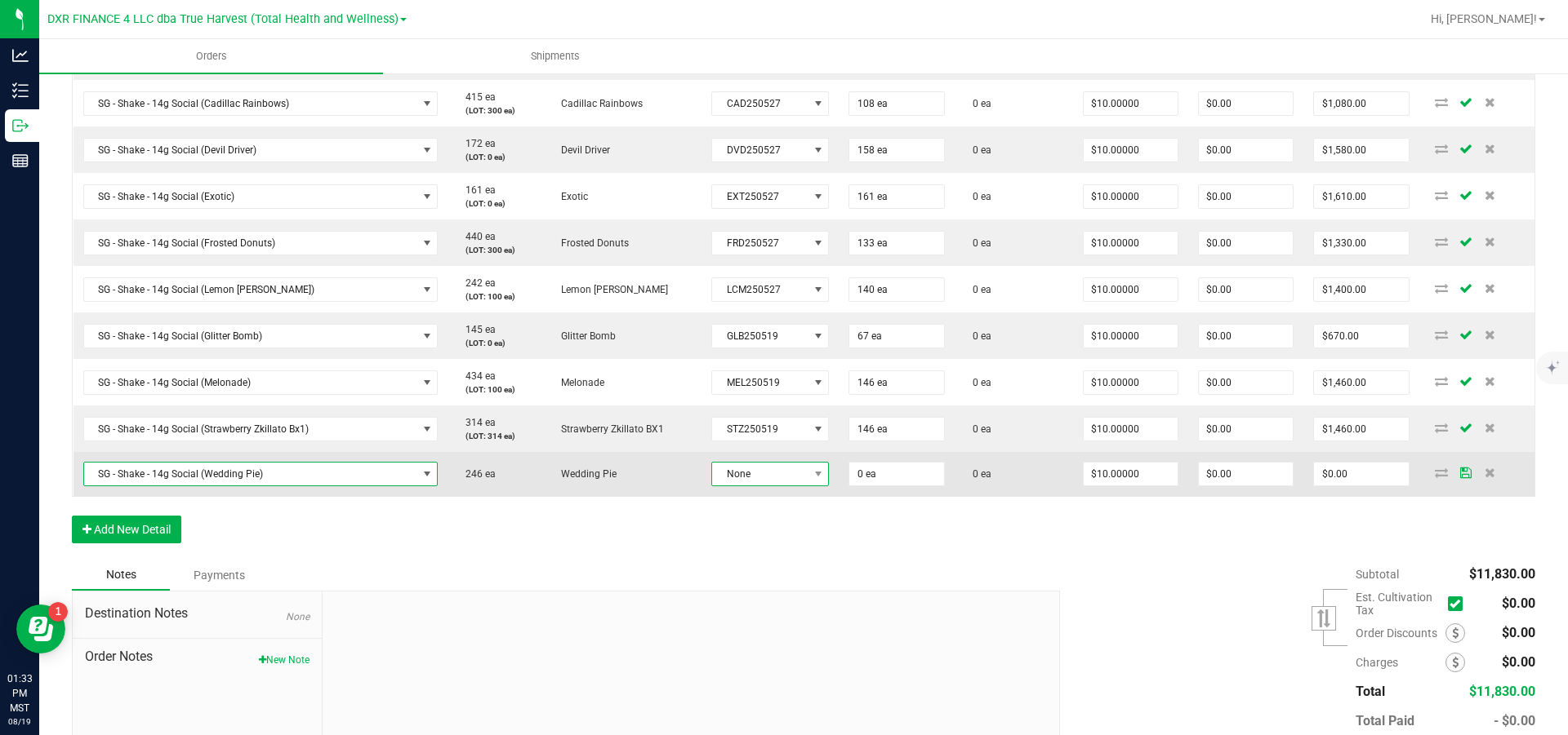
click at [740, 335] on span "None" at bounding box center [759, 474] width 95 height 23
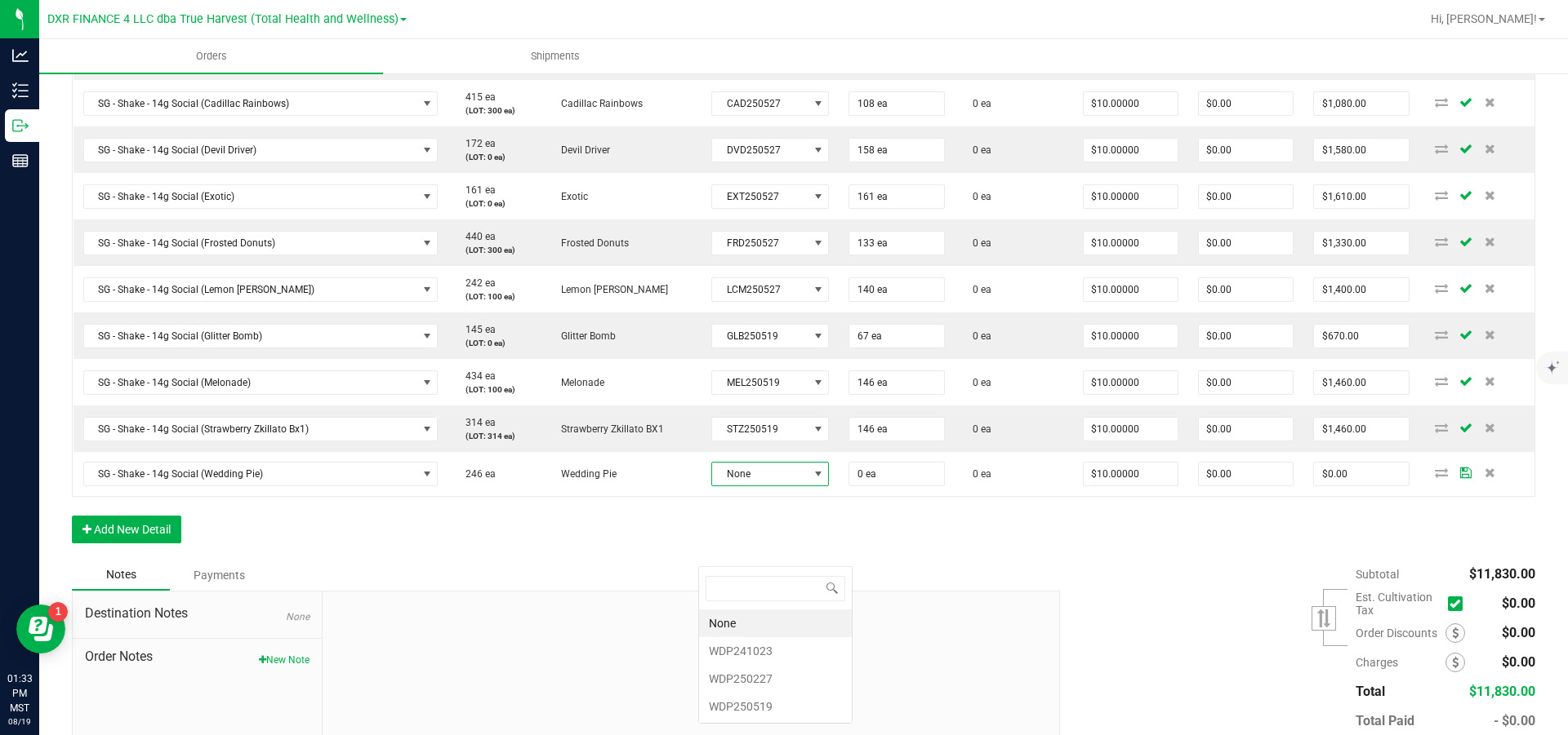
scroll to position [25, 119]
click at [751, 335] on li "WDP250519" at bounding box center [775, 707] width 152 height 28
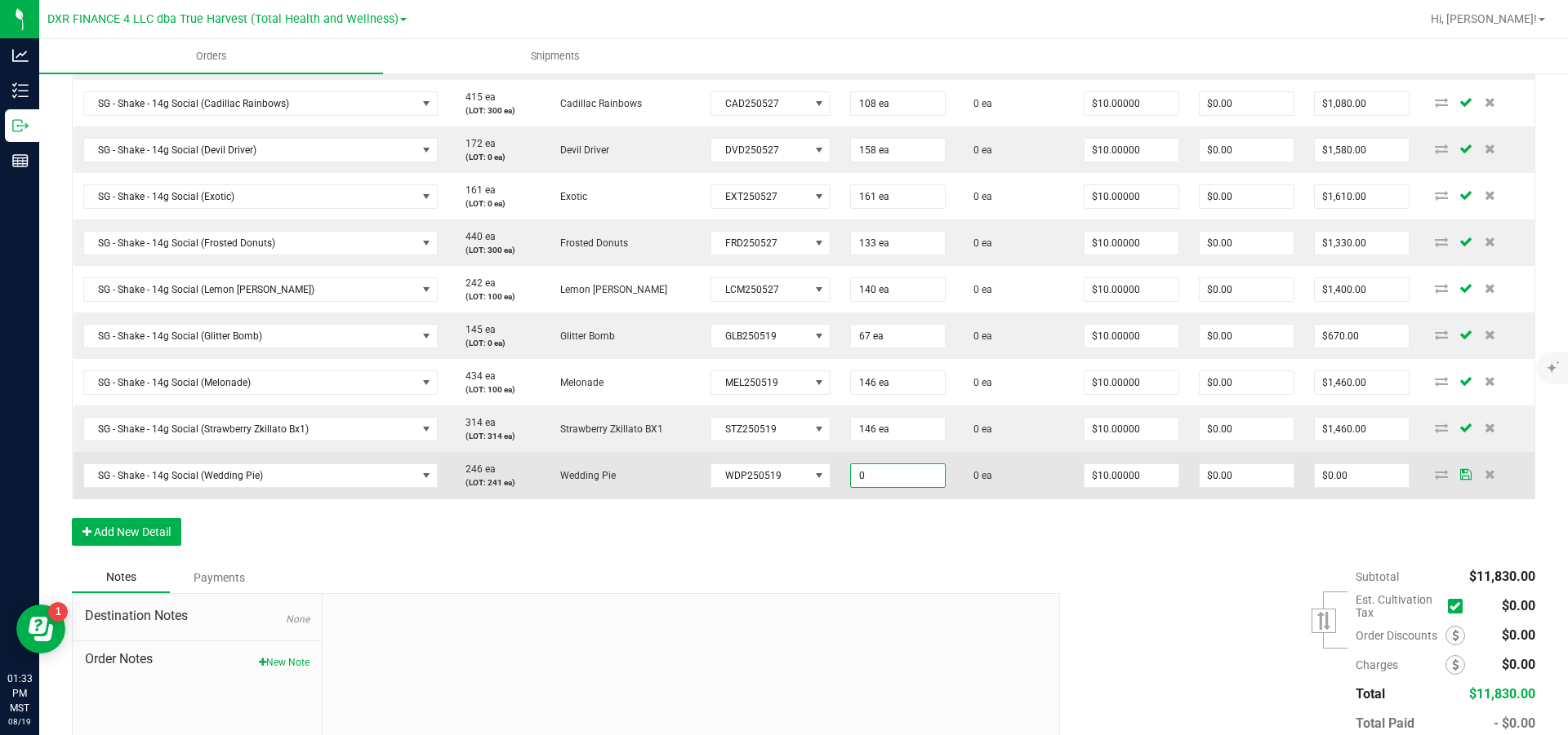
click at [838, 335] on input "0" at bounding box center [899, 476] width 94 height 23
type input "141 ea"
type input "10"
type input "$1,410.00"
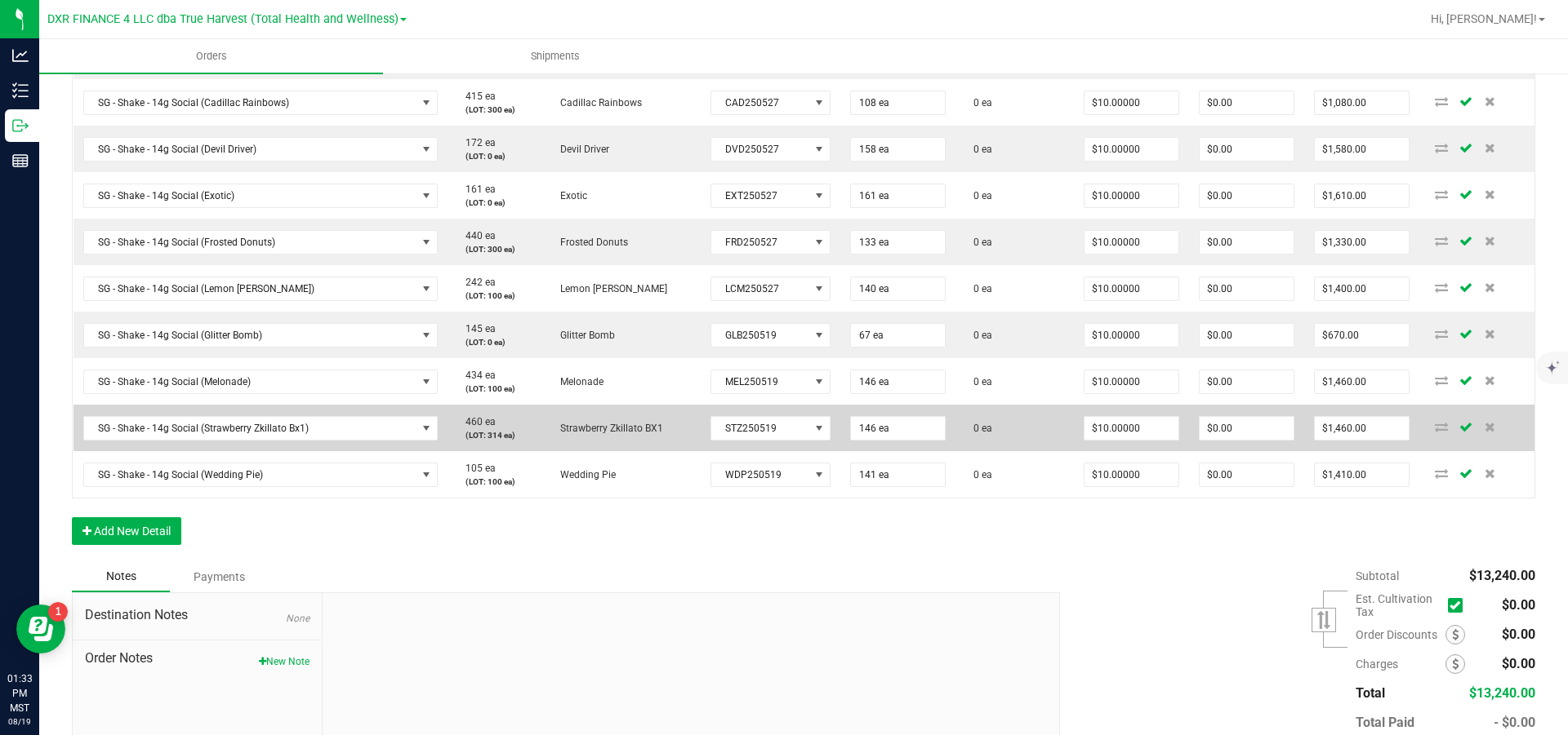
scroll to position [662, 0]
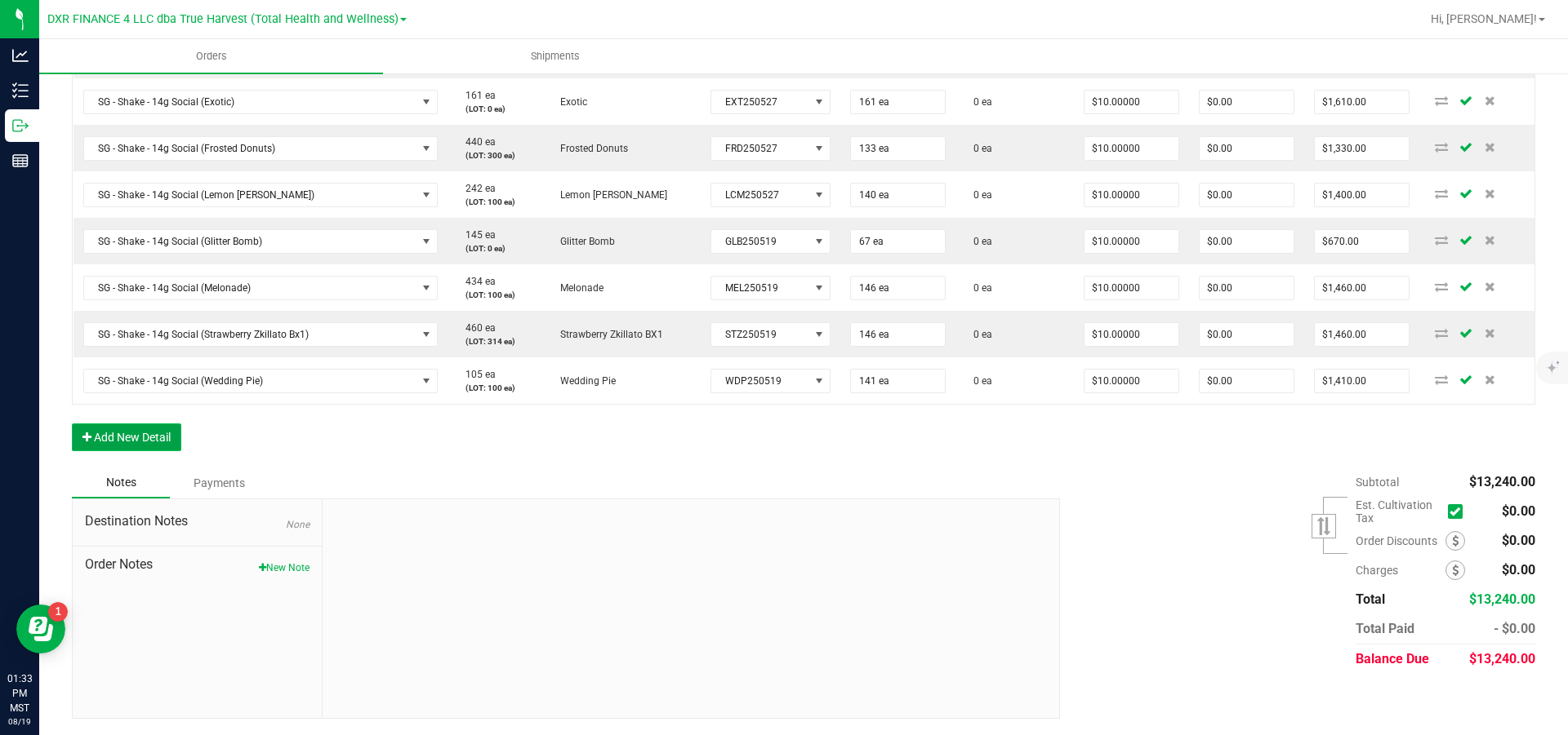
click at [148, 335] on button "Add New Detail" at bounding box center [126, 437] width 109 height 28
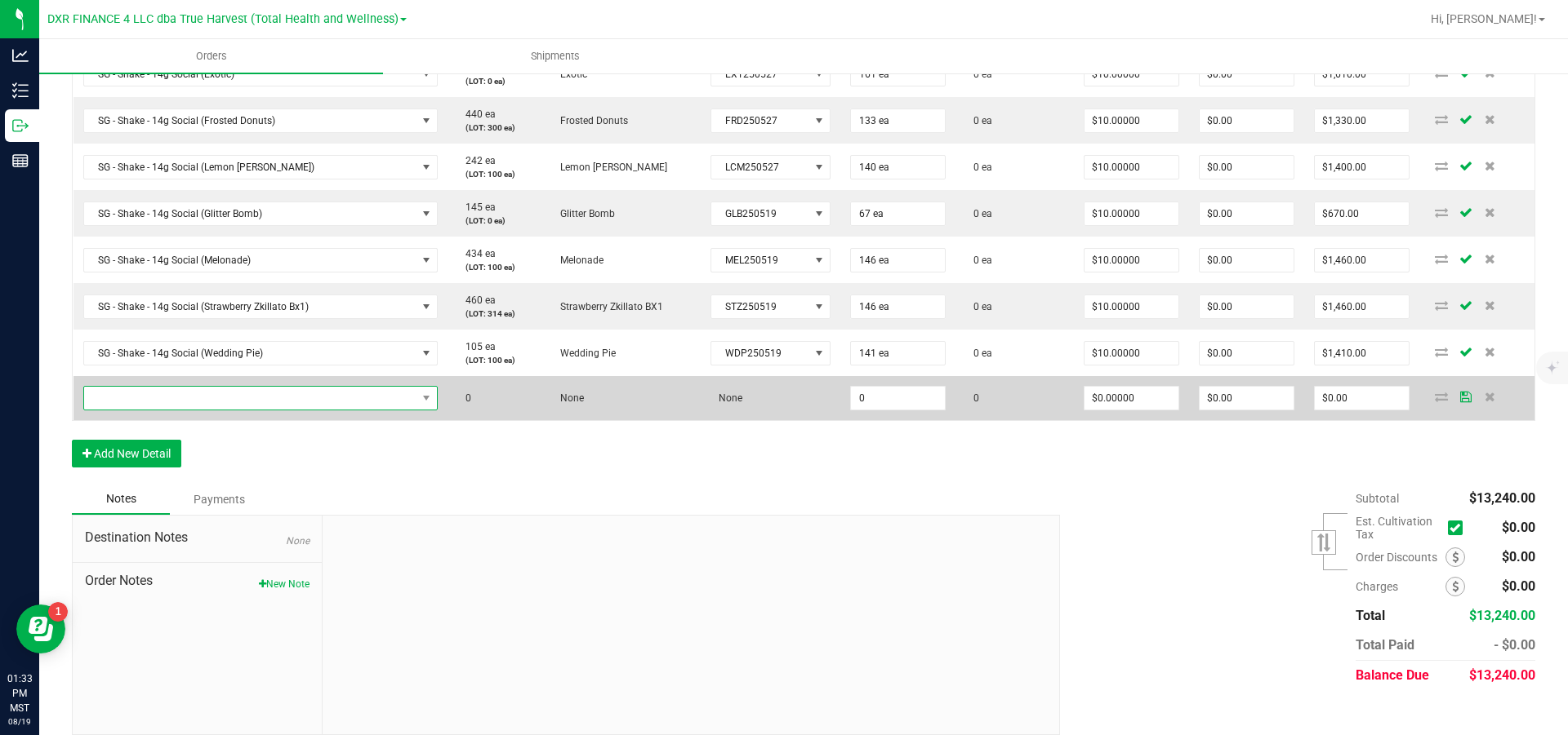
click at [157, 335] on span "NO DATA FOUND" at bounding box center [251, 398] width 332 height 23
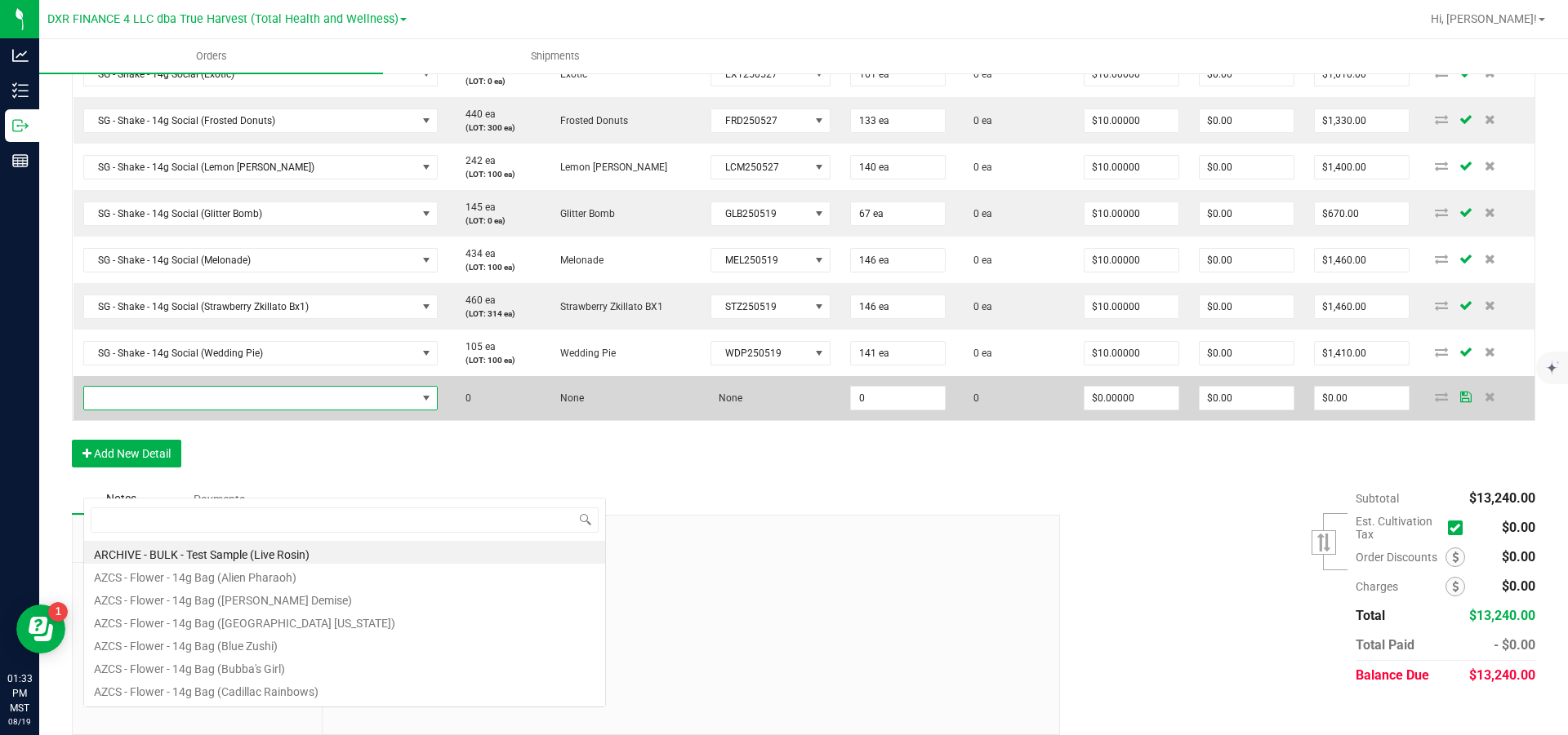
scroll to position [25, 319]
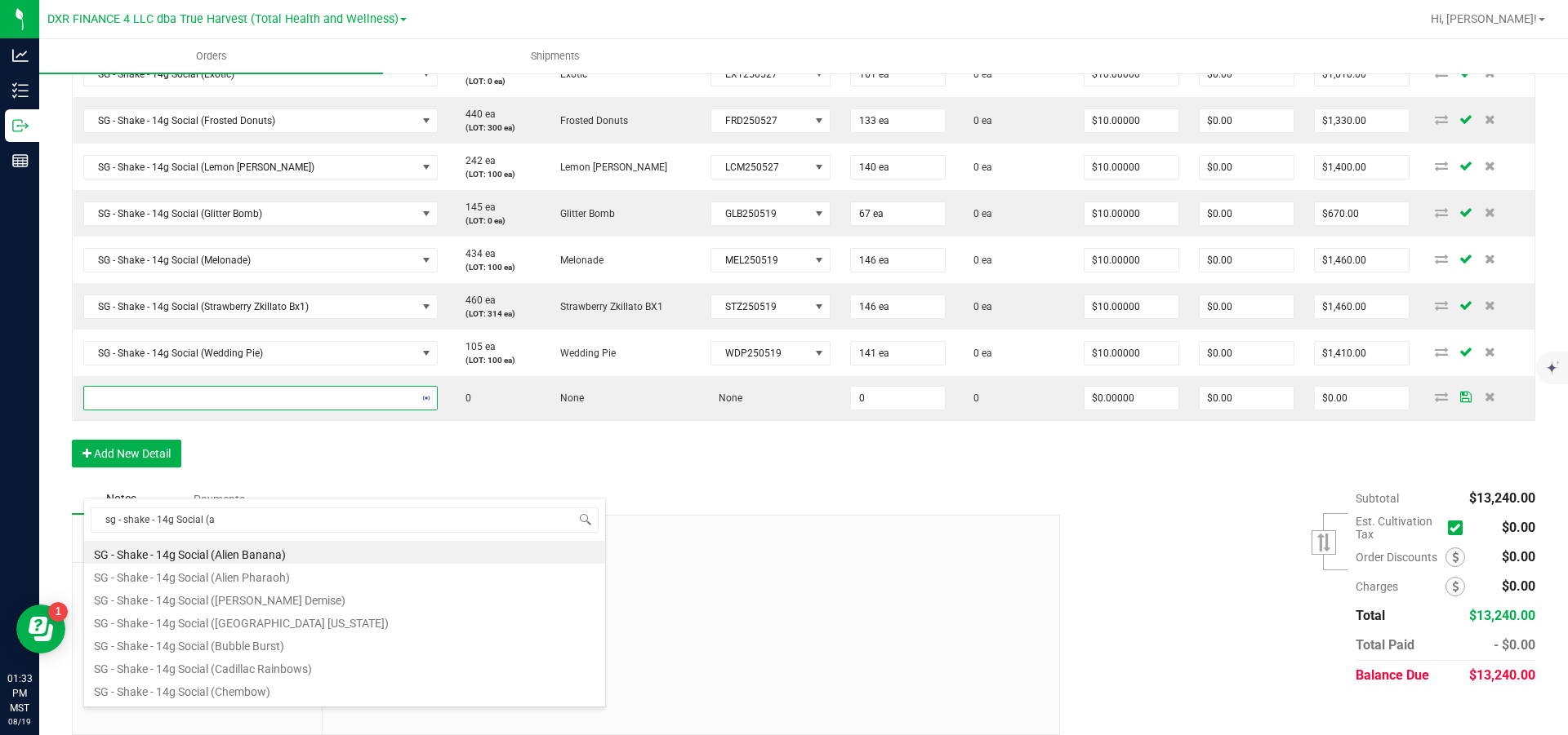
type input "sg - shake - 14g Social (an"
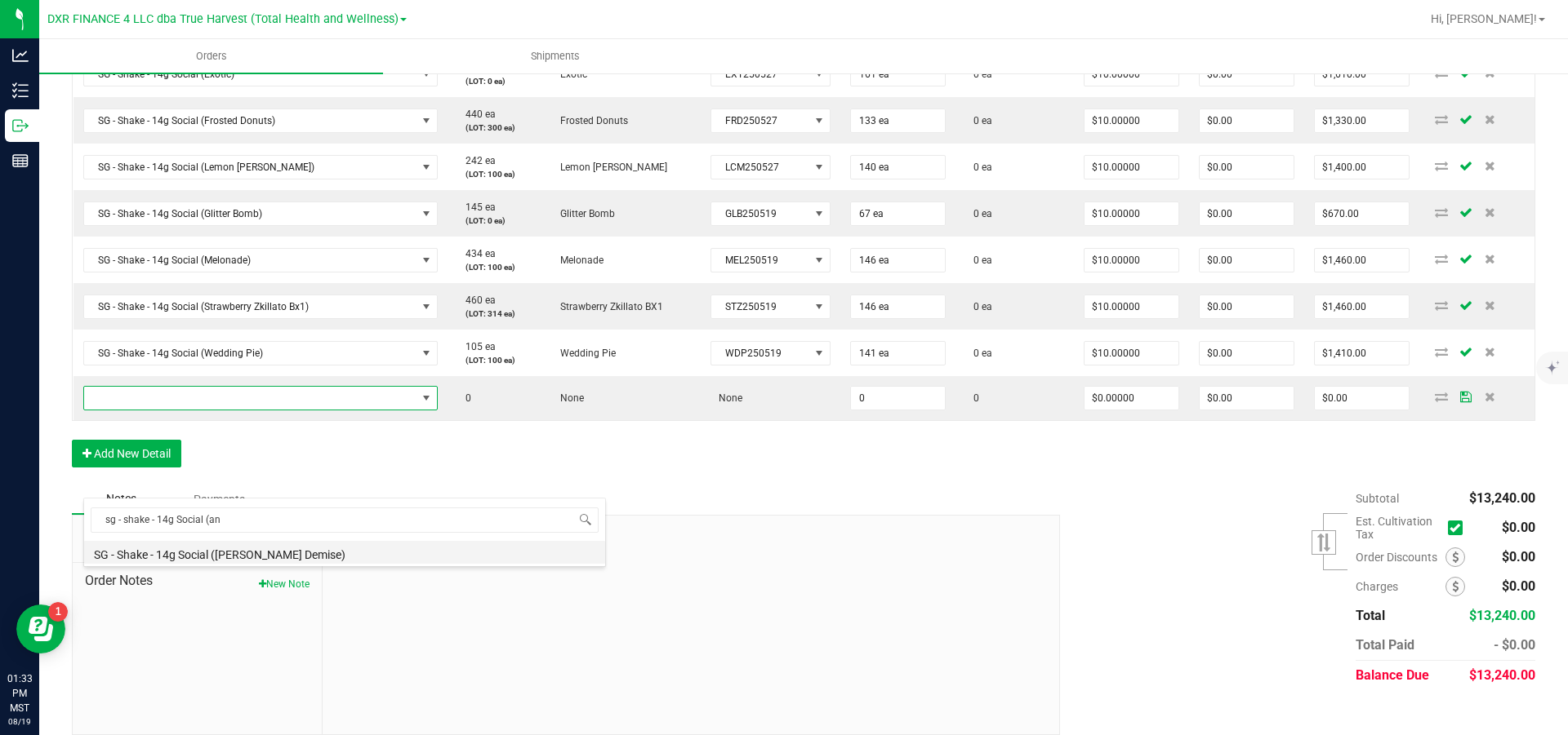
click at [360, 335] on li "SG - Shake - 14g Social ([PERSON_NAME] Demise)" at bounding box center [345, 552] width 521 height 23
type input "0 ea"
type input "$10.00000"
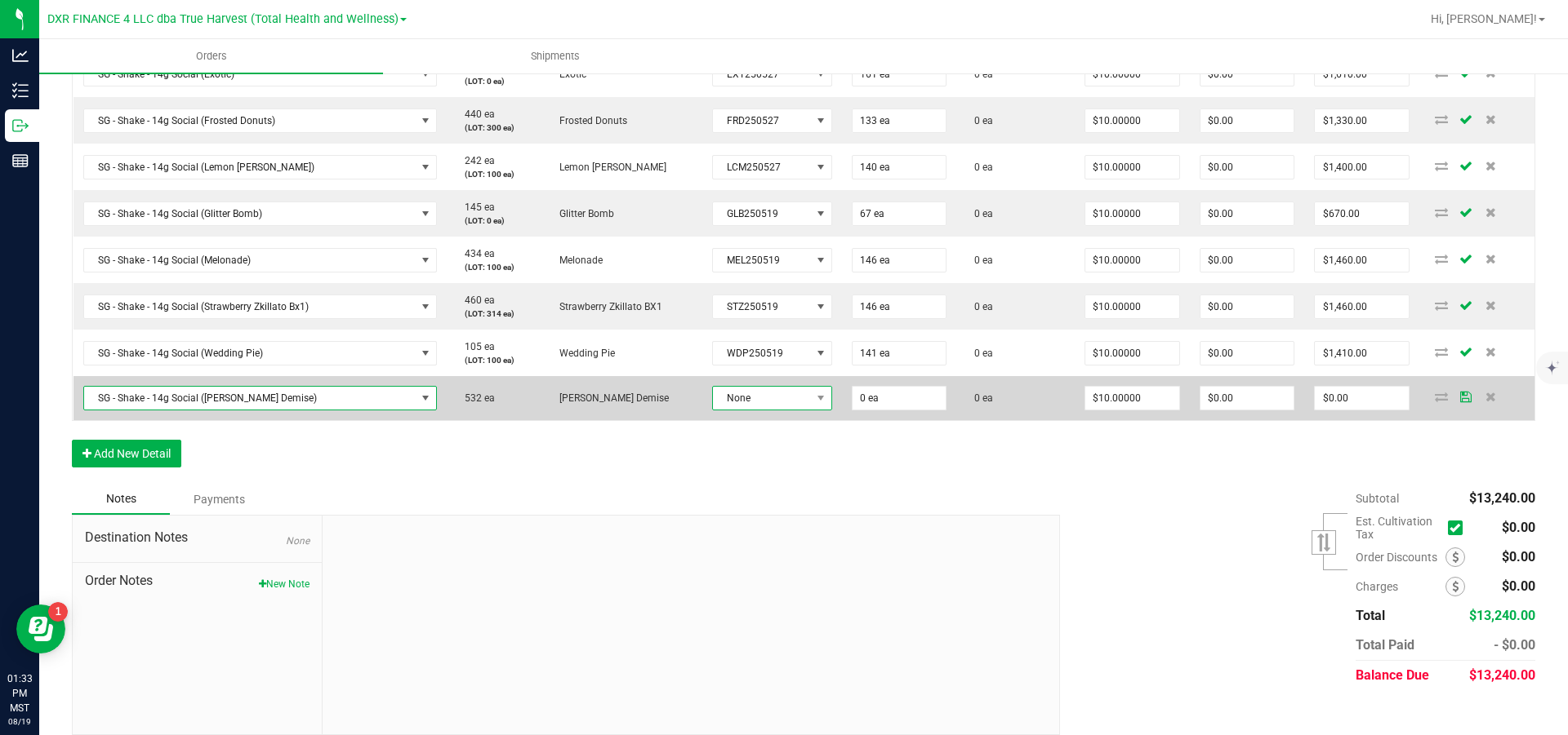
click at [759, 335] on span "None" at bounding box center [762, 398] width 98 height 23
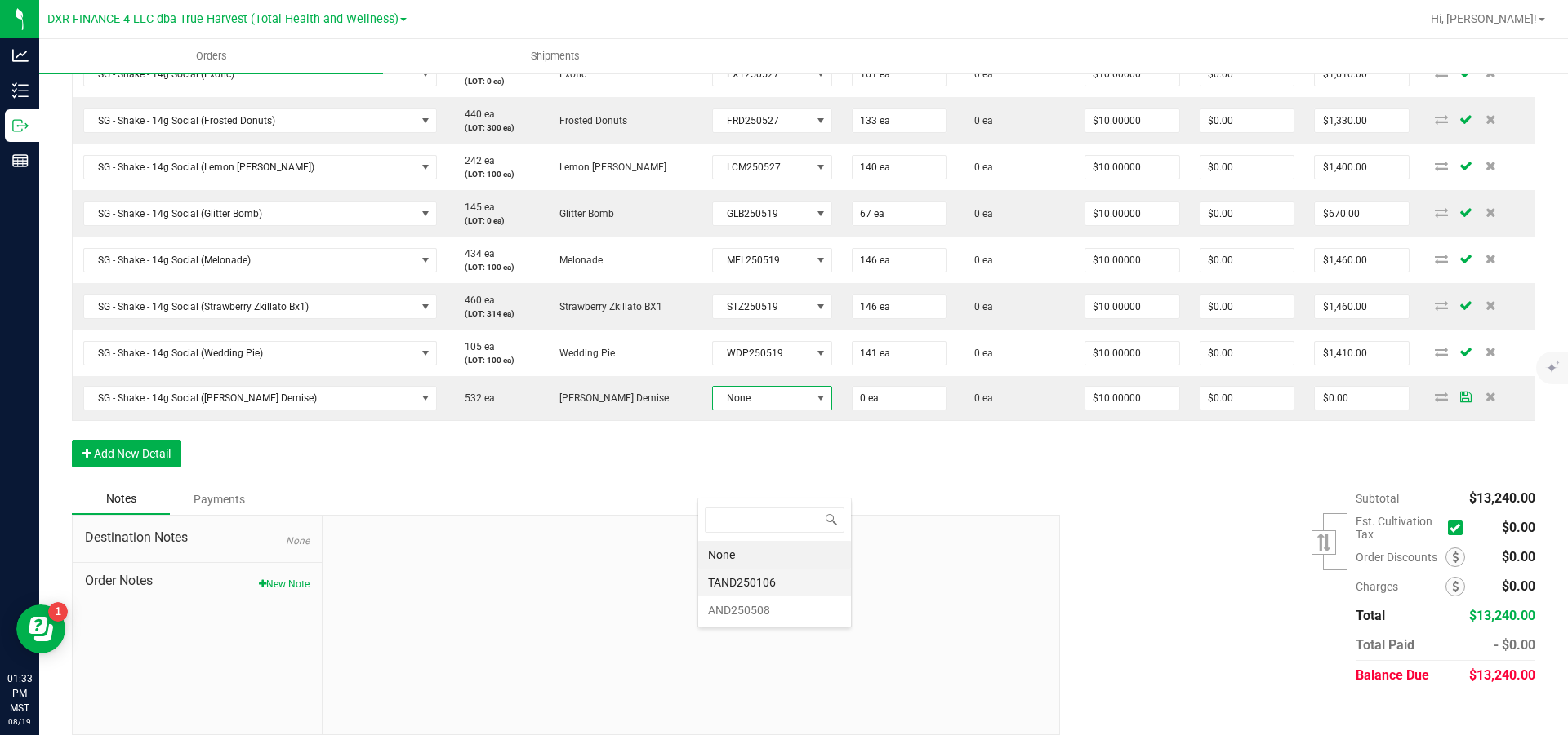
scroll to position [25, 121]
drag, startPoint x: 762, startPoint y: 614, endPoint x: 770, endPoint y: 605, distance: 12.0
click at [764, 335] on li "AND250508" at bounding box center [774, 610] width 152 height 28
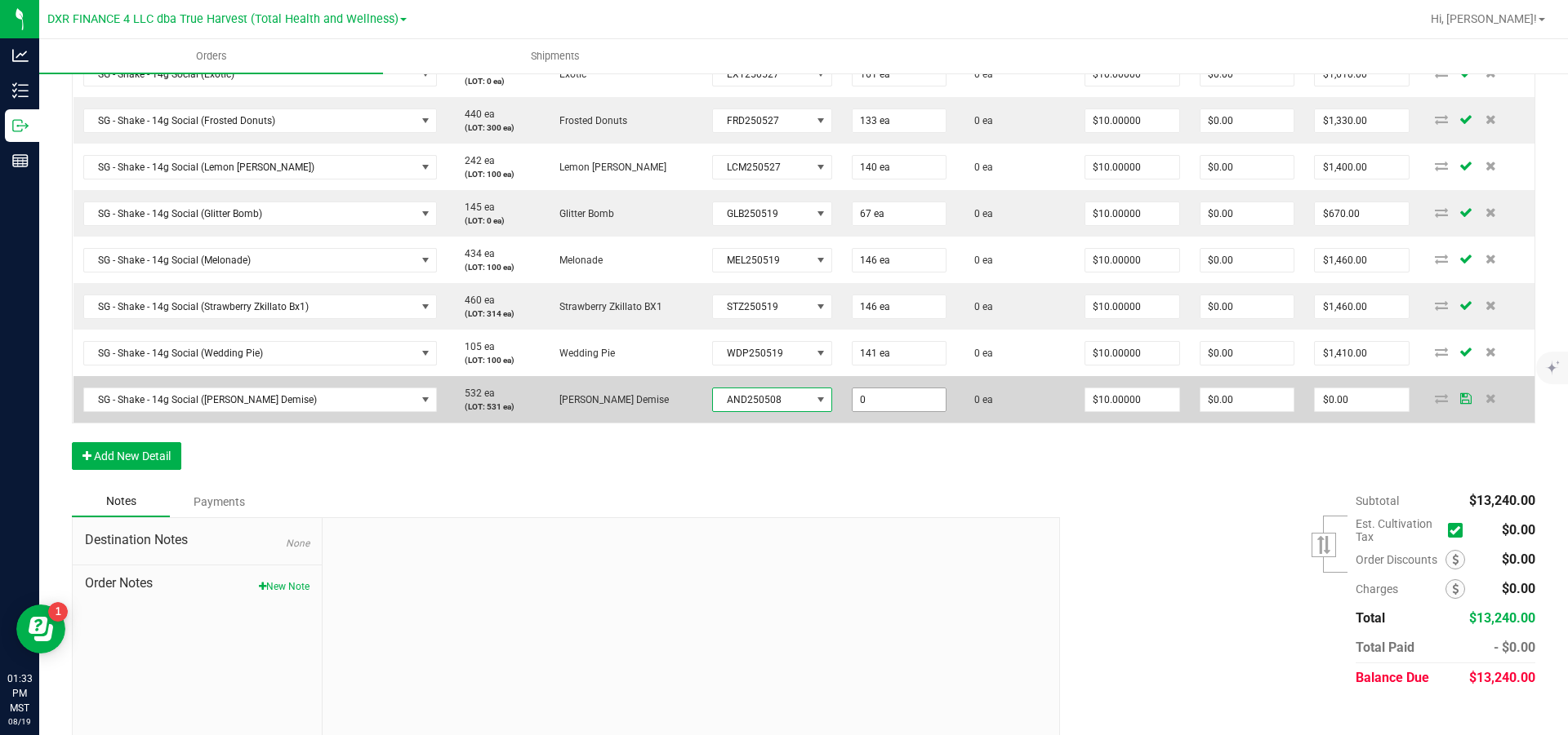
click at [838, 335] on input "0" at bounding box center [900, 399] width 94 height 23
type input "131 ea"
type input "10"
type input "$1,310.00"
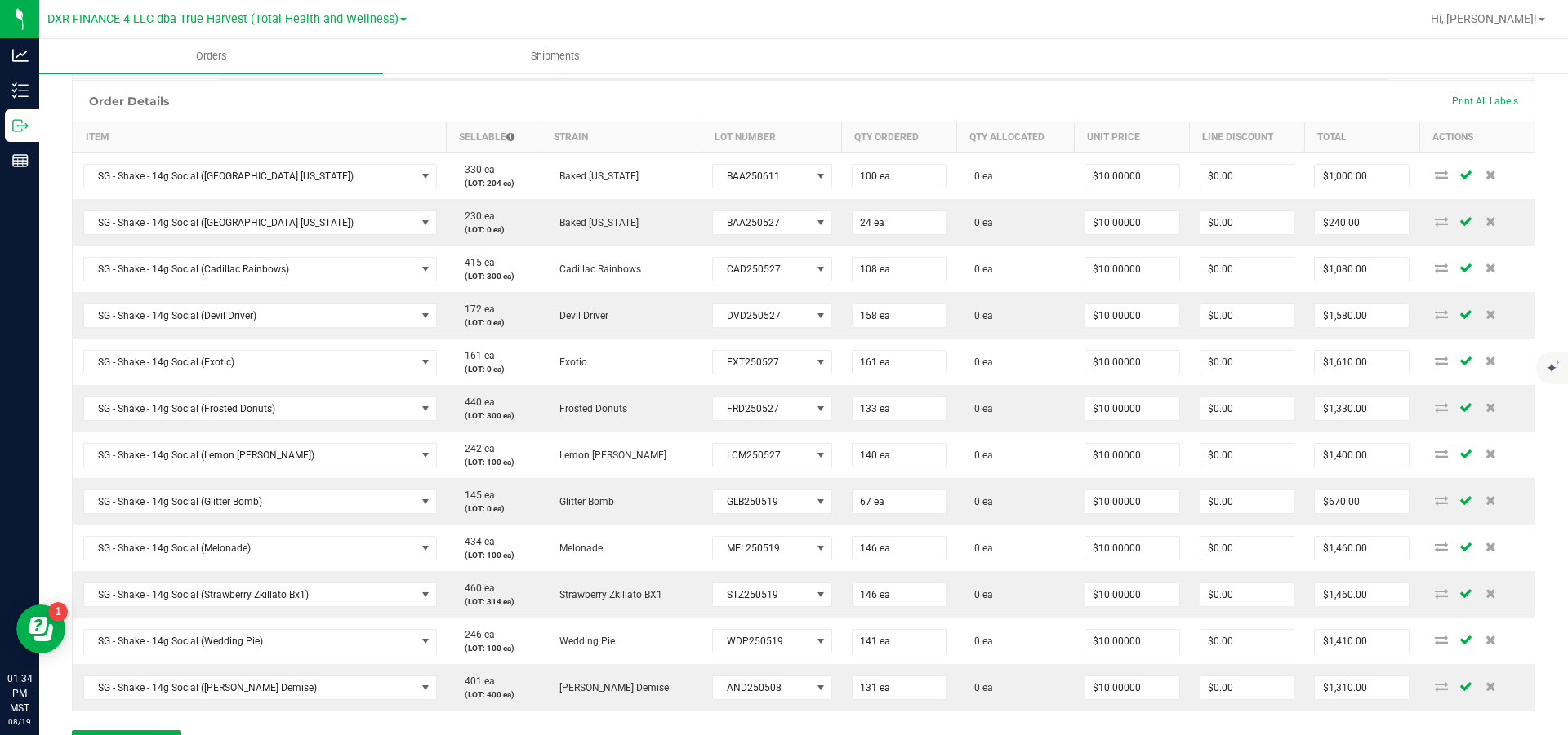
scroll to position [0, 0]
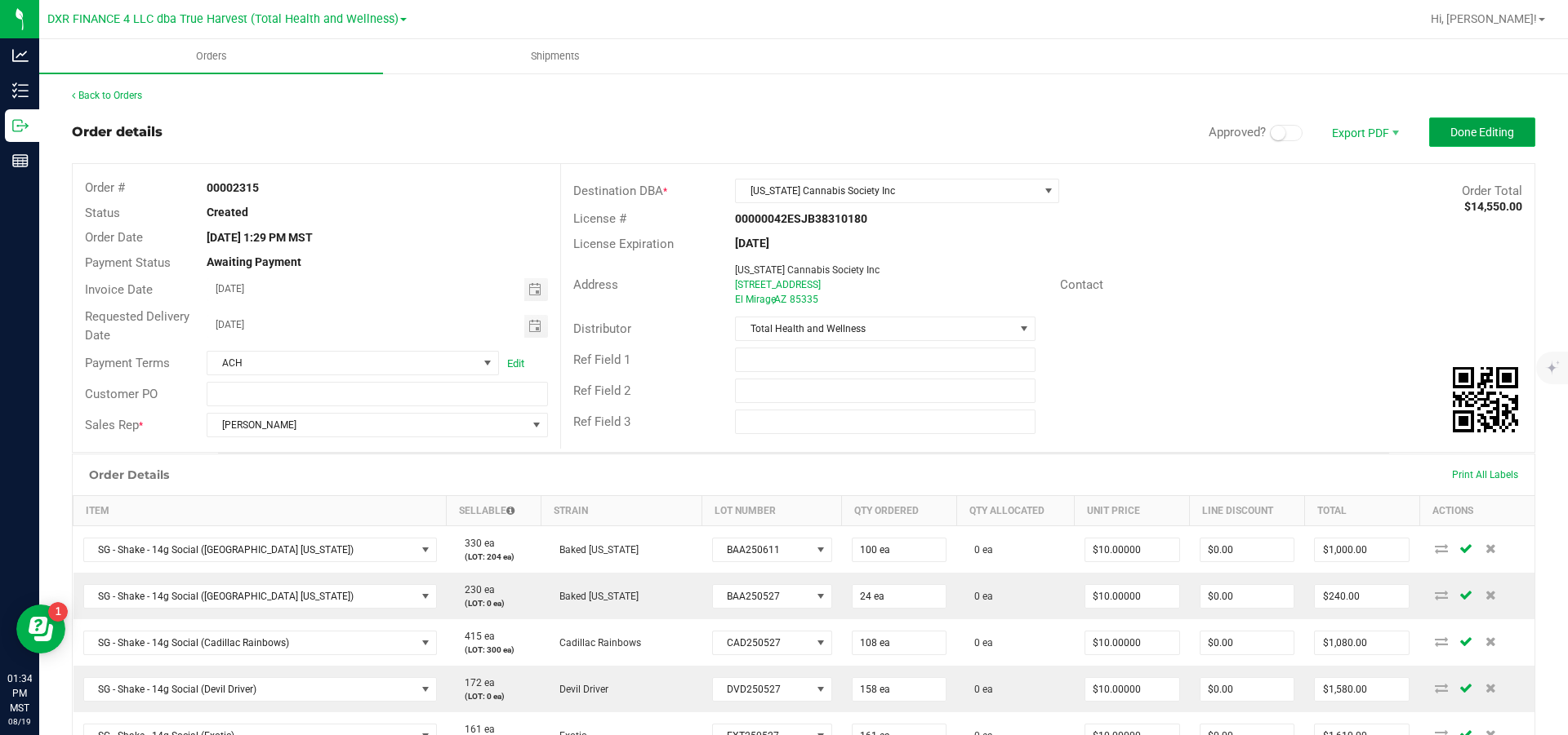
click at [838, 133] on span "Done Editing" at bounding box center [1481, 132] width 64 height 13
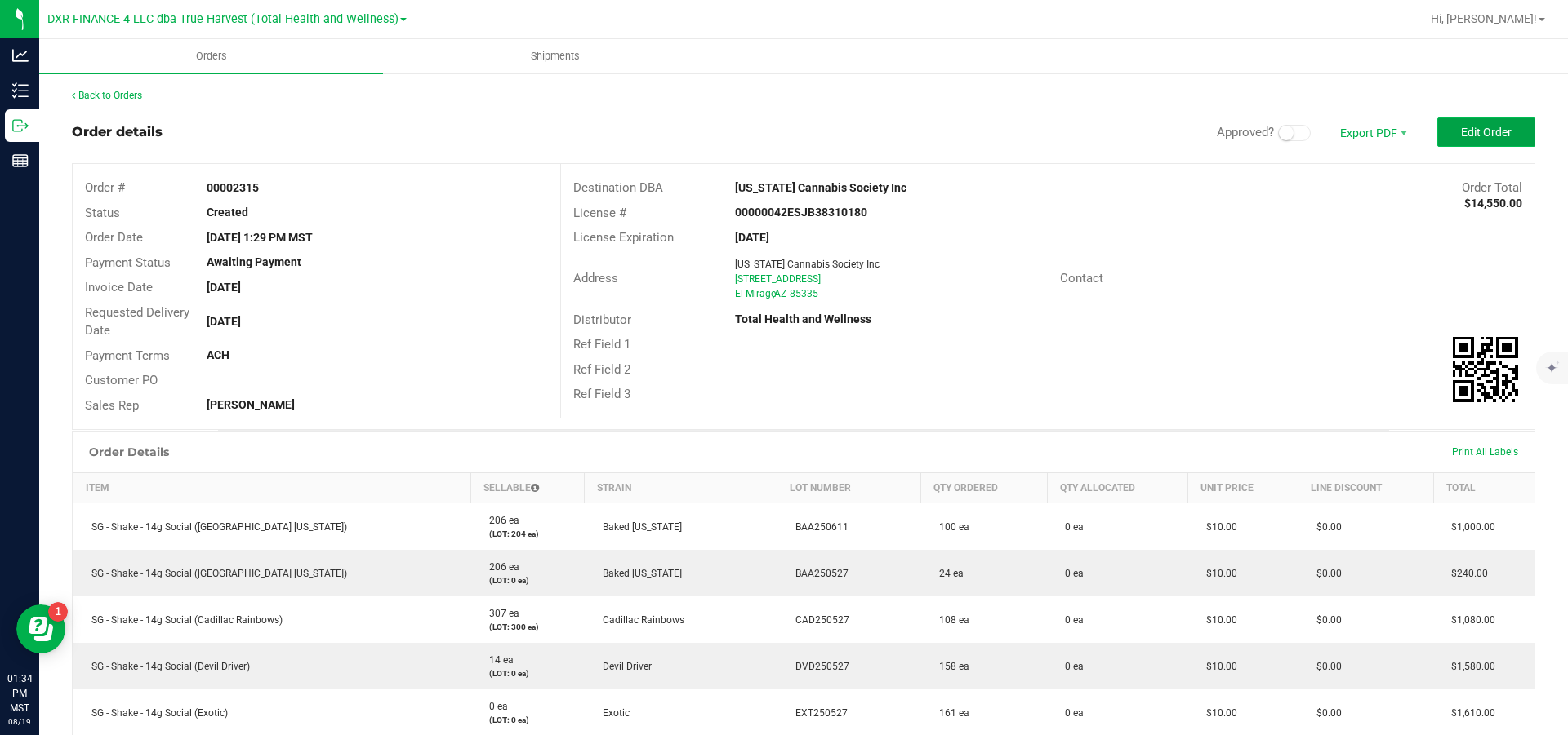
click at [838, 133] on span "Edit Order" at bounding box center [1486, 132] width 51 height 13
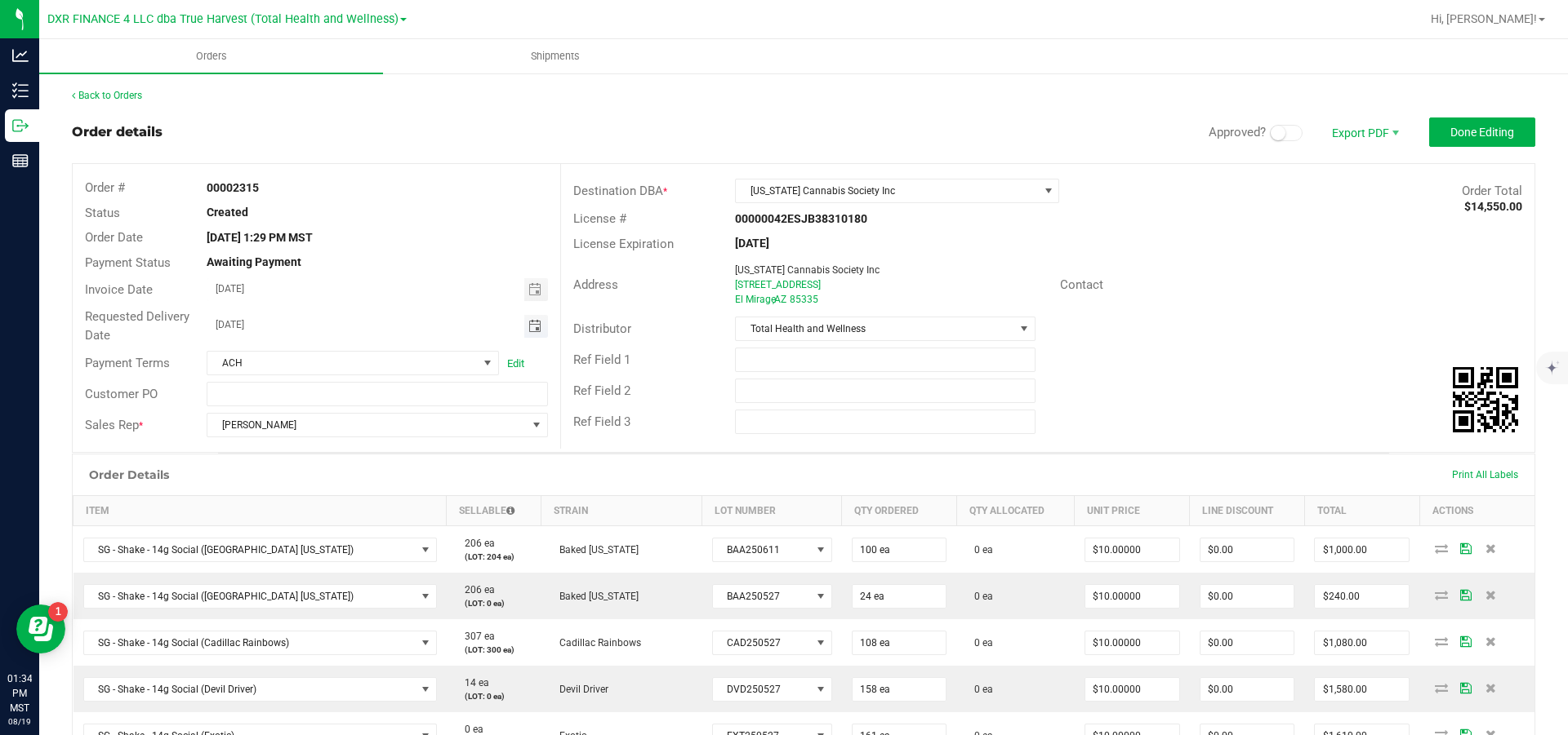
click at [528, 327] on span "Toggle calendar" at bounding box center [534, 326] width 13 height 13
click at [326, 335] on span "26" at bounding box center [327, 516] width 24 height 26
type input "[DATE]"
click at [838, 128] on span "Done Editing" at bounding box center [1481, 132] width 64 height 13
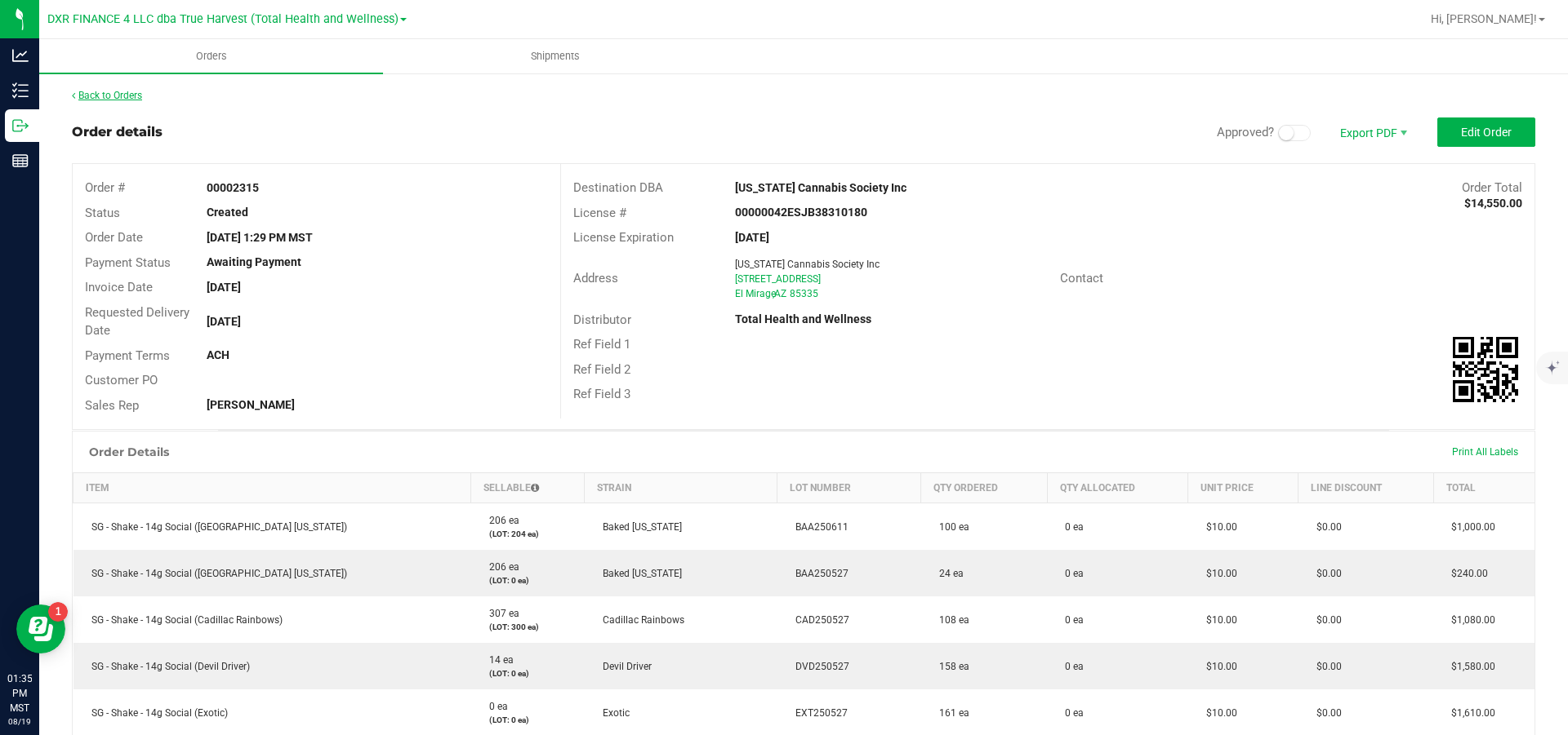
click at [96, 94] on link "Back to Orders" at bounding box center [106, 95] width 70 height 12
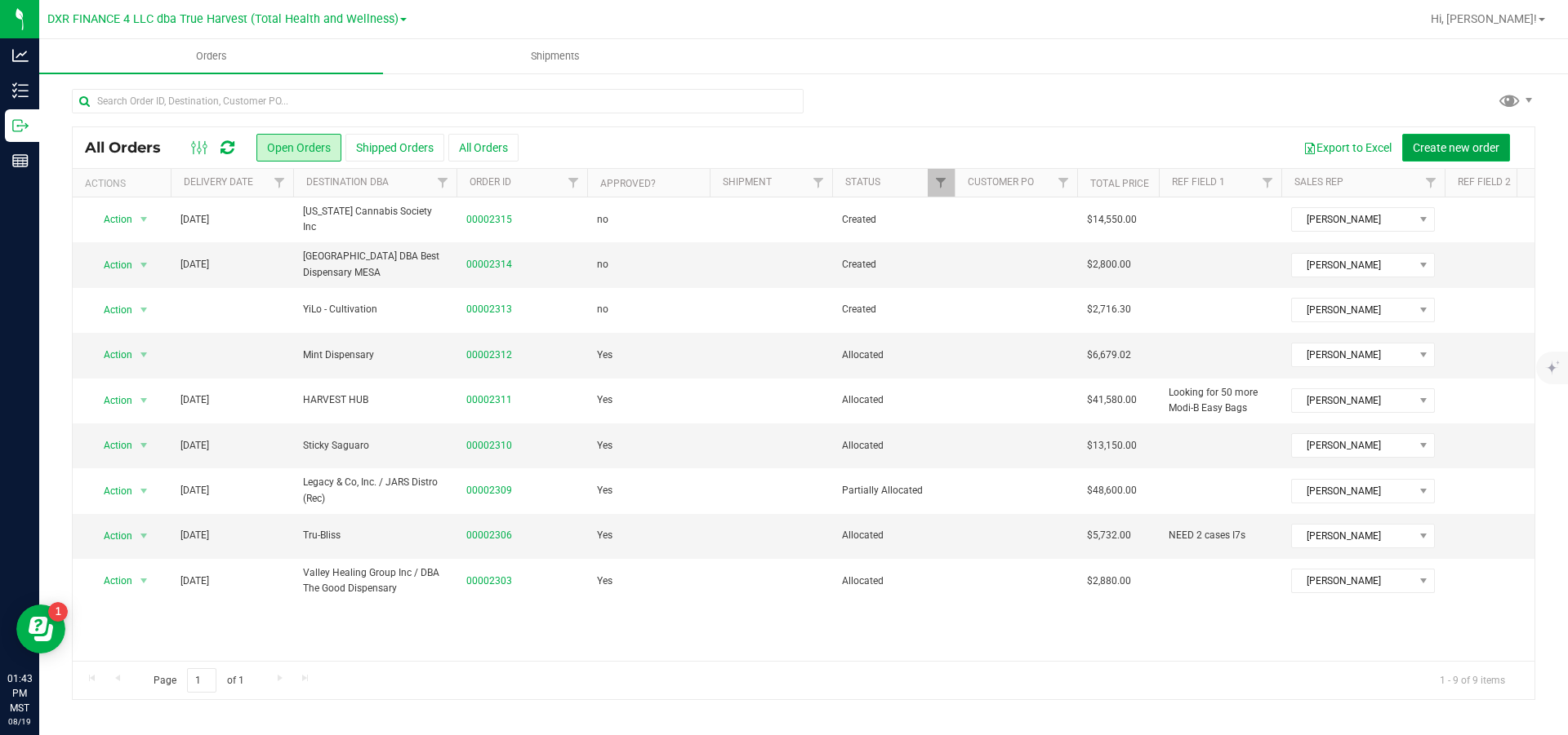
click at [838, 144] on span "Create new order" at bounding box center [1456, 147] width 87 height 13
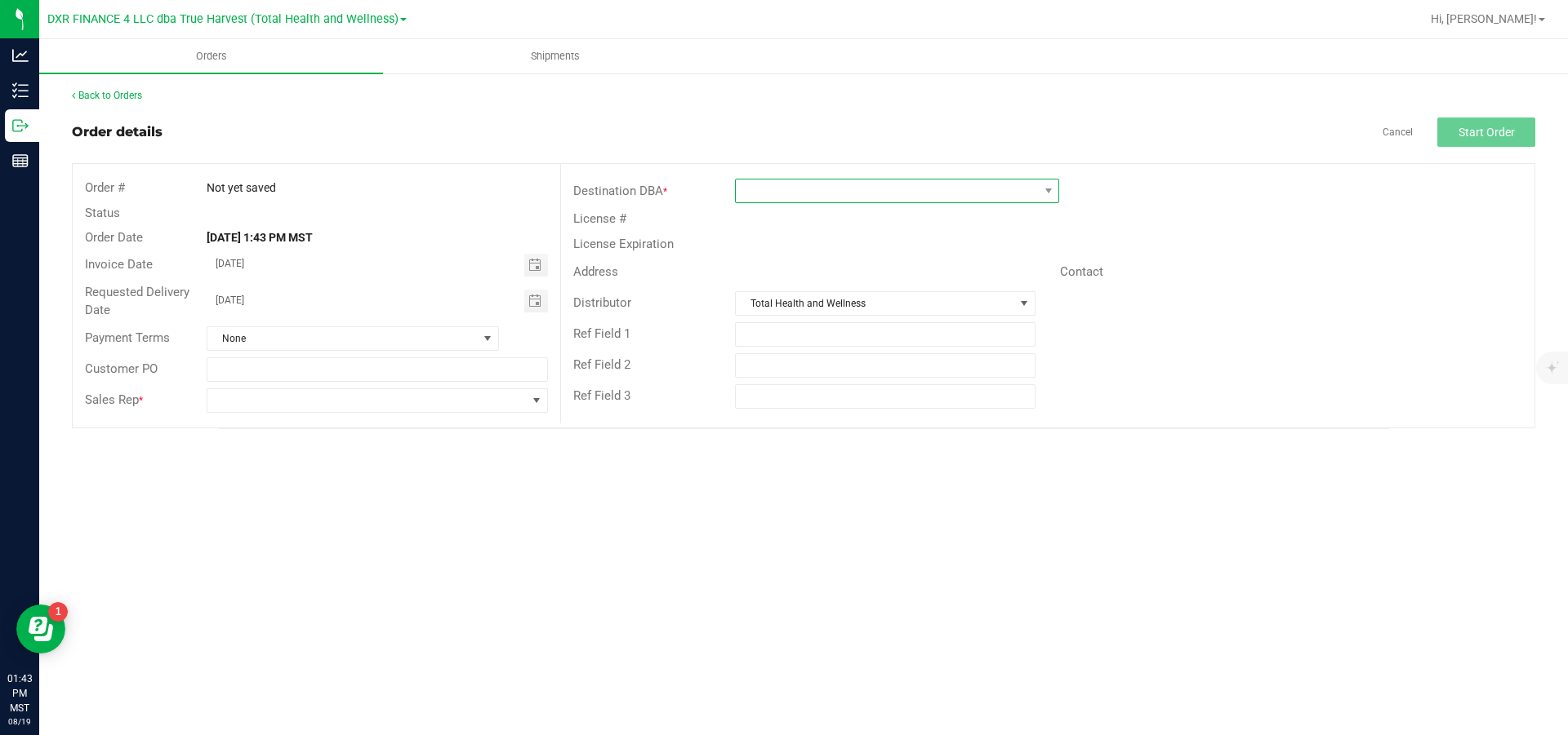
click at [838, 198] on span at bounding box center [886, 191] width 302 height 23
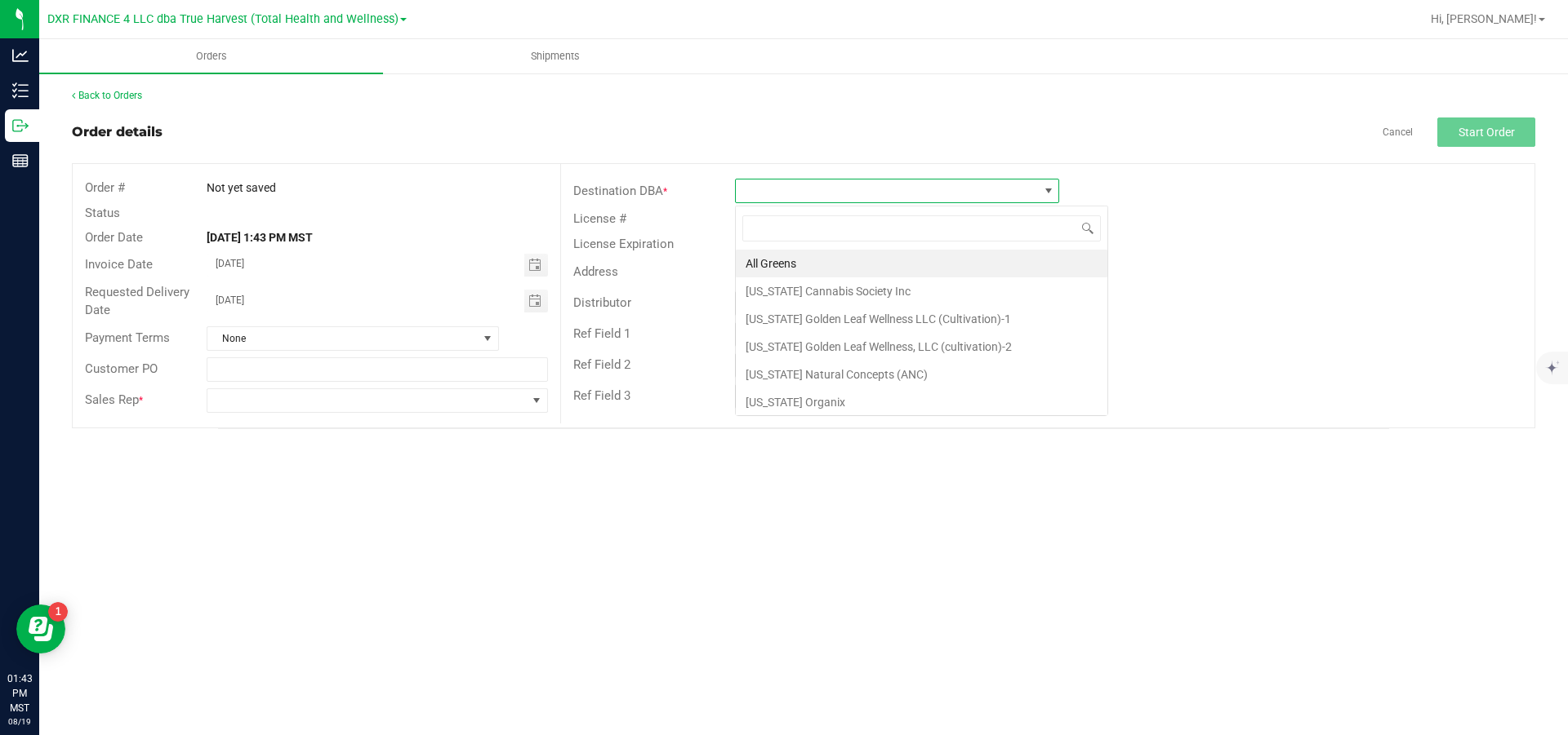
scroll to position [25, 323]
type input "nob"
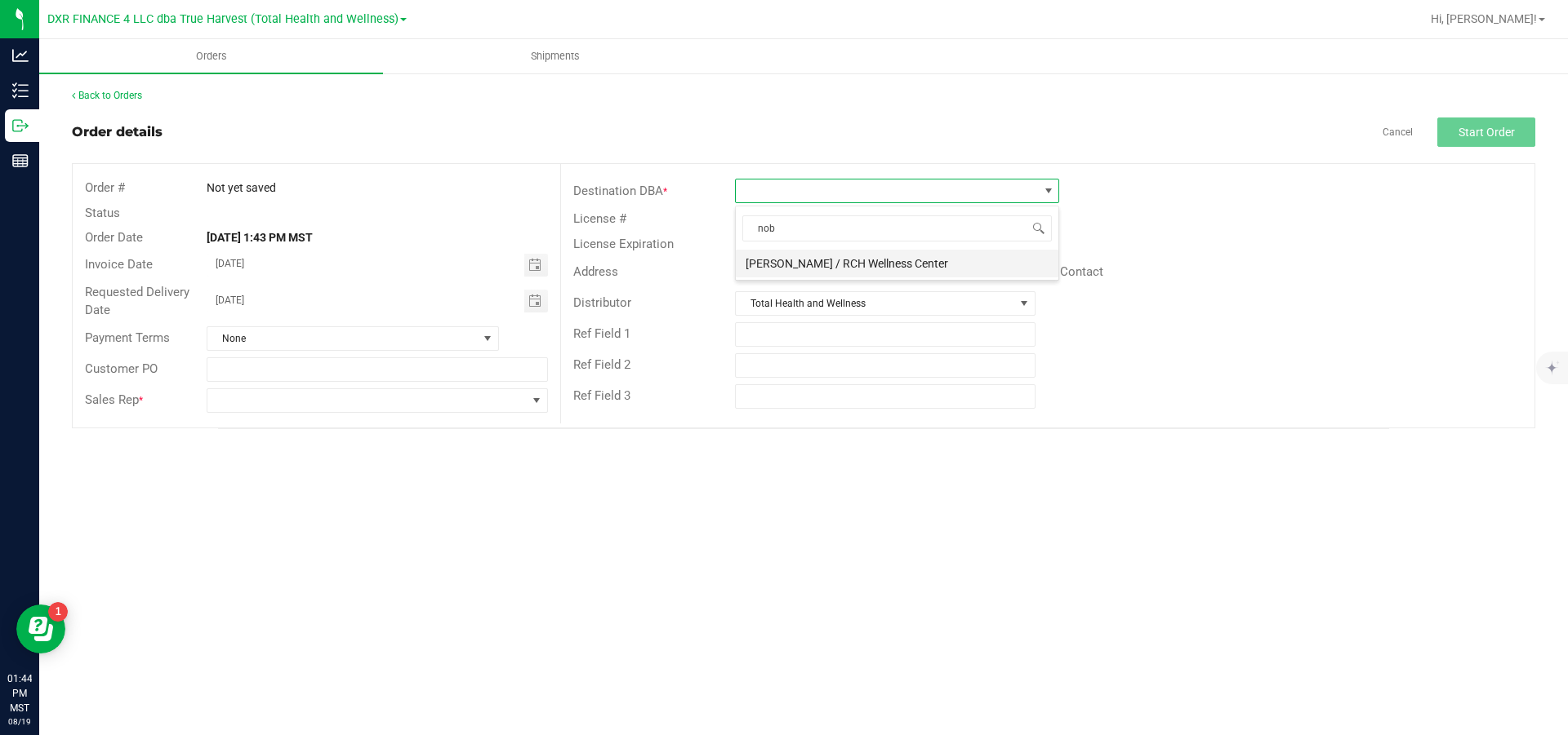
click at [838, 255] on li "[PERSON_NAME] / RCH Wellness Center" at bounding box center [897, 263] width 322 height 28
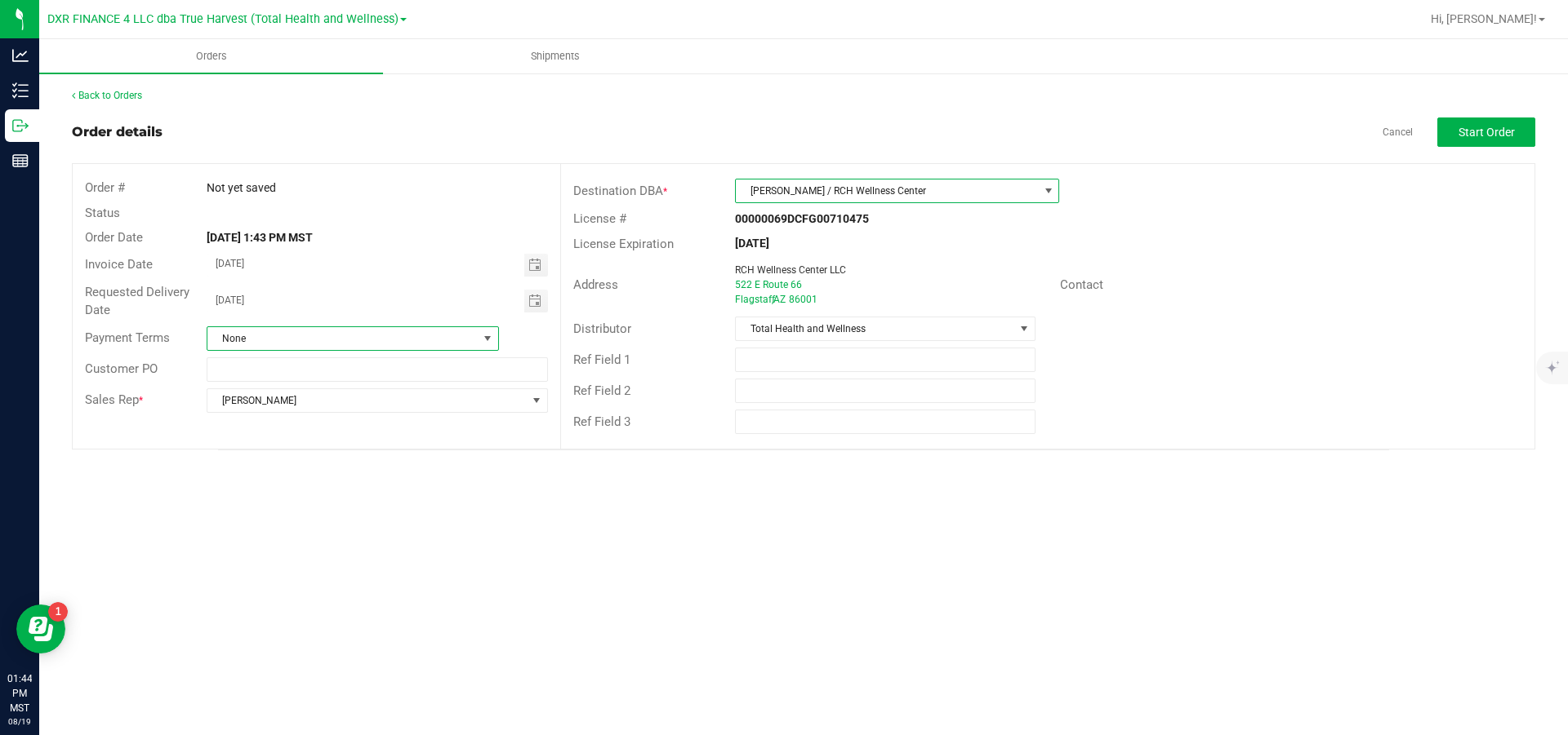
click at [487, 335] on span at bounding box center [487, 338] width 13 height 13
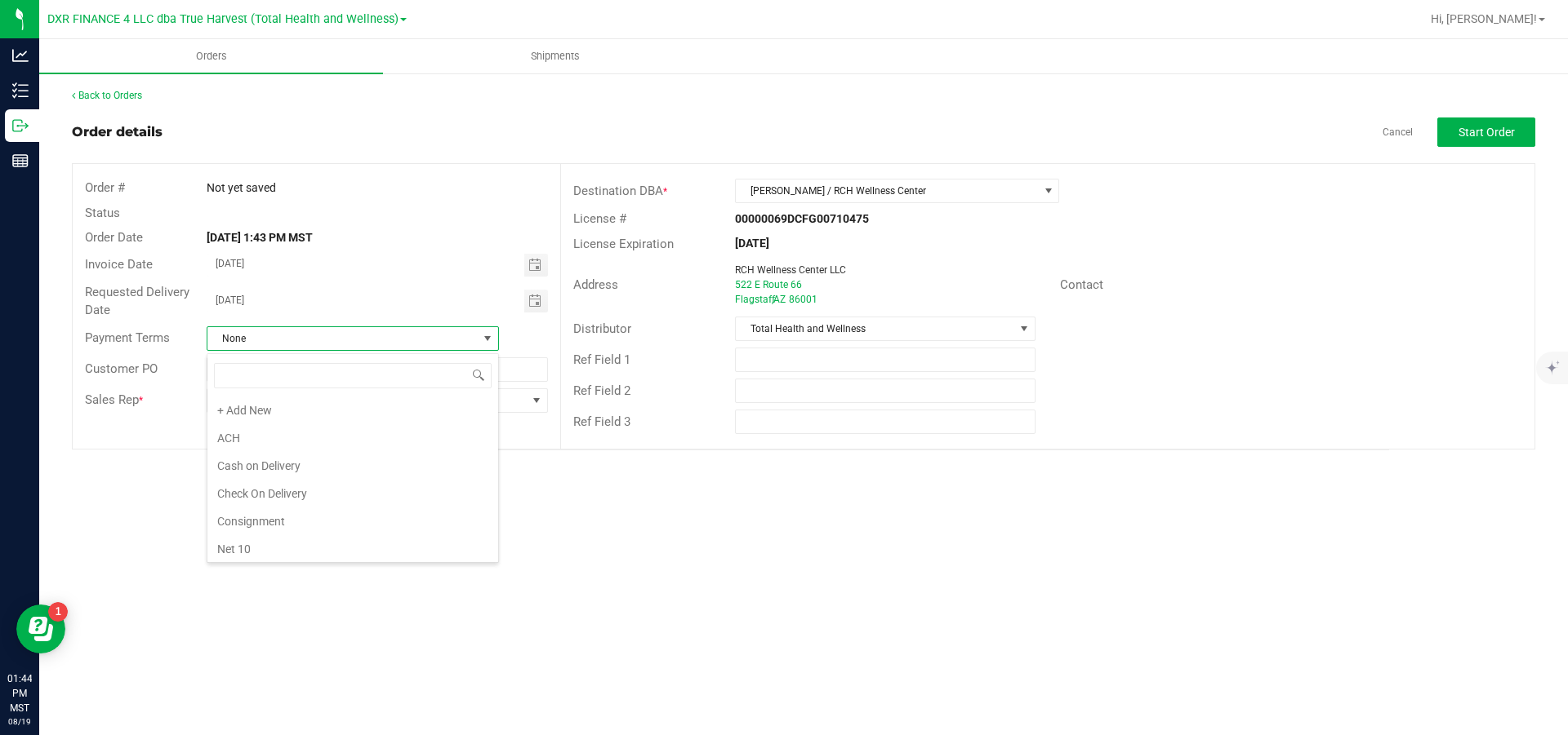
scroll to position [25, 292]
click at [312, 335] on li "Net 30" at bounding box center [353, 407] width 291 height 28
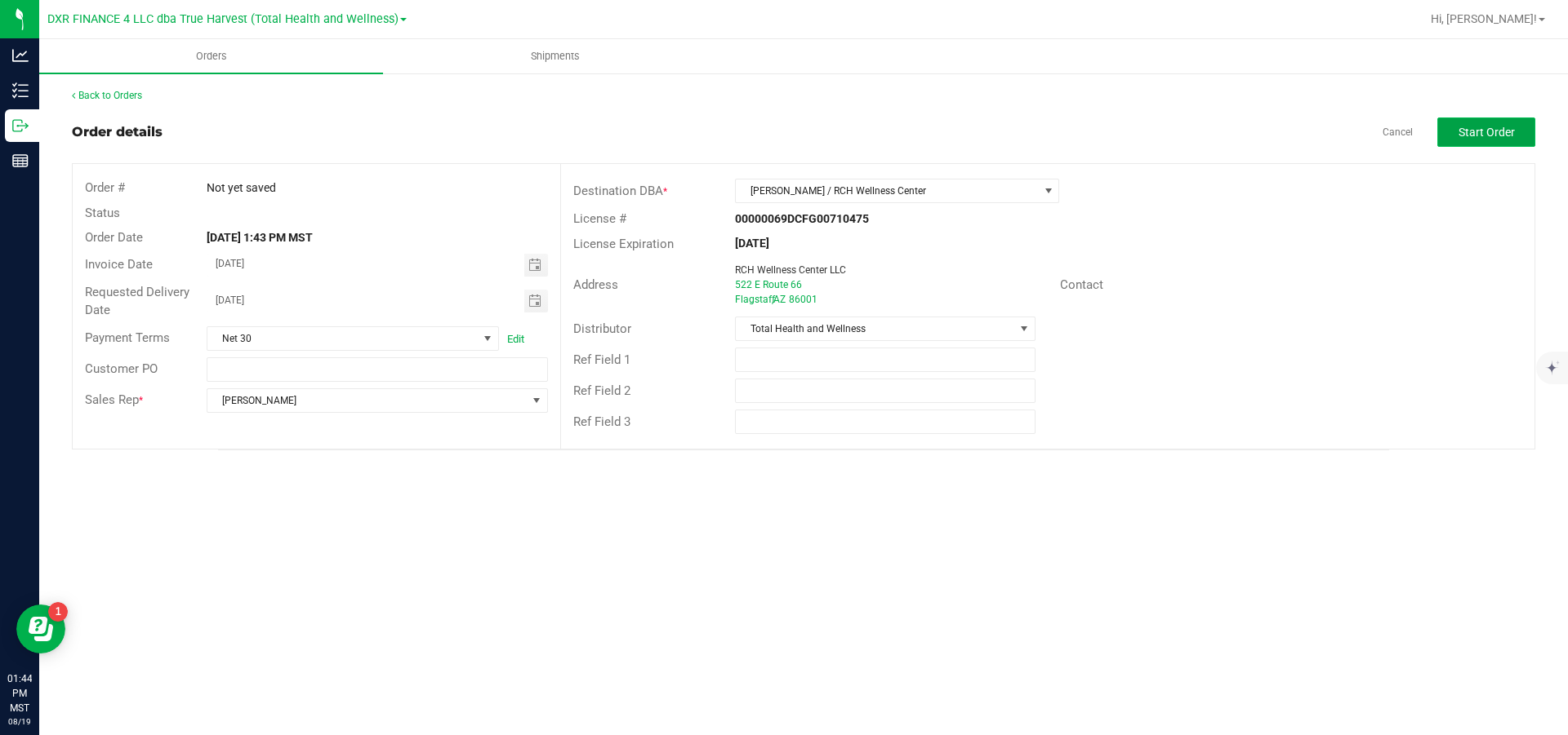
click at [838, 125] on button "Start Order" at bounding box center [1486, 133] width 98 height 29
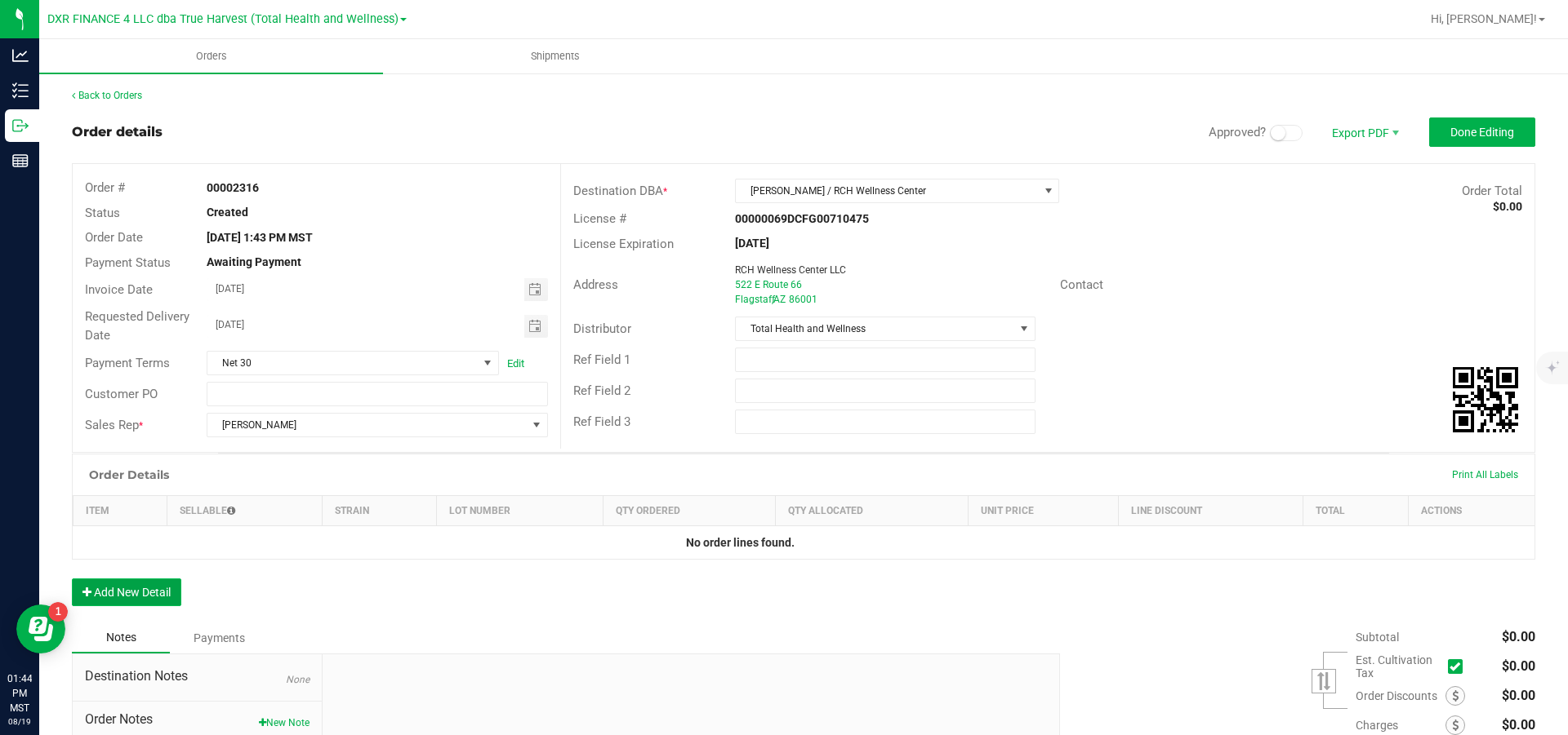
click at [113, 335] on button "Add New Detail" at bounding box center [126, 593] width 109 height 28
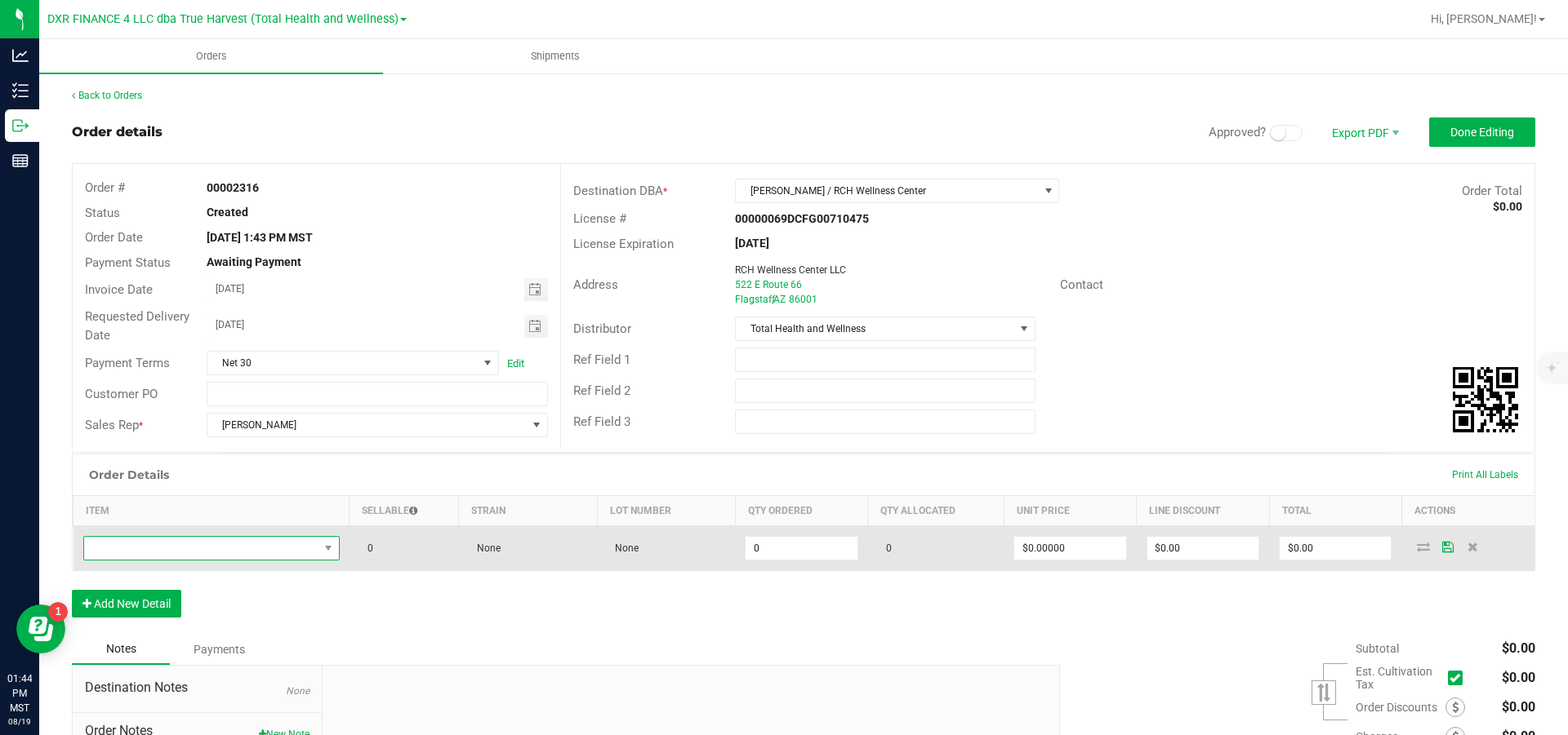
click at [134, 335] on span "NO DATA FOUND" at bounding box center [202, 548] width 234 height 23
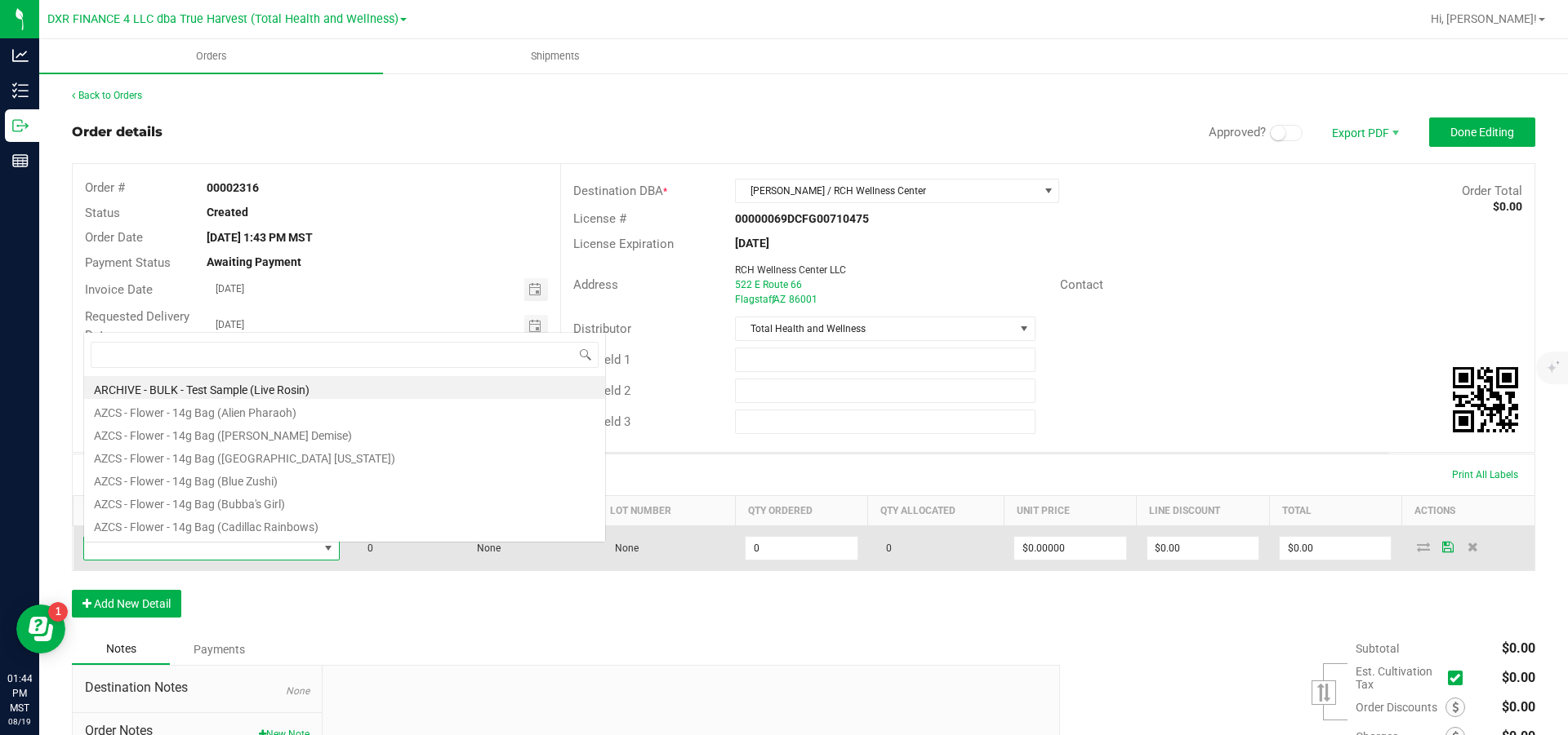
scroll to position [25, 241]
type input "s"
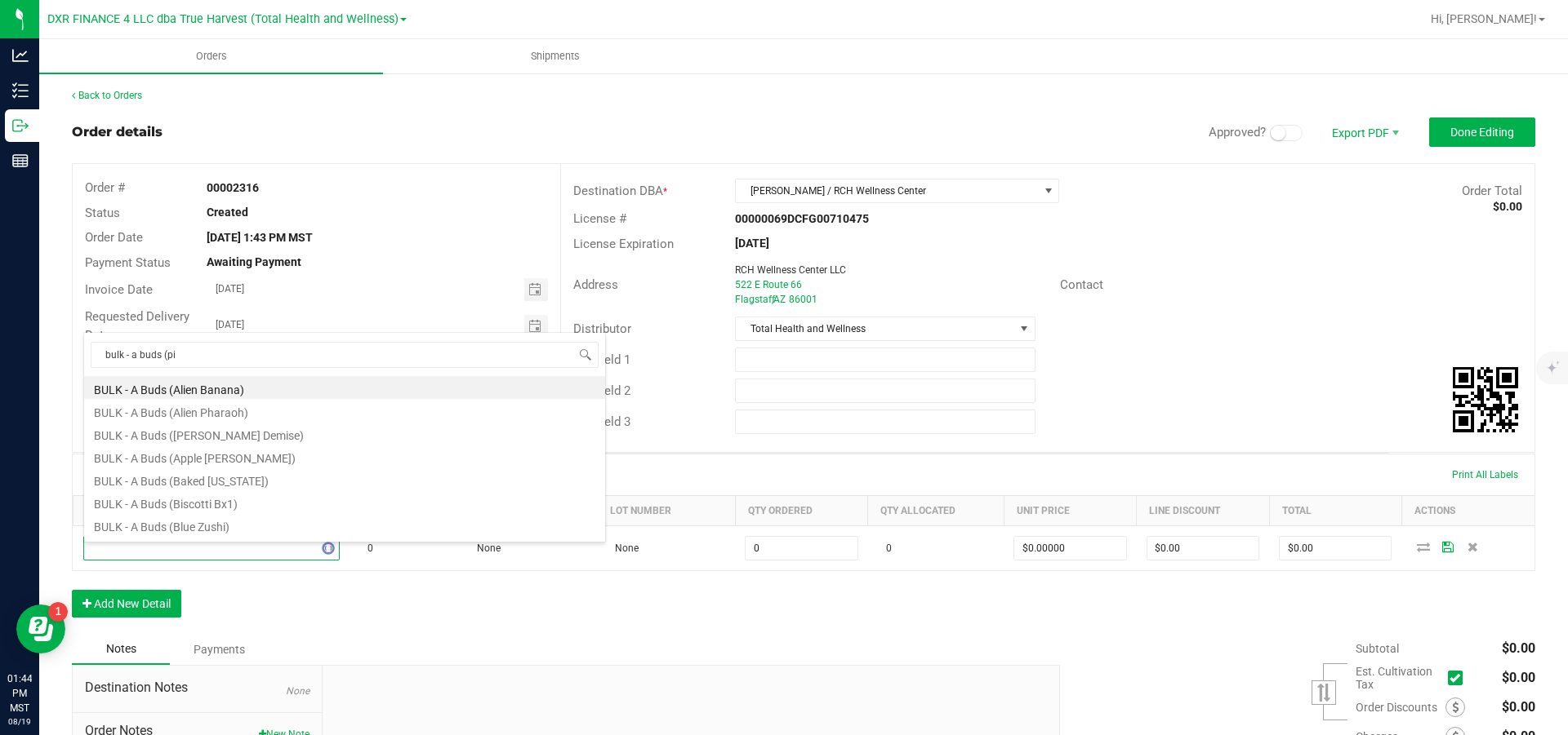
type input "bulk - a buds (pin"
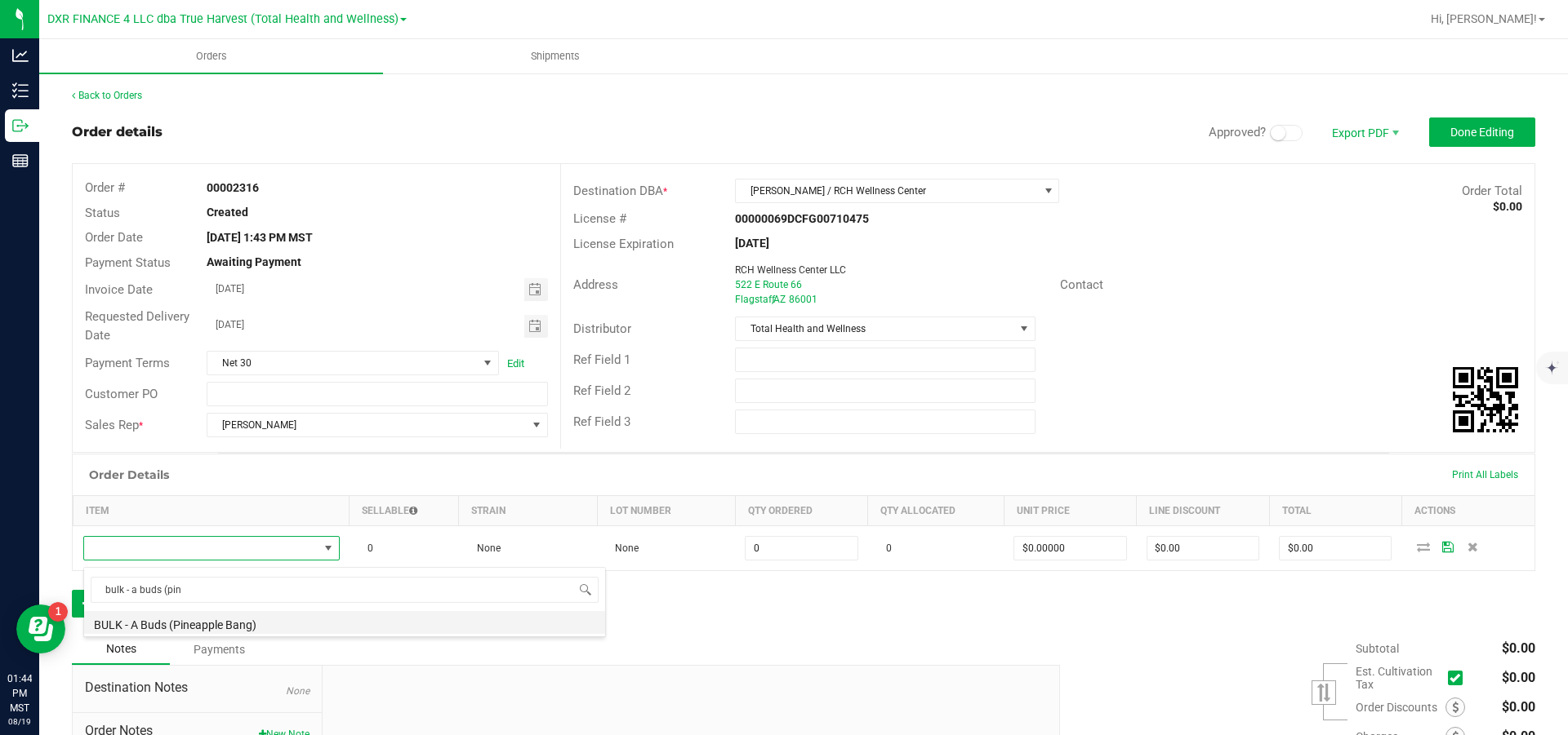
click at [325, 335] on li "BULK - A Buds (Pineapple Bang)" at bounding box center [345, 622] width 521 height 23
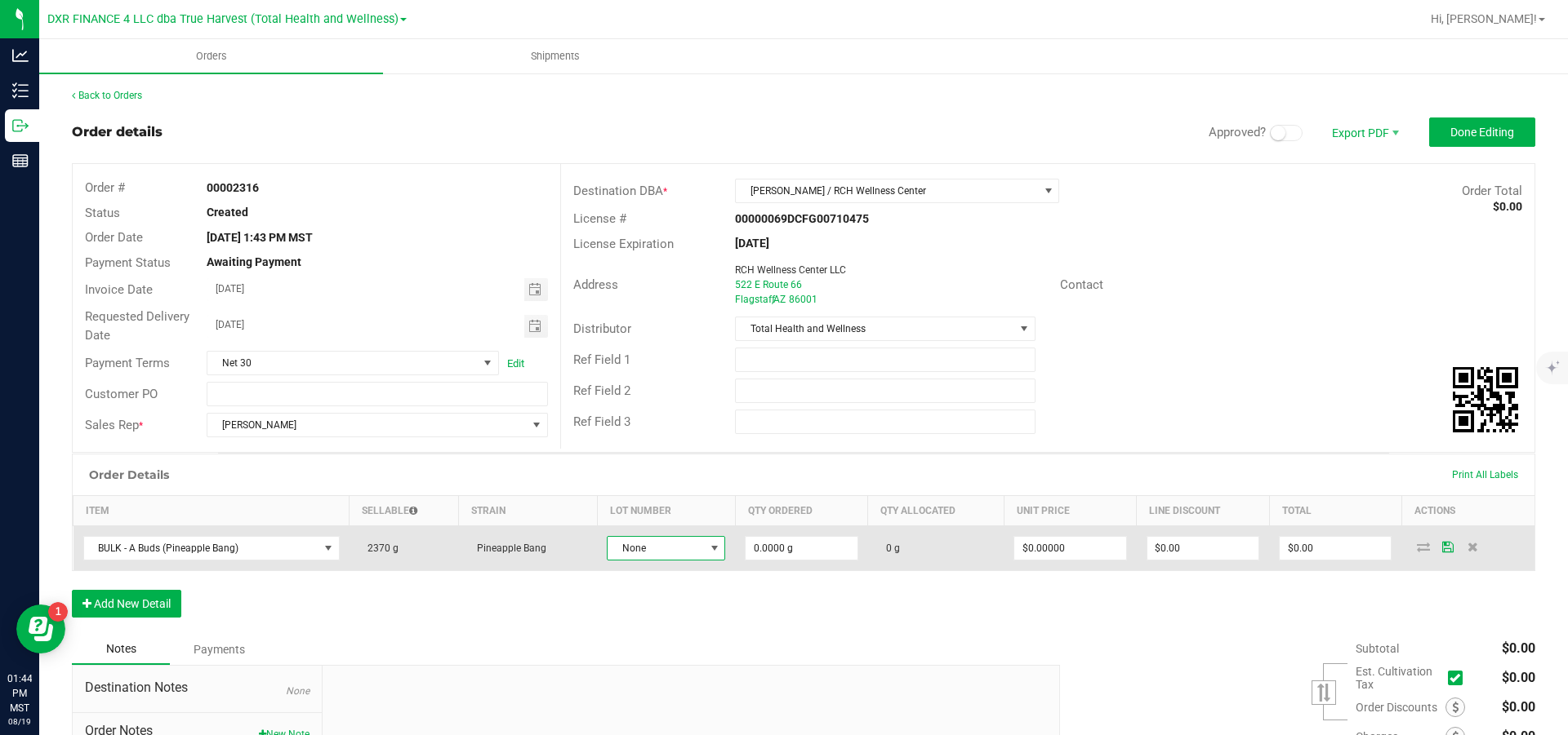
click at [663, 335] on span "None" at bounding box center [656, 548] width 96 height 23
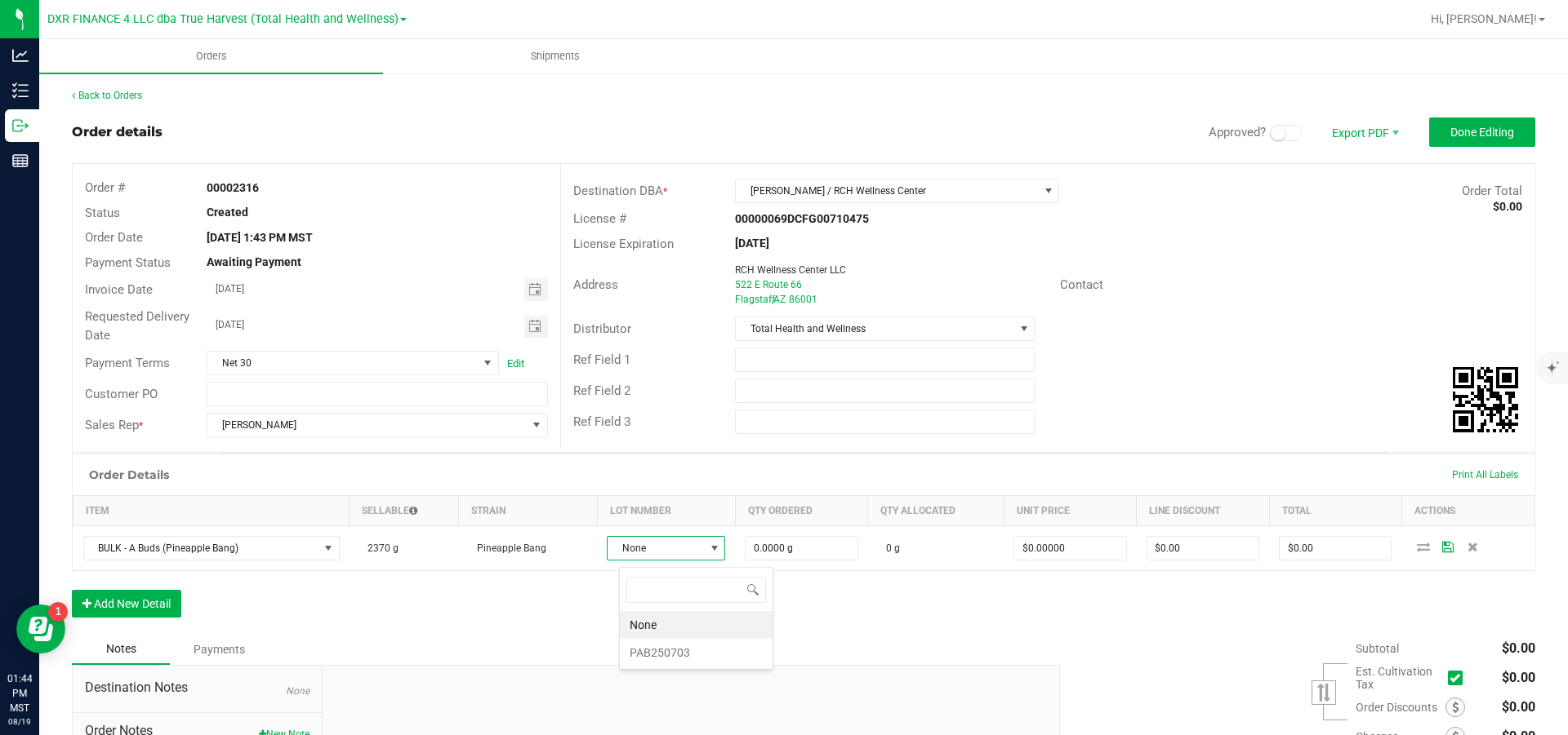
scroll to position [25, 109]
click at [714, 335] on li "PAB250703" at bounding box center [696, 652] width 152 height 28
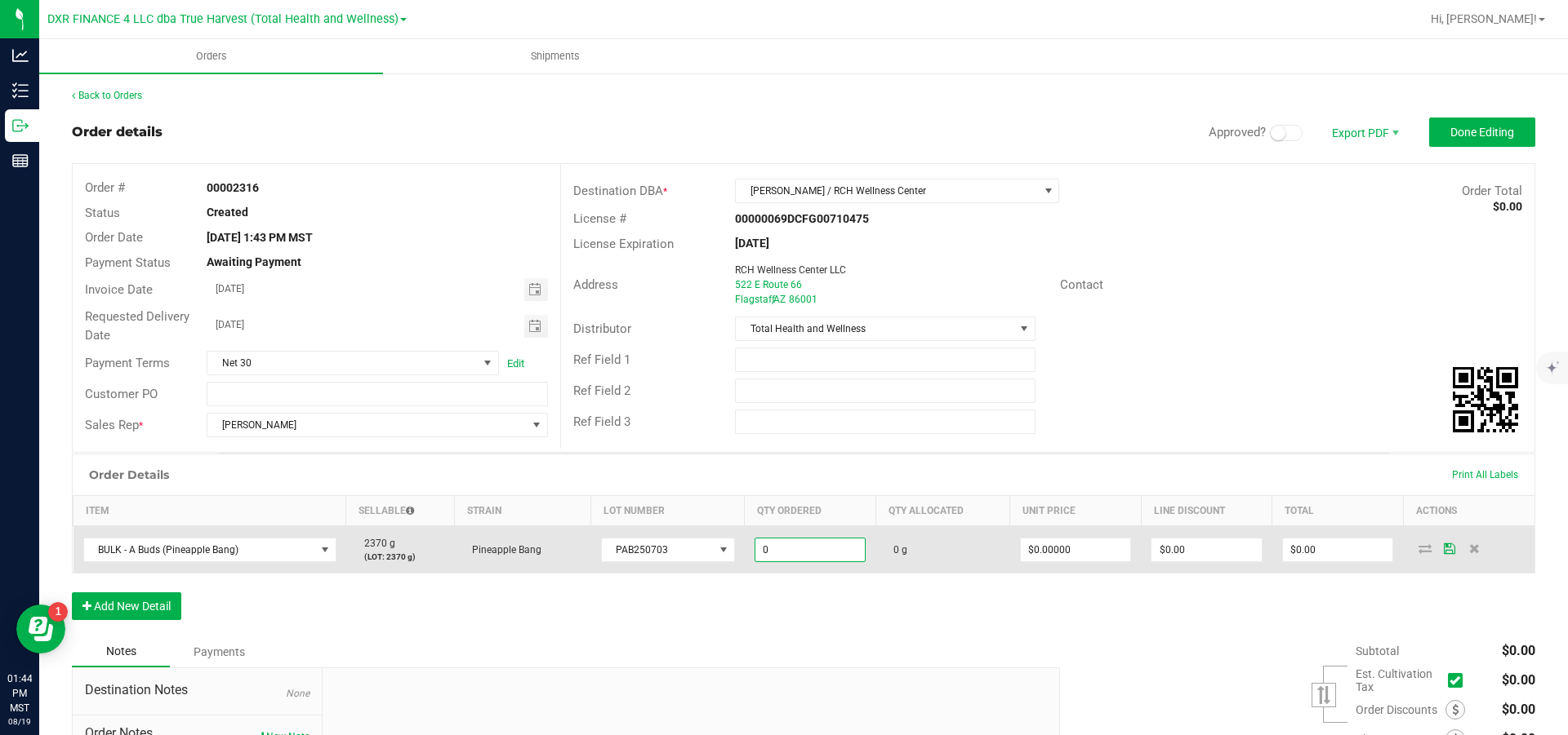
click at [824, 335] on input "0" at bounding box center [810, 549] width 110 height 23
type input "908.0000 g"
type input "0"
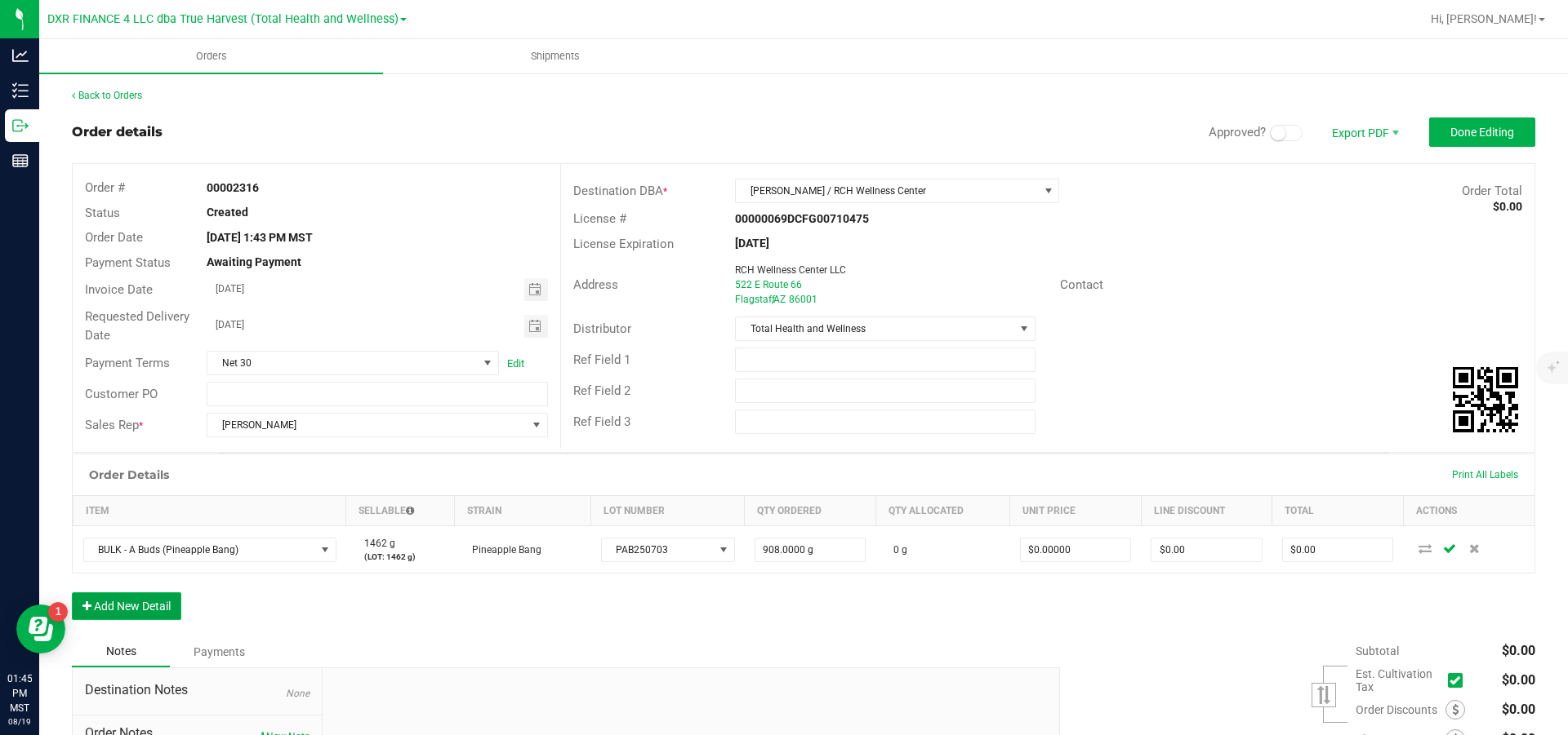
click at [157, 335] on button "Add New Detail" at bounding box center [126, 606] width 109 height 28
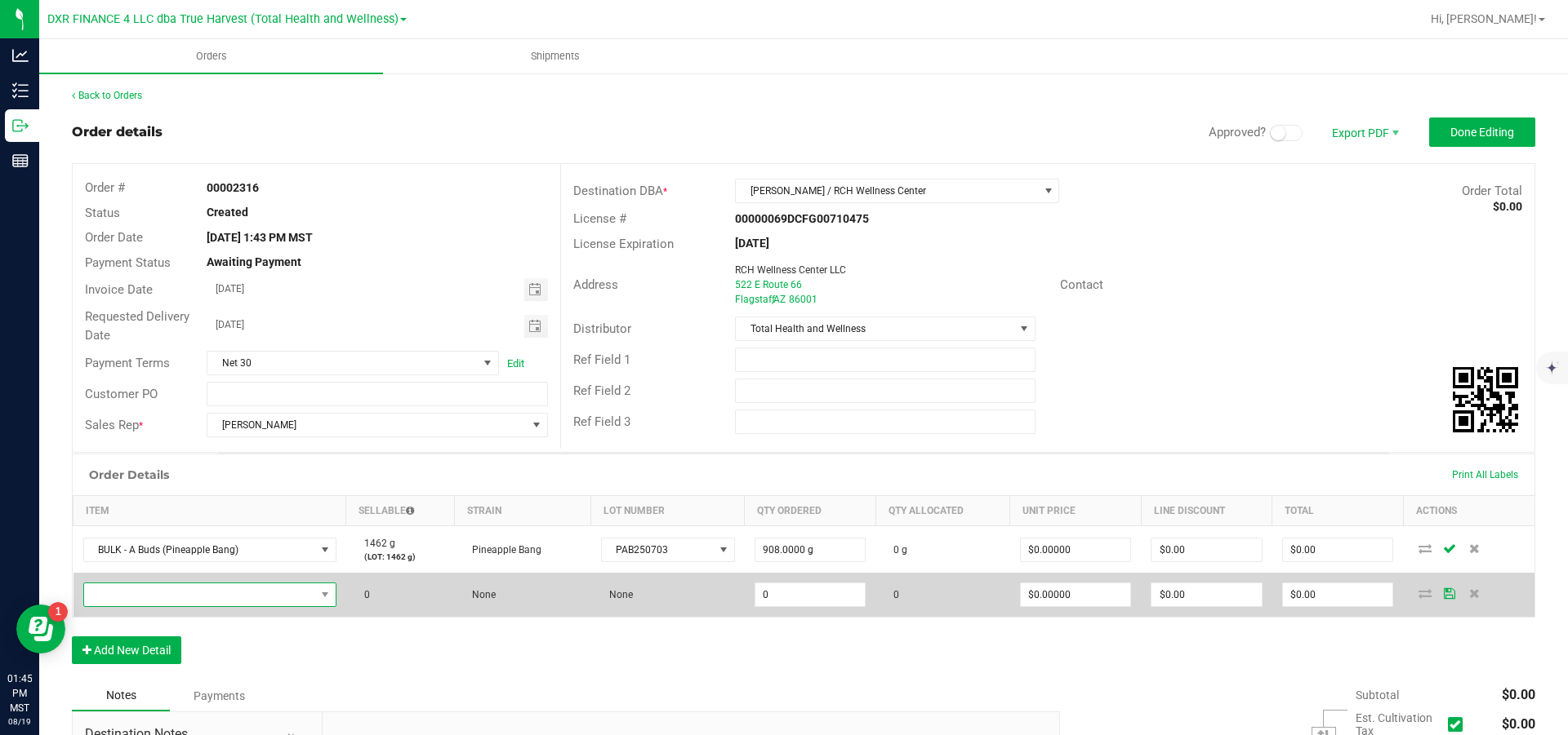
click at [163, 335] on span "NO DATA FOUND" at bounding box center [200, 594] width 231 height 23
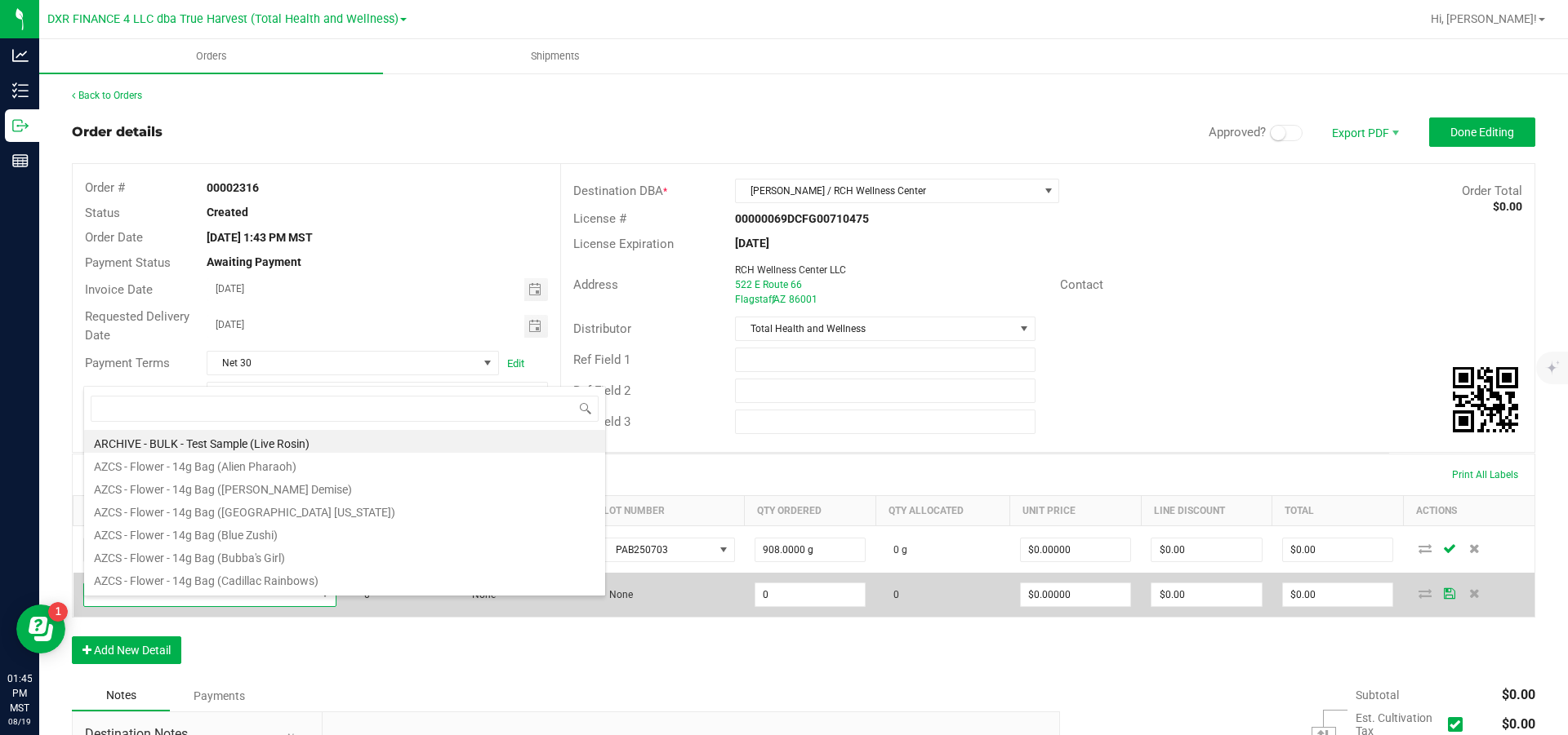
scroll to position [25, 255]
type input "Hi Team! I have issued a new order # 000000XX $0,000"
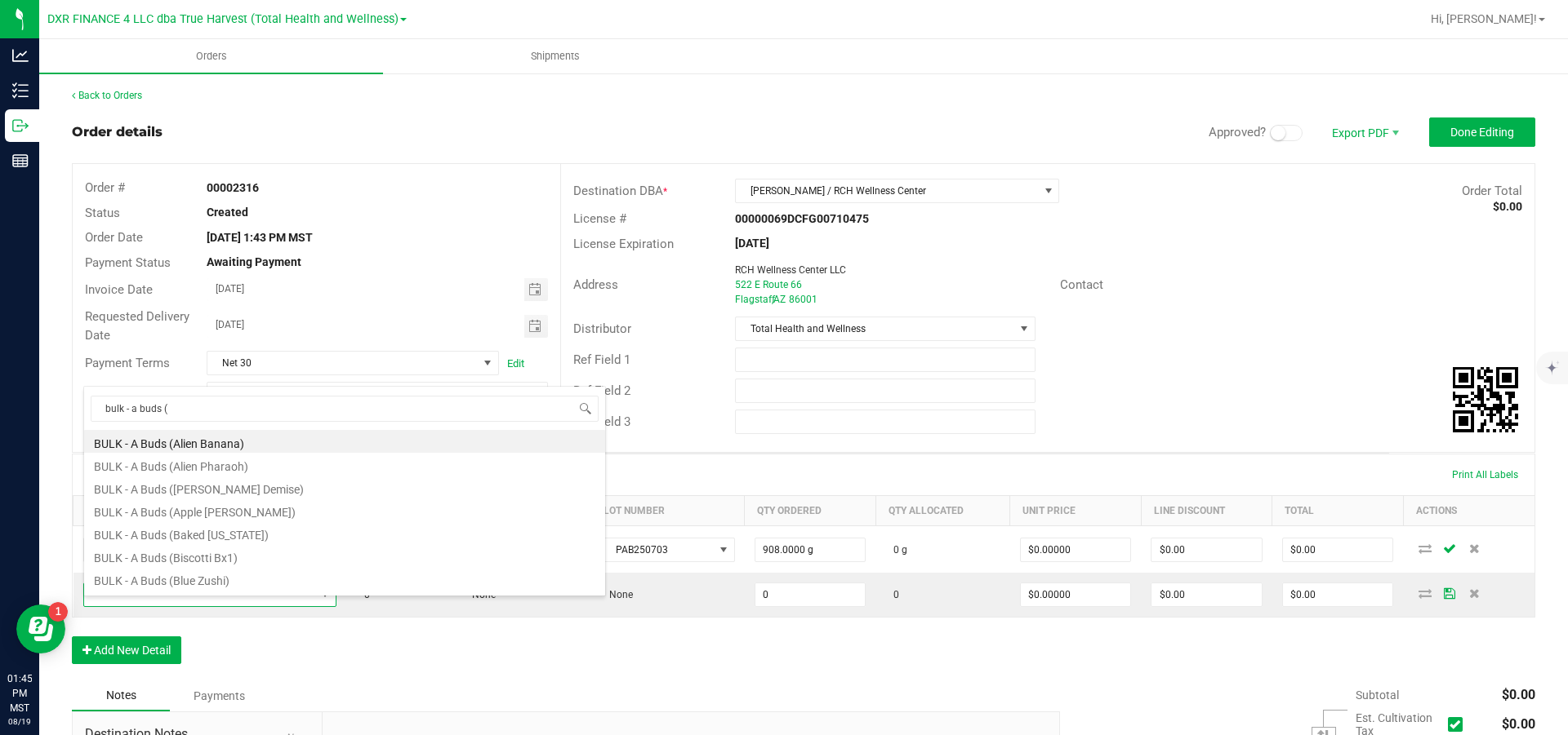
drag, startPoint x: 219, startPoint y: 416, endPoint x: 89, endPoint y: 422, distance: 130.1
click at [89, 335] on span "bulk - a buds (" at bounding box center [345, 408] width 521 height 38
click at [209, 335] on input "bulk - a buds (" at bounding box center [344, 409] width 508 height 26
type input "bulk - a buds (al"
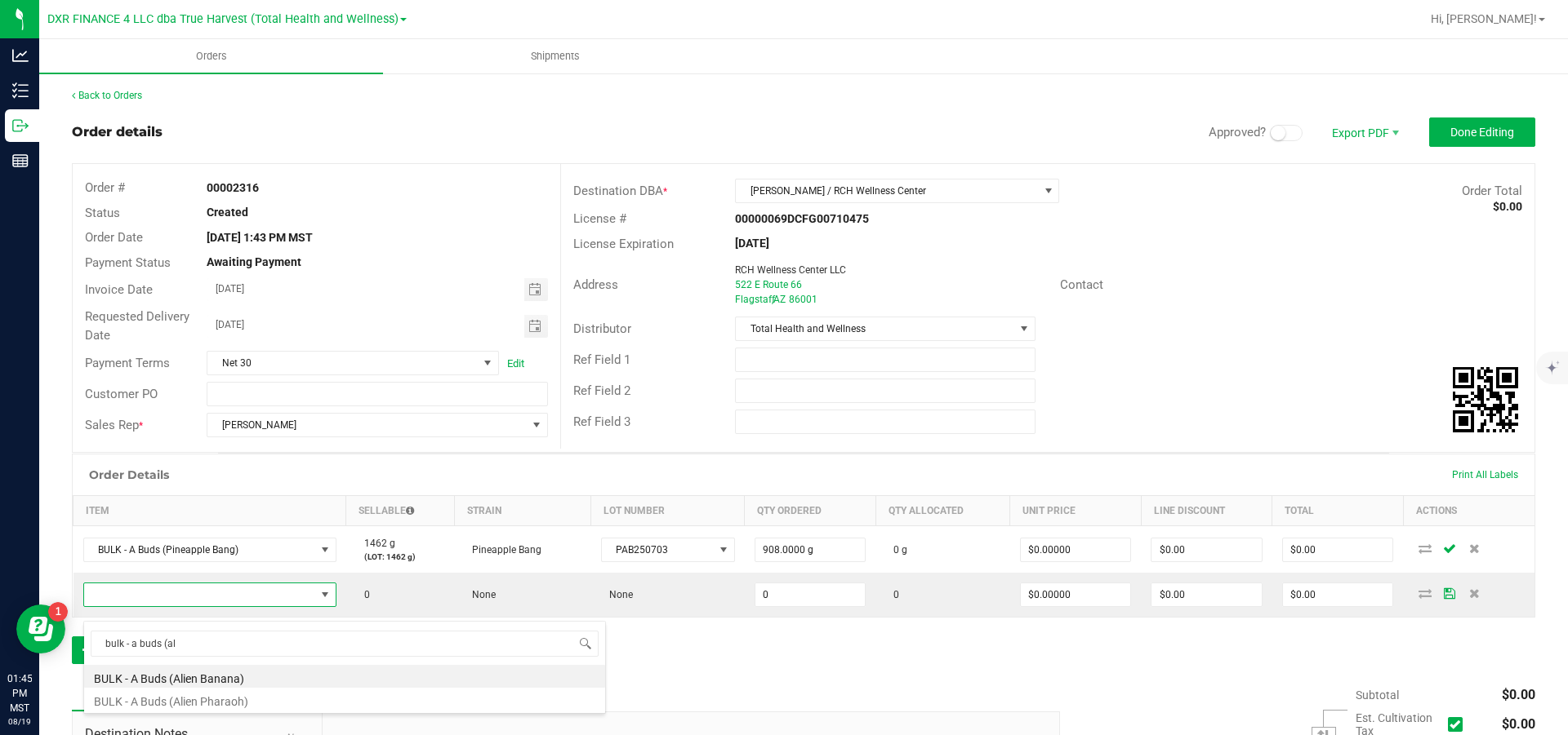
drag, startPoint x: 236, startPoint y: 703, endPoint x: 299, endPoint y: 672, distance: 70.2
click at [237, 335] on li "BULK - A Buds (Alien Pharaoh)" at bounding box center [345, 699] width 521 height 23
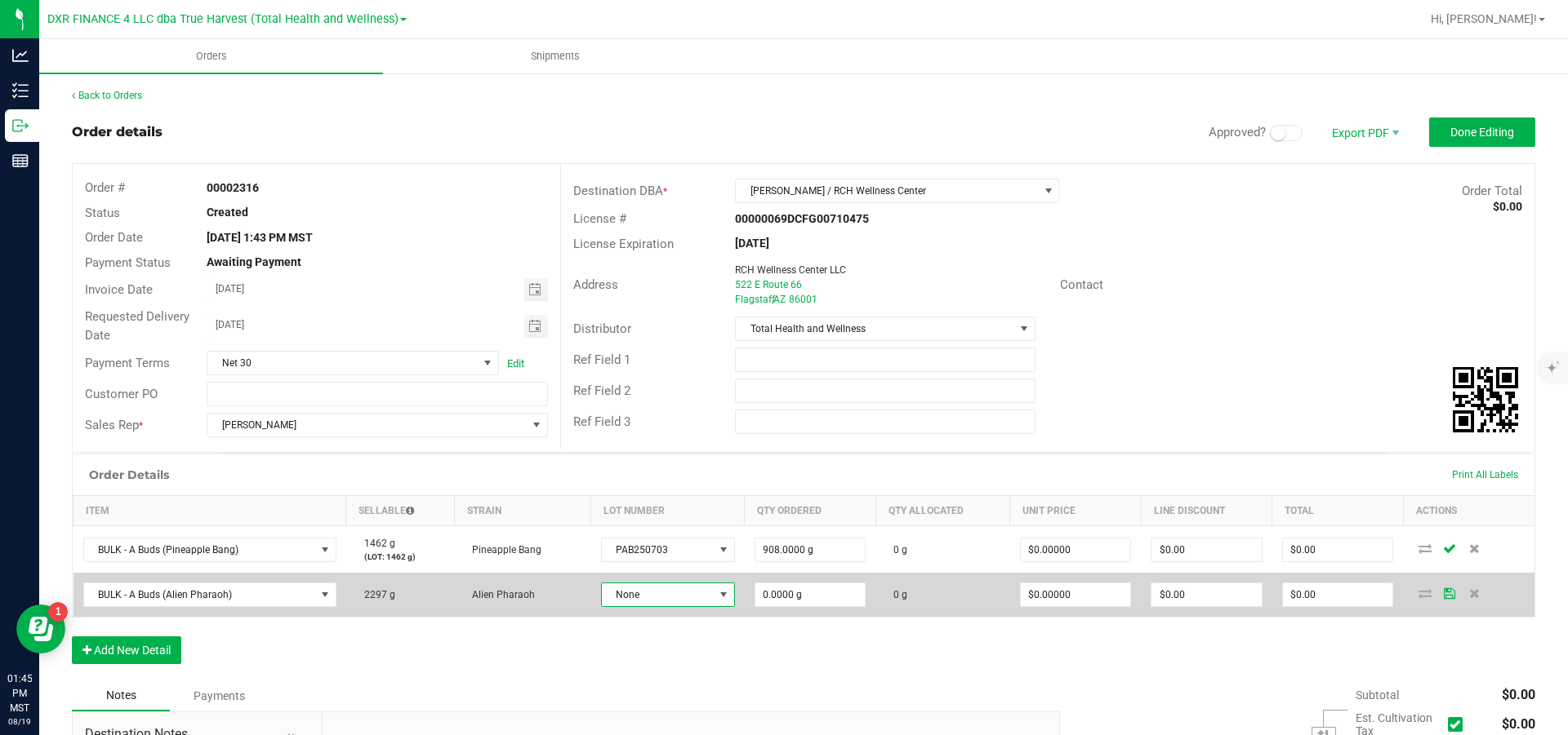
click at [678, 335] on span "None" at bounding box center [658, 594] width 112 height 23
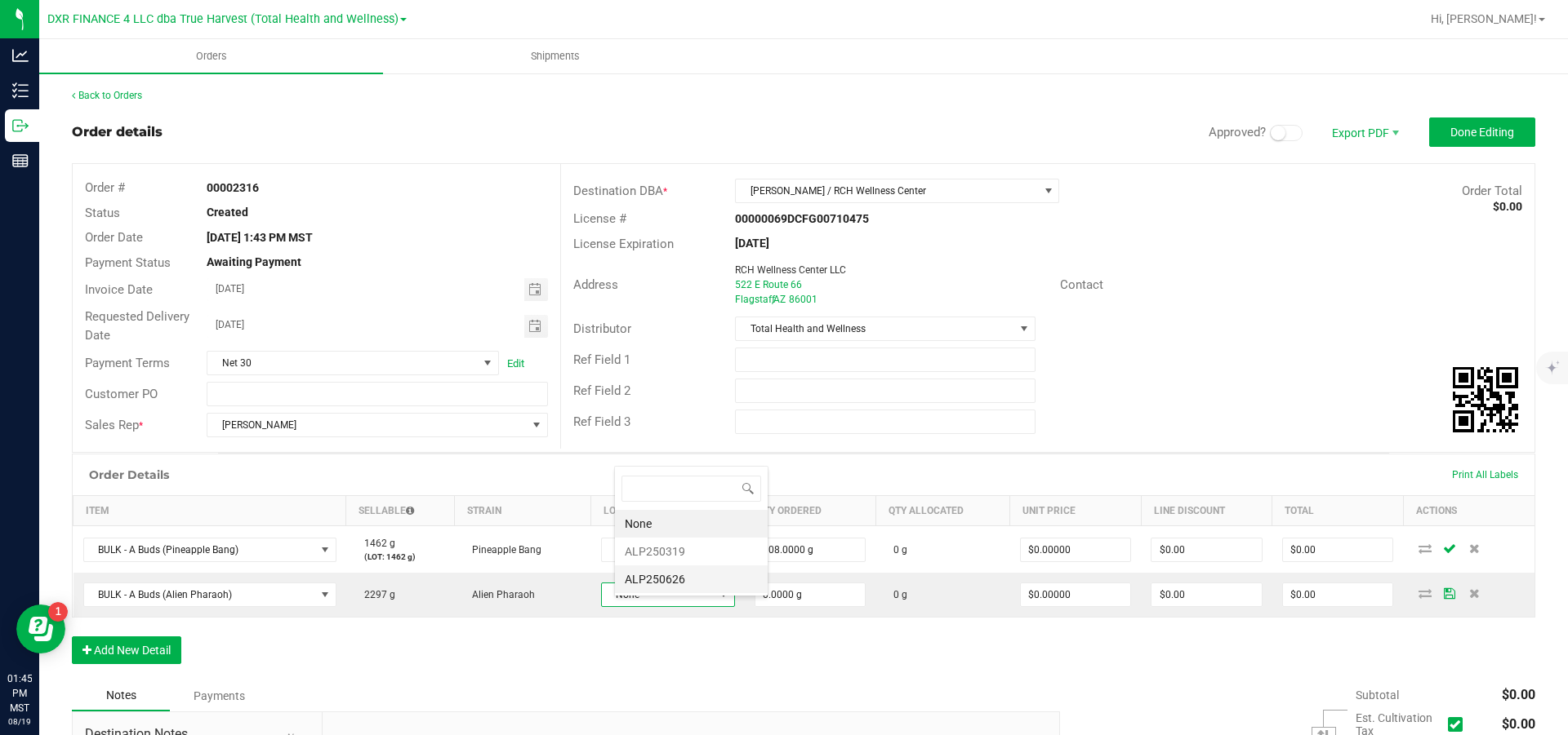
click at [682, 335] on li "ALP250626" at bounding box center [691, 580] width 152 height 28
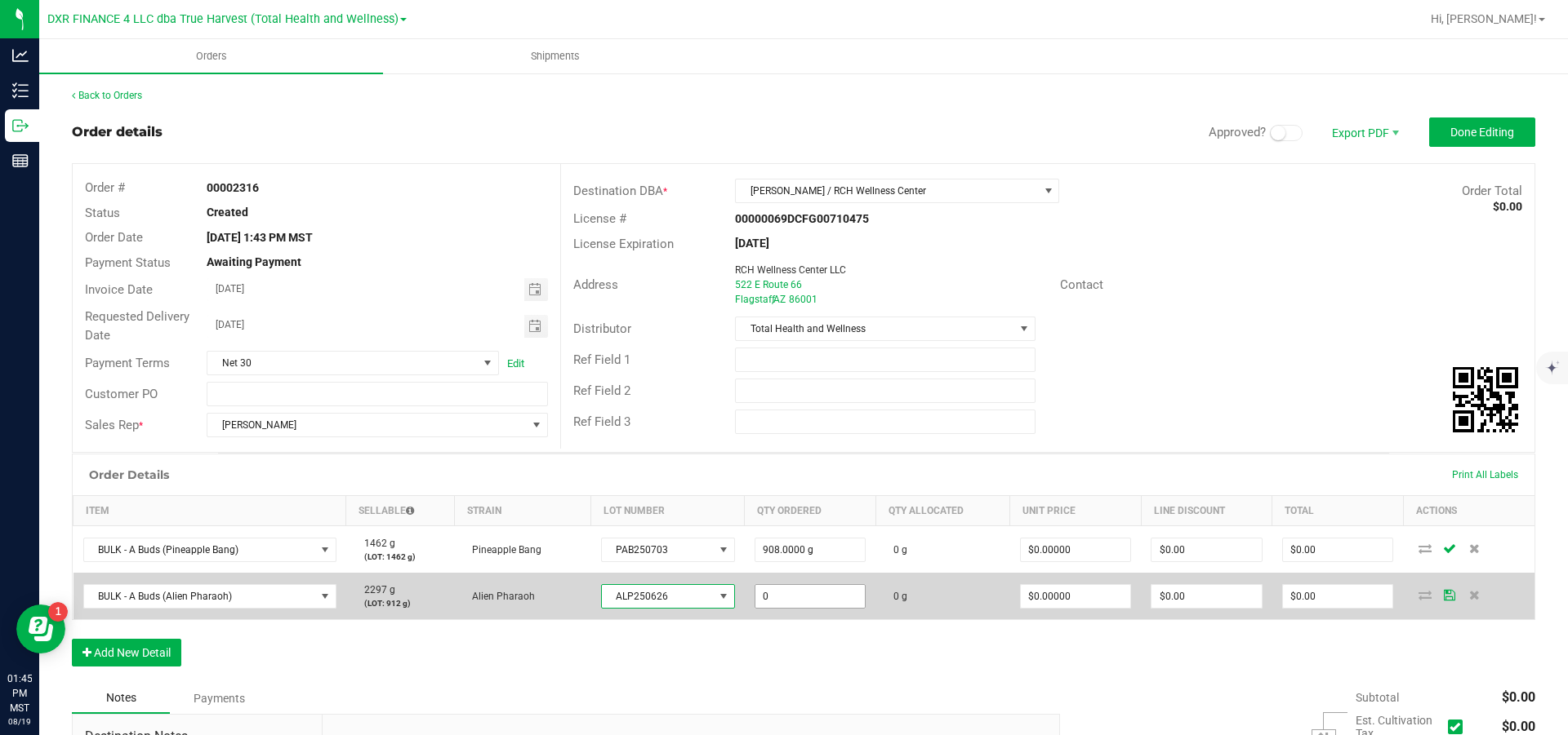
click at [804, 335] on input "0" at bounding box center [810, 596] width 110 height 23
type input "912.0000 g"
type input "0"
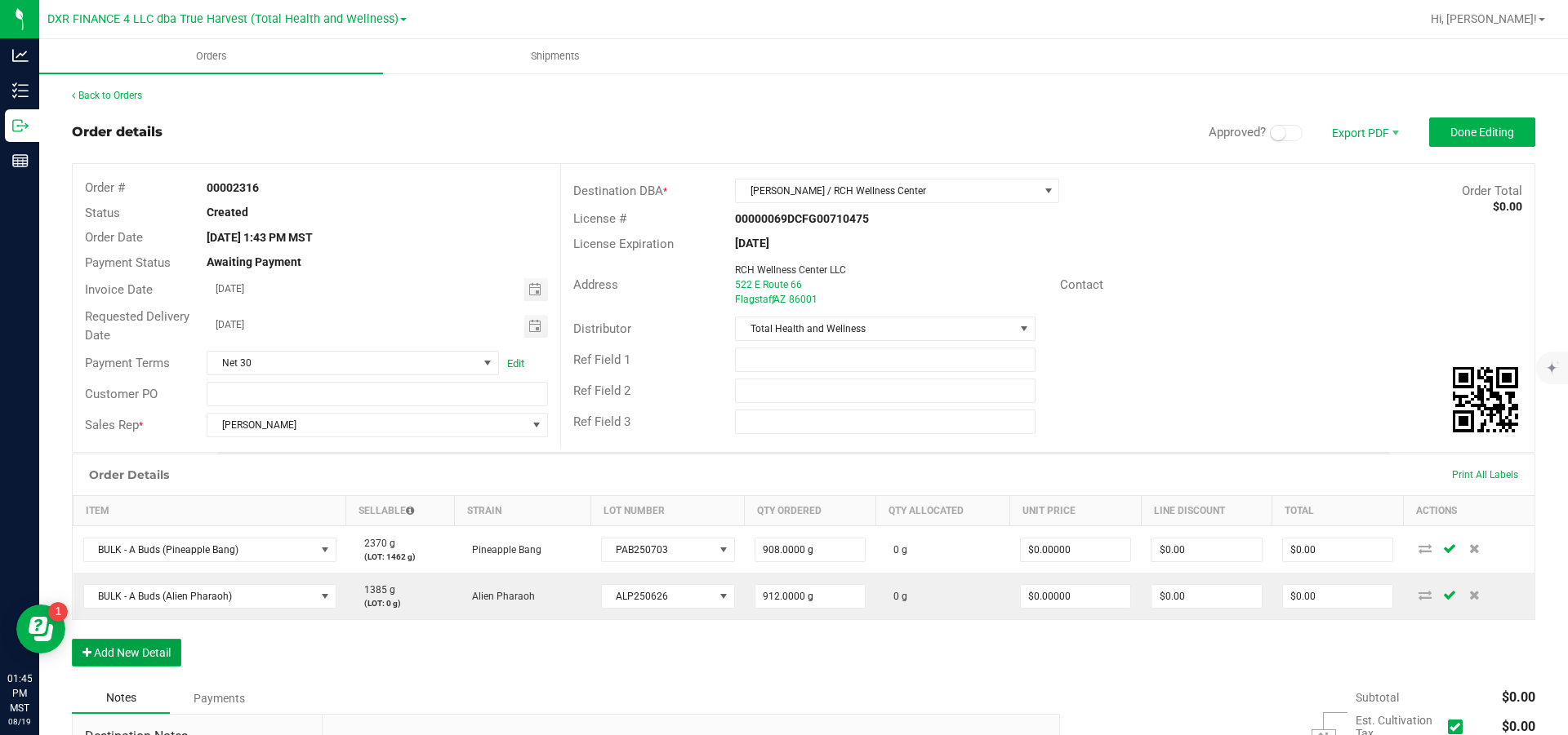
click at [157, 335] on button "Add New Detail" at bounding box center [126, 652] width 109 height 28
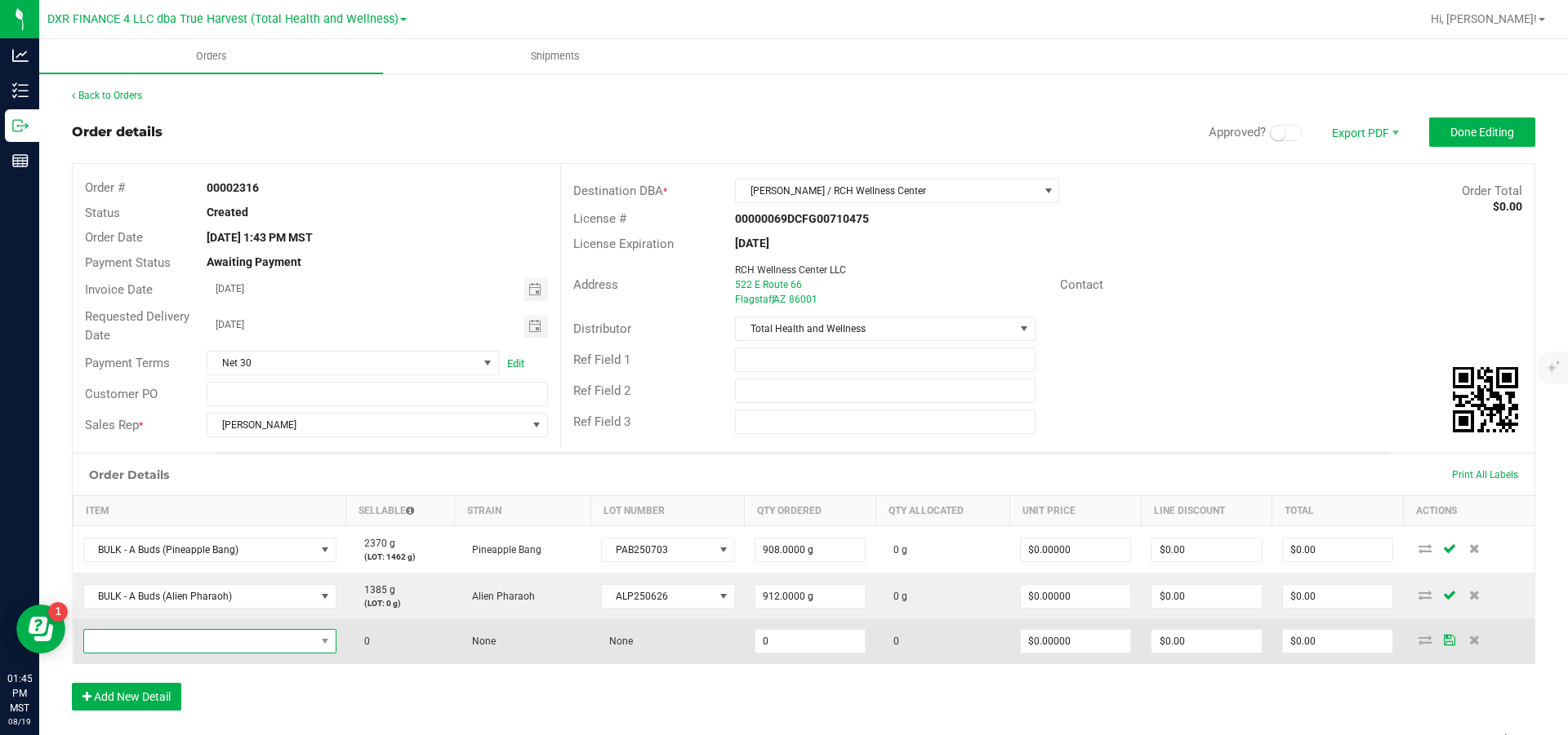
click at [165, 335] on span "NO DATA FOUND" at bounding box center [200, 641] width 231 height 23
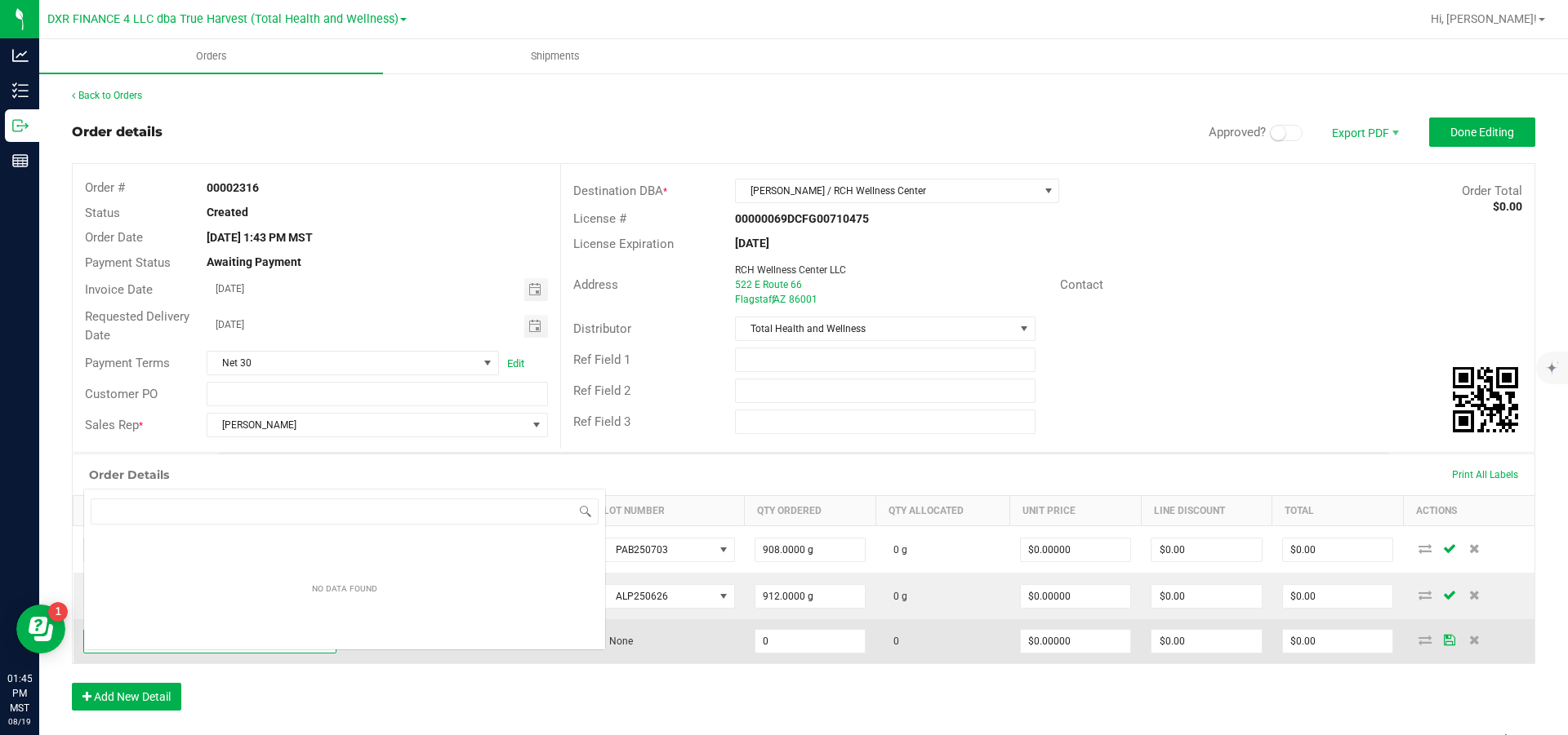
scroll to position [25, 255]
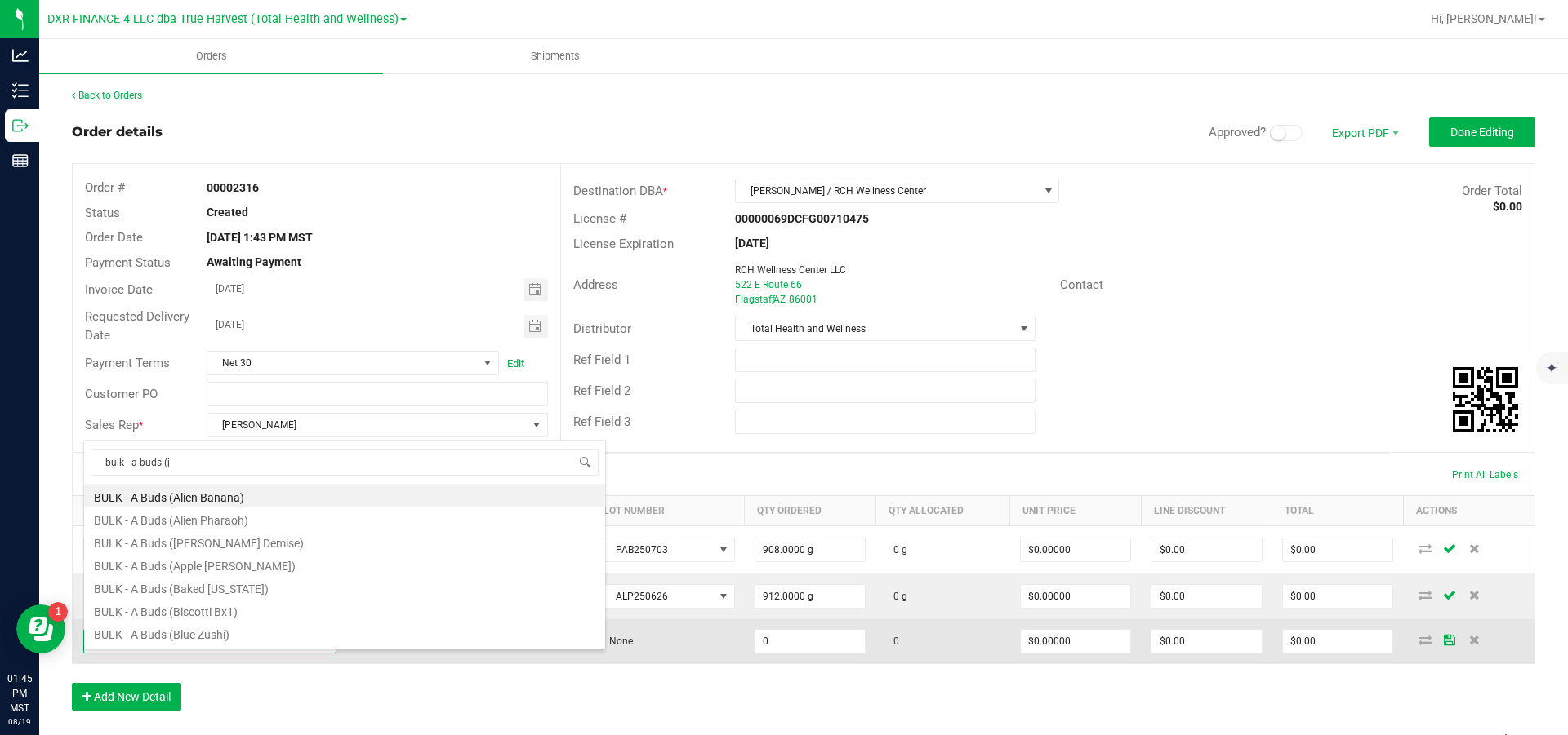
type input "bulk - a buds (ja"
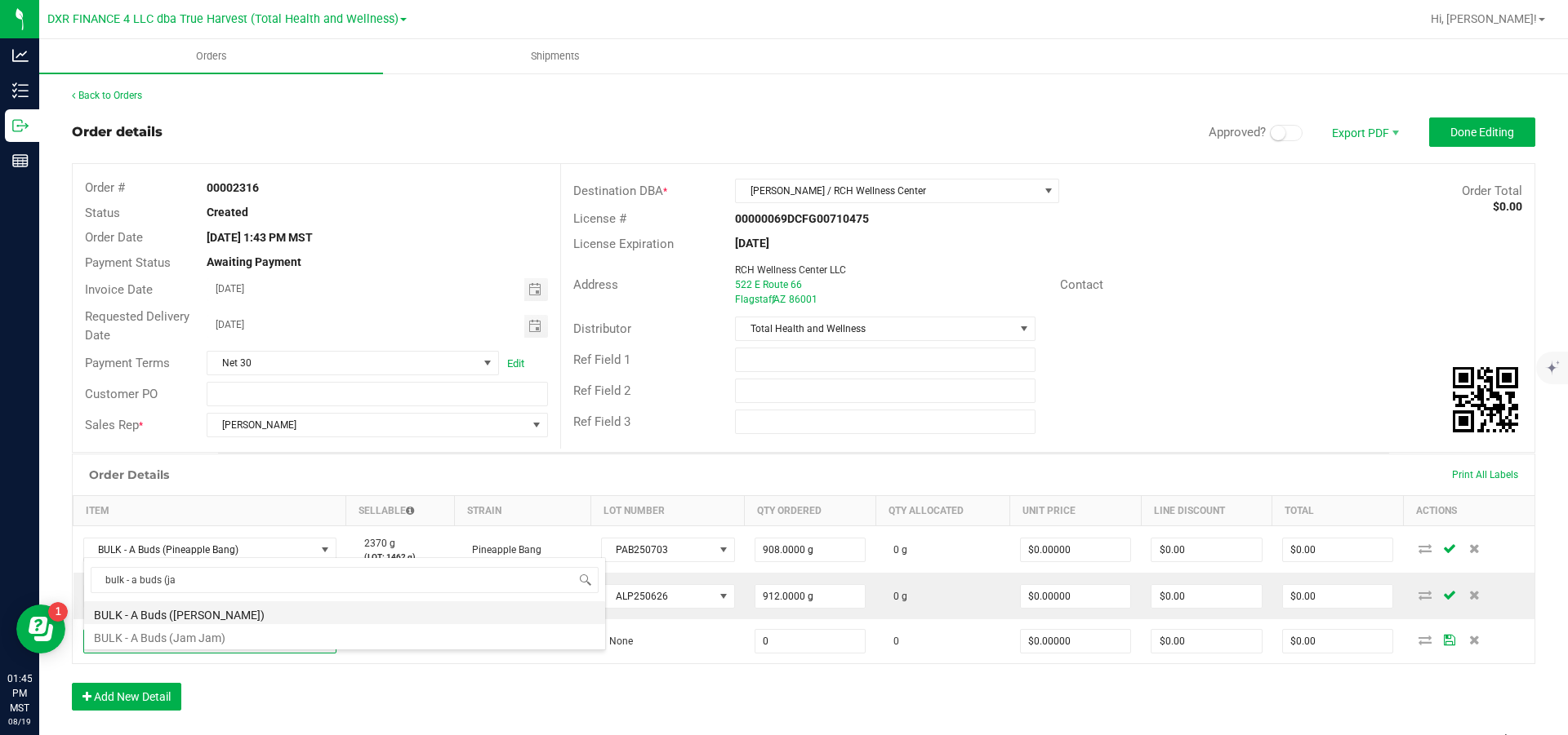
click at [238, 335] on li "BULK - A Buds ([PERSON_NAME])" at bounding box center [345, 612] width 521 height 23
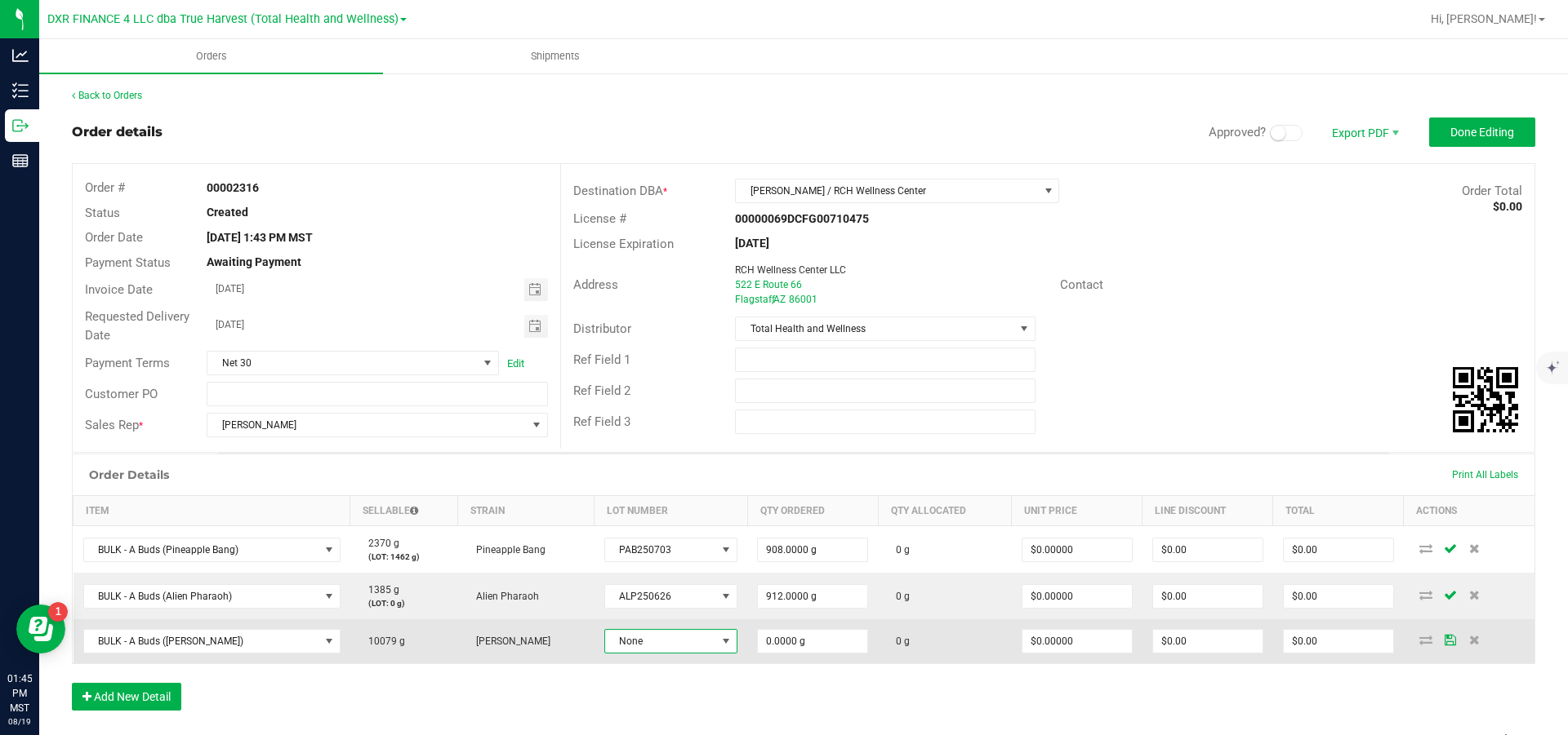
click at [704, 335] on span "None" at bounding box center [661, 641] width 111 height 23
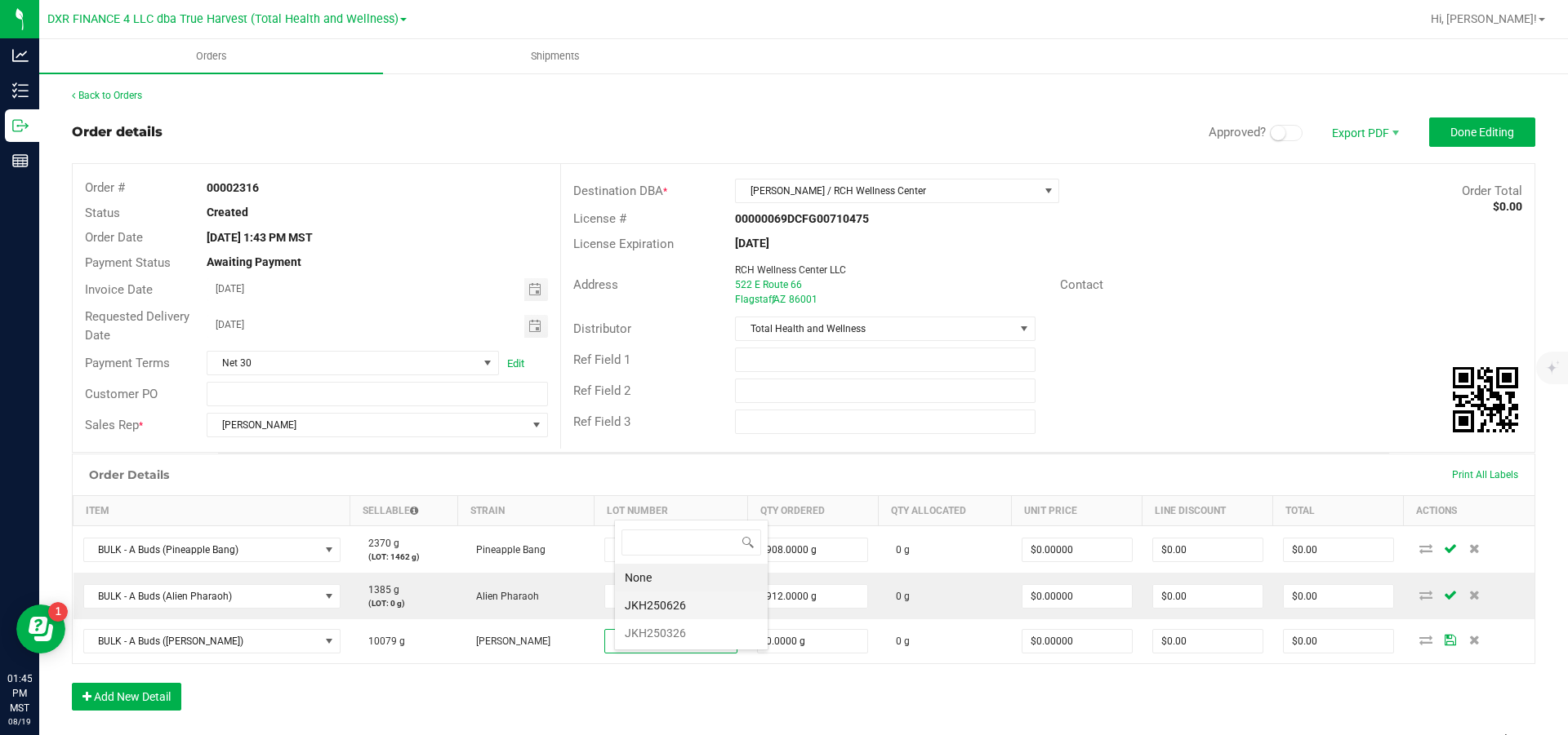
click at [705, 335] on li "JKH250626" at bounding box center [691, 605] width 152 height 28
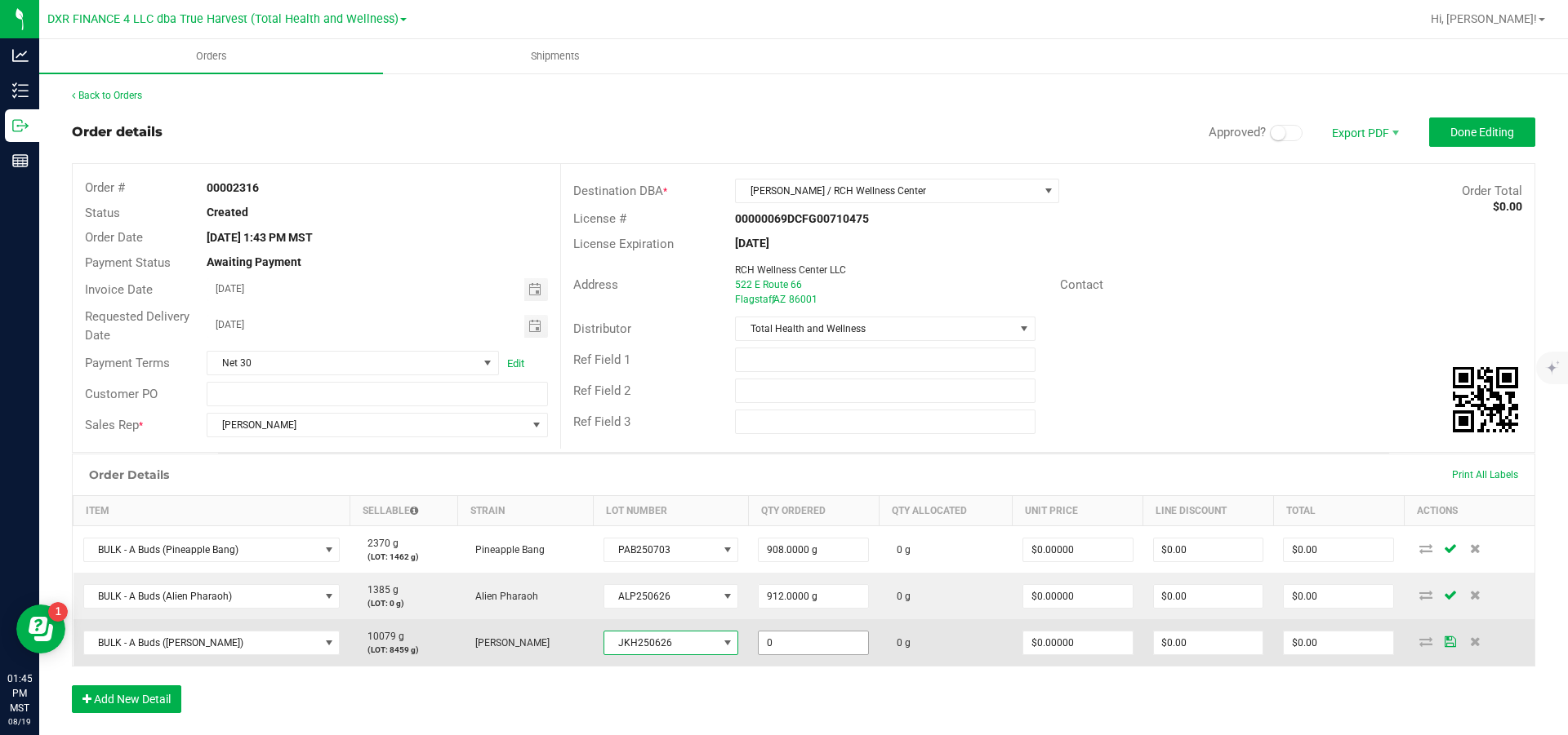
click at [838, 335] on input "0" at bounding box center [813, 643] width 109 height 23
type input "908.0000 g"
type input "0"
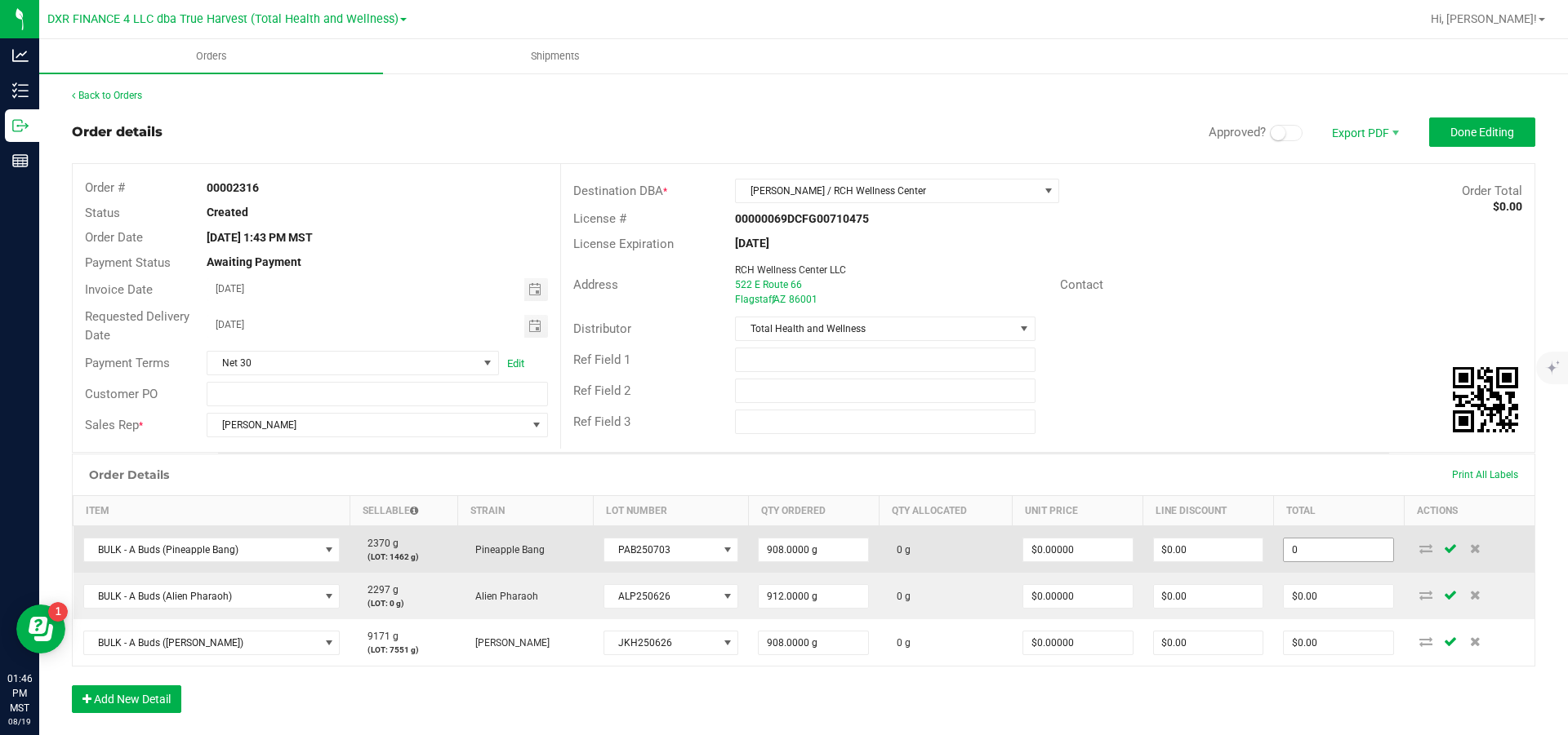
click at [838, 335] on input "0" at bounding box center [1338, 549] width 109 height 23
type input "1800"
type input "$1.98238"
type input "$1,800.00"
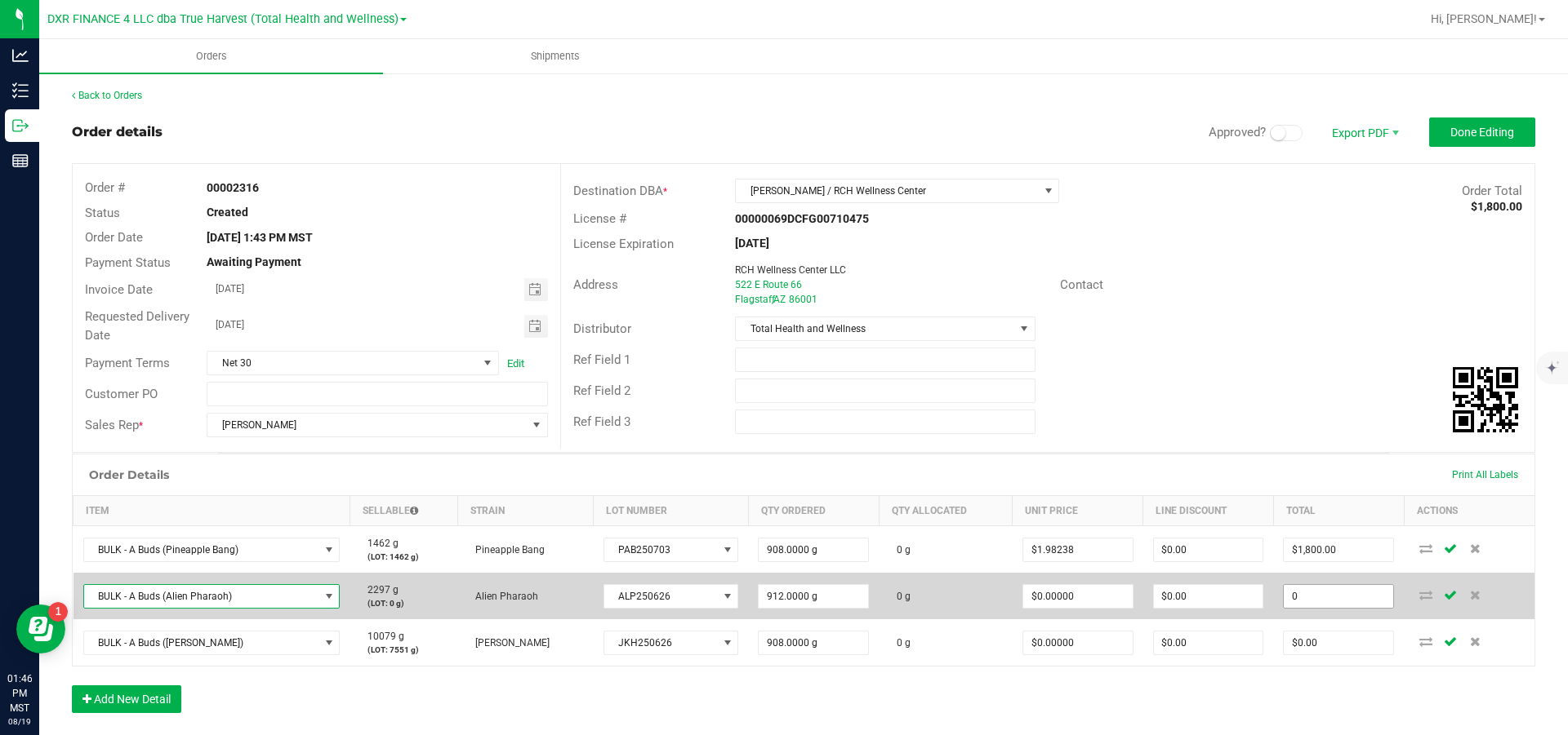
click at [838, 335] on input "0" at bounding box center [1338, 596] width 109 height 23
type input "1800"
type input "$1.97368"
type input "$1,800.00"
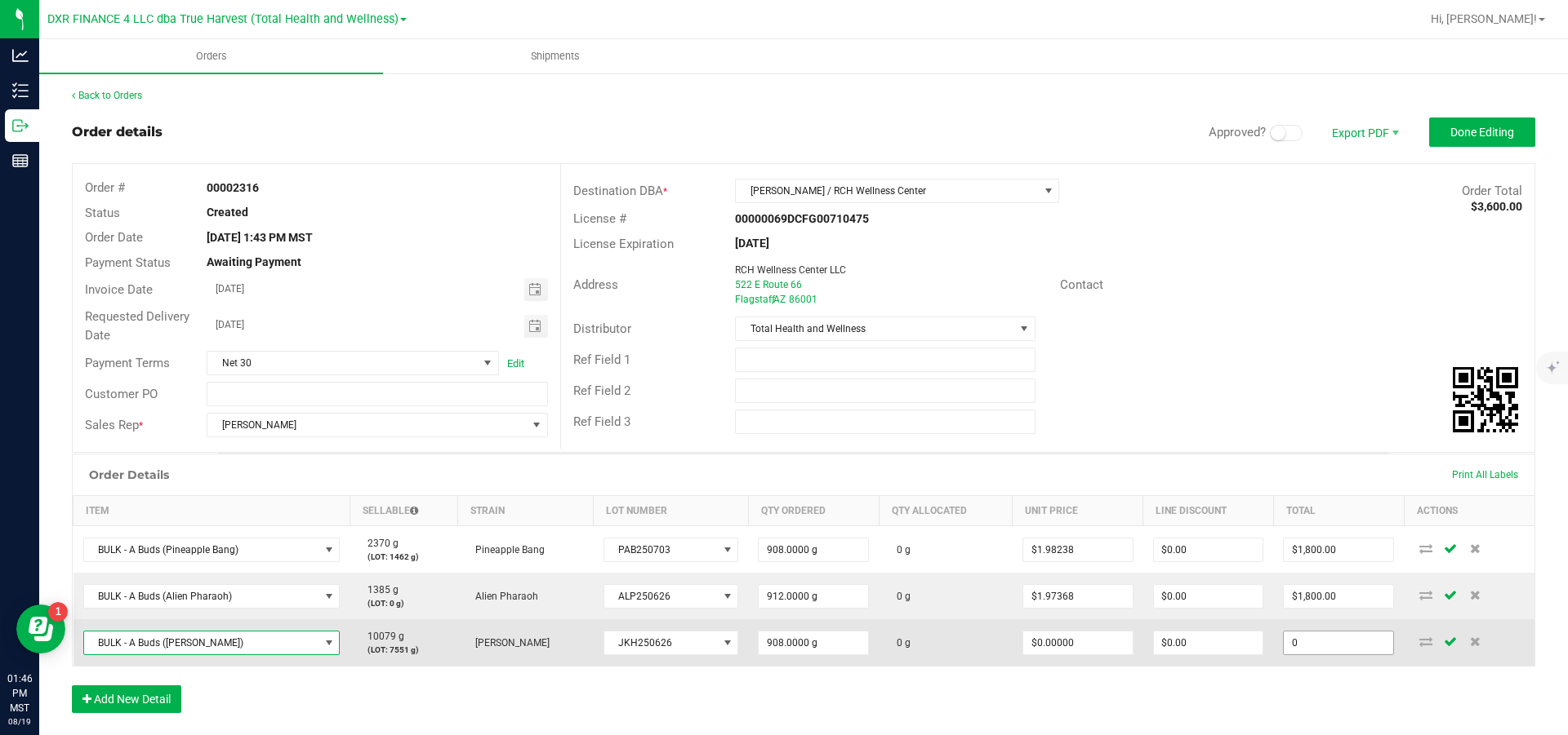
click at [838, 335] on input "0" at bounding box center [1338, 643] width 109 height 23
type input "1800"
type input "$1.98238"
type input "$1,800.00"
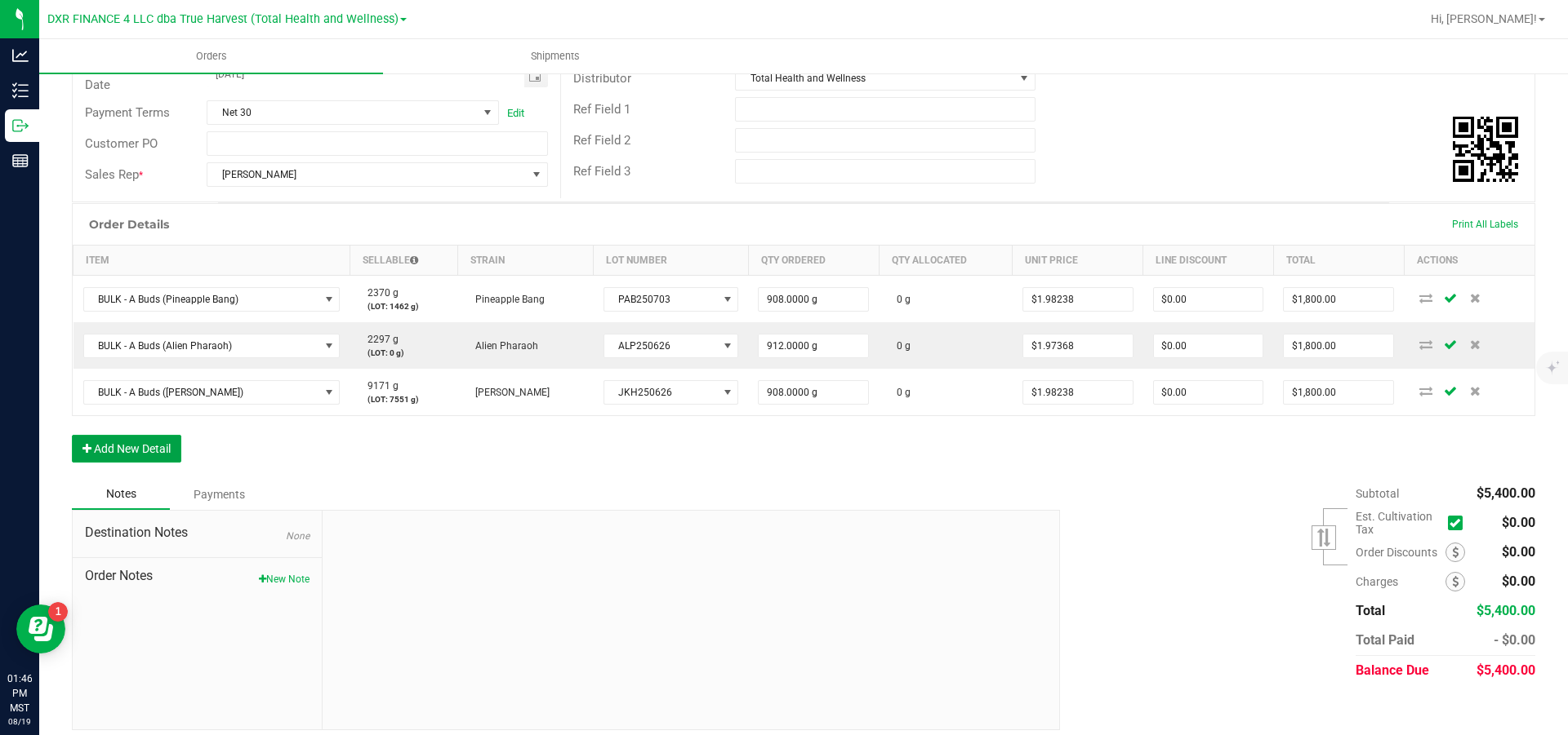
scroll to position [0, 0]
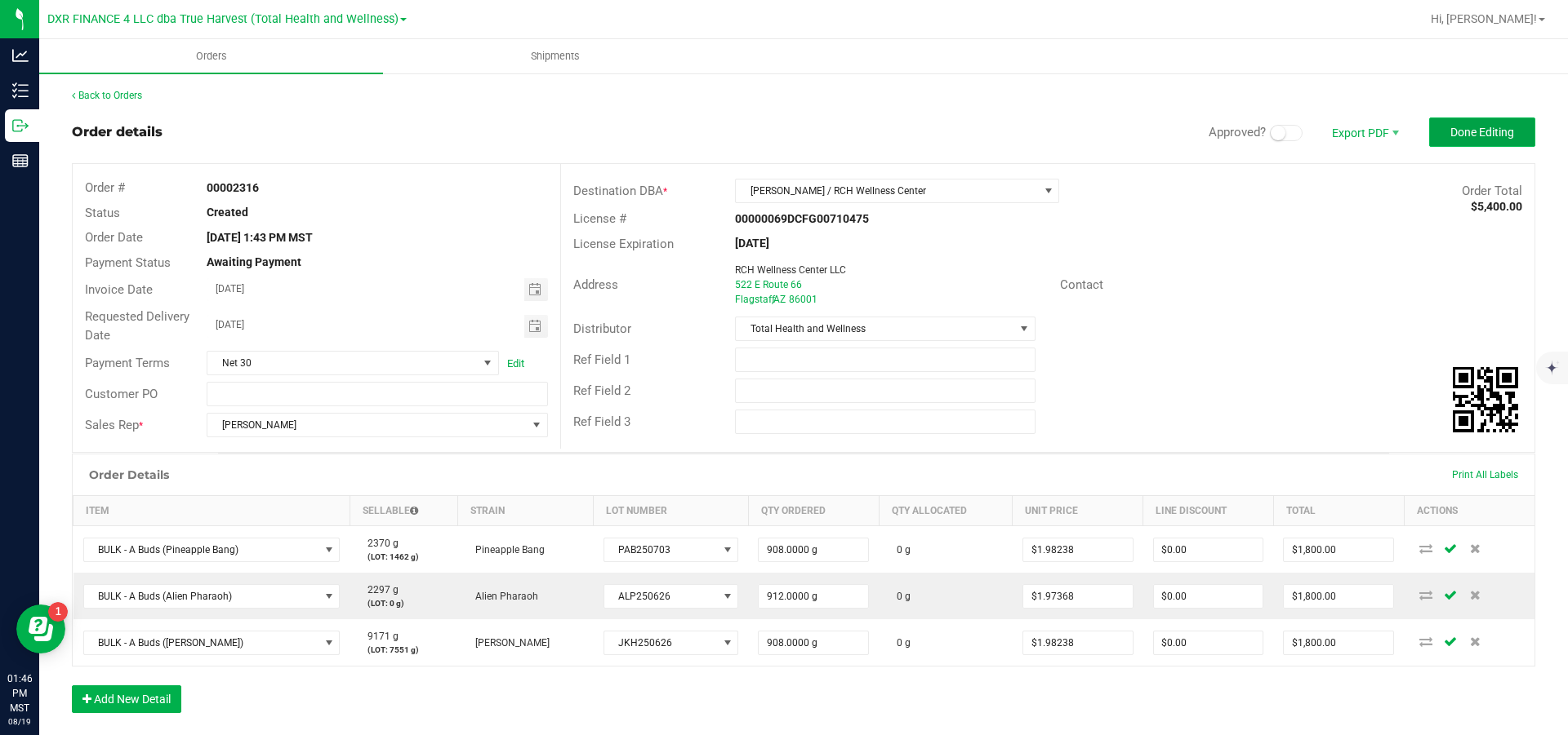
click at [838, 129] on span "Done Editing" at bounding box center [1481, 132] width 64 height 13
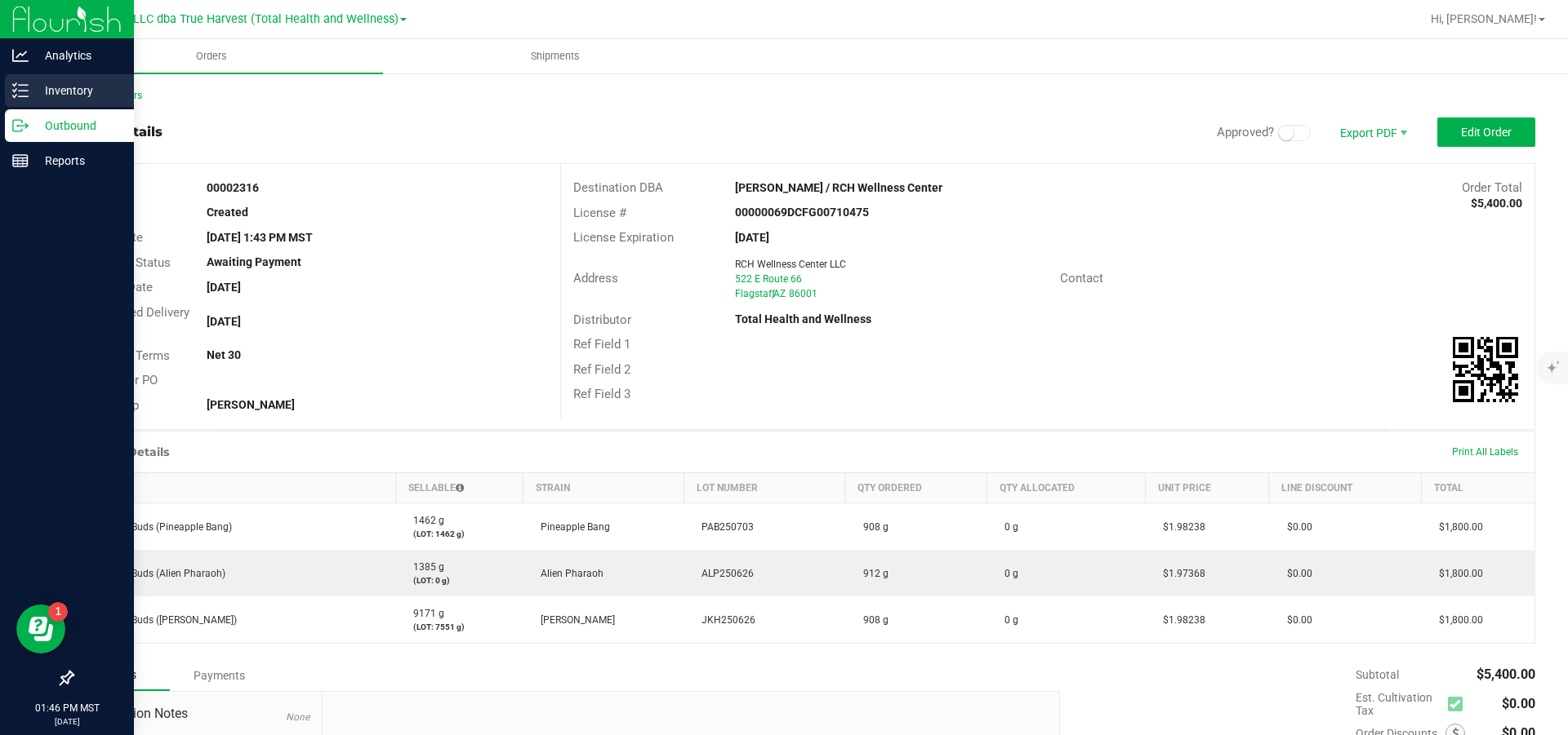
click at [43, 89] on p "Inventory" at bounding box center [78, 90] width 98 height 20
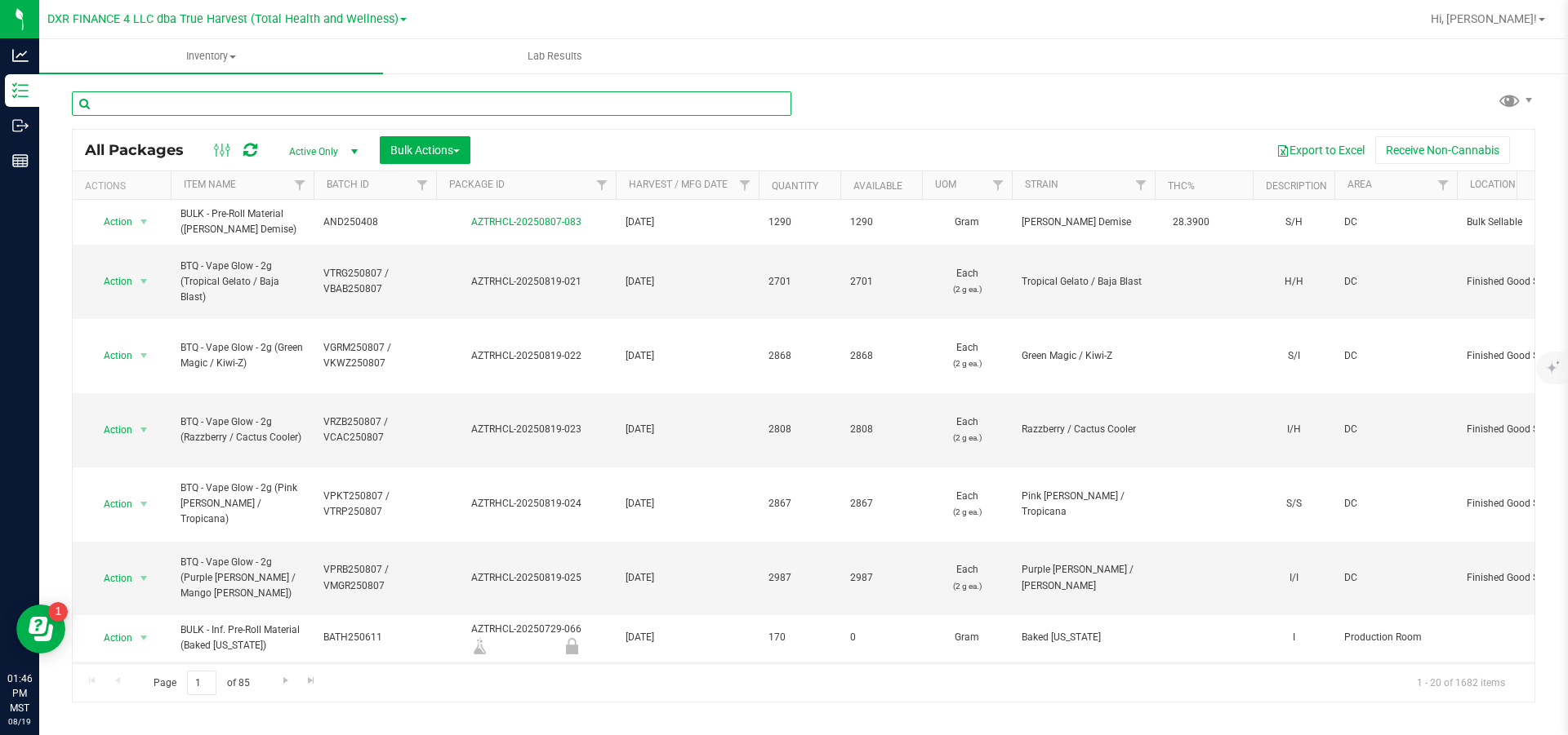
click at [271, 109] on input "text" at bounding box center [432, 103] width 720 height 25
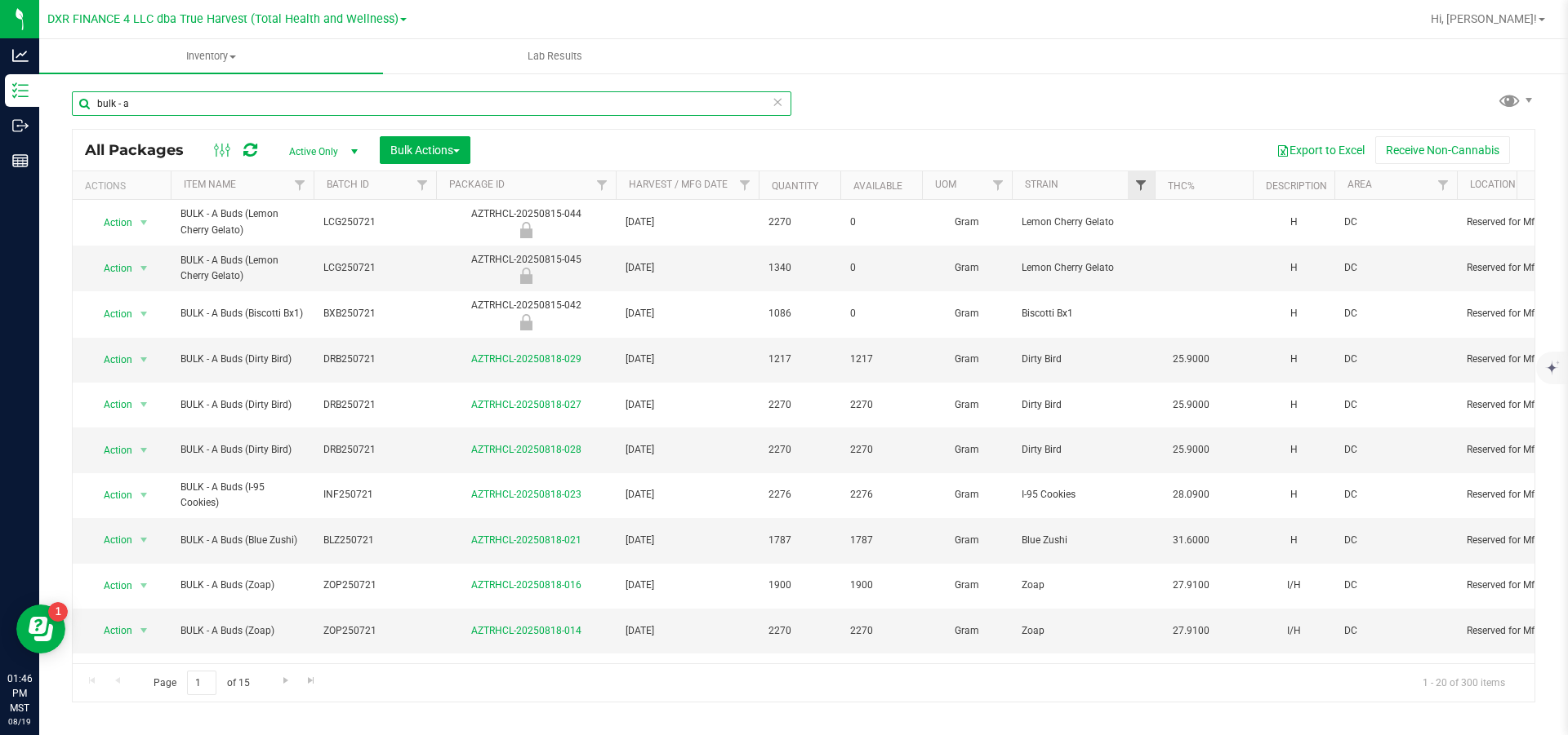
type input "bulk - a"
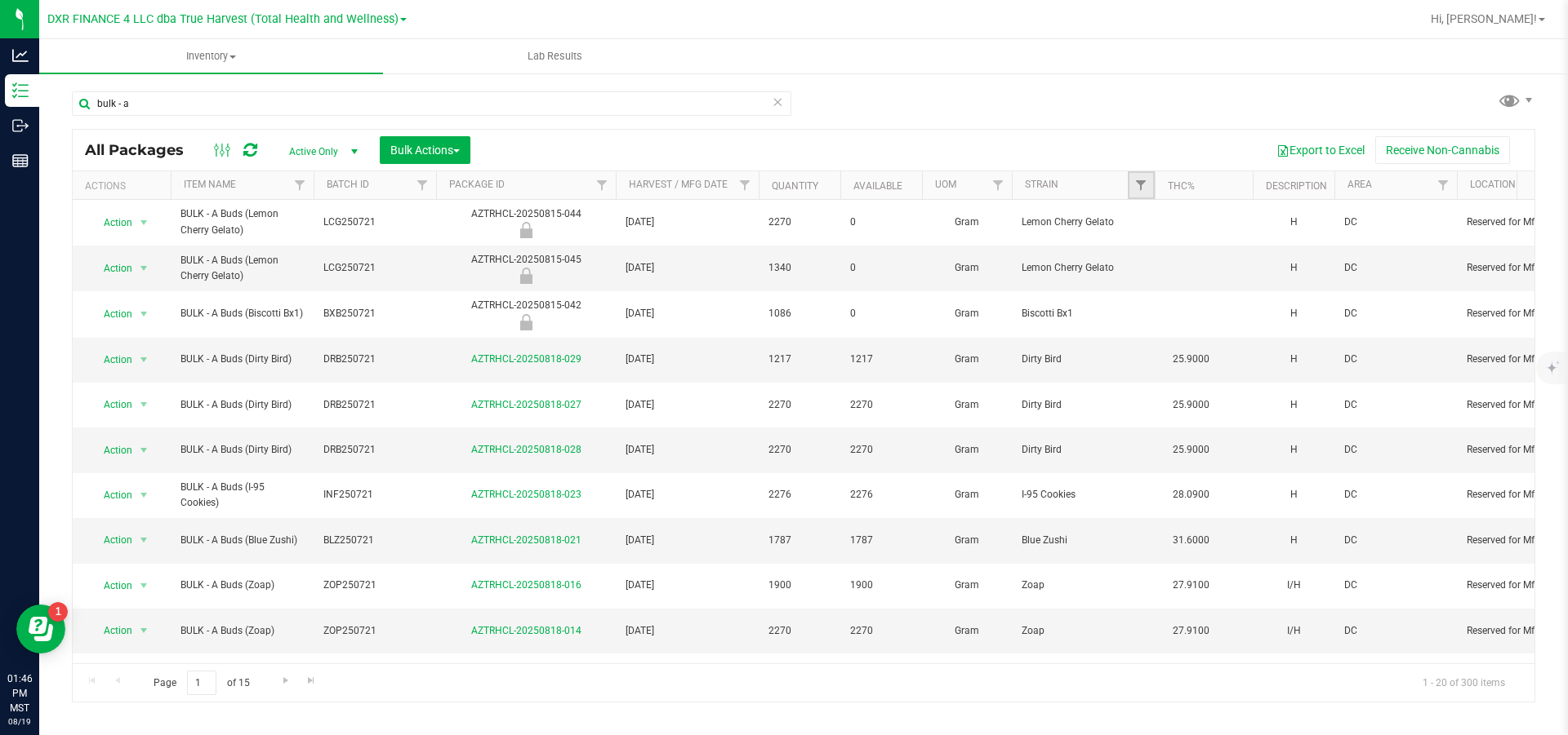
drag, startPoint x: 1142, startPoint y: 187, endPoint x: 1142, endPoint y: 197, distance: 10.0
click at [838, 187] on span "Filter" at bounding box center [1140, 185] width 13 height 13
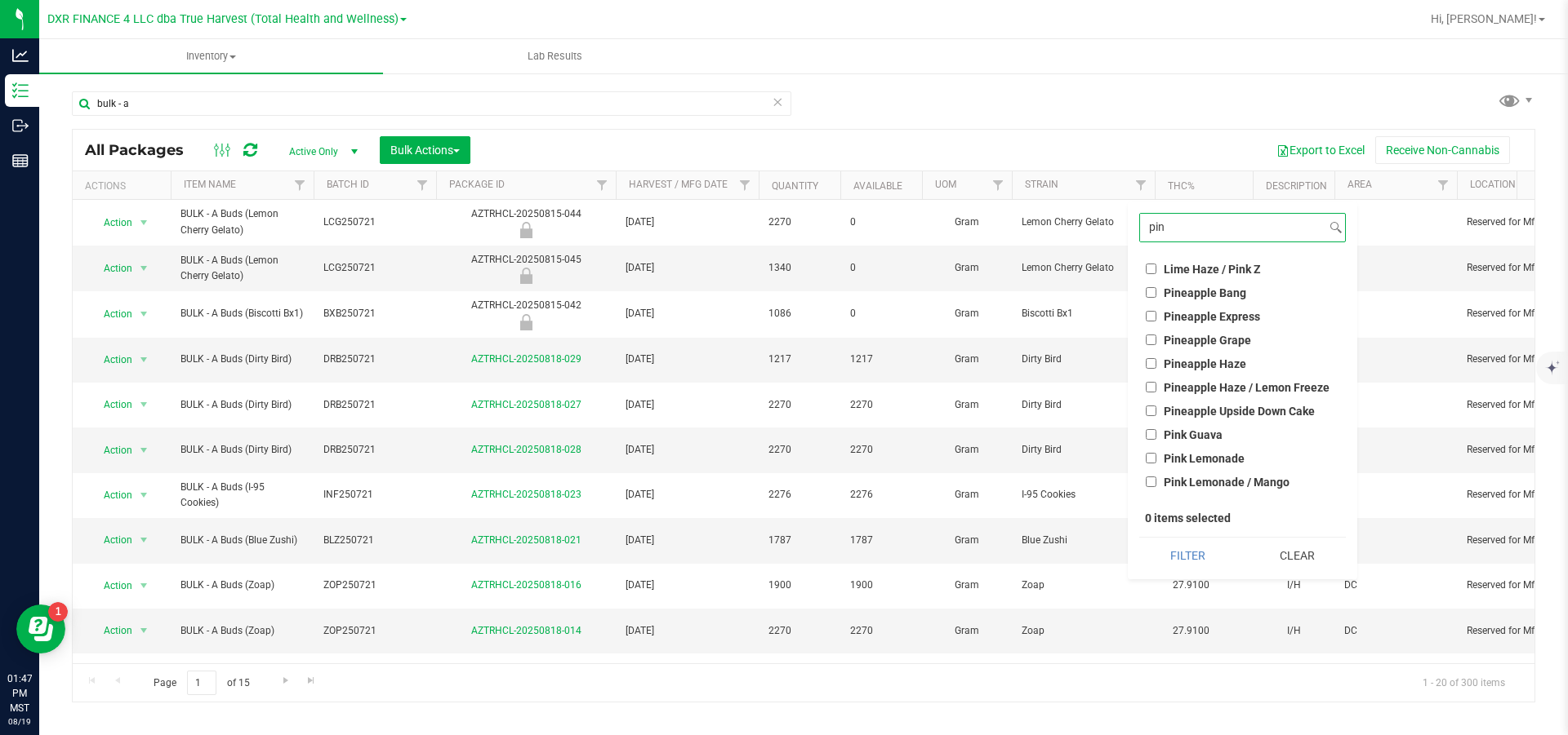
type input "pin"
drag, startPoint x: 1152, startPoint y: 292, endPoint x: 1170, endPoint y: 313, distance: 27.7
click at [838, 292] on input "Pineapple Bang" at bounding box center [1151, 292] width 11 height 11
checkbox input "true"
click at [838, 335] on button "Filter" at bounding box center [1188, 555] width 97 height 36
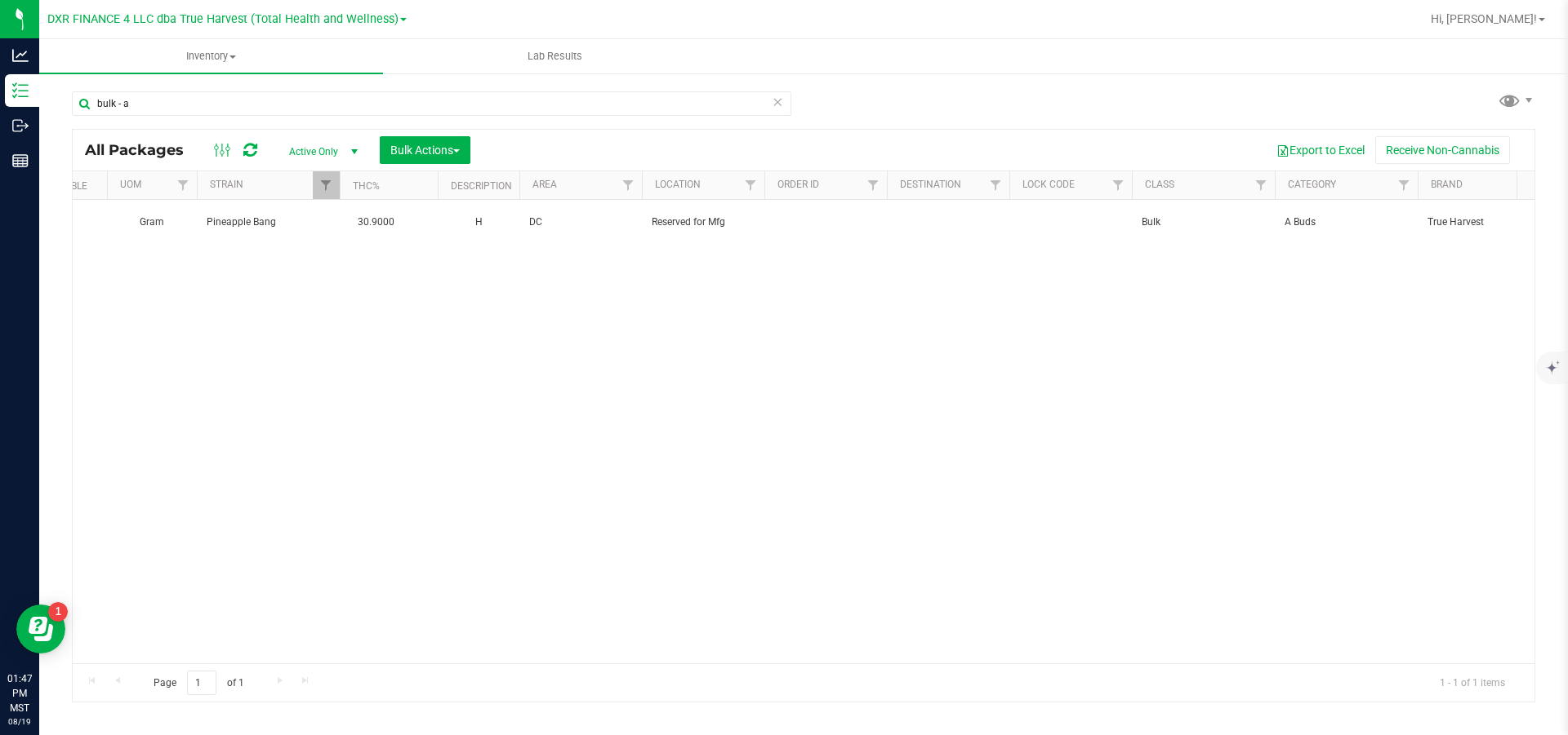
scroll to position [0, 942]
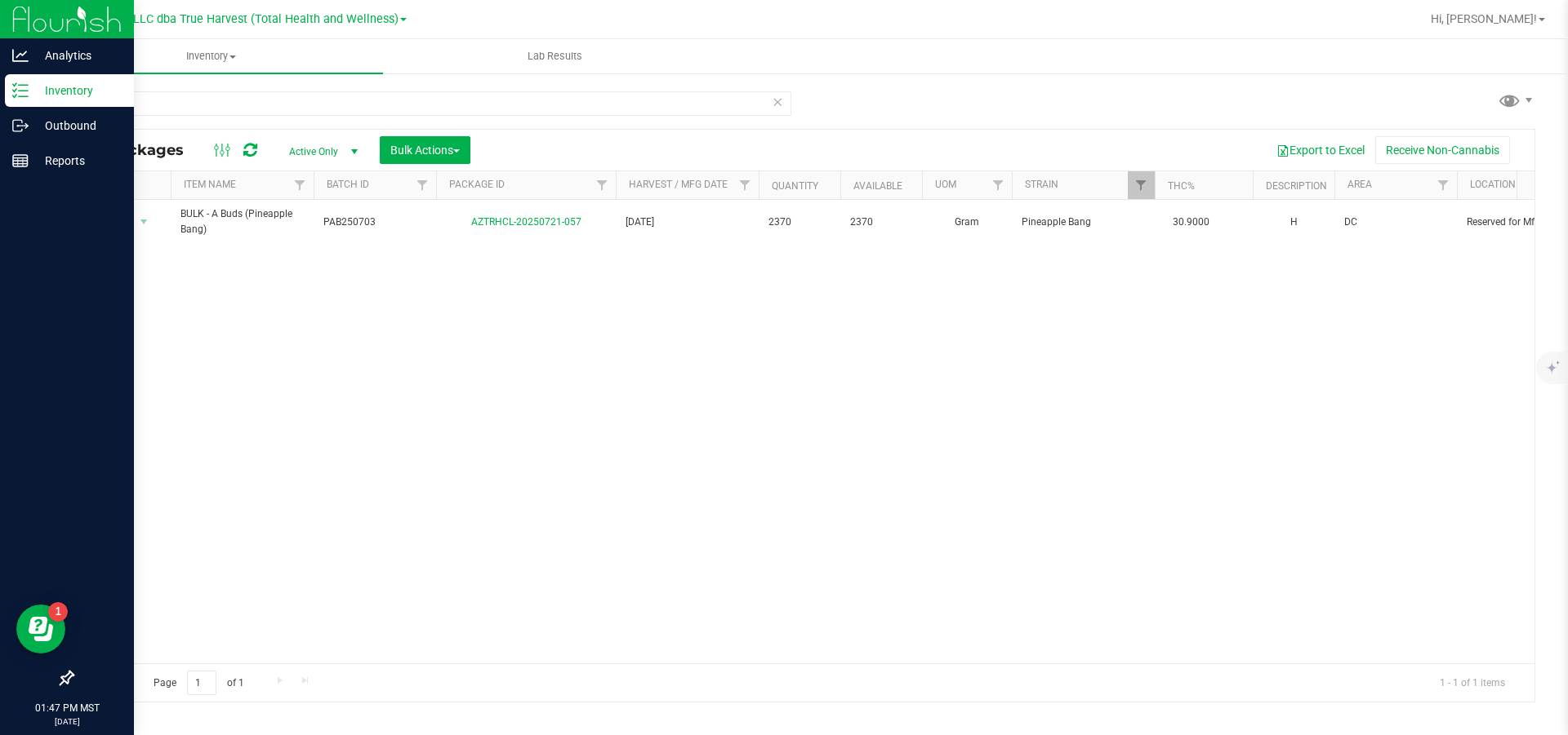
click at [67, 94] on p "Inventory" at bounding box center [78, 90] width 98 height 20
click at [49, 122] on p "Outbound" at bounding box center [78, 126] width 98 height 20
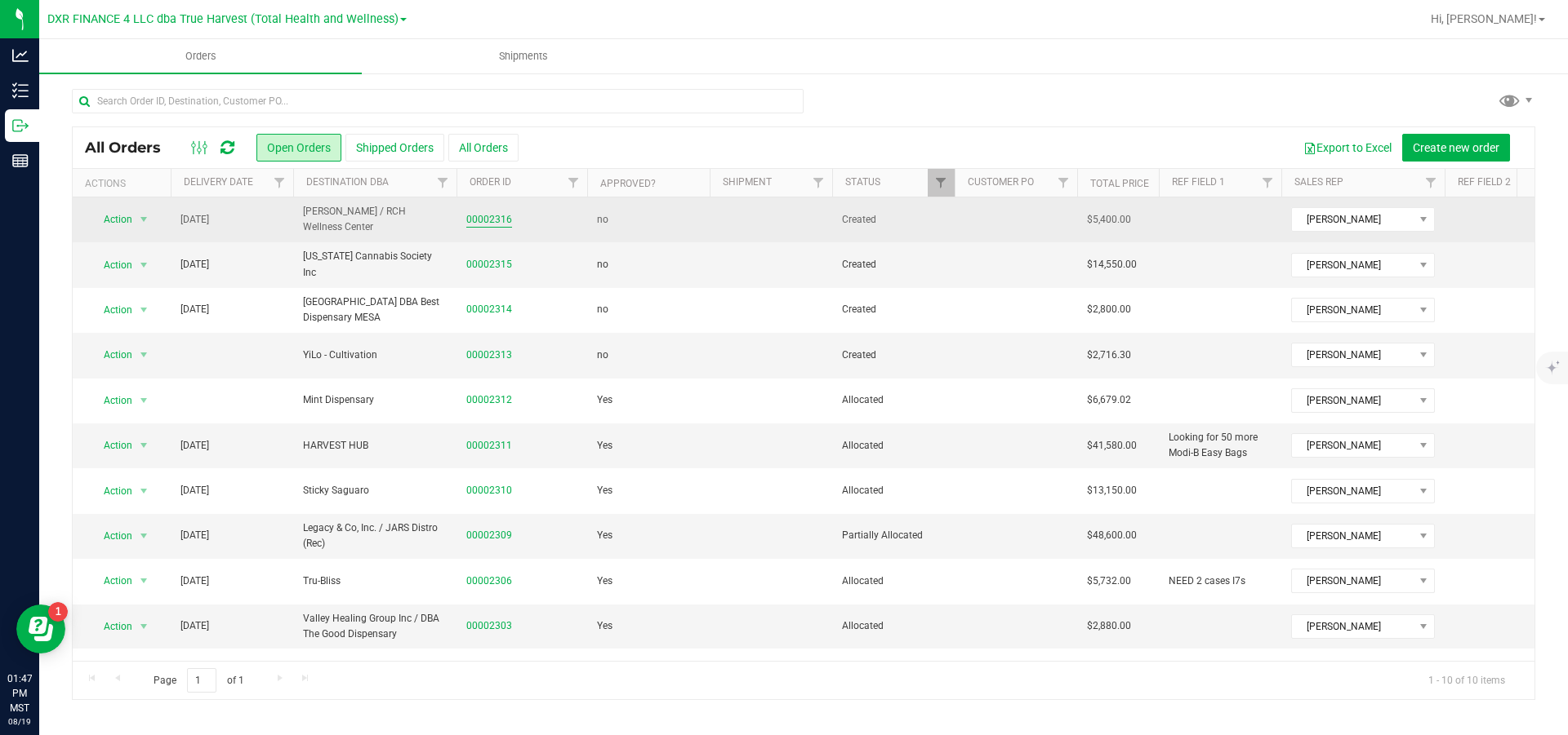
click at [499, 218] on link "00002316" at bounding box center [489, 220] width 46 height 16
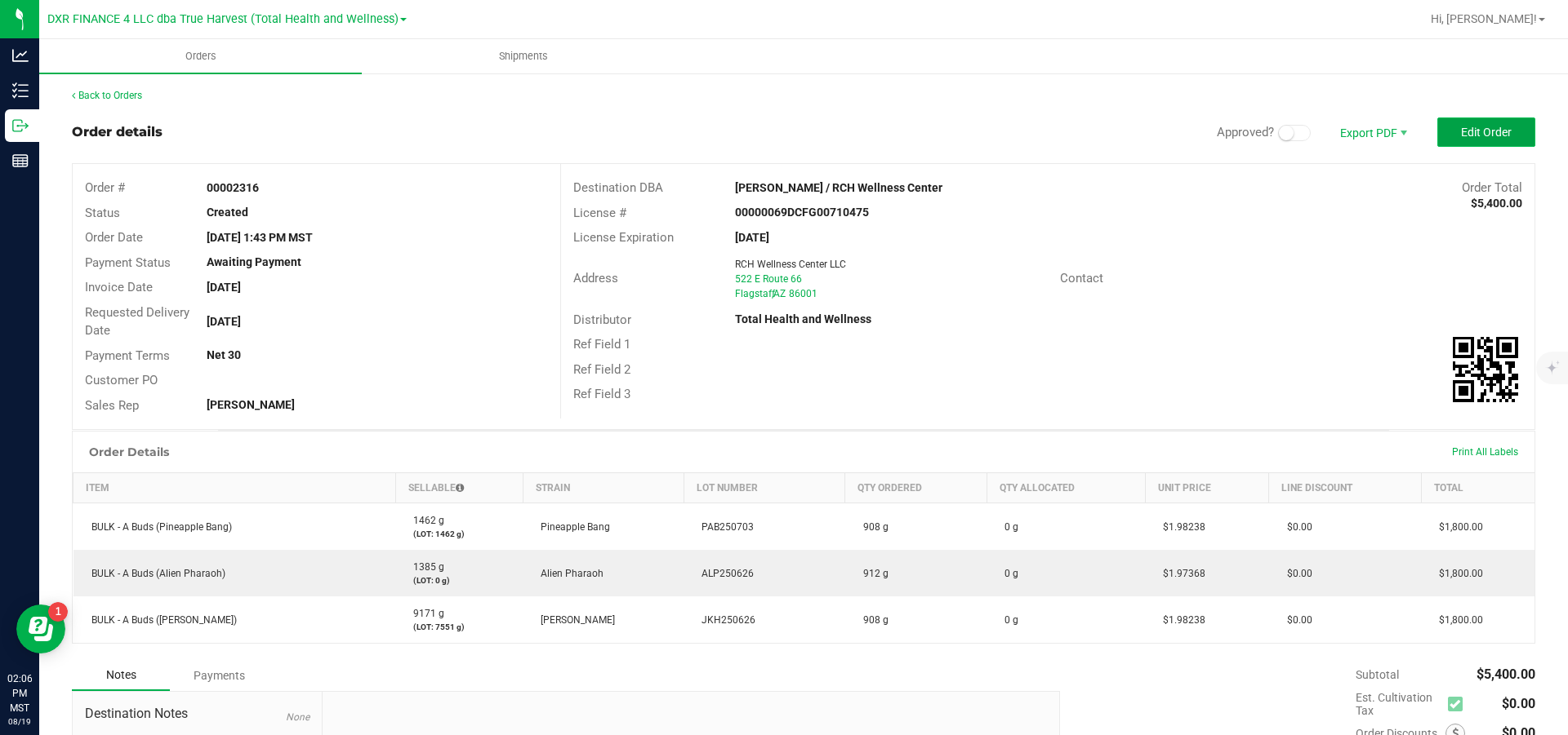
click at [838, 128] on span "Edit Order" at bounding box center [1486, 132] width 51 height 13
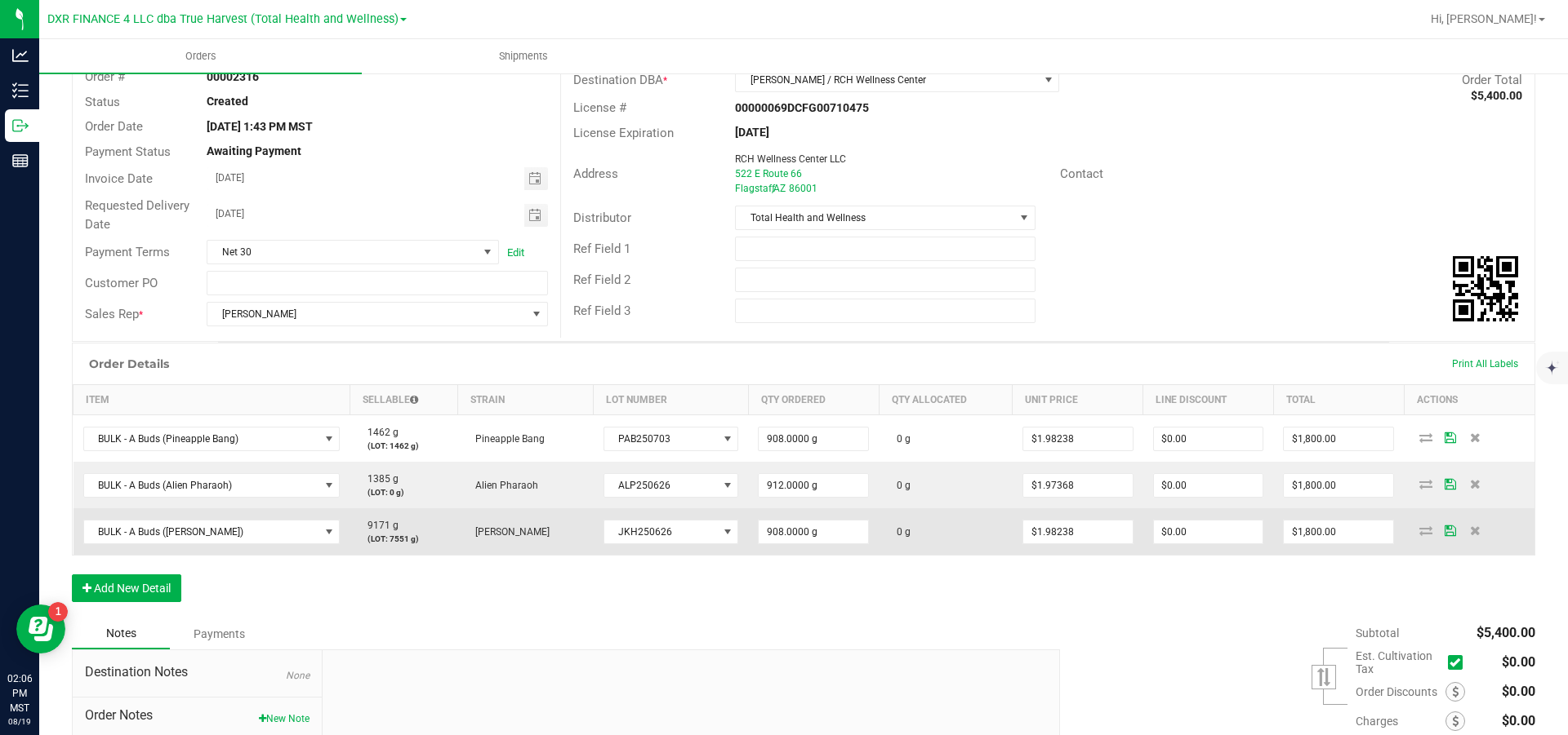
scroll to position [123, 0]
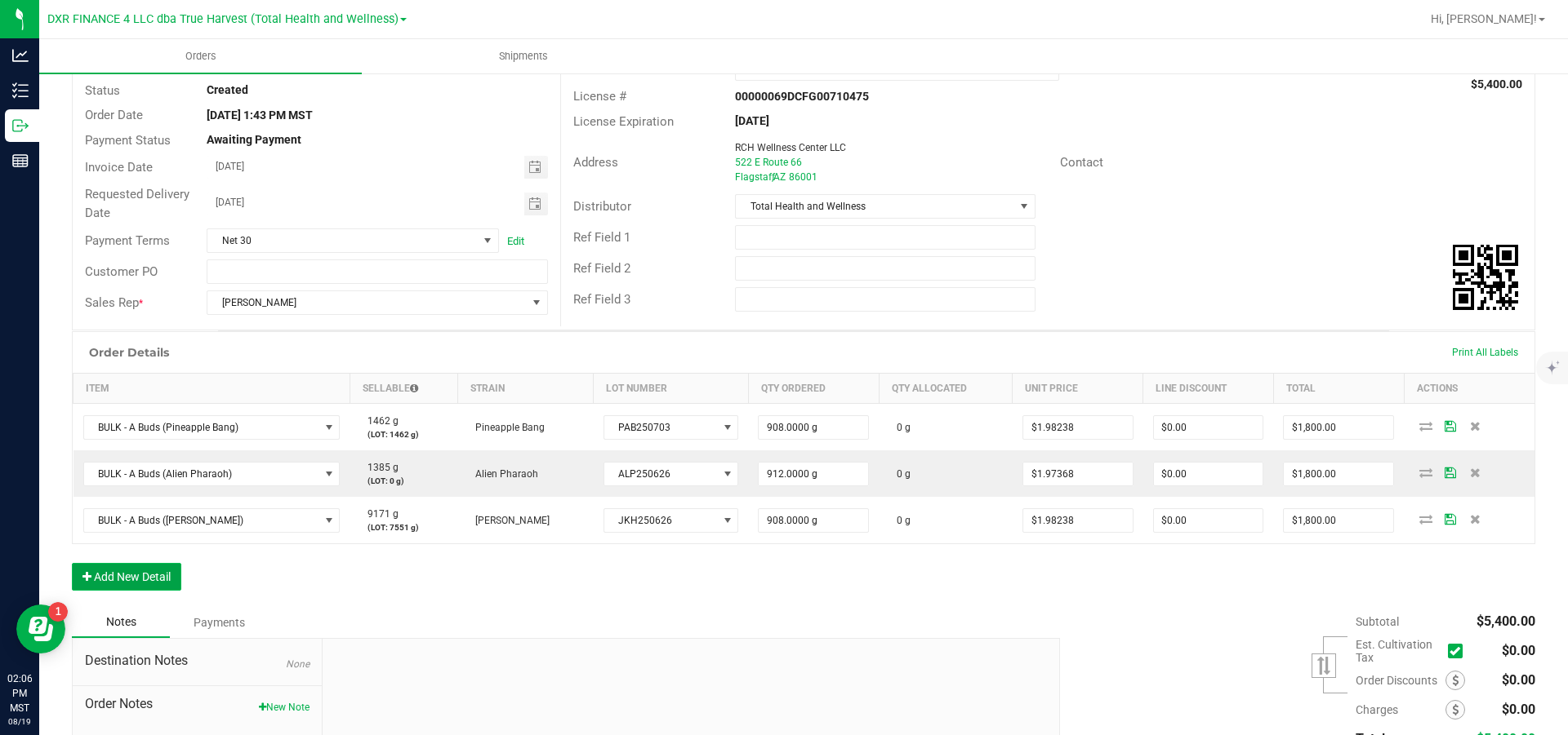
click at [123, 335] on button "Add New Detail" at bounding box center [126, 577] width 109 height 28
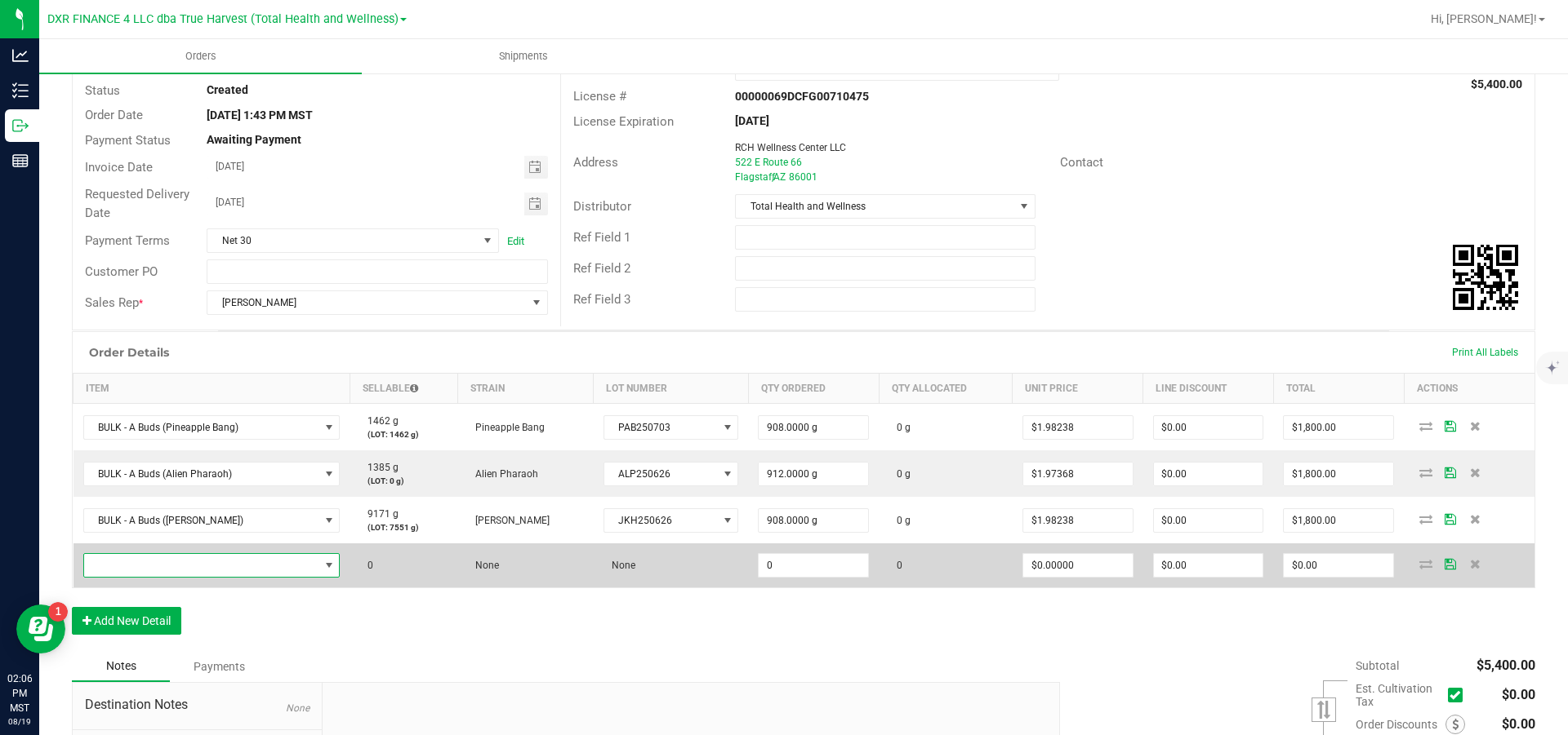
click at [157, 335] on span "NO DATA FOUND" at bounding box center [202, 565] width 235 height 23
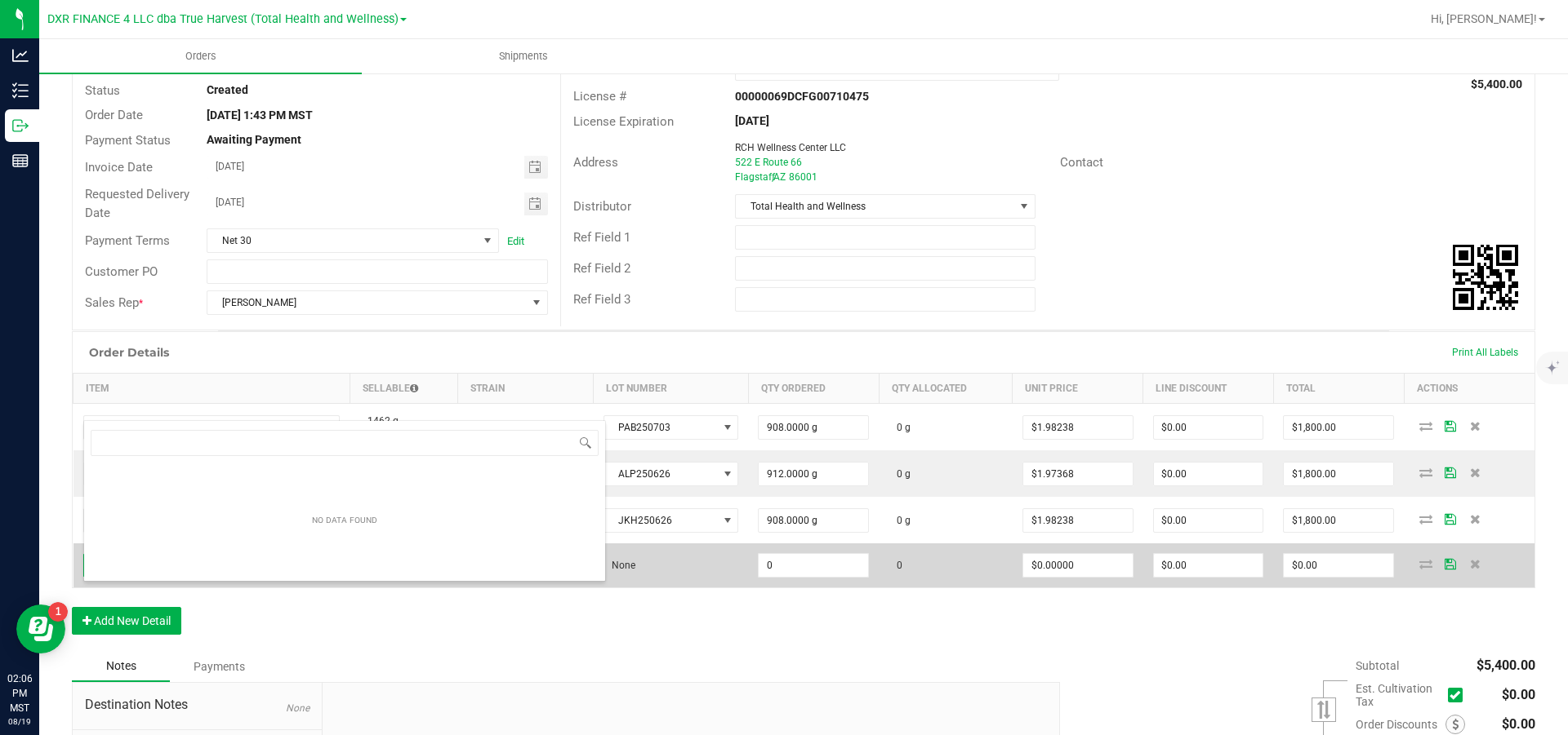
scroll to position [25, 255]
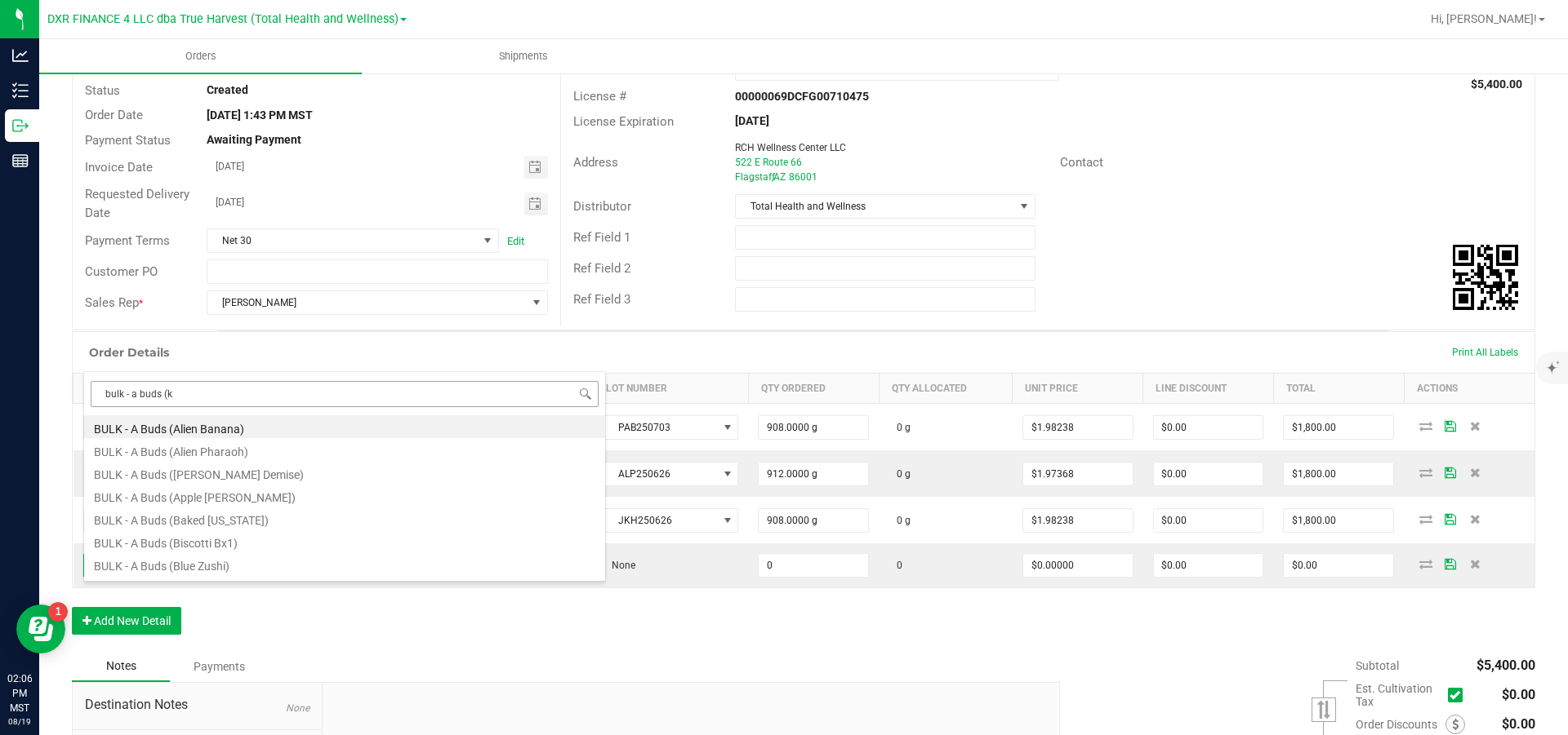
type input "bulk - a buds (ku"
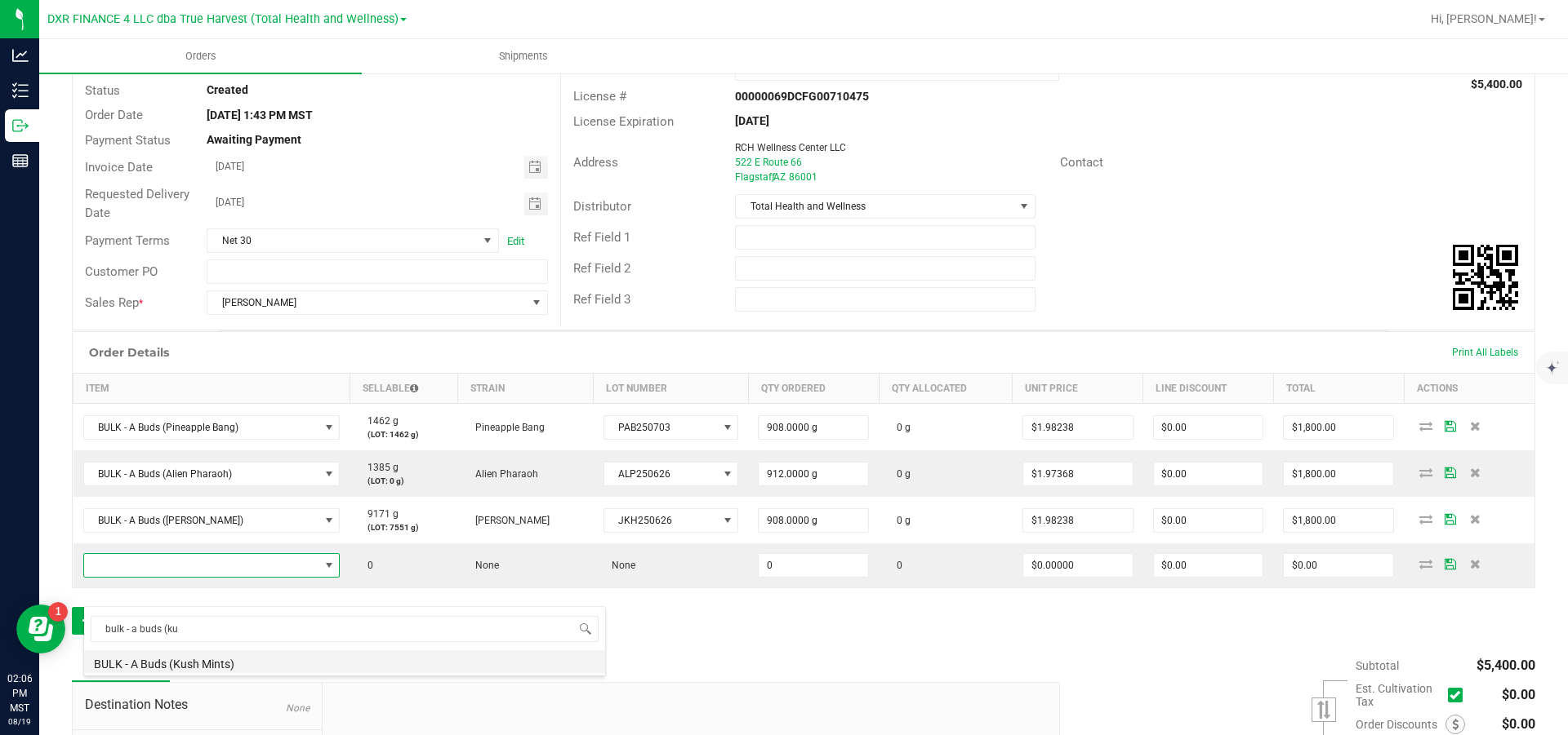
click at [201, 335] on li "BULK - A Buds (Kush Mints)" at bounding box center [345, 661] width 521 height 23
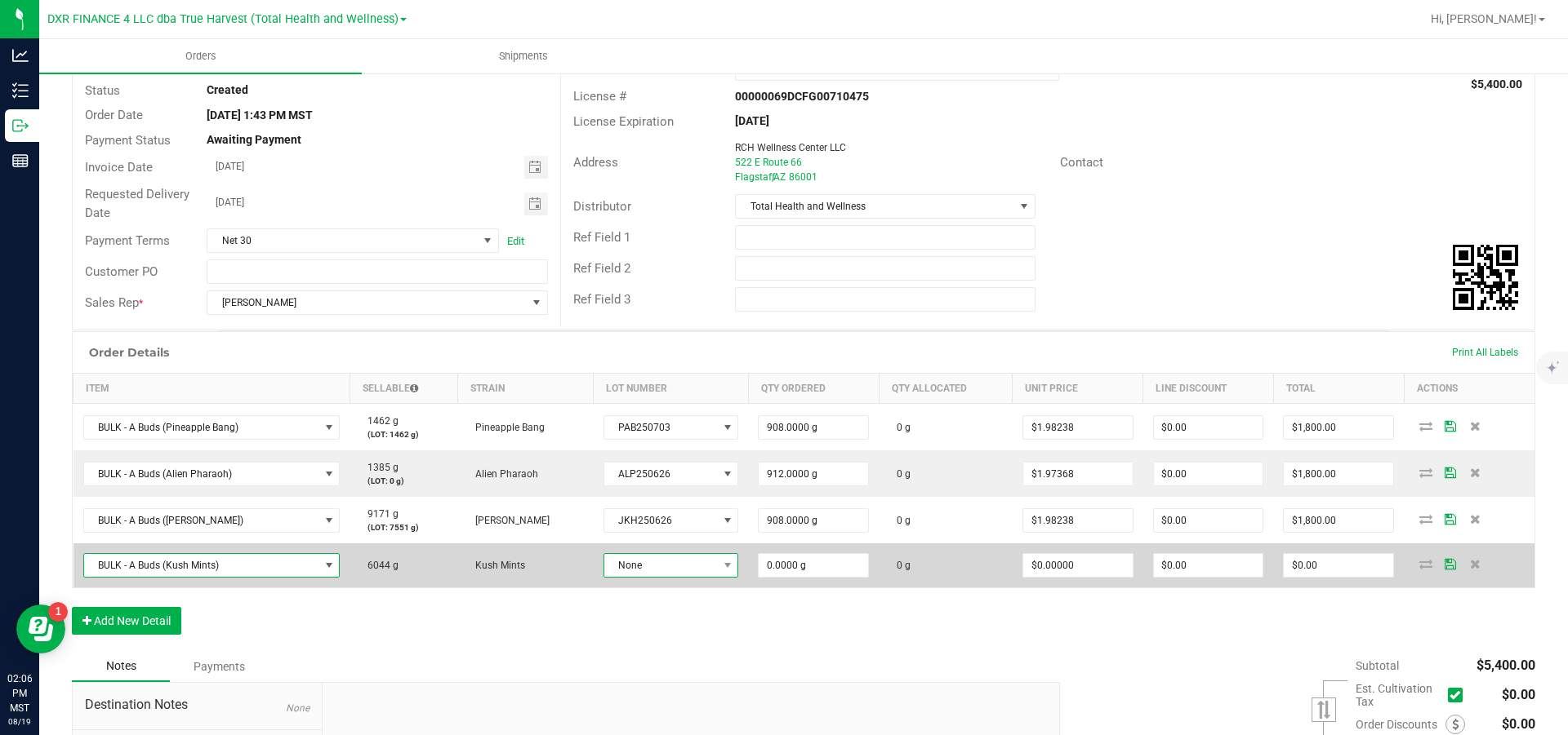
click at [682, 335] on span "None" at bounding box center [661, 565] width 113 height 23
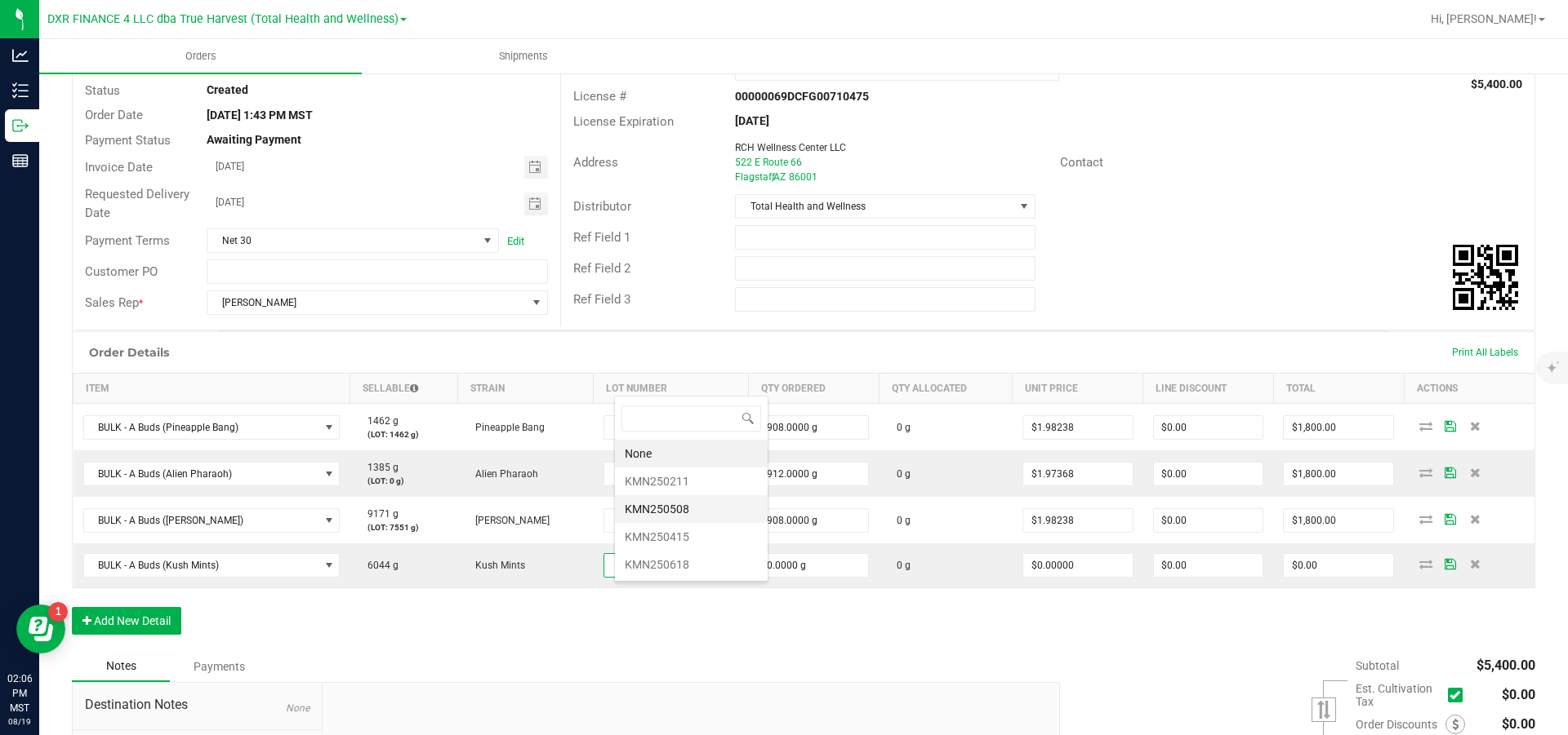
click at [704, 335] on li "KMN250508" at bounding box center [691, 509] width 152 height 28
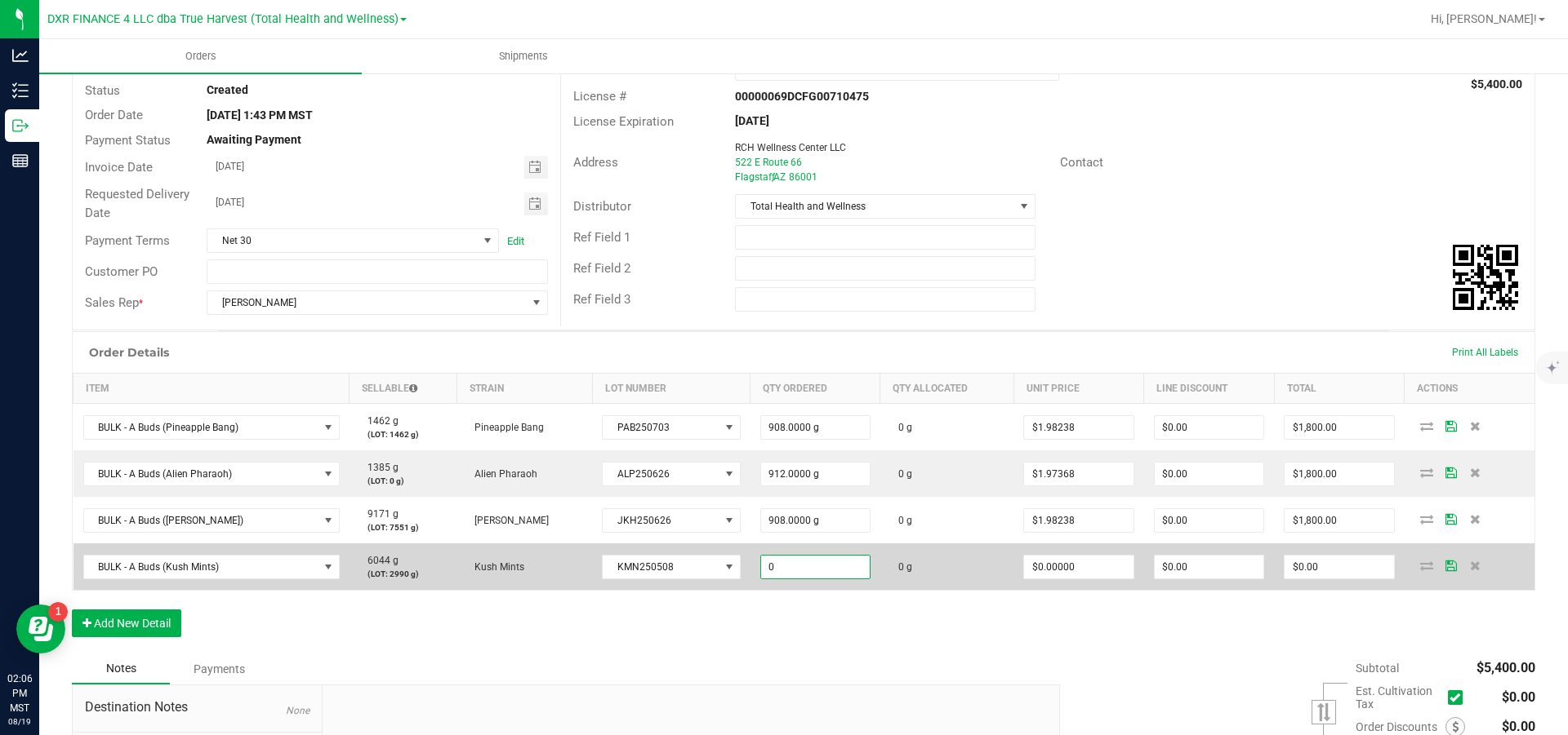
click at [838, 335] on input "0" at bounding box center [815, 567] width 108 height 23
type input "908.0000 g"
type input "0"
click at [838, 335] on input "0" at bounding box center [1339, 567] width 108 height 23
type input "1600"
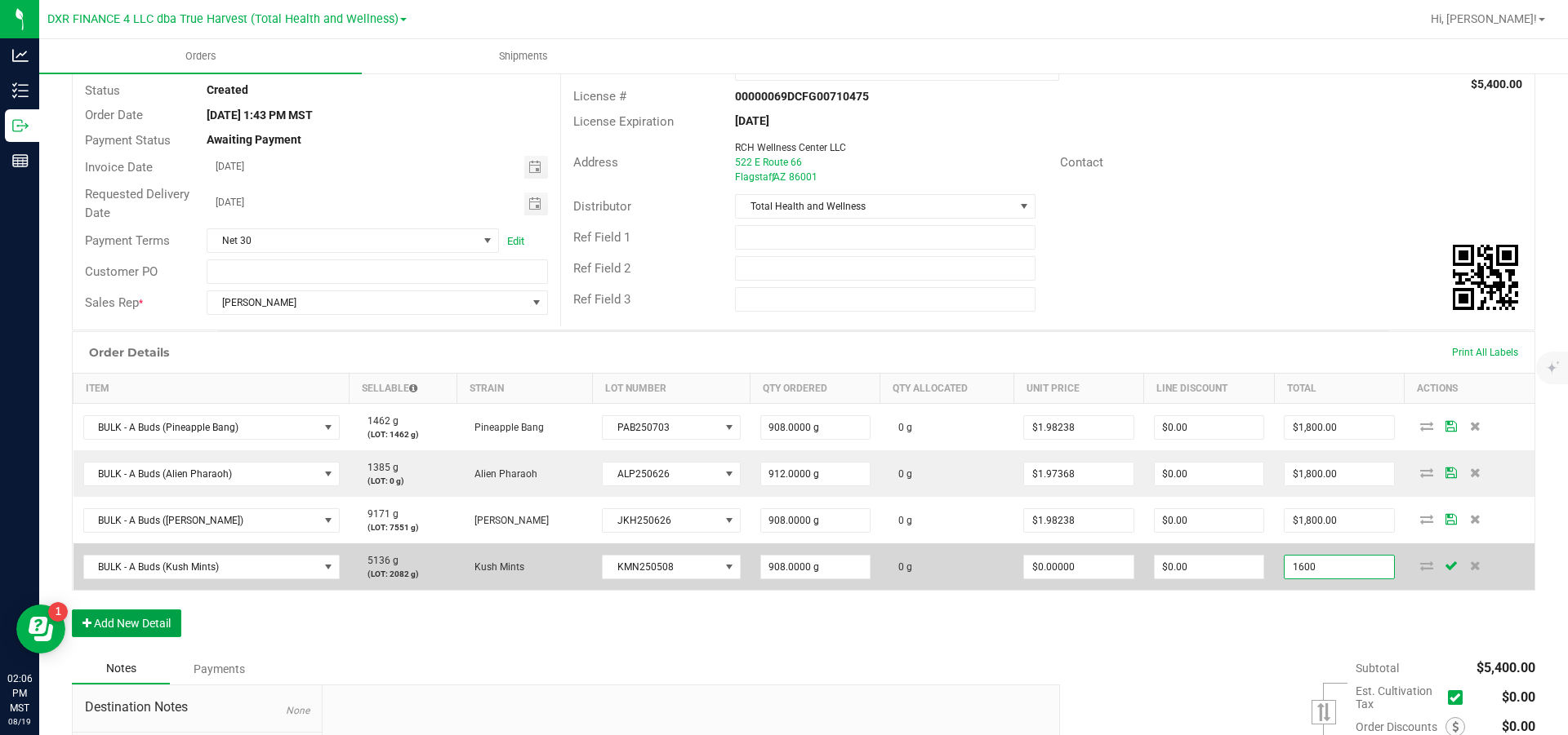
type input "$1.76211"
type input "$1,600.00"
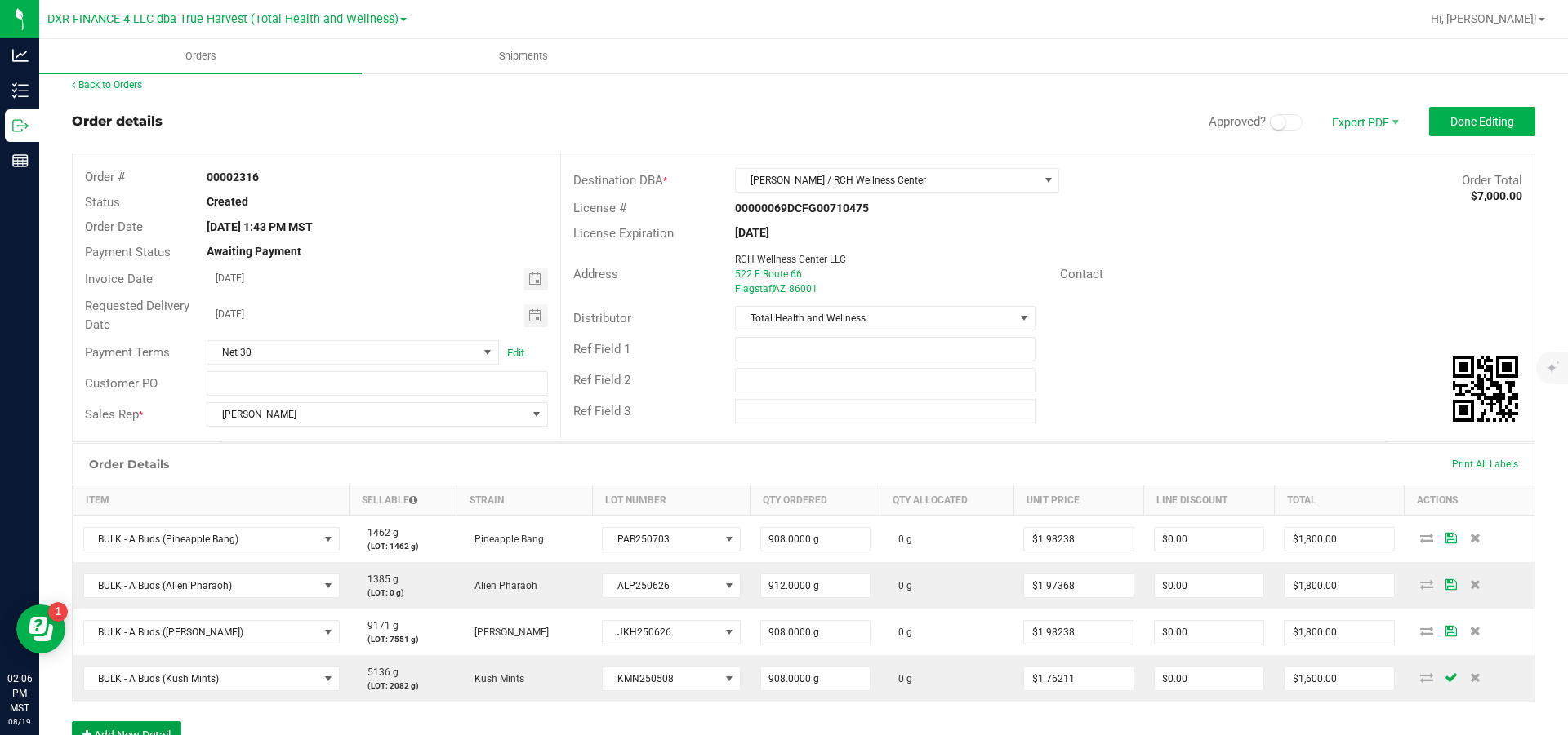
scroll to position [0, 0]
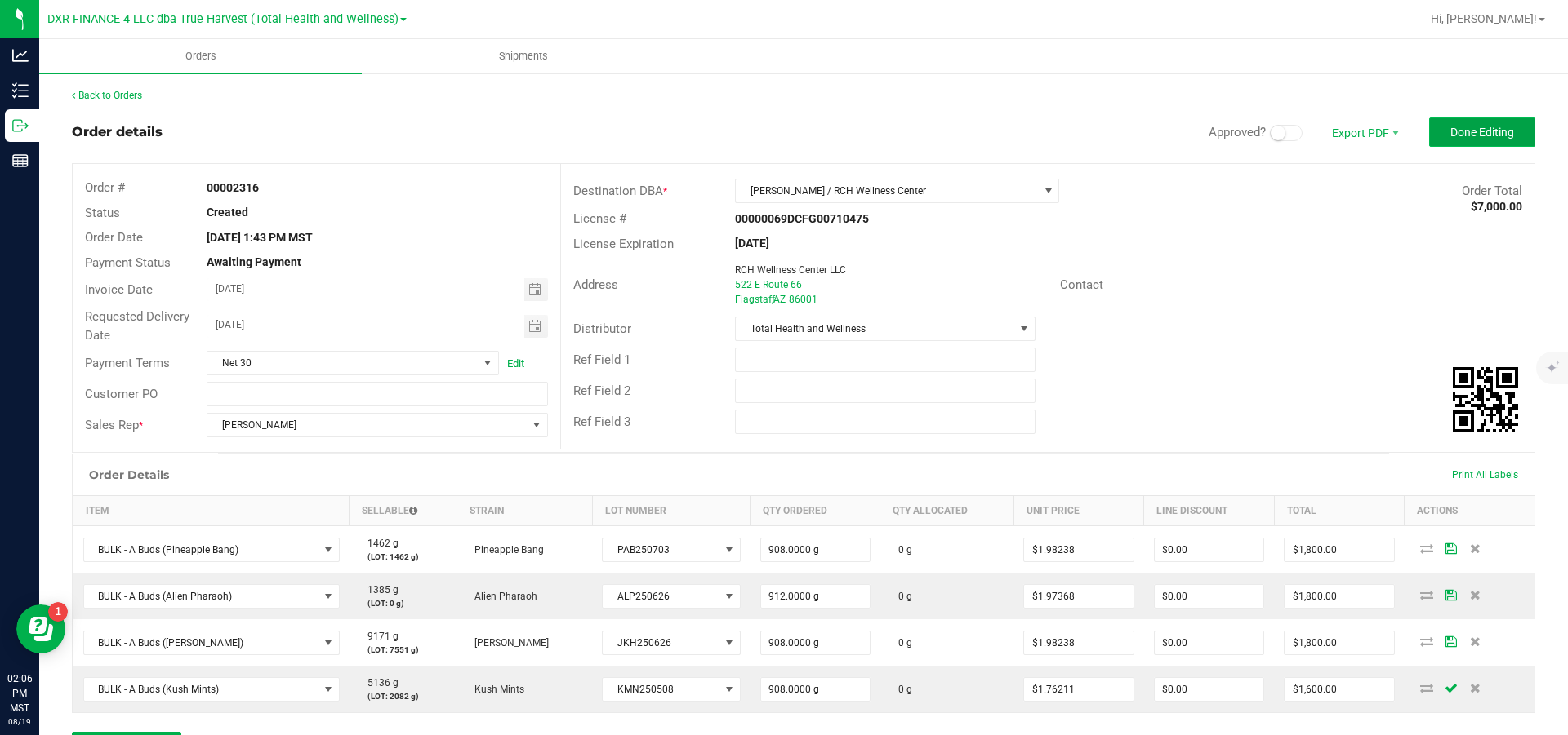
click at [838, 138] on span "Done Editing" at bounding box center [1481, 132] width 64 height 13
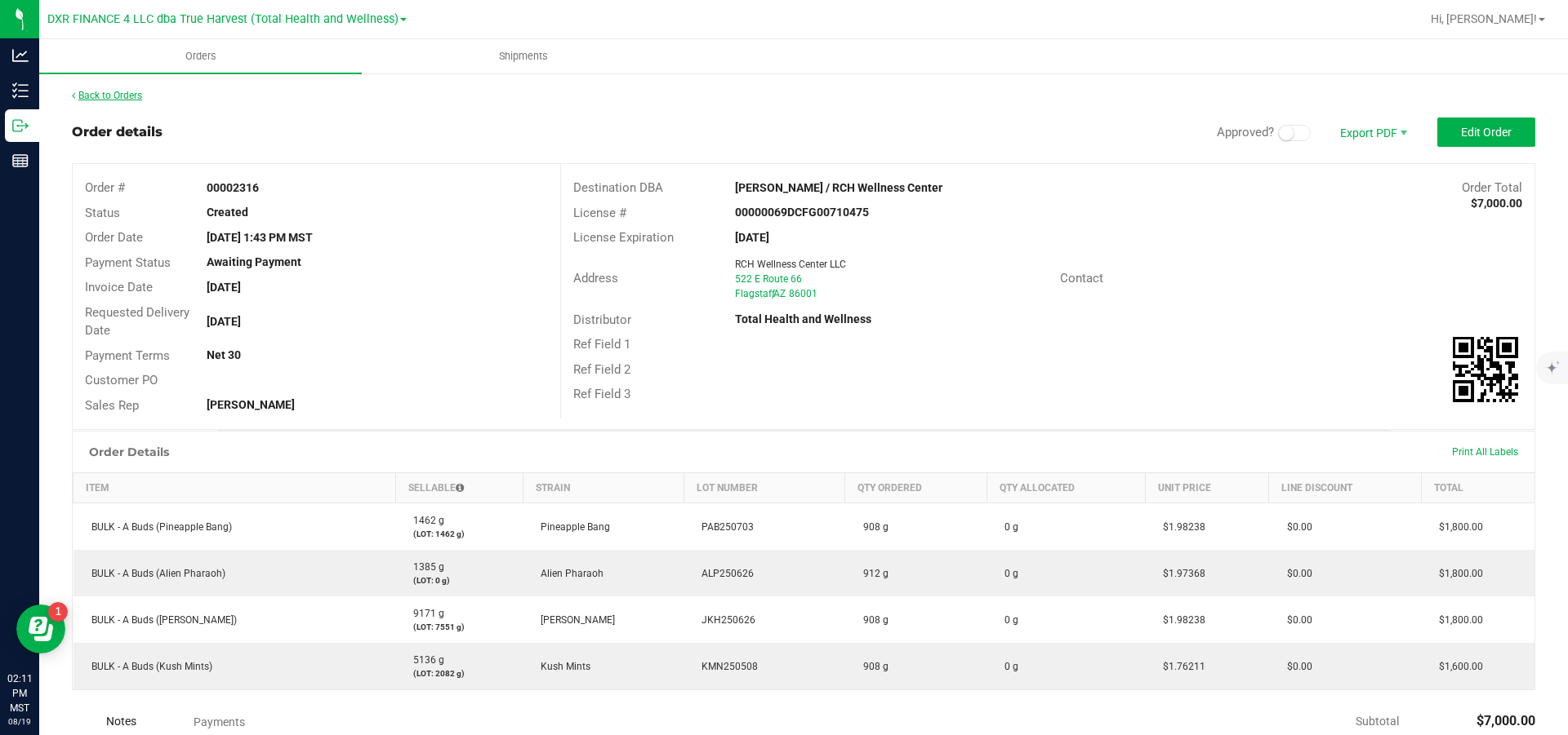
click at [113, 97] on link "Back to Orders" at bounding box center [106, 95] width 70 height 12
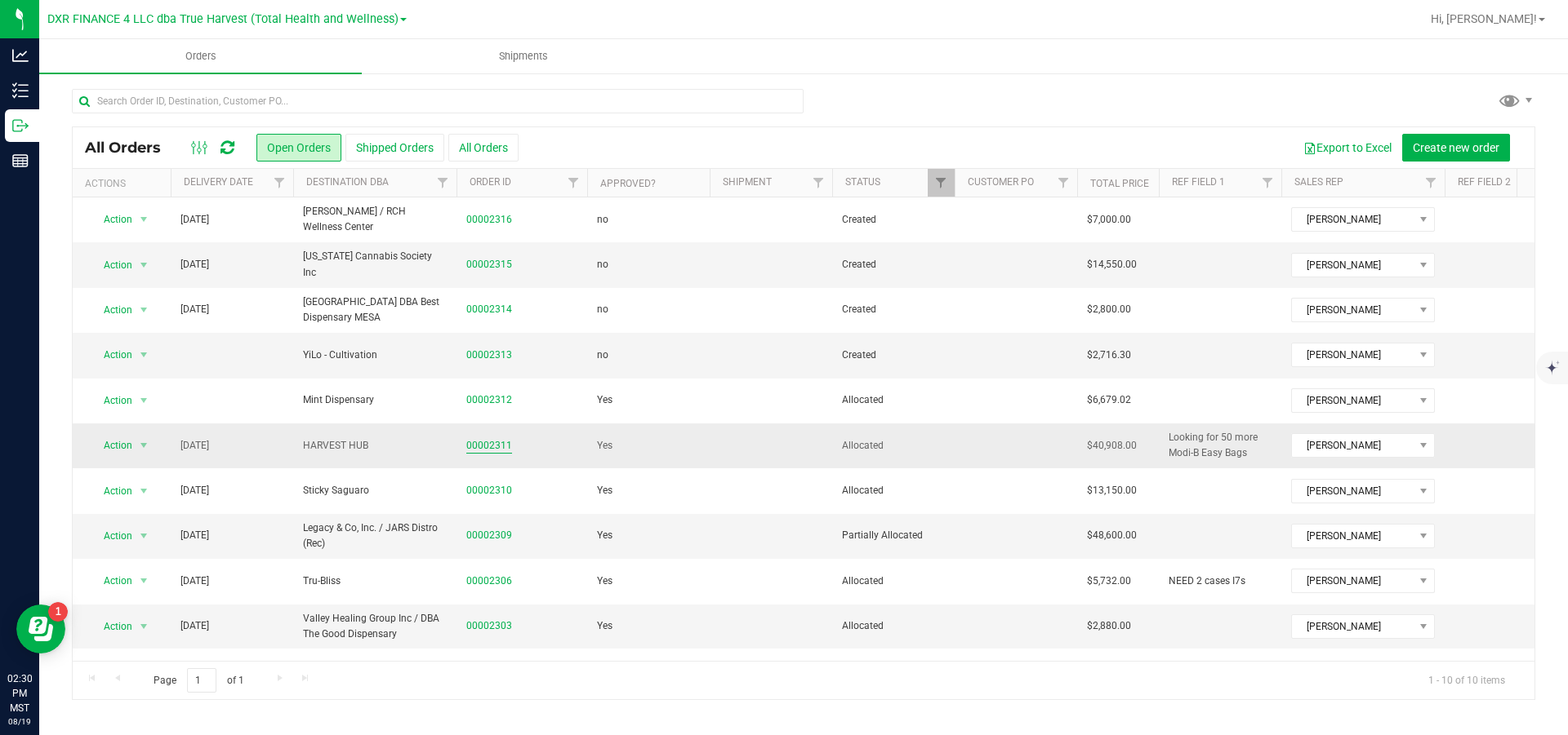
click at [499, 335] on link "00002311" at bounding box center [489, 446] width 46 height 16
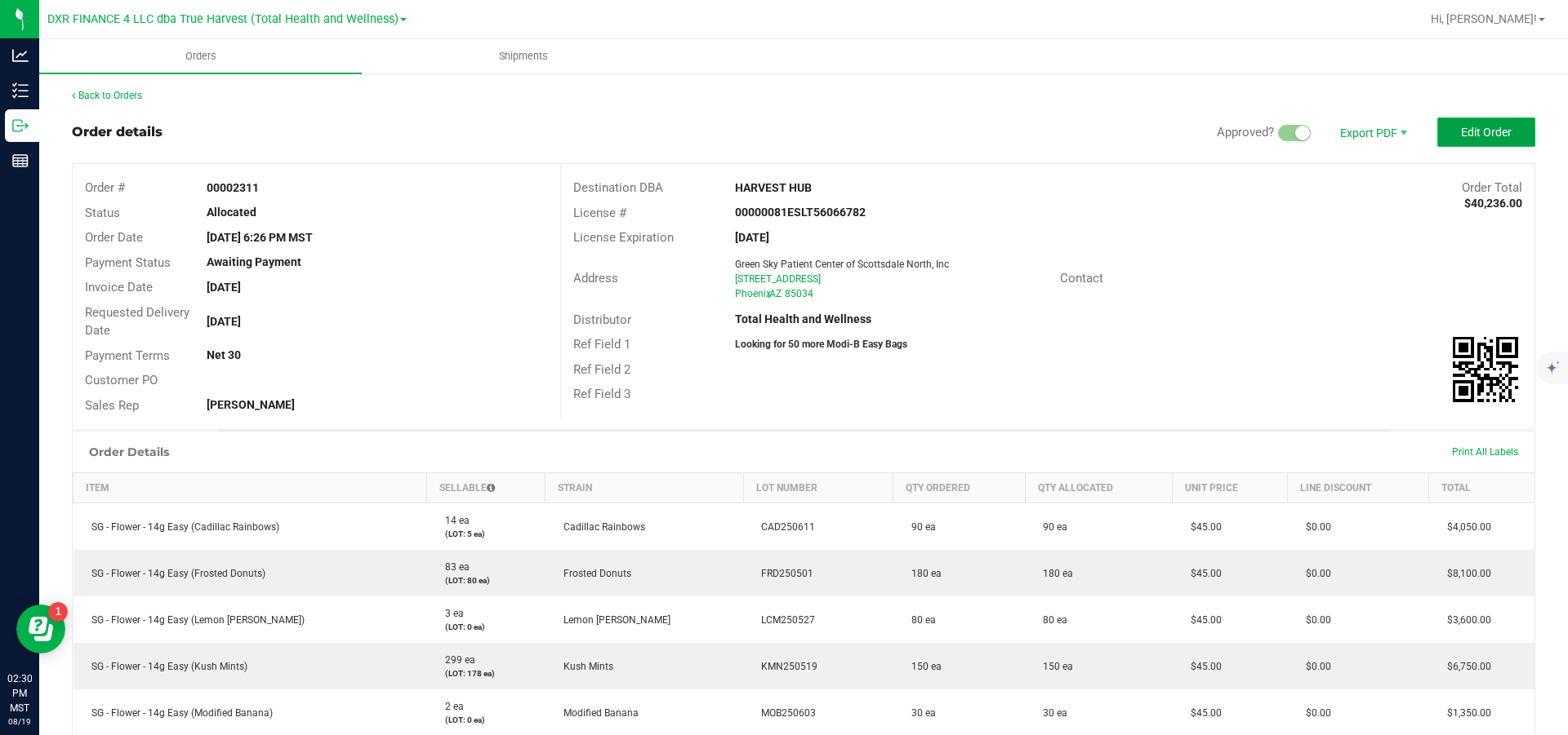
click at [838, 124] on button "Edit Order" at bounding box center [1486, 133] width 98 height 29
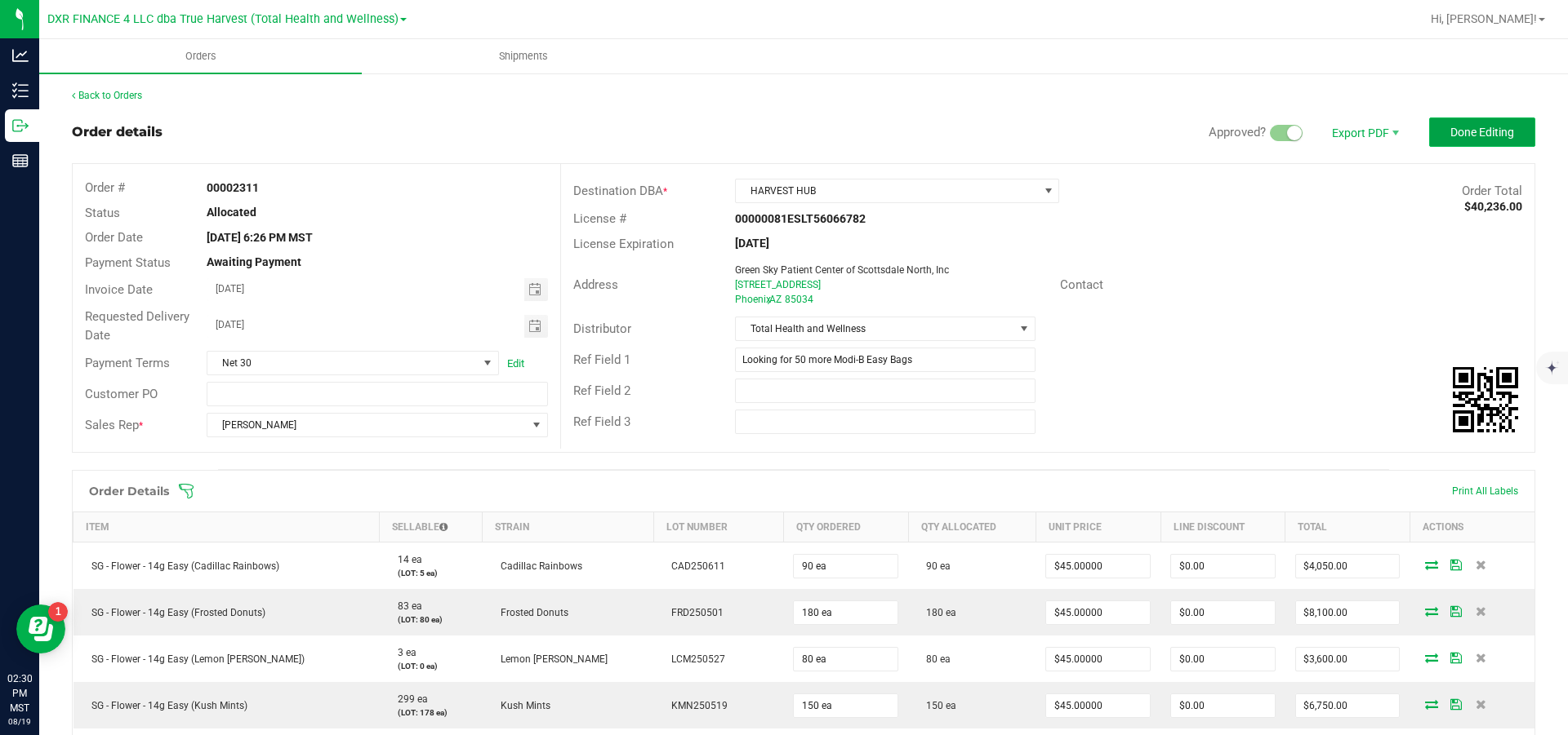
click at [838, 133] on span "Done Editing" at bounding box center [1481, 132] width 64 height 13
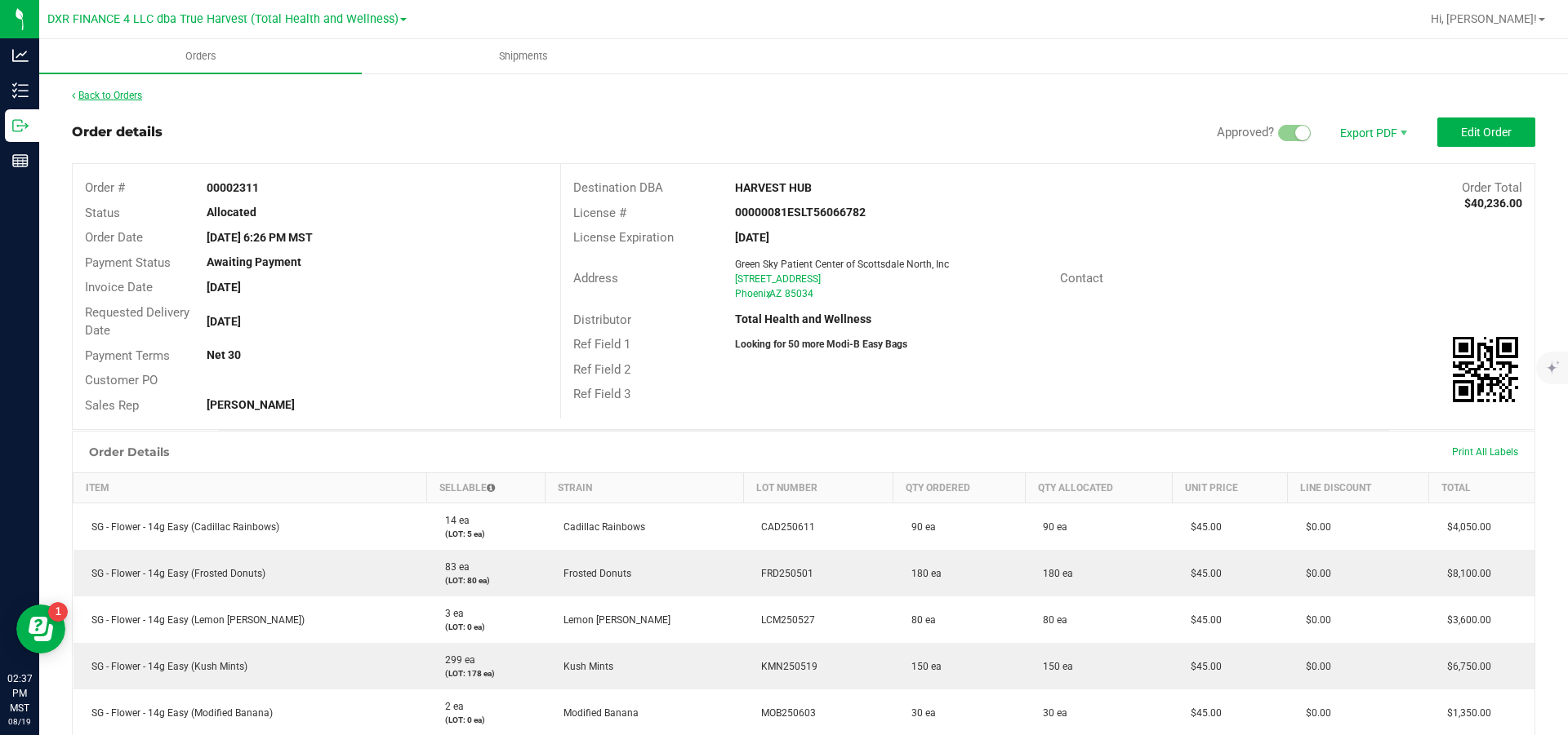
click at [136, 95] on link "Back to Orders" at bounding box center [106, 95] width 70 height 12
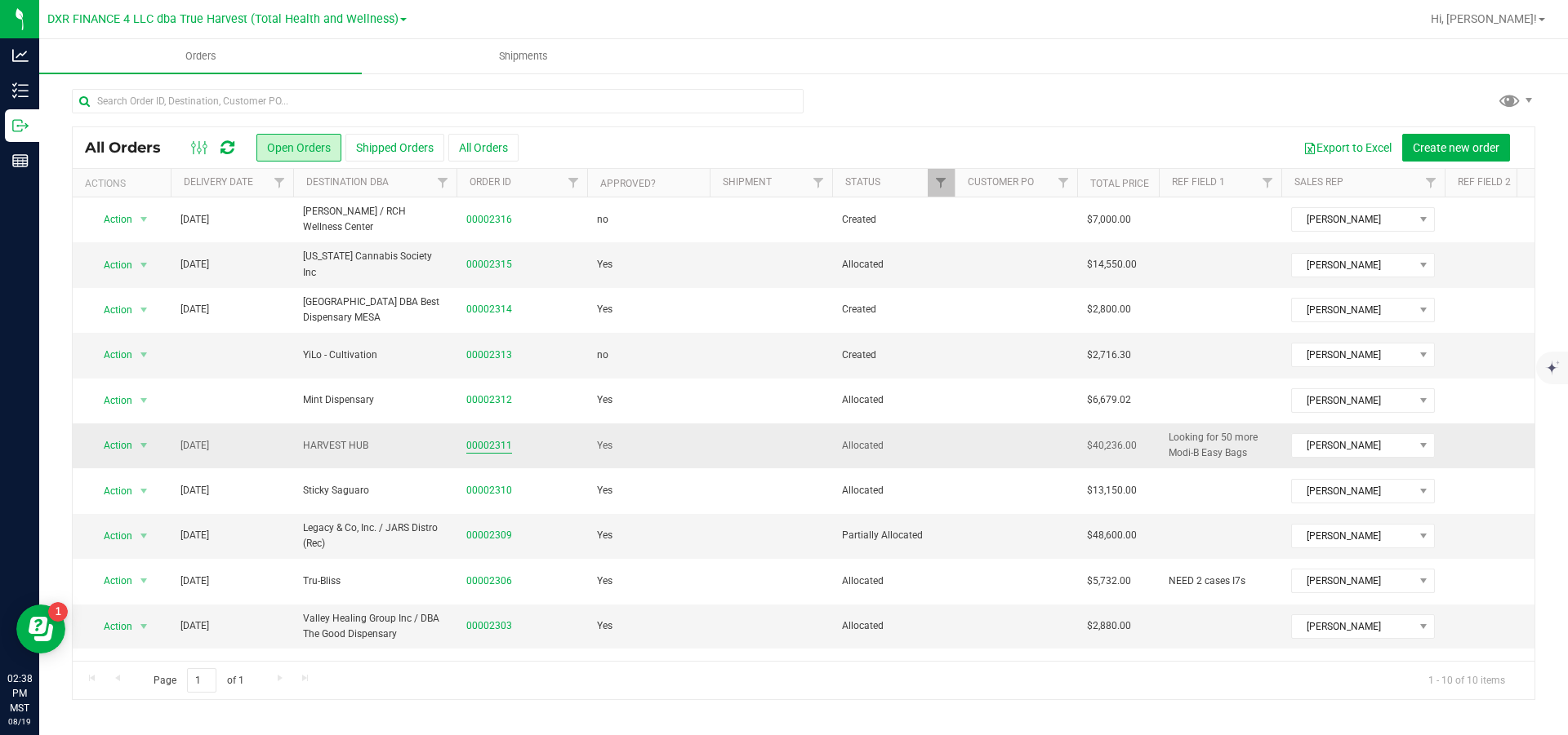
click at [500, 335] on link "00002311" at bounding box center [489, 446] width 46 height 16
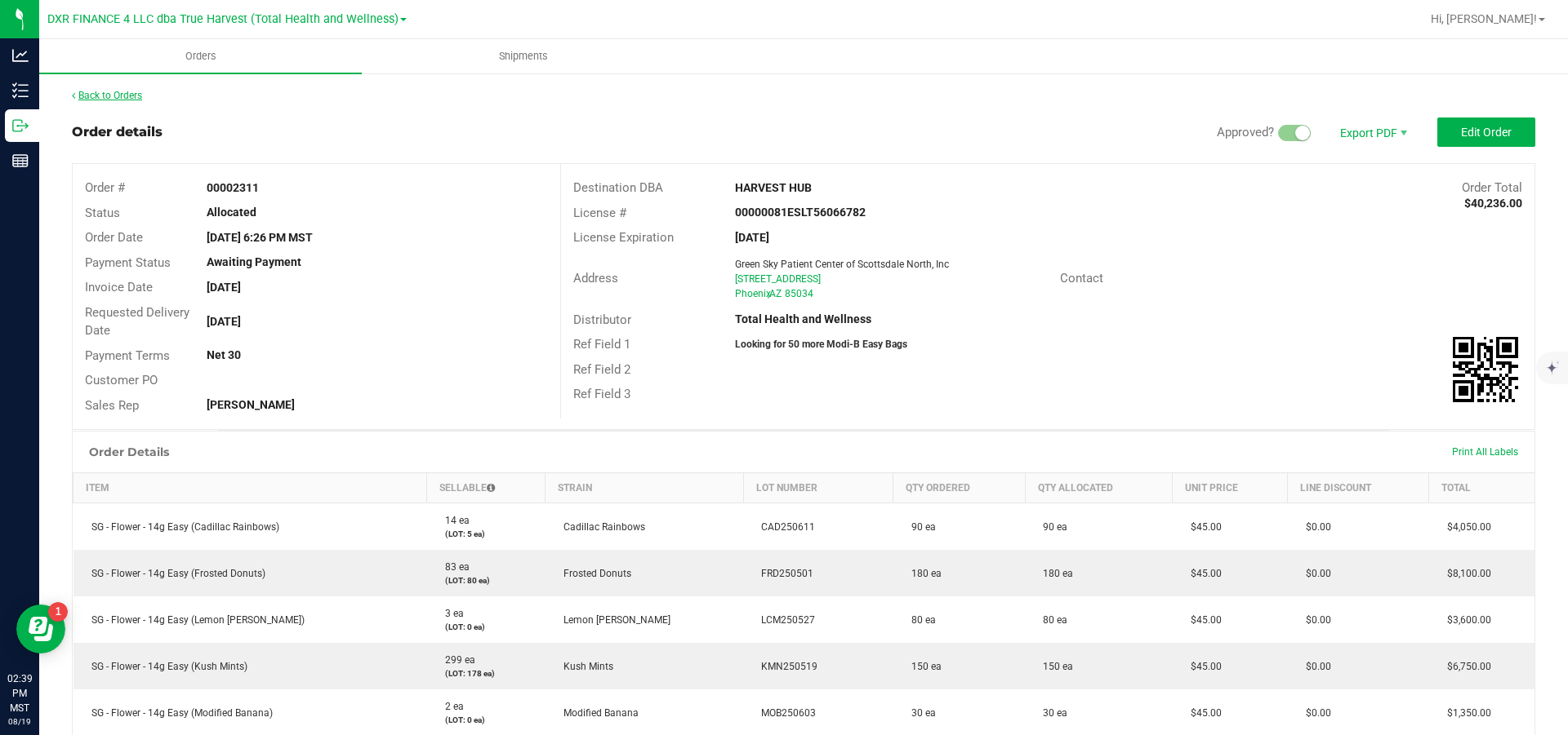
click at [132, 89] on link "Back to Orders" at bounding box center [106, 95] width 70 height 12
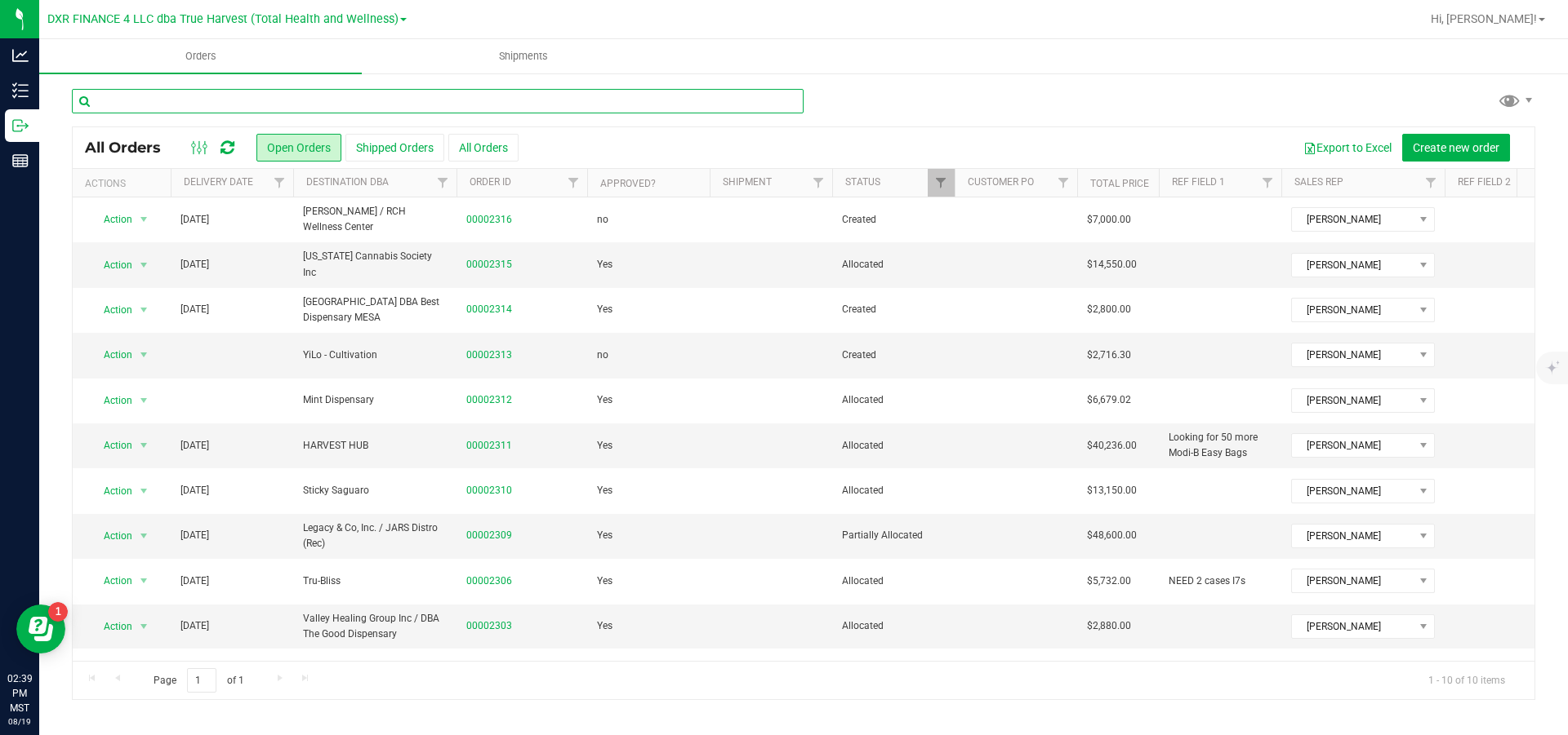
click at [391, 93] on input "text" at bounding box center [437, 101] width 731 height 25
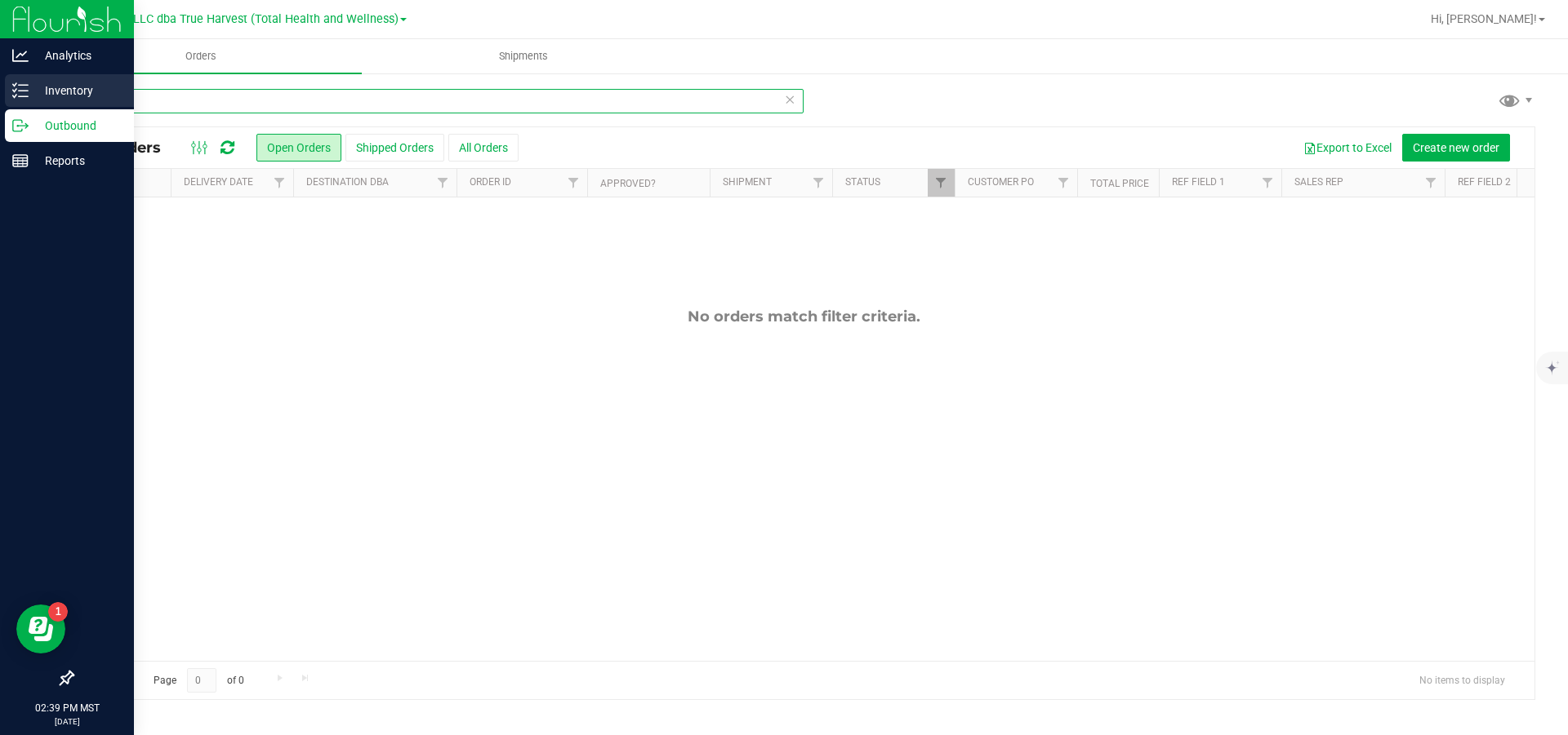
type input "blue"
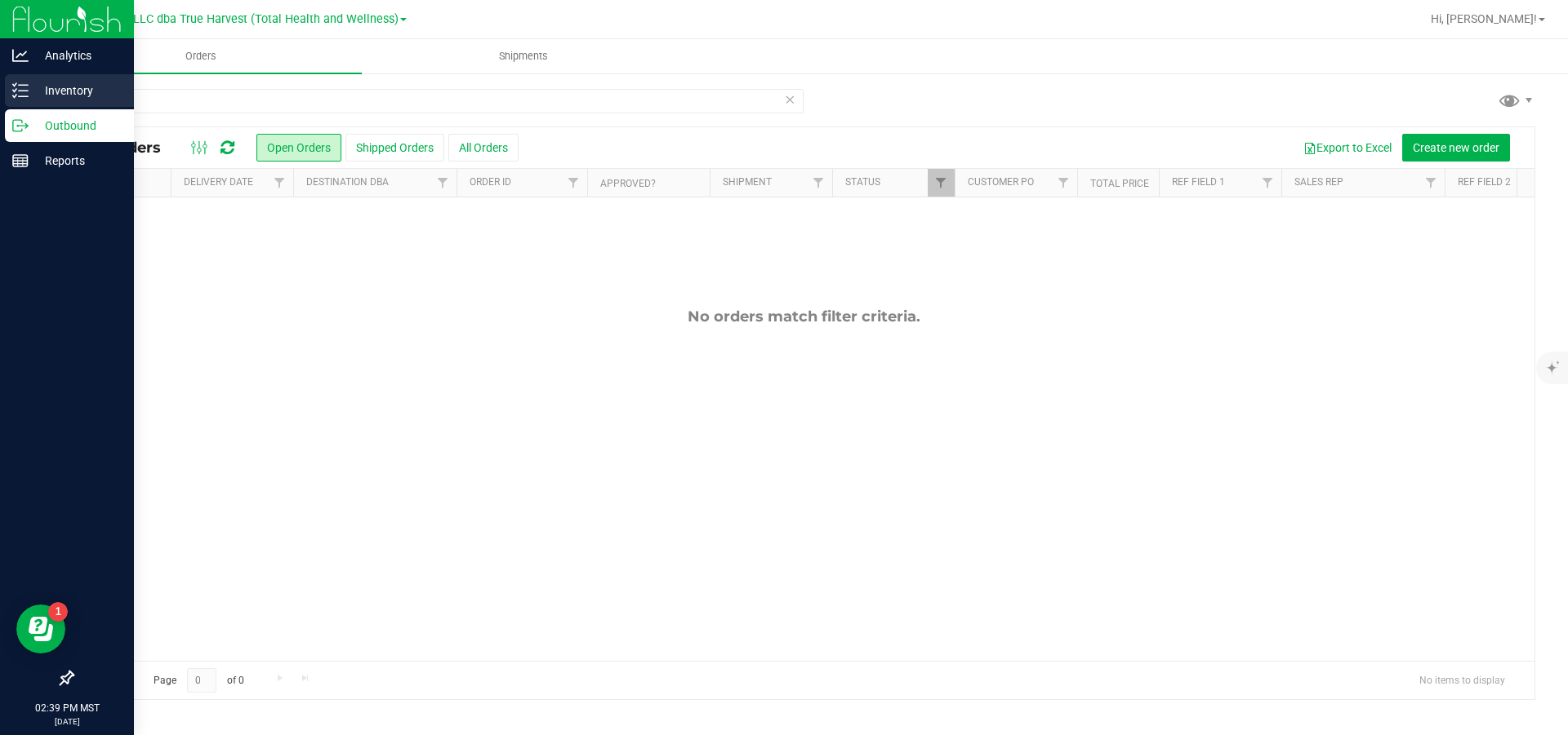
click at [51, 85] on p "Inventory" at bounding box center [78, 90] width 98 height 20
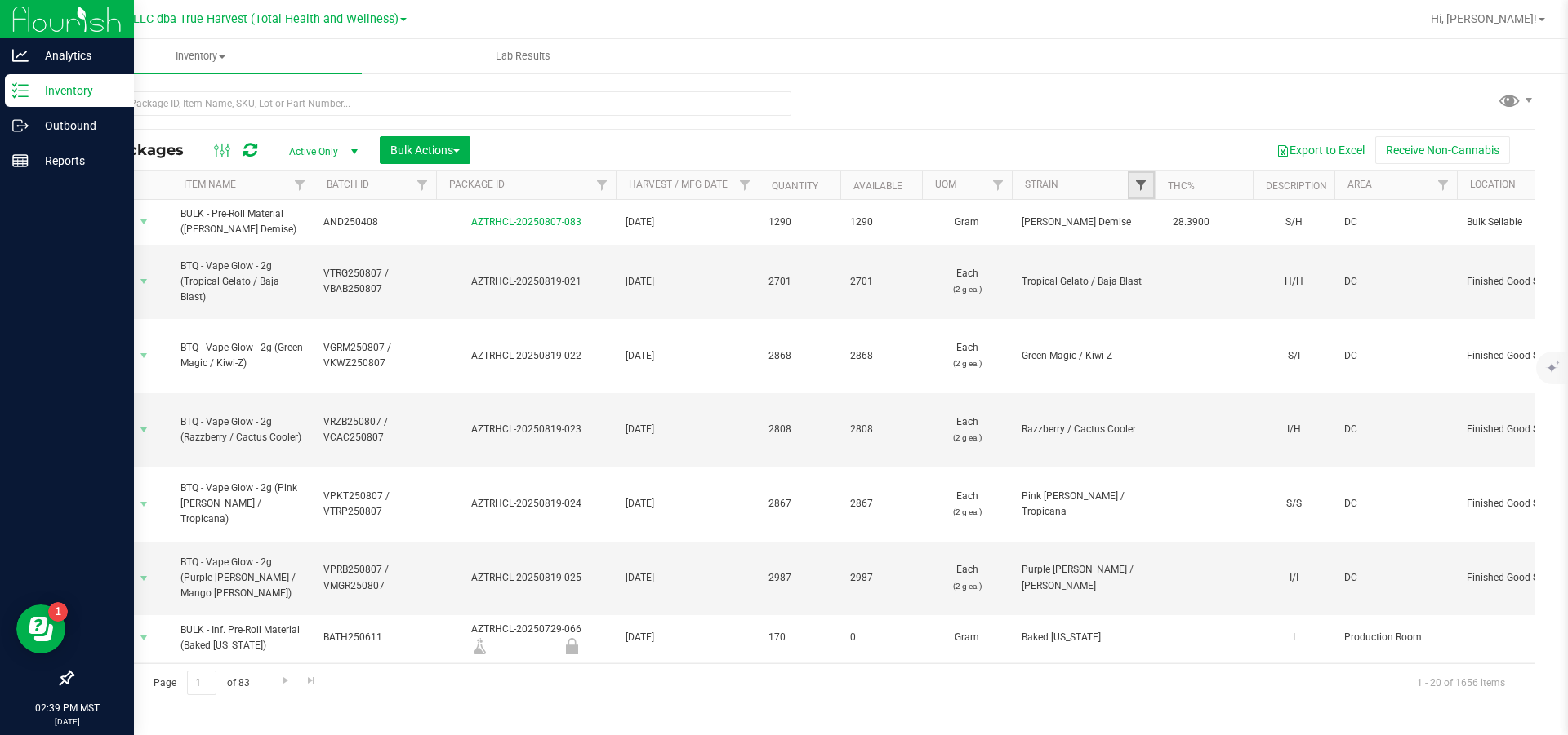
click at [838, 191] on span "Filter" at bounding box center [1140, 185] width 13 height 13
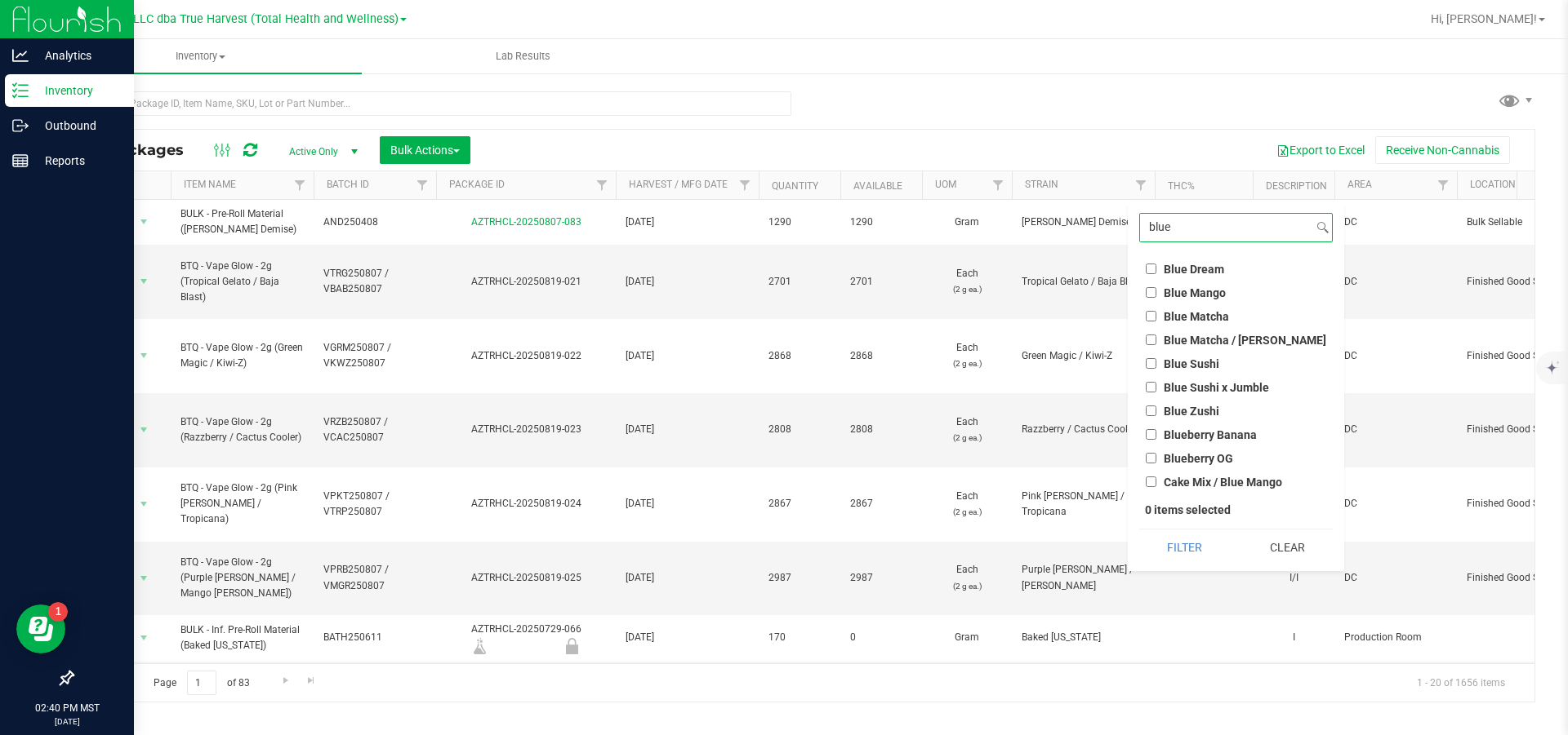
type input "blue"
click at [838, 335] on input "Blue Sushi" at bounding box center [1151, 364] width 11 height 11
checkbox input "true"
click at [838, 335] on button "Filter" at bounding box center [1185, 547] width 90 height 36
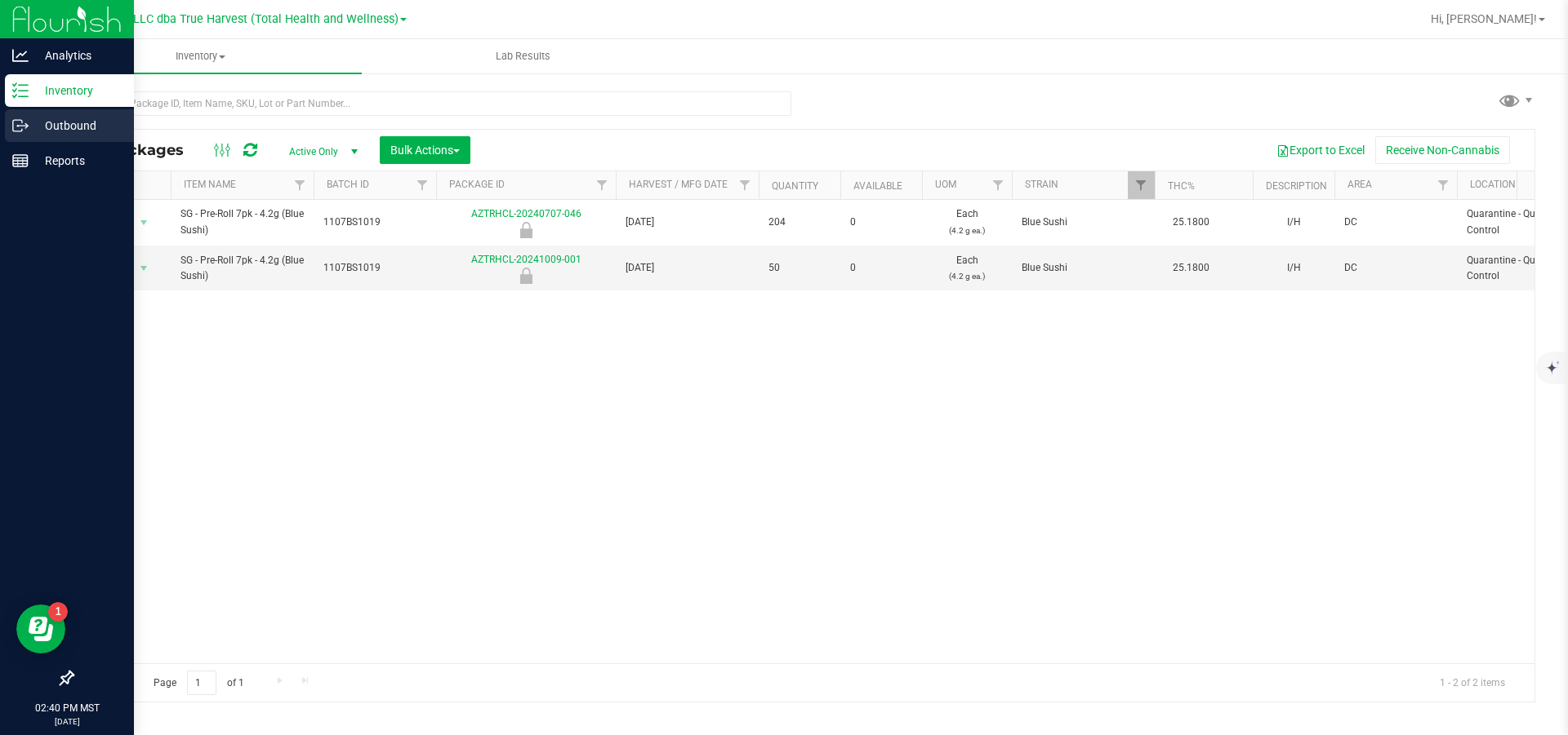
click at [31, 126] on p "Outbound" at bounding box center [78, 126] width 98 height 20
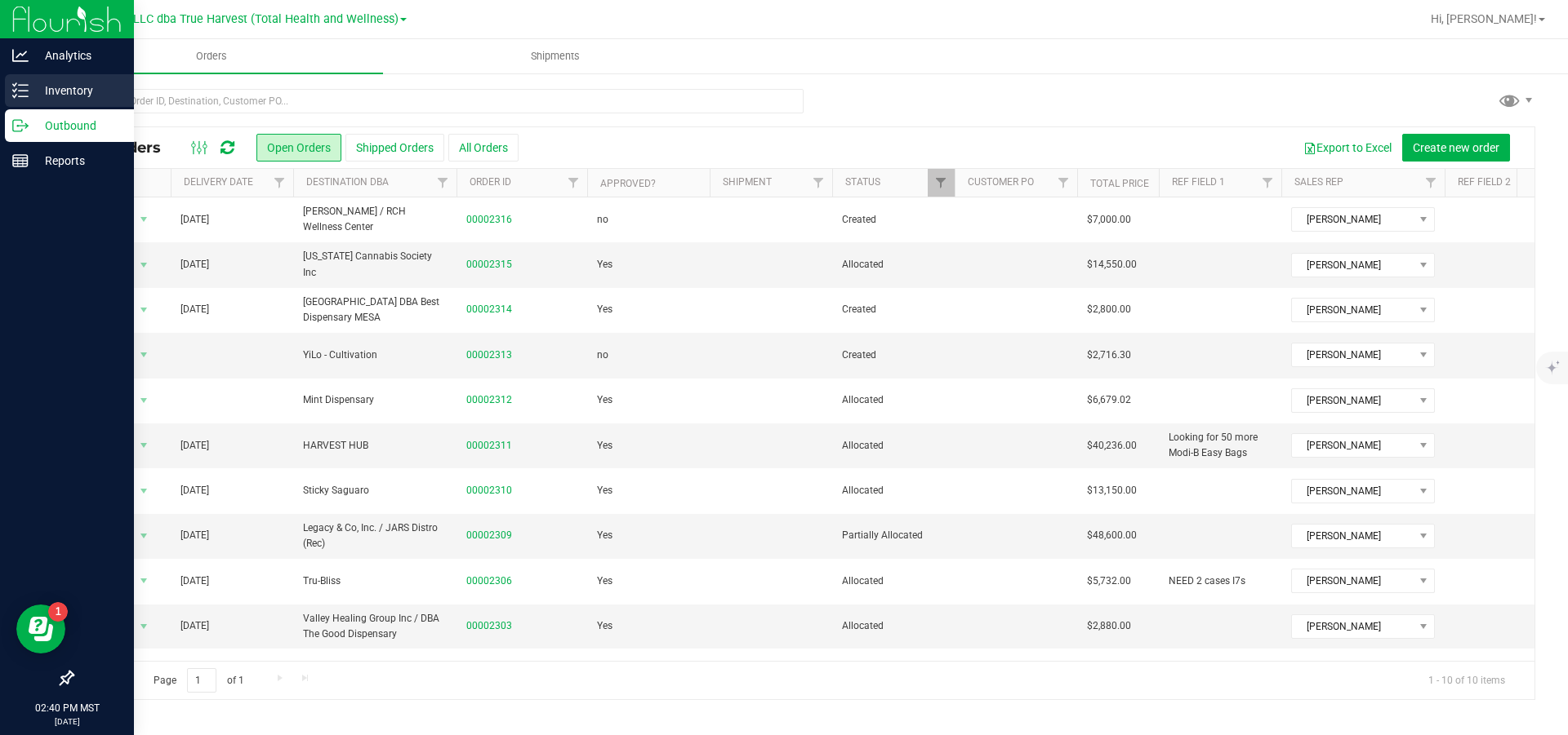
click at [56, 85] on p "Inventory" at bounding box center [78, 90] width 98 height 20
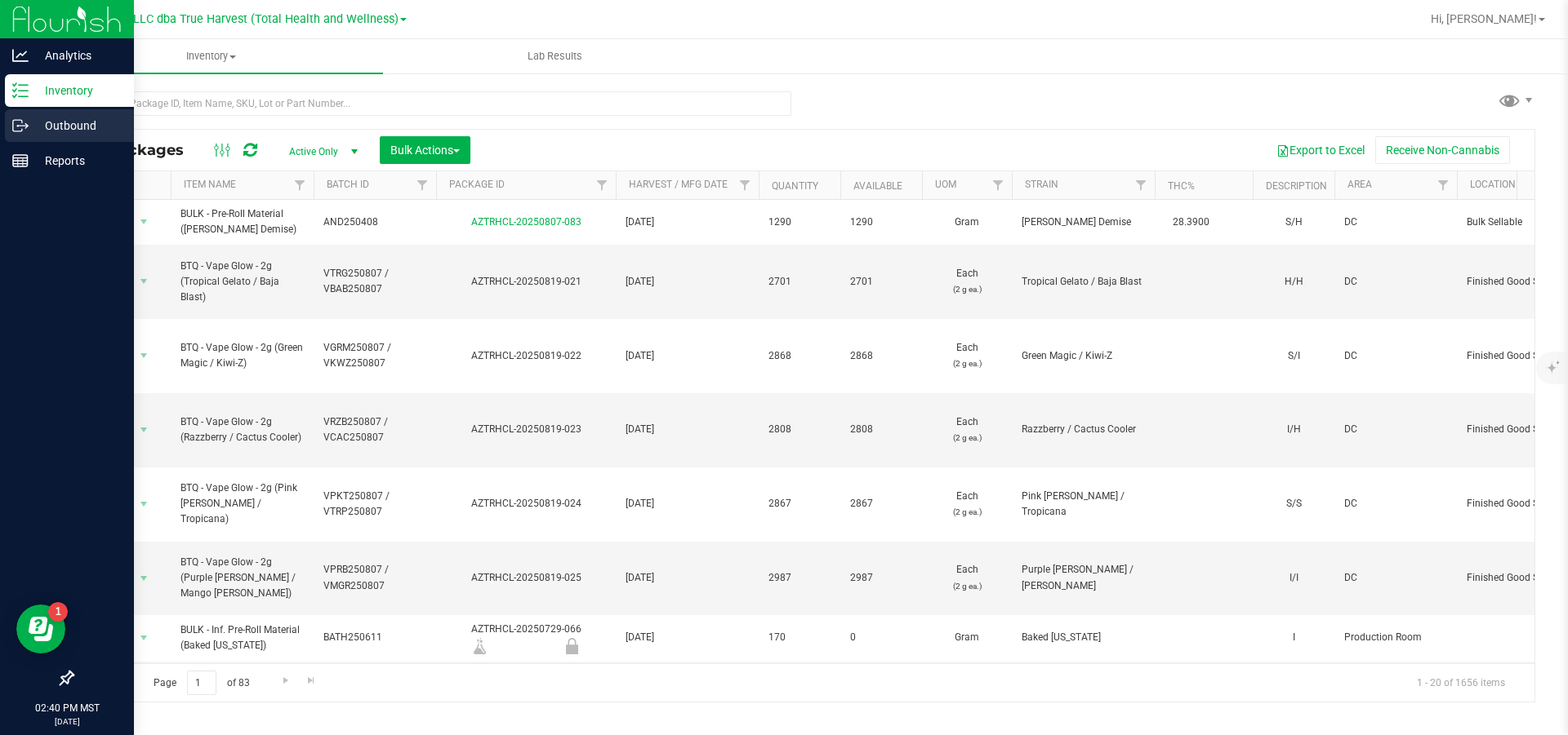
click at [40, 126] on p "Outbound" at bounding box center [78, 126] width 98 height 20
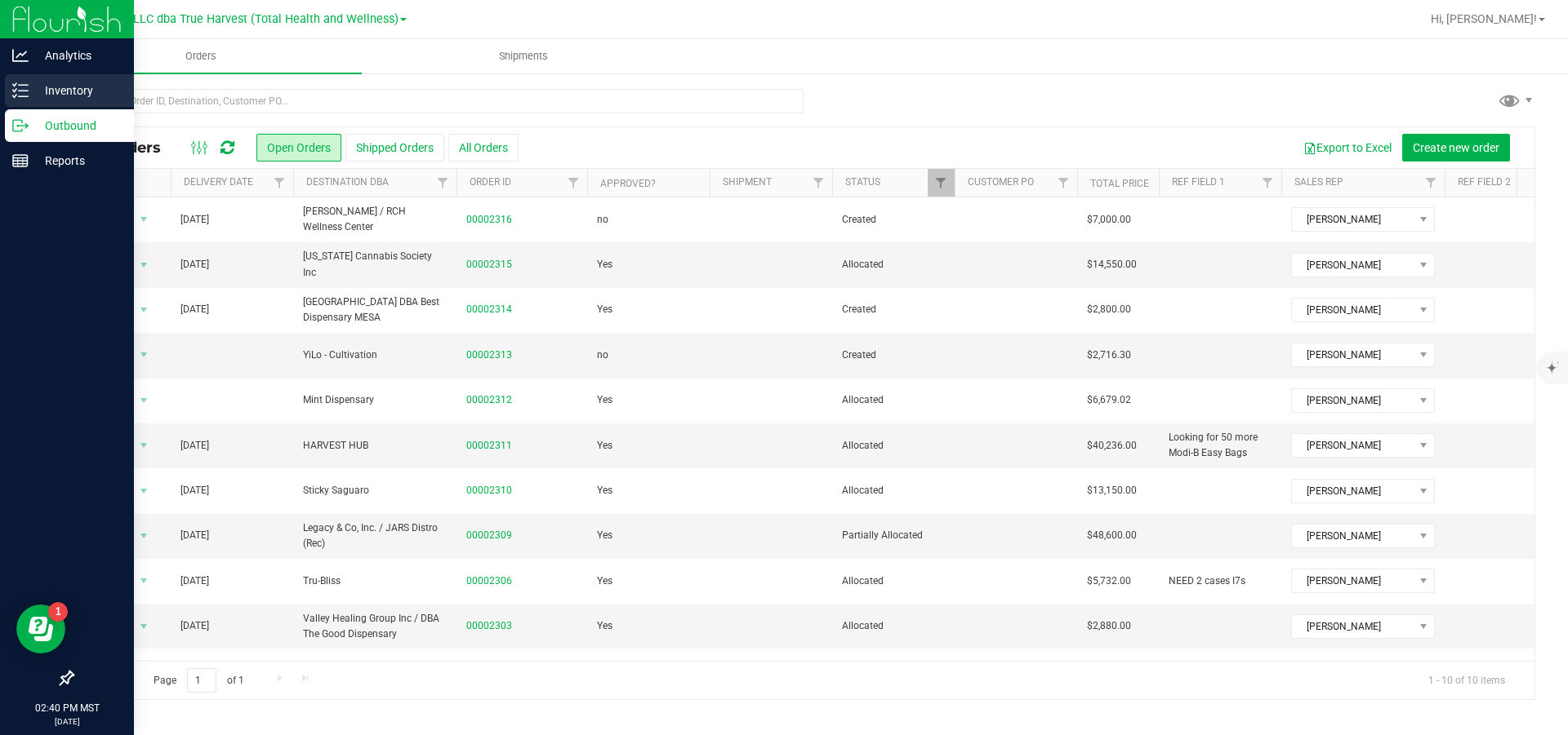
click at [24, 85] on icon at bounding box center [20, 90] width 17 height 17
